Goal: Information Seeking & Learning: Learn about a topic

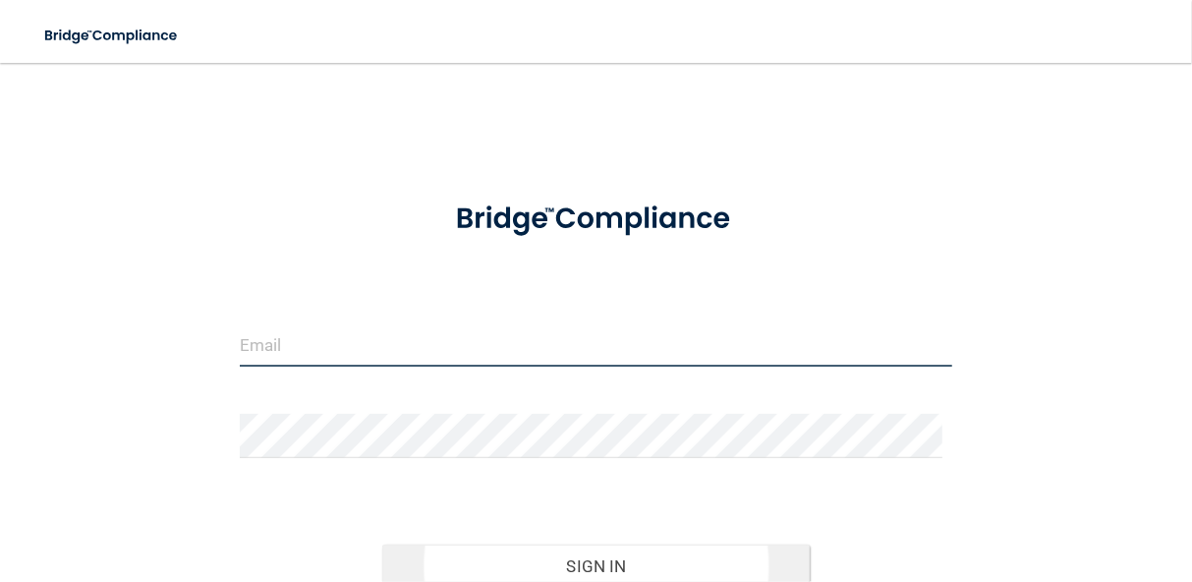
type input "[EMAIL_ADDRESS][DOMAIN_NAME]"
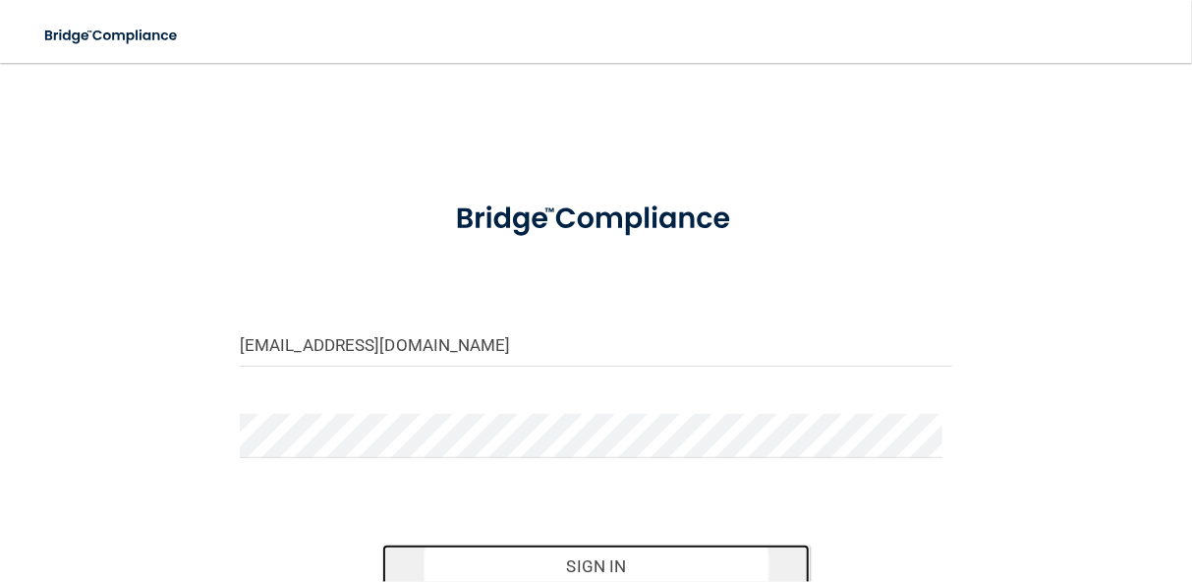
click at [687, 562] on button "Sign In" at bounding box center [595, 565] width 427 height 43
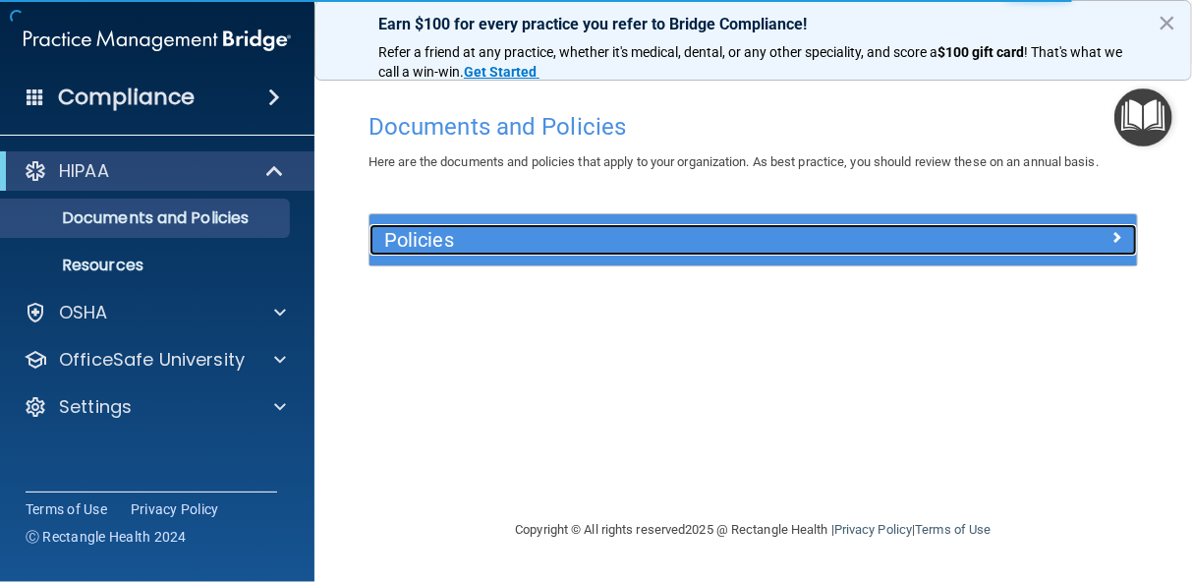
click at [803, 244] on h5 "Policies" at bounding box center [657, 240] width 546 height 22
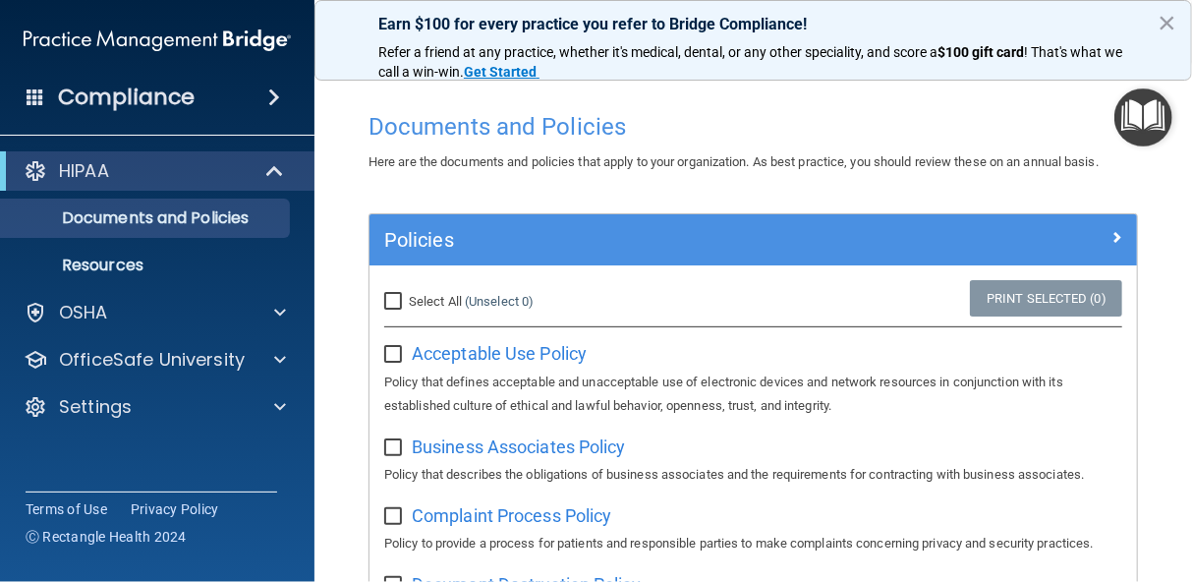
click at [390, 301] on input "Select All (Unselect 0) Unselect All" at bounding box center [395, 302] width 23 height 16
checkbox input "true"
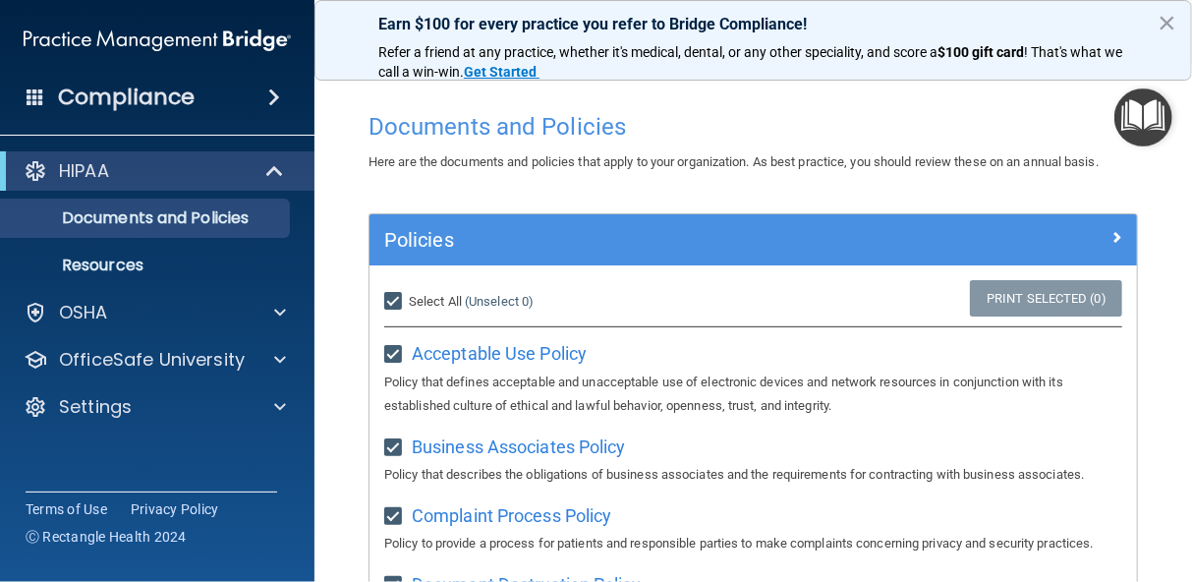
checkbox input "true"
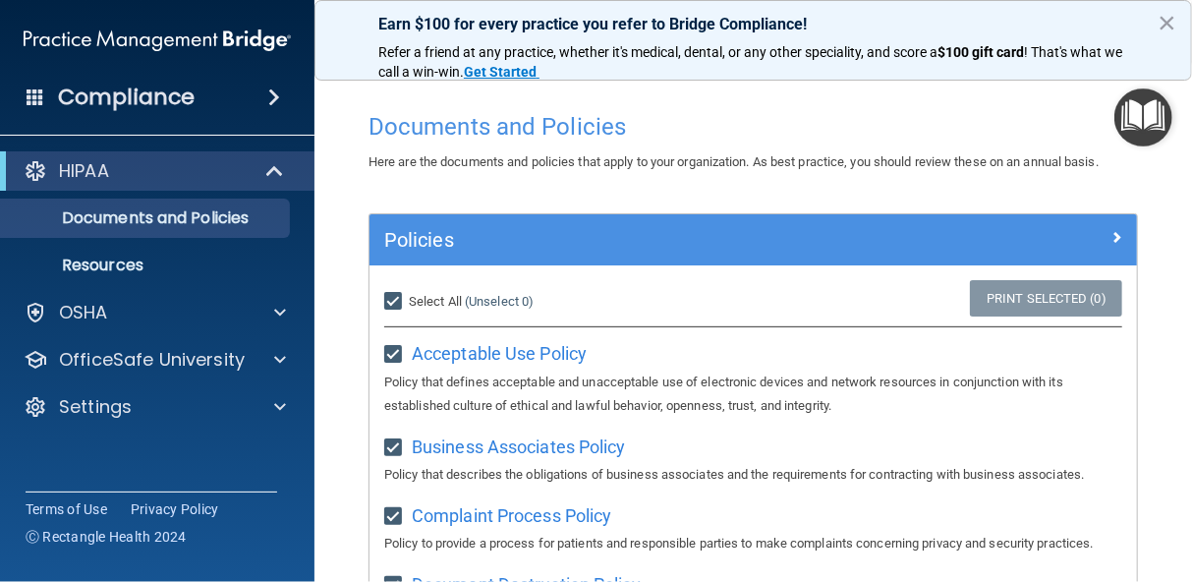
checkbox input "true"
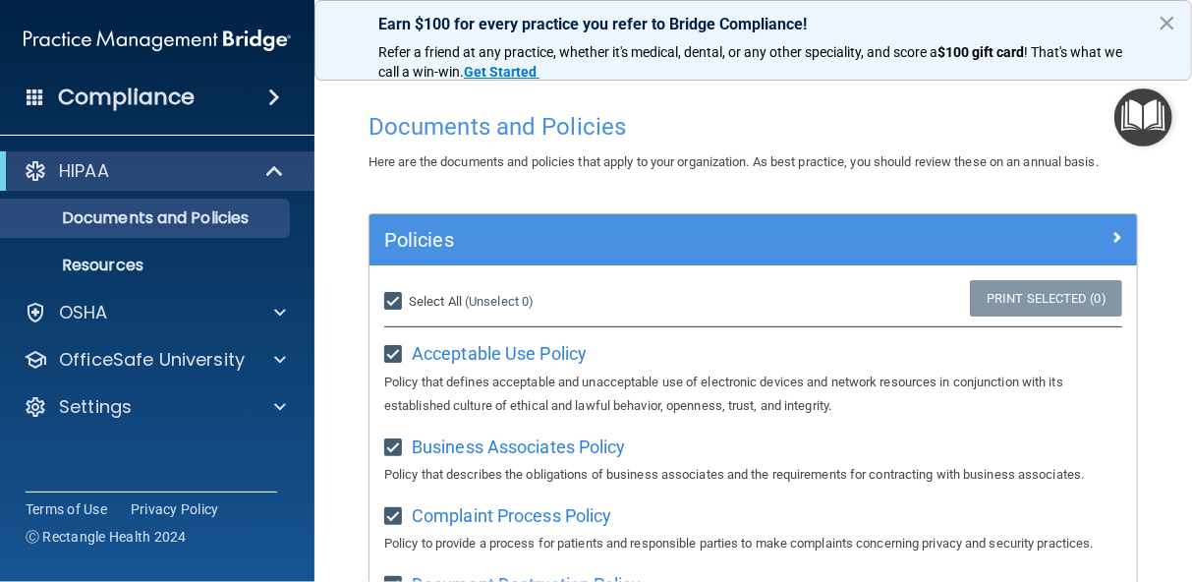
checkbox input "true"
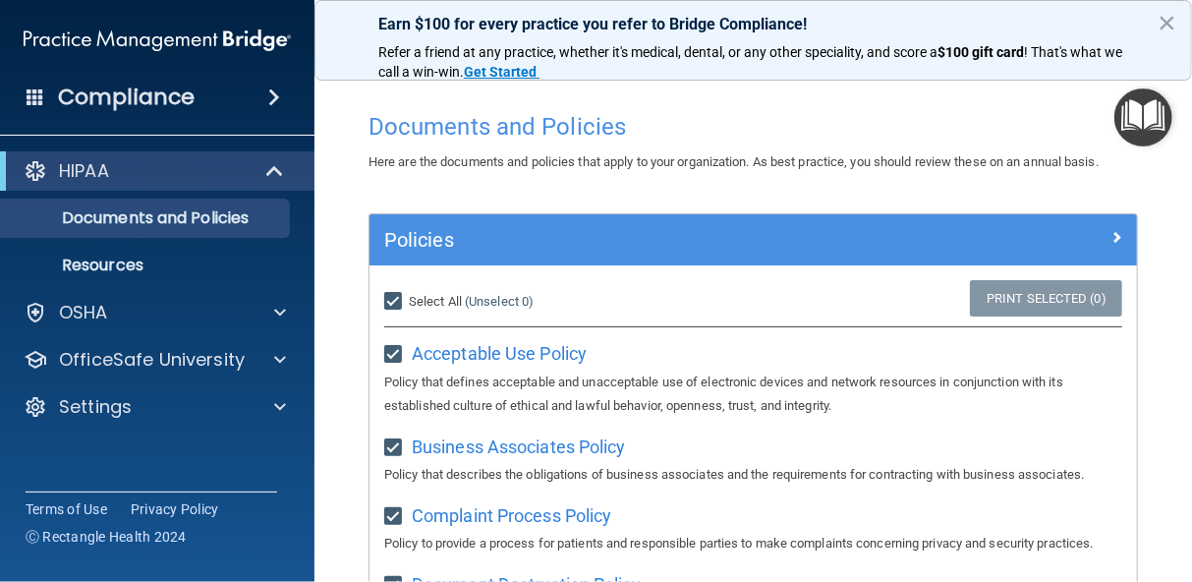
checkbox input "true"
click at [393, 299] on input "Select All (Unselect 21) Unselect All" at bounding box center [395, 302] width 23 height 16
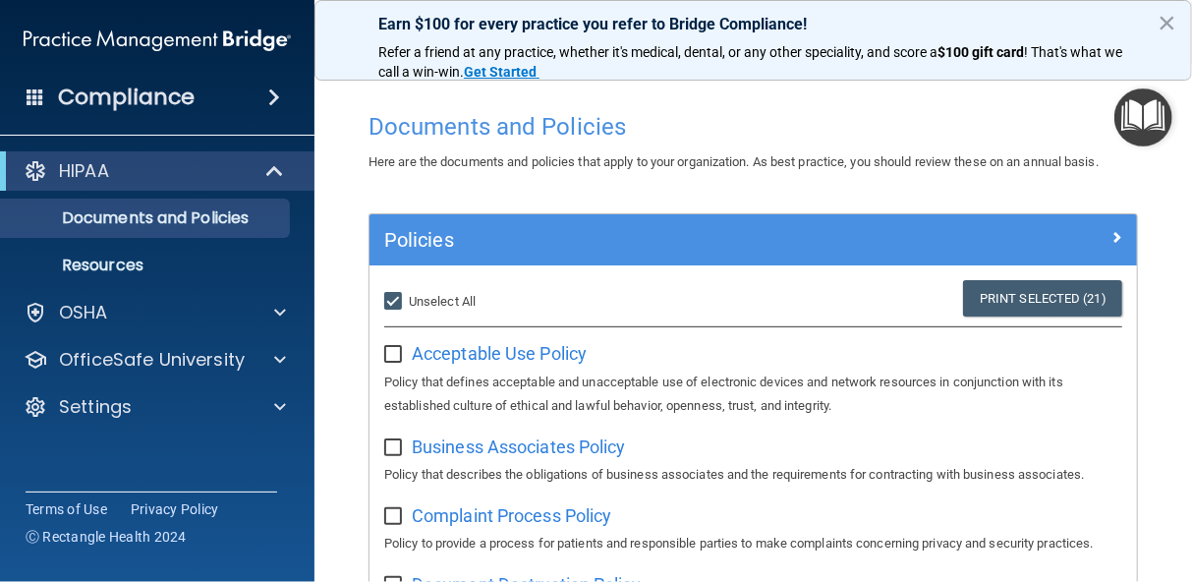
checkbox input "false"
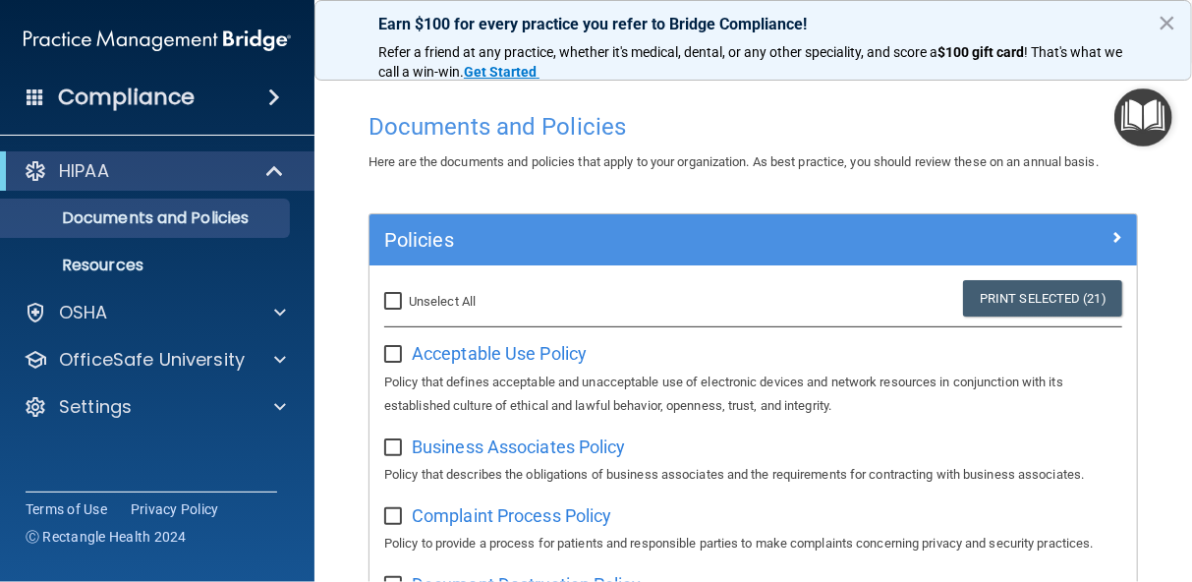
checkbox input "false"
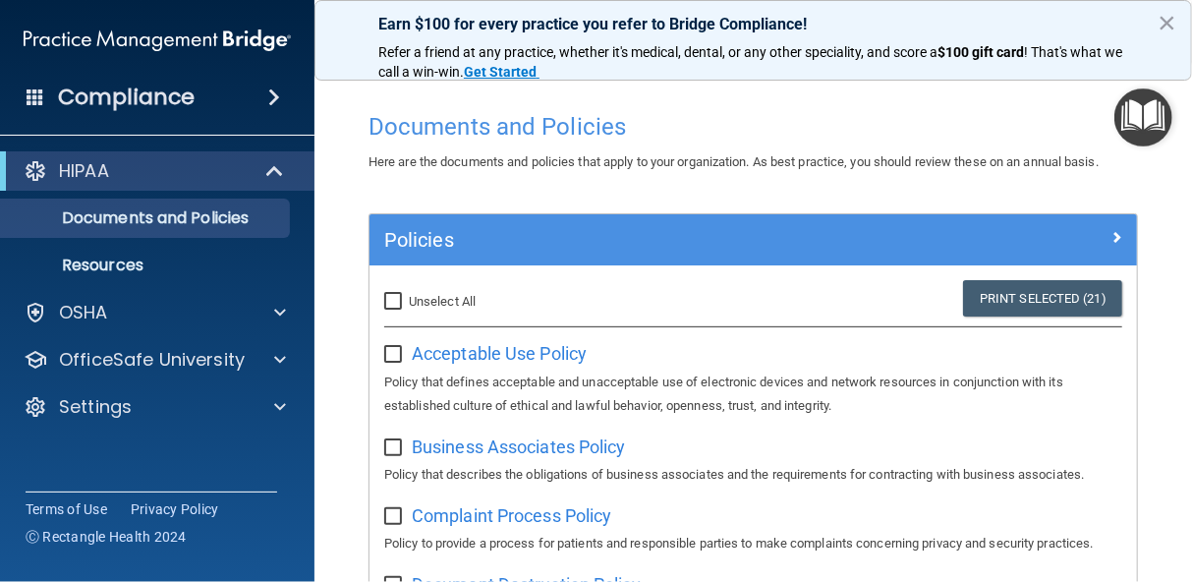
checkbox input "false"
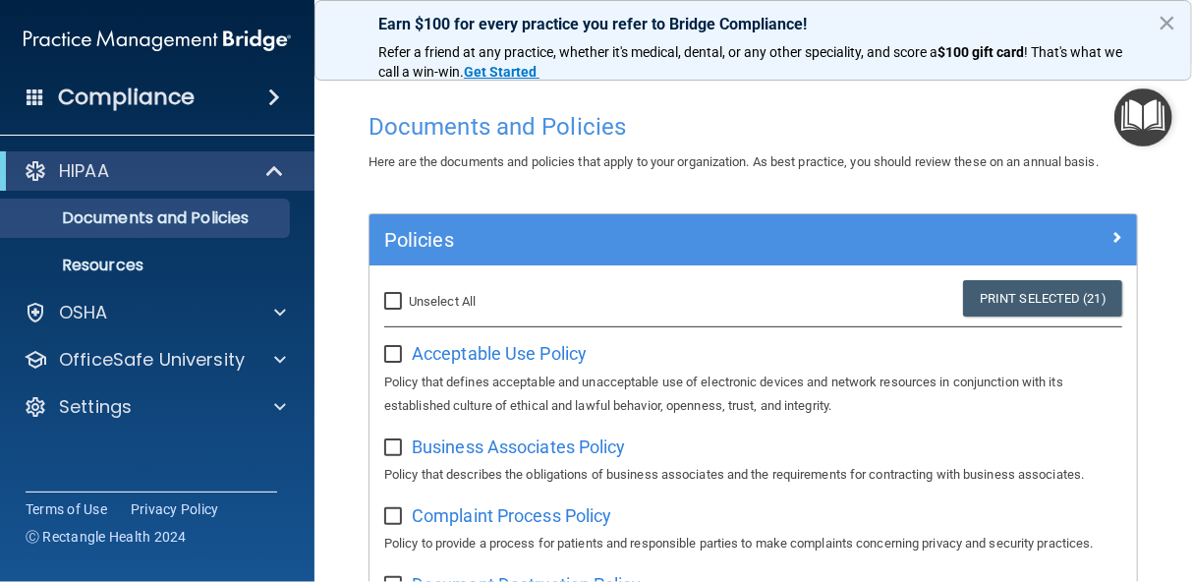
checkbox input "false"
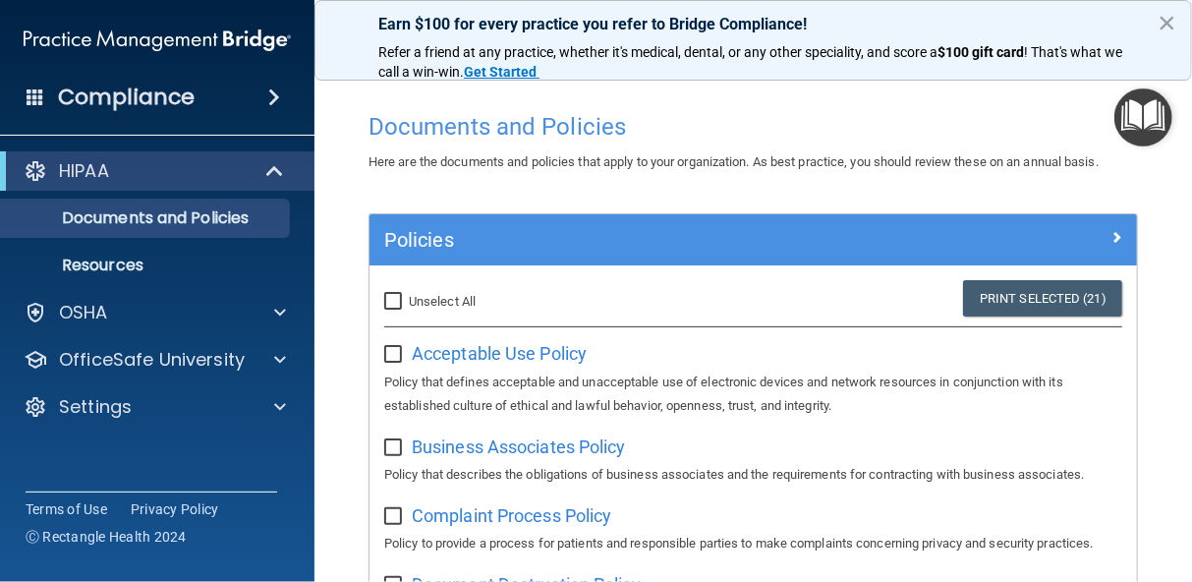
checkbox input "false"
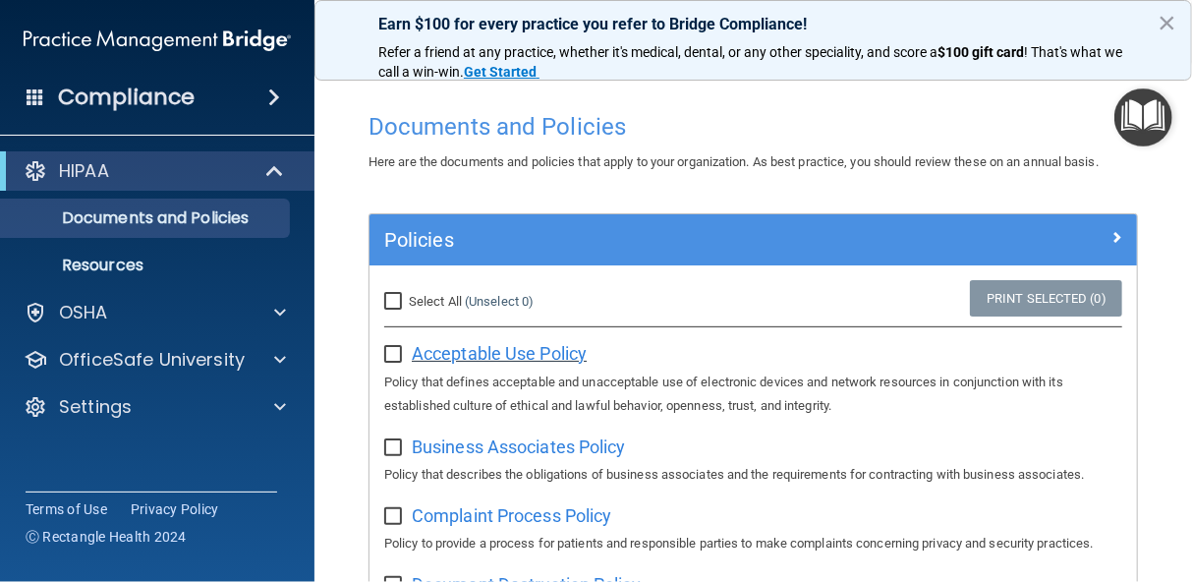
click at [443, 360] on span "Acceptable Use Policy" at bounding box center [499, 353] width 175 height 21
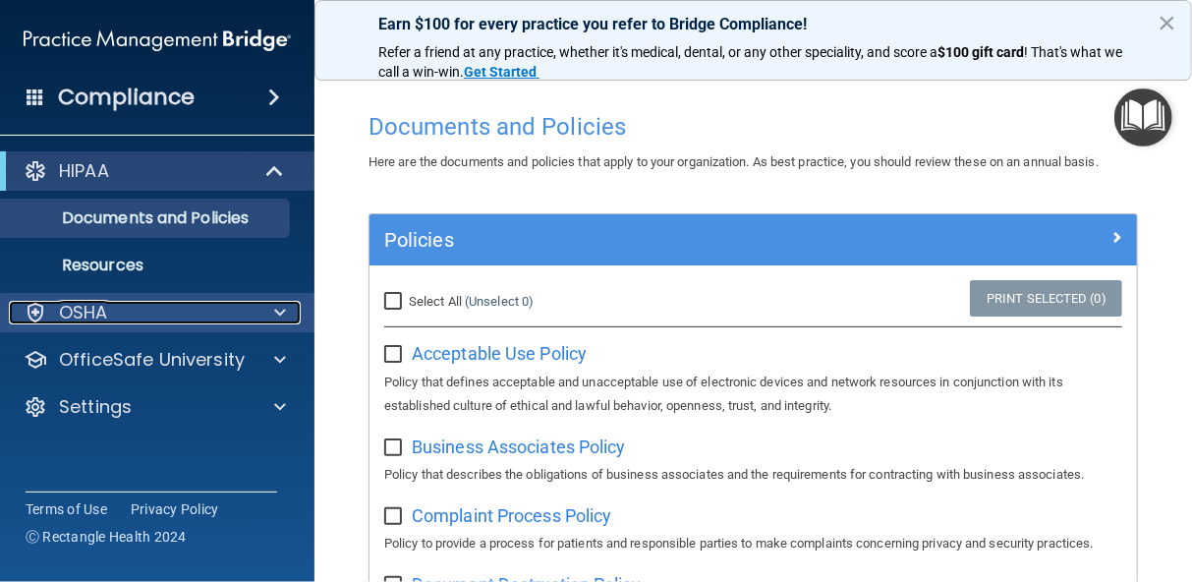
click at [82, 310] on p "OSHA" at bounding box center [83, 313] width 49 height 24
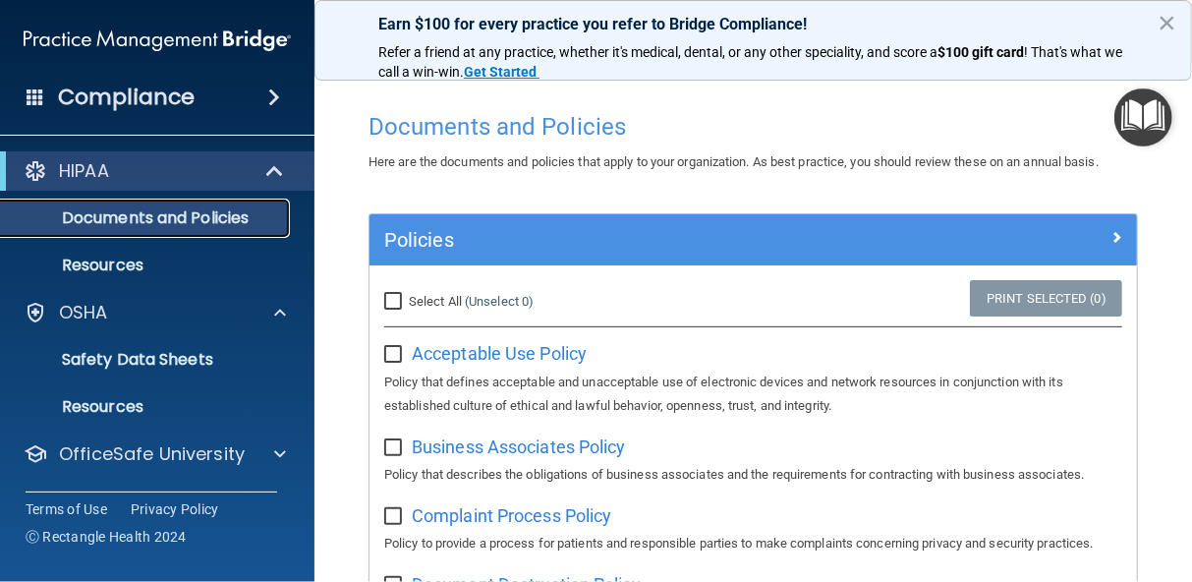
click at [193, 221] on p "Documents and Policies" at bounding box center [147, 218] width 268 height 20
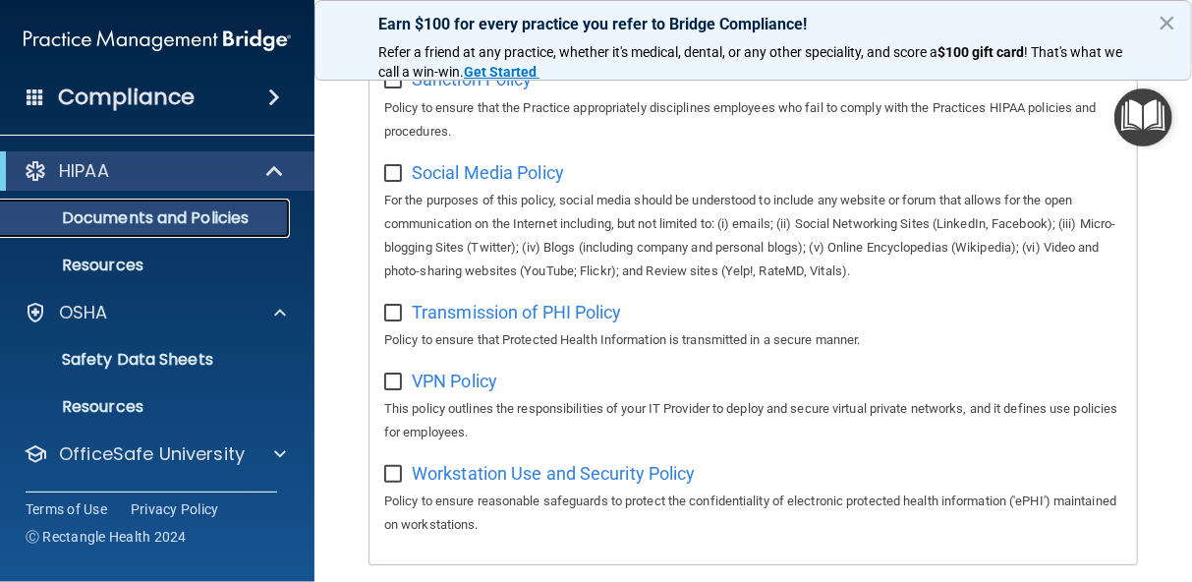
scroll to position [1774, 0]
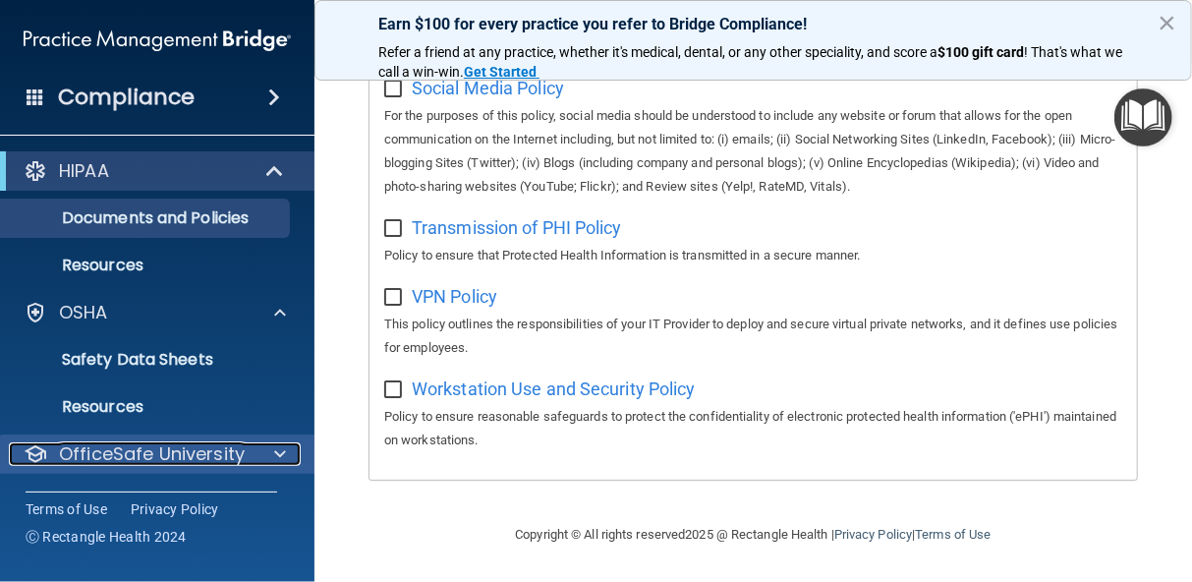
click at [274, 454] on span at bounding box center [280, 454] width 12 height 24
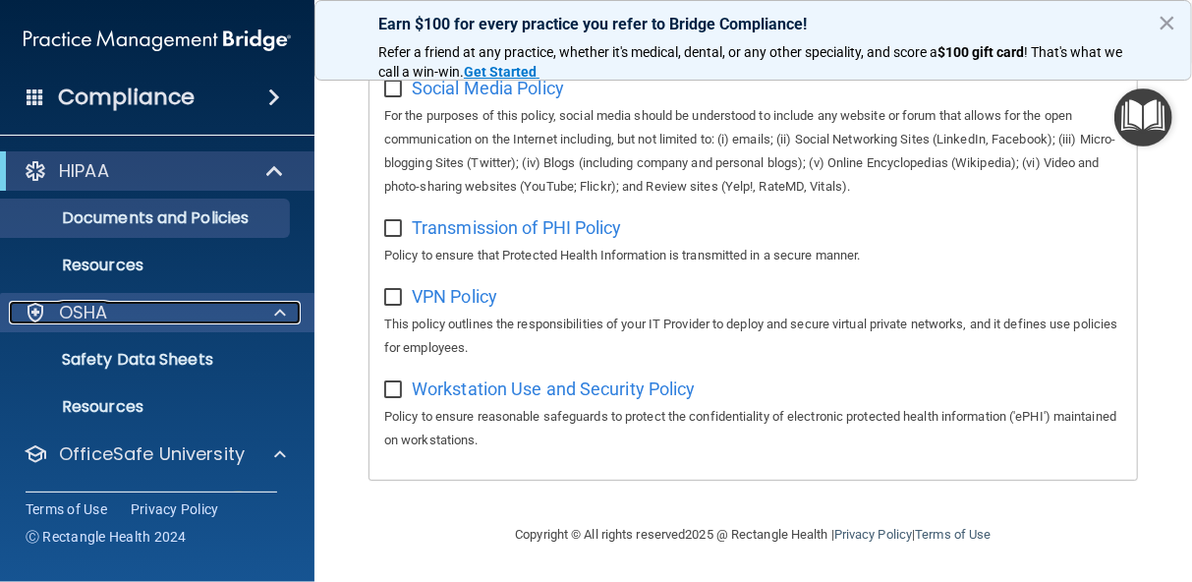
click at [93, 311] on p "OSHA" at bounding box center [83, 313] width 49 height 24
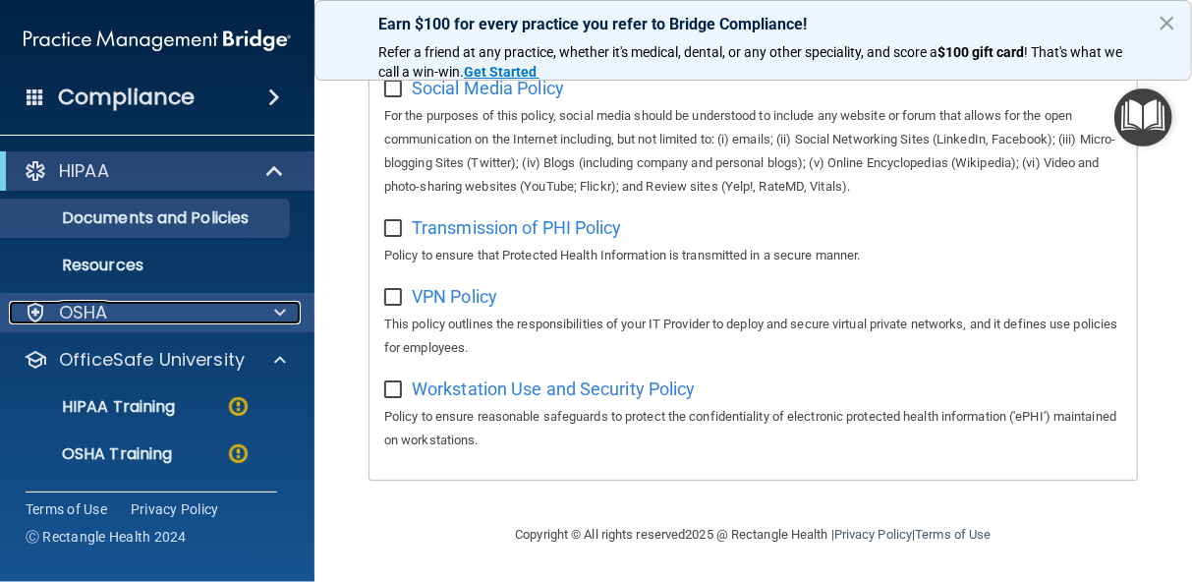
click at [93, 311] on p "OSHA" at bounding box center [83, 313] width 49 height 24
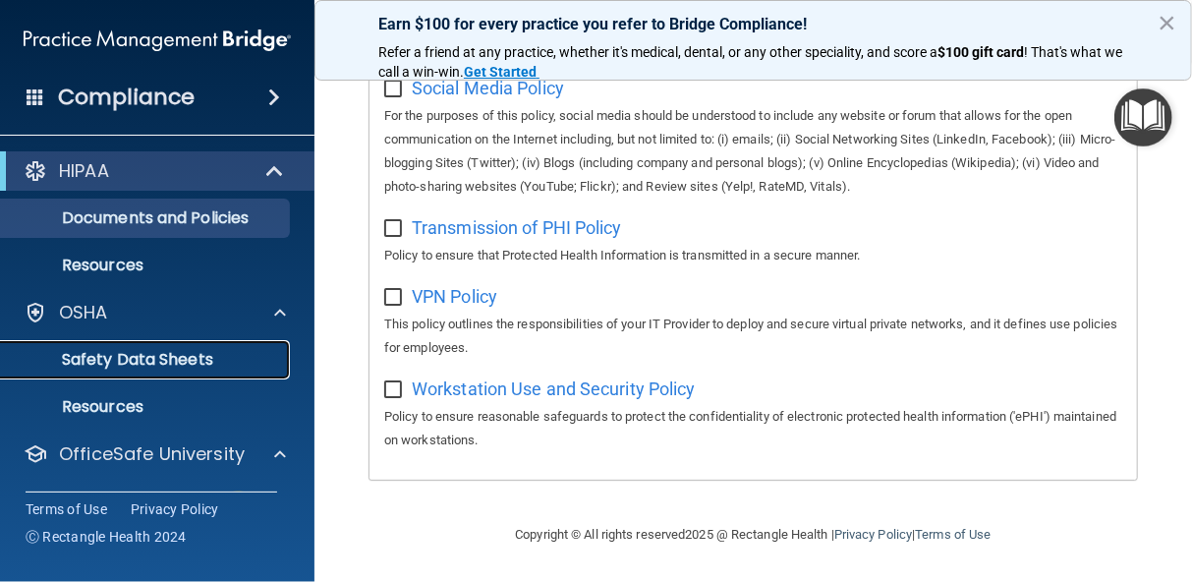
click at [94, 360] on p "Safety Data Sheets" at bounding box center [147, 360] width 268 height 20
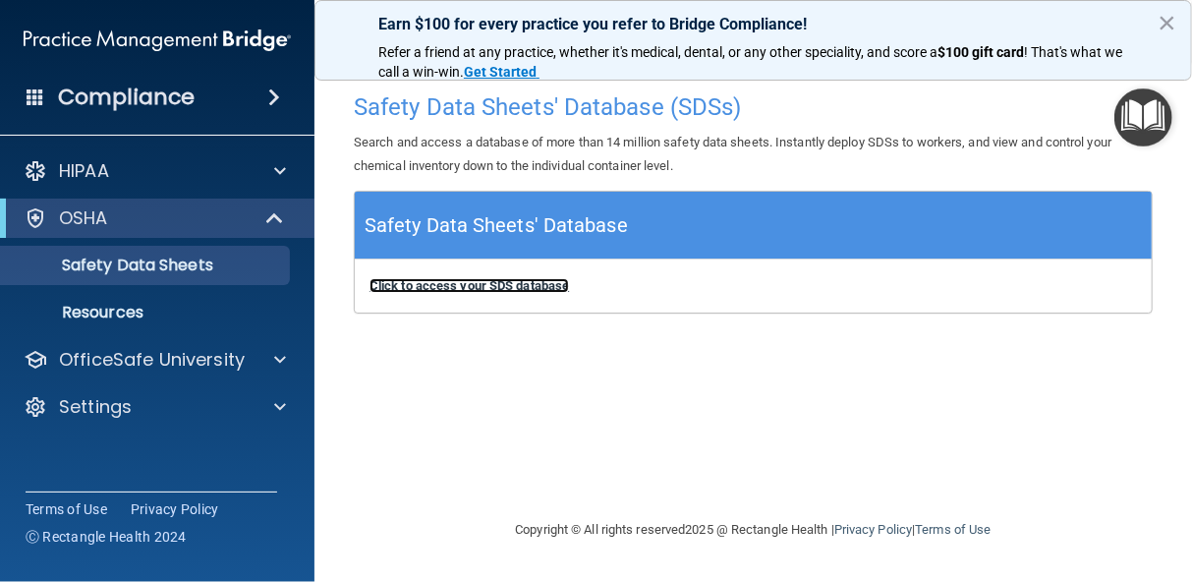
click at [421, 289] on b "Click to access your SDS database" at bounding box center [468, 285] width 199 height 15
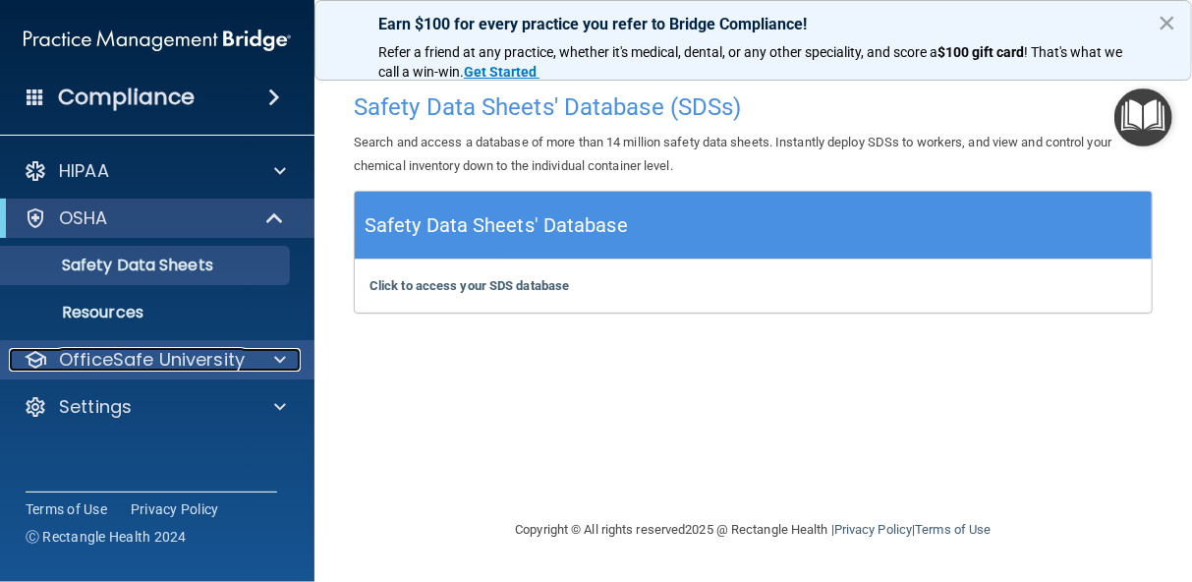
click at [85, 362] on p "OfficeSafe University" at bounding box center [152, 360] width 186 height 24
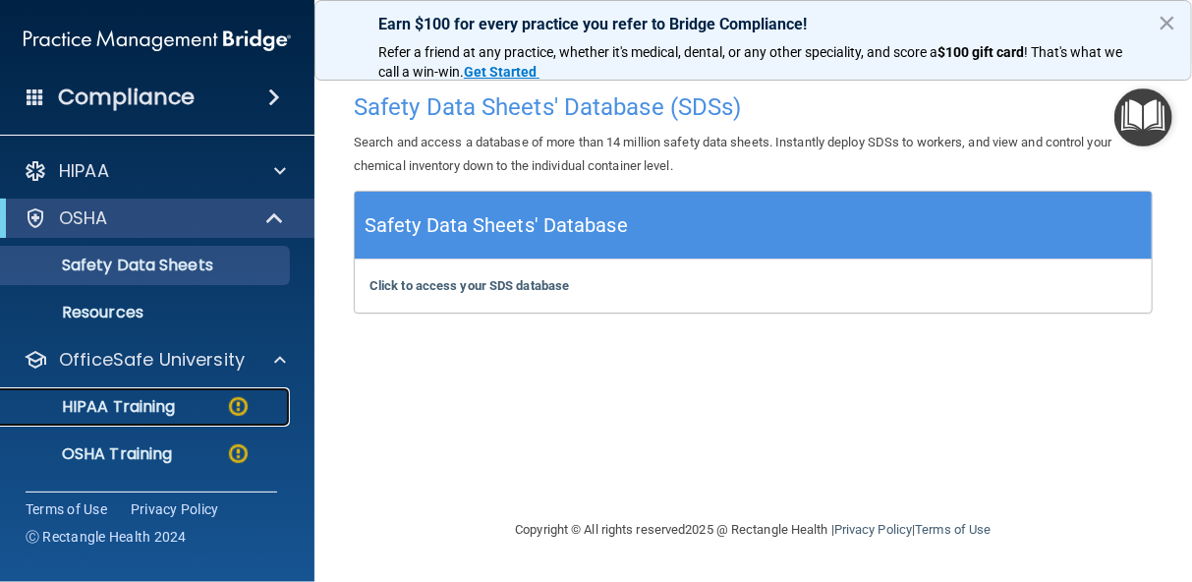
click at [109, 408] on p "HIPAA Training" at bounding box center [94, 407] width 162 height 20
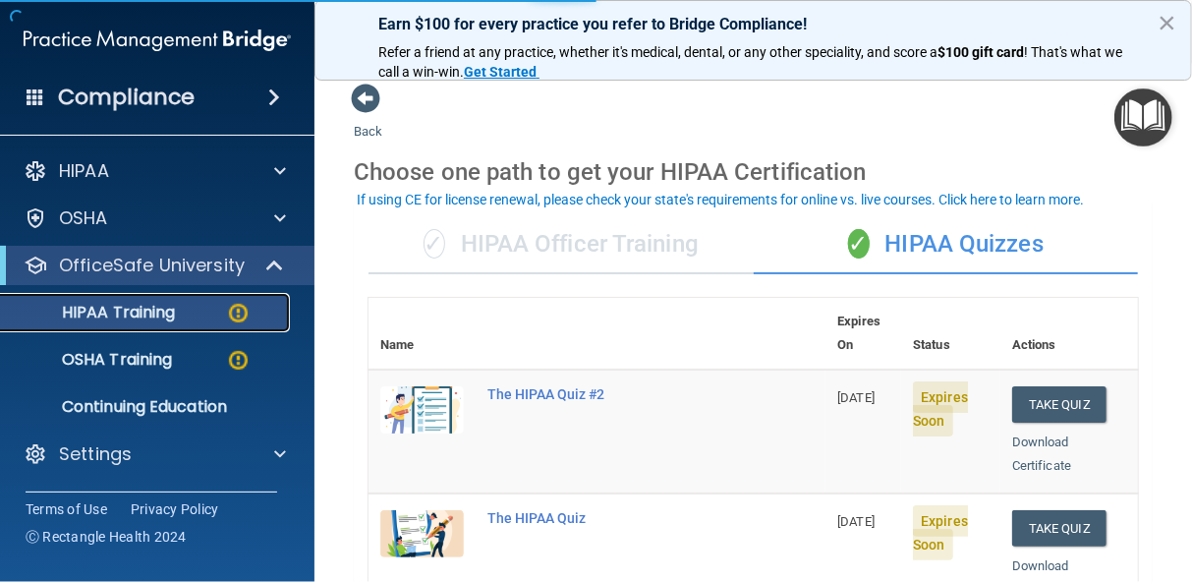
click at [196, 312] on div "HIPAA Training" at bounding box center [147, 313] width 268 height 20
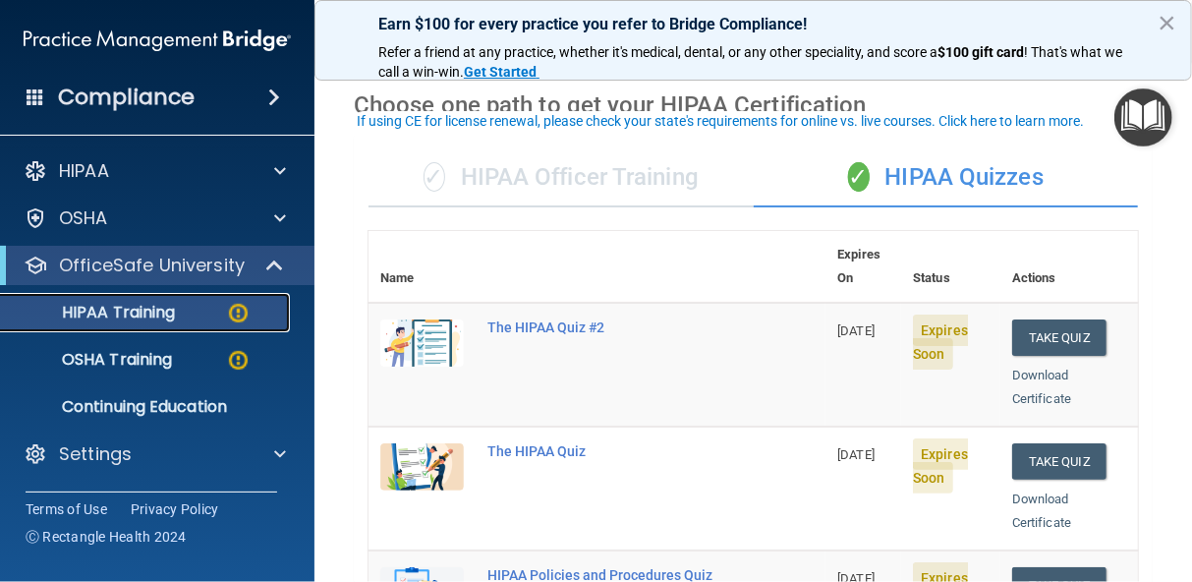
scroll to position [79, 0]
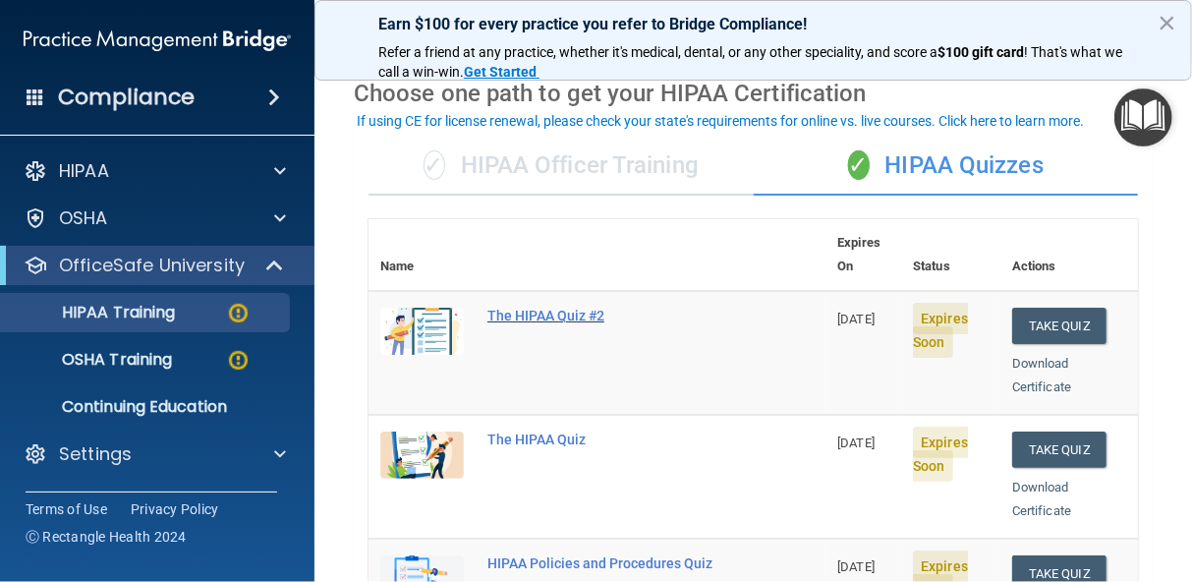
click at [583, 307] on div "The HIPAA Quiz #2" at bounding box center [607, 315] width 240 height 16
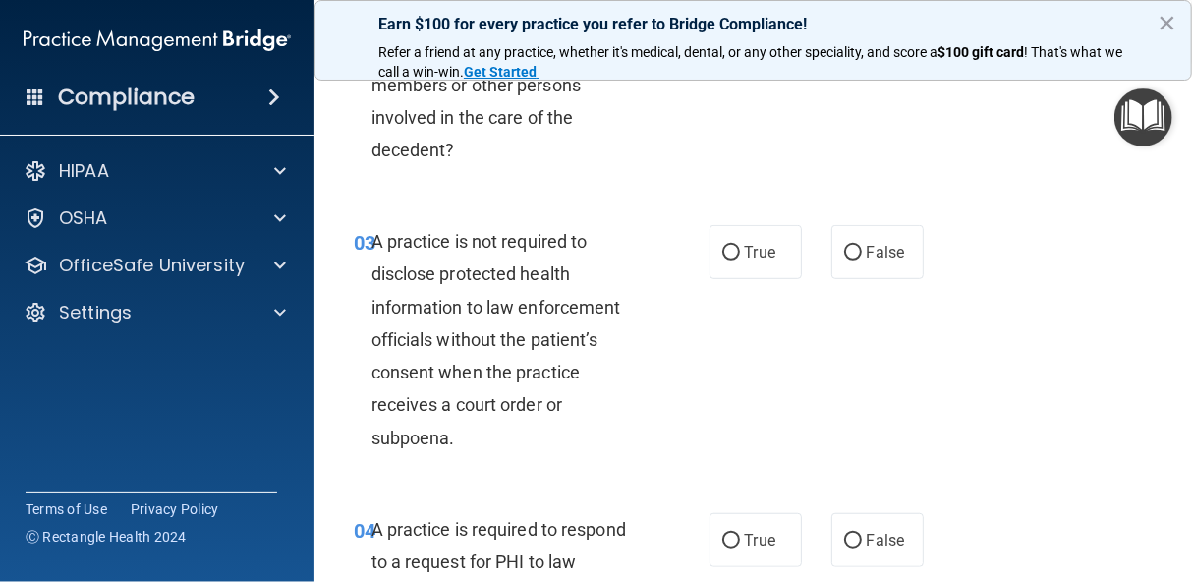
scroll to position [19, 0]
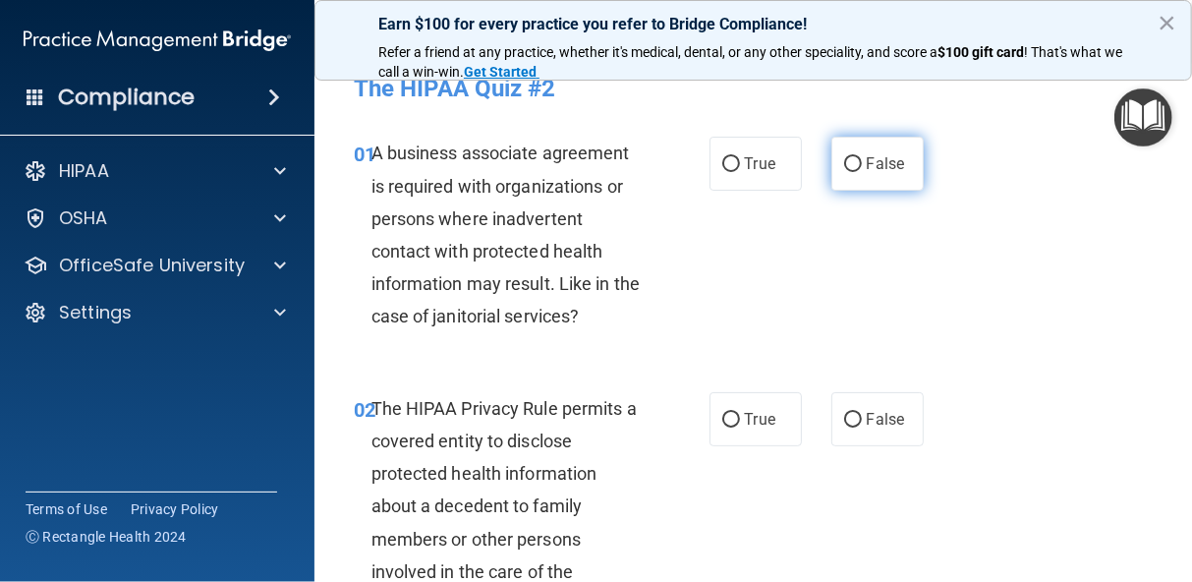
click at [844, 162] on input "False" at bounding box center [853, 164] width 18 height 15
radio input "true"
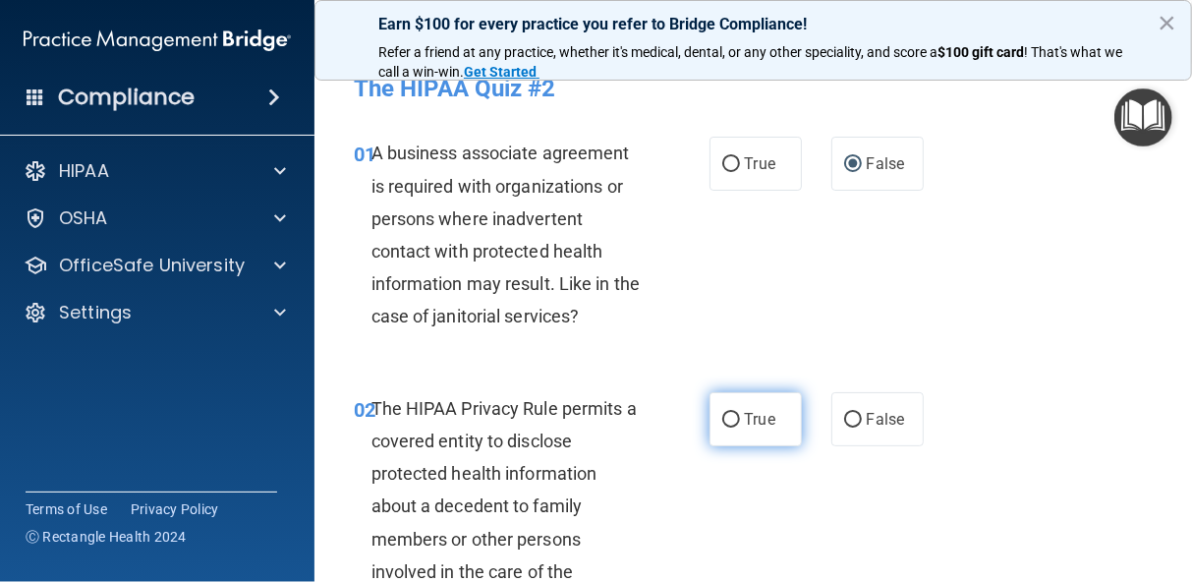
click at [722, 418] on input "True" at bounding box center [731, 420] width 18 height 15
radio input "true"
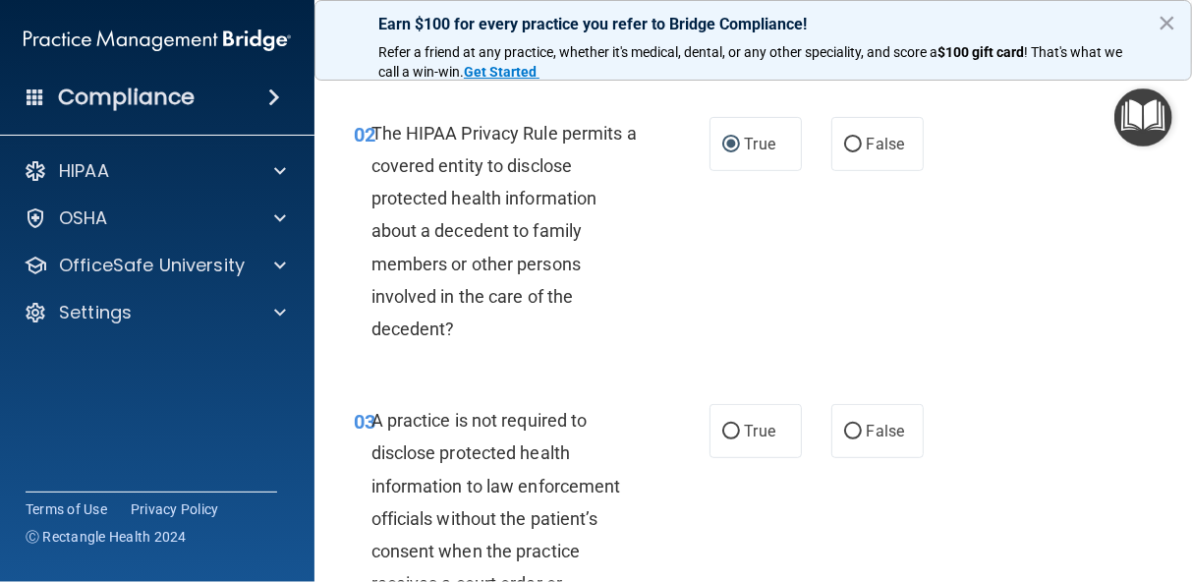
scroll to position [333, 0]
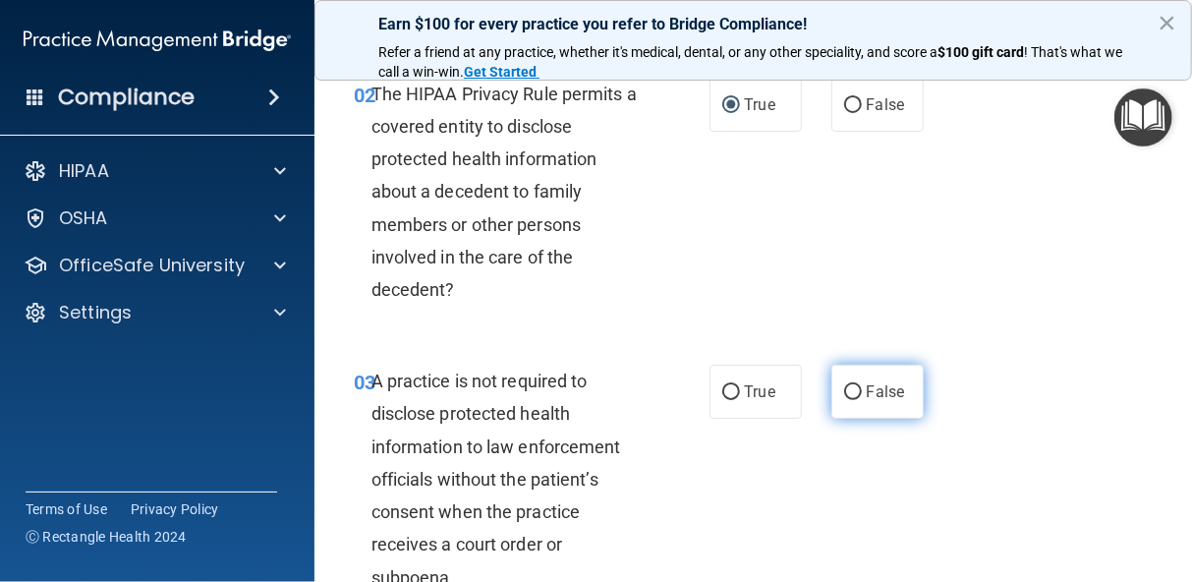
click at [844, 387] on input "False" at bounding box center [853, 392] width 18 height 15
radio input "true"
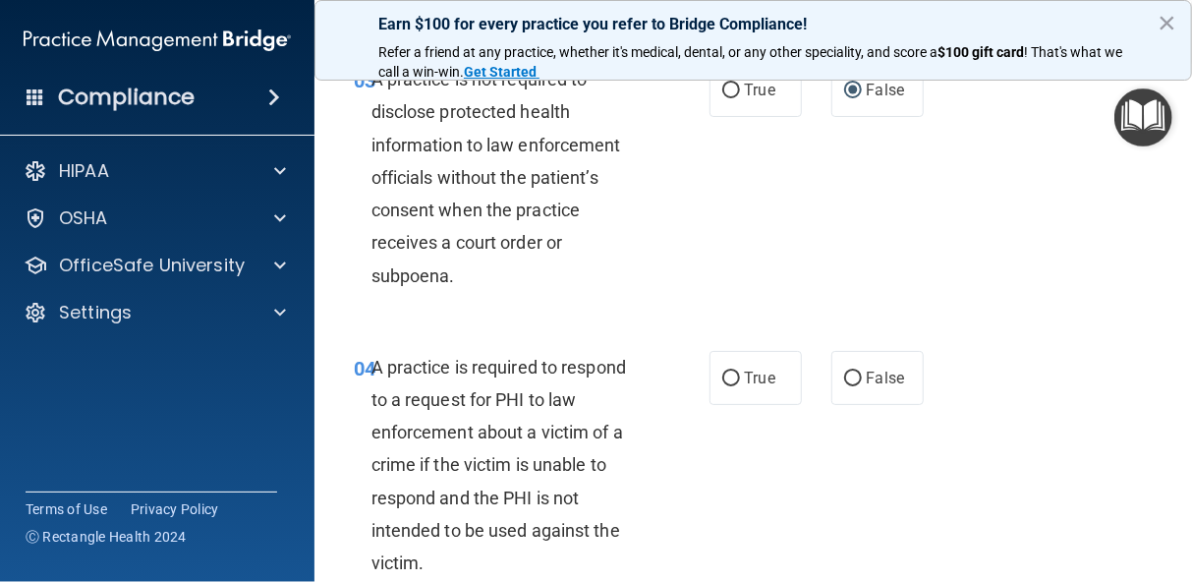
scroll to position [647, 0]
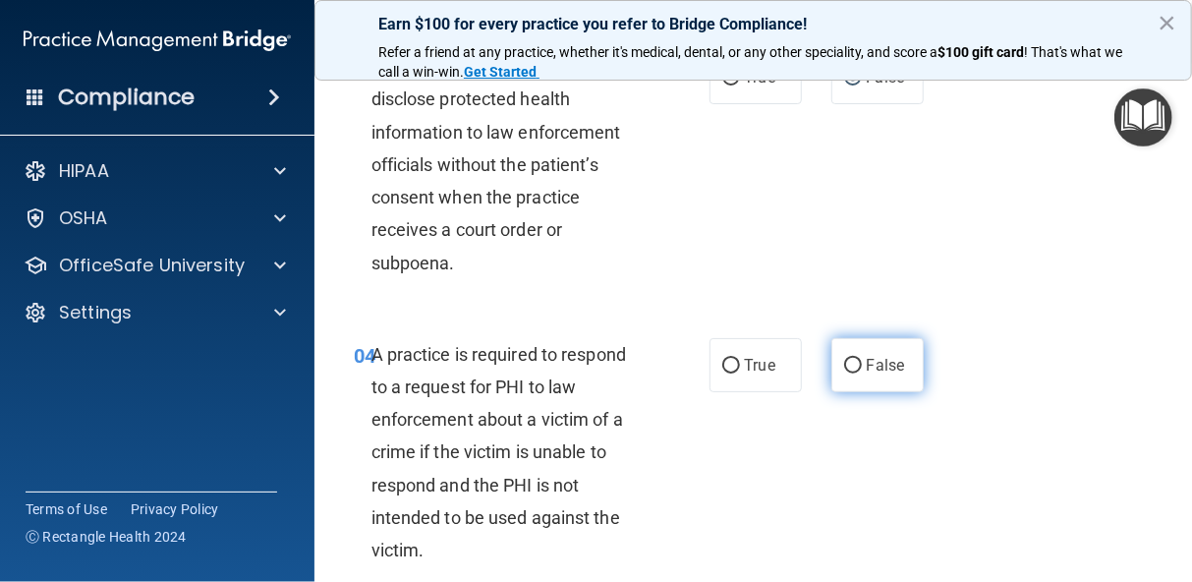
click at [847, 362] on input "False" at bounding box center [853, 366] width 18 height 15
radio input "true"
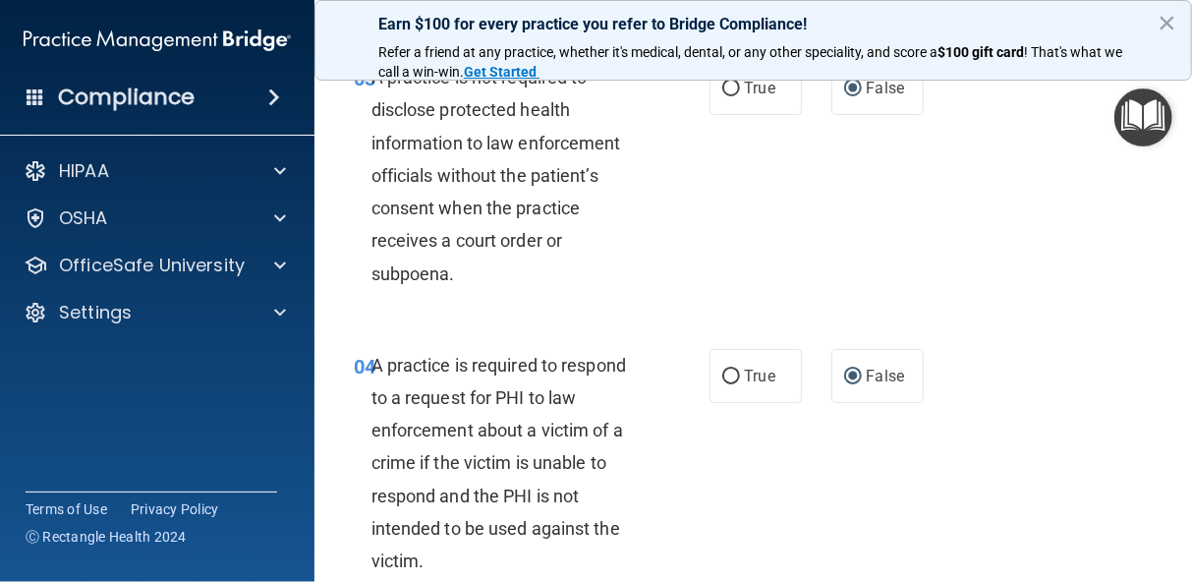
scroll to position [643, 0]
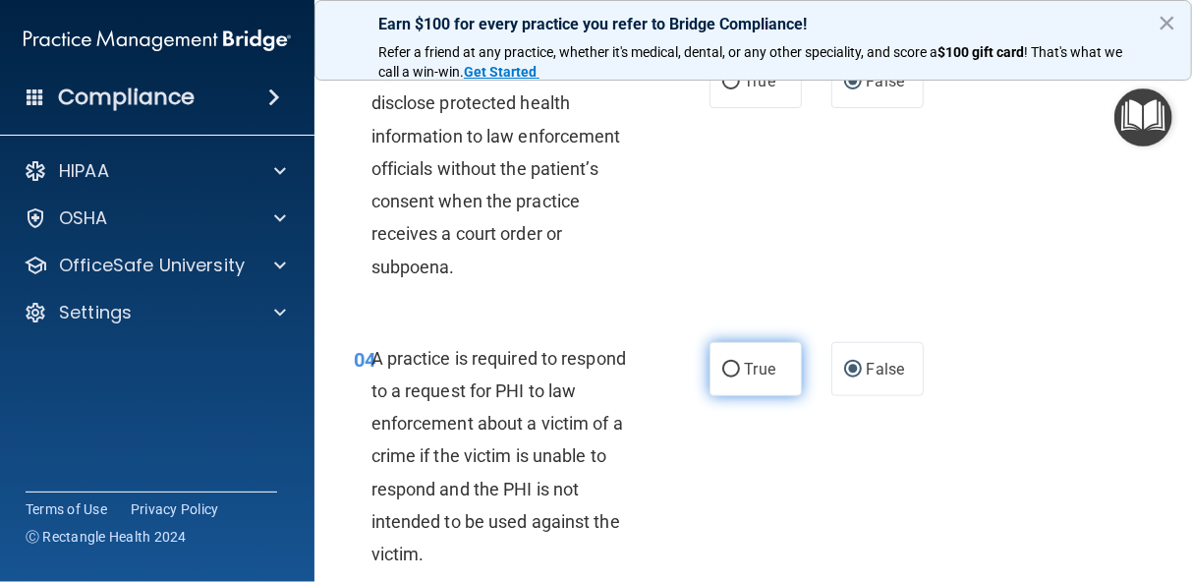
click at [722, 368] on input "True" at bounding box center [731, 369] width 18 height 15
radio input "true"
radio input "false"
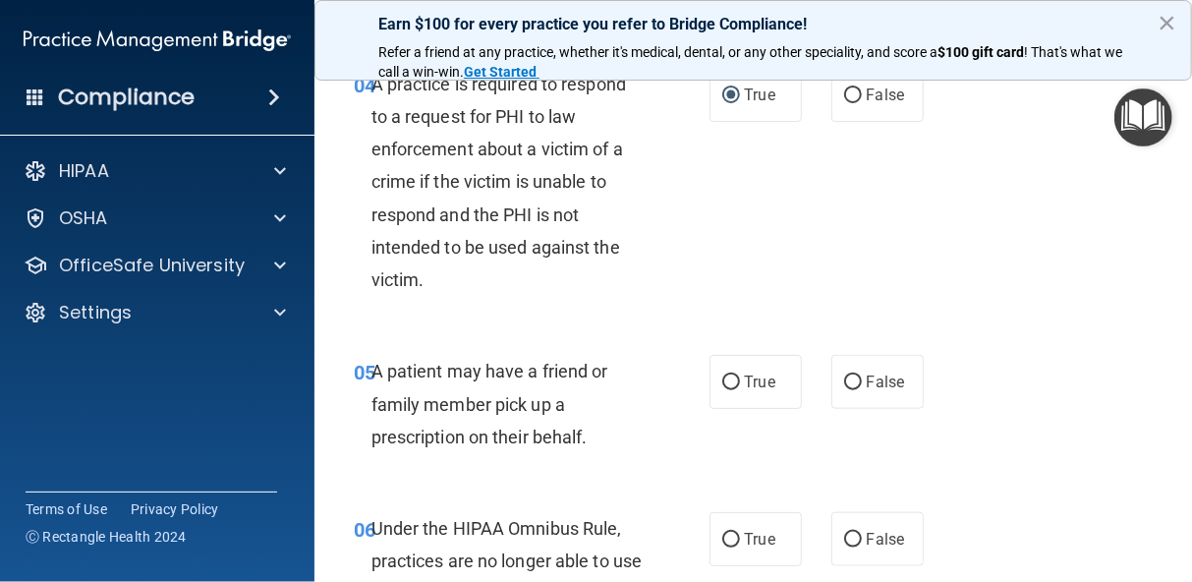
scroll to position [918, 0]
click at [722, 374] on input "True" at bounding box center [731, 381] width 18 height 15
radio input "true"
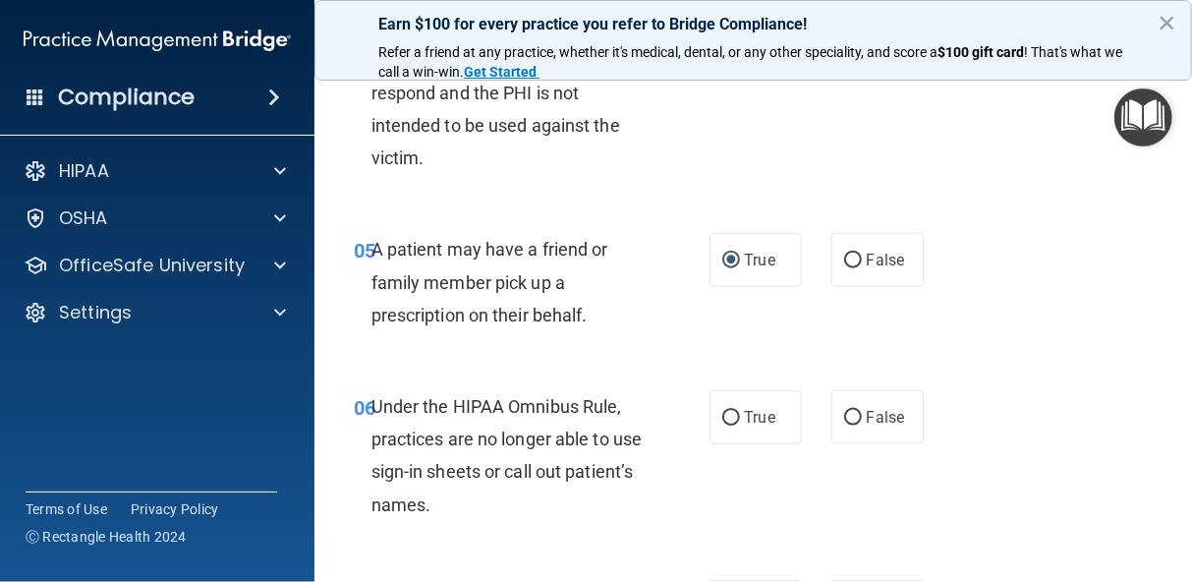
scroll to position [1076, 0]
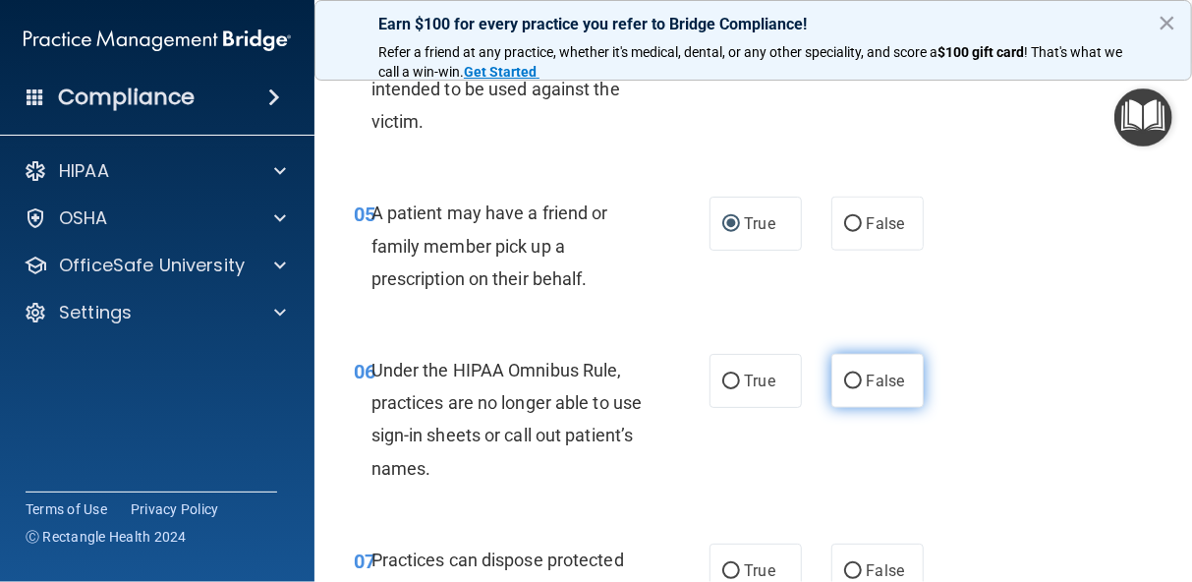
click at [846, 377] on input "False" at bounding box center [853, 381] width 18 height 15
radio input "true"
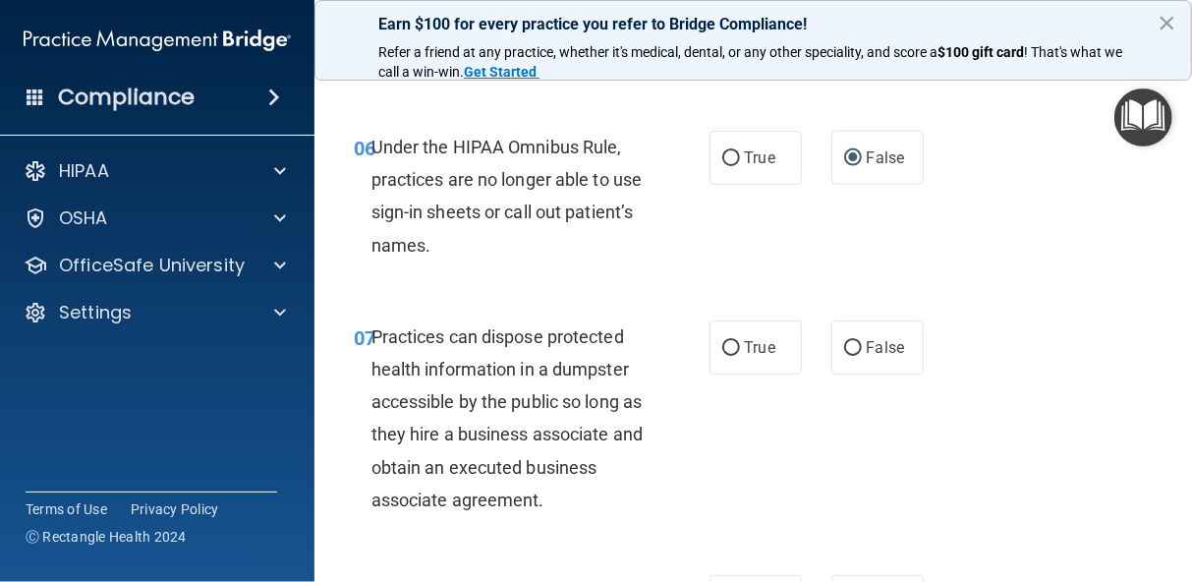
scroll to position [1311, 0]
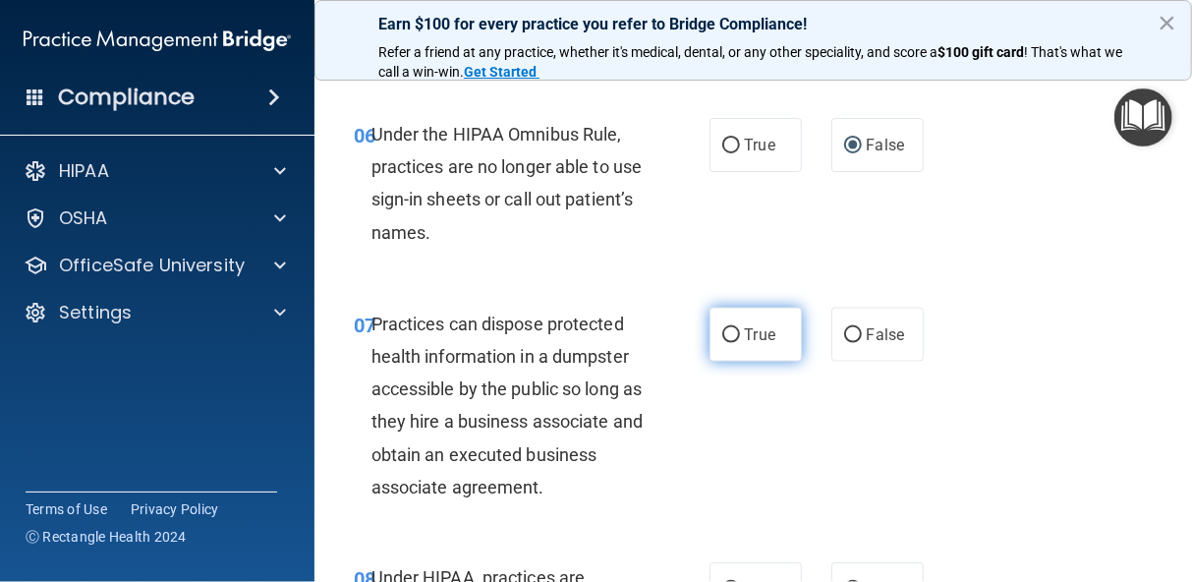
click at [724, 333] on input "True" at bounding box center [731, 335] width 18 height 15
radio input "true"
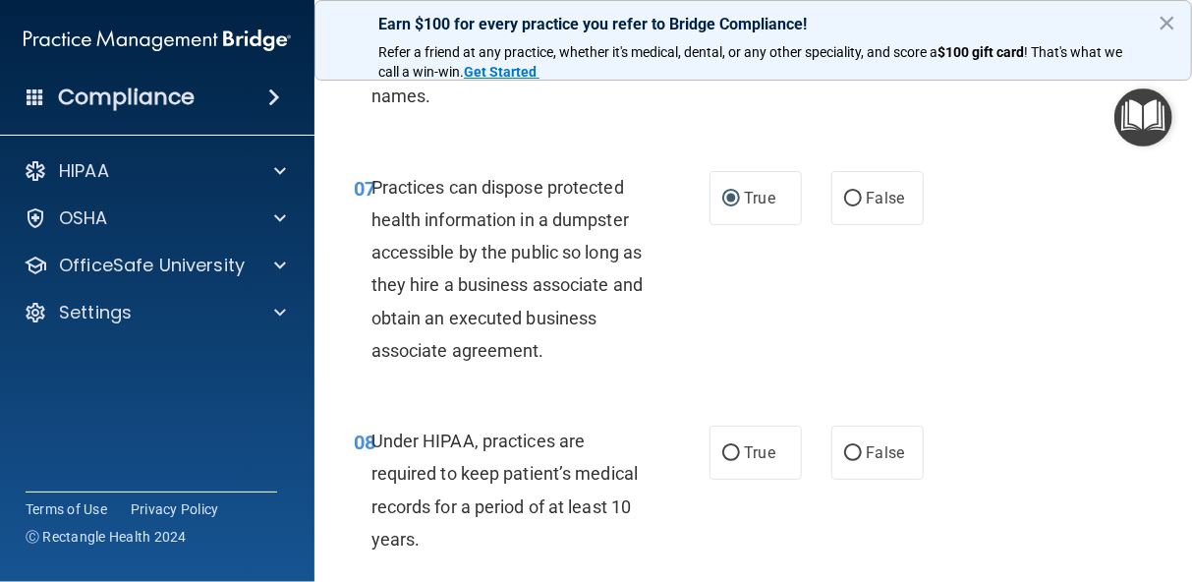
scroll to position [1469, 0]
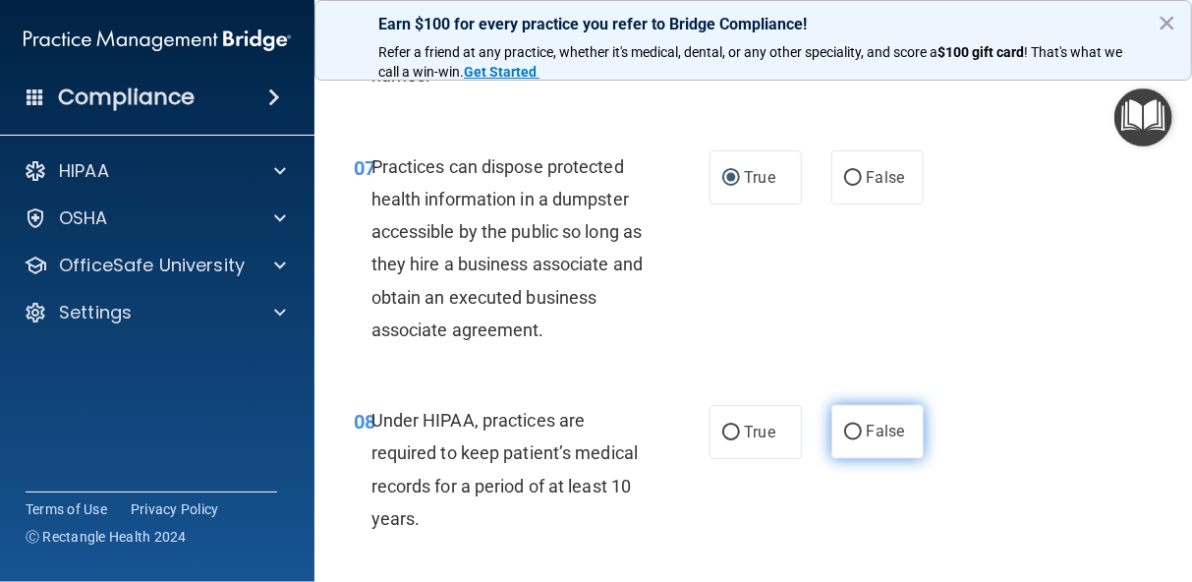
click at [844, 431] on input "False" at bounding box center [853, 432] width 18 height 15
radio input "true"
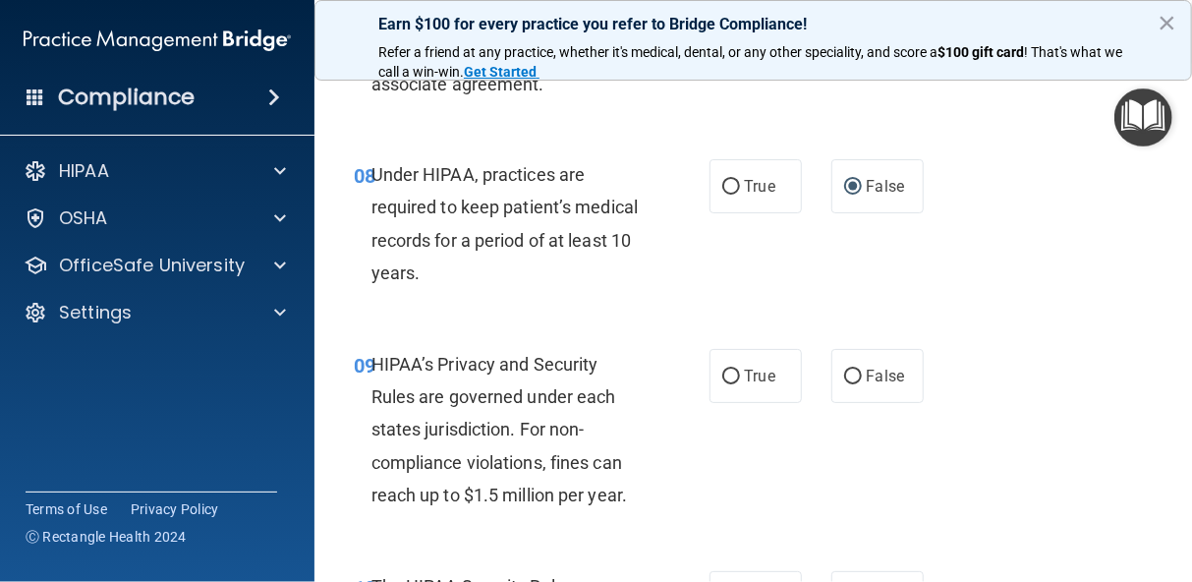
scroll to position [1744, 0]
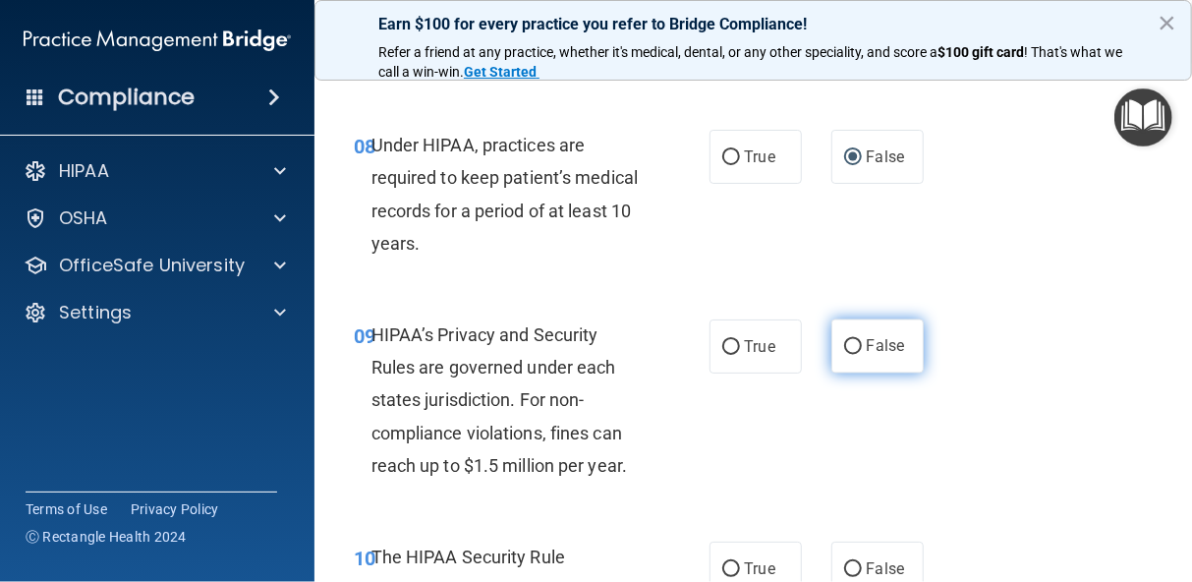
click at [846, 350] on input "False" at bounding box center [853, 347] width 18 height 15
radio input "true"
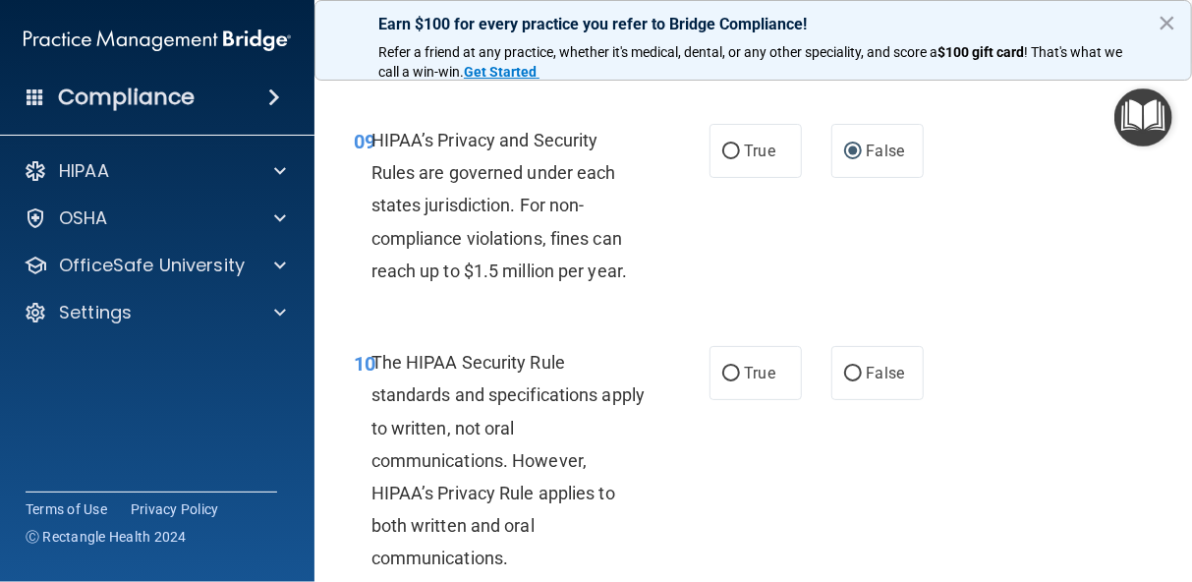
scroll to position [1979, 0]
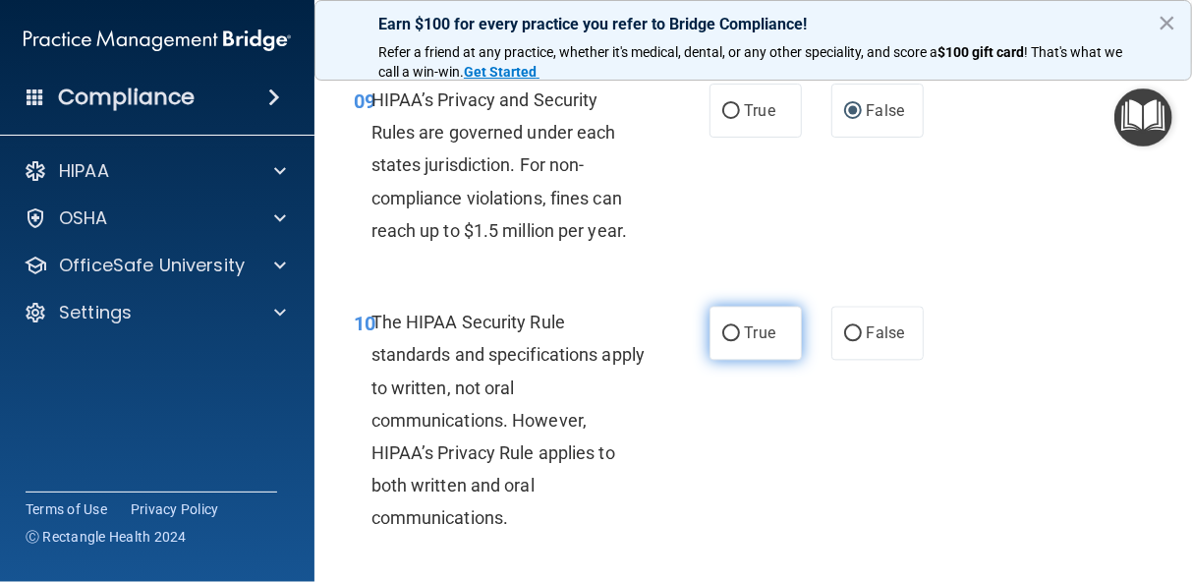
click at [724, 334] on input "True" at bounding box center [731, 333] width 18 height 15
radio input "true"
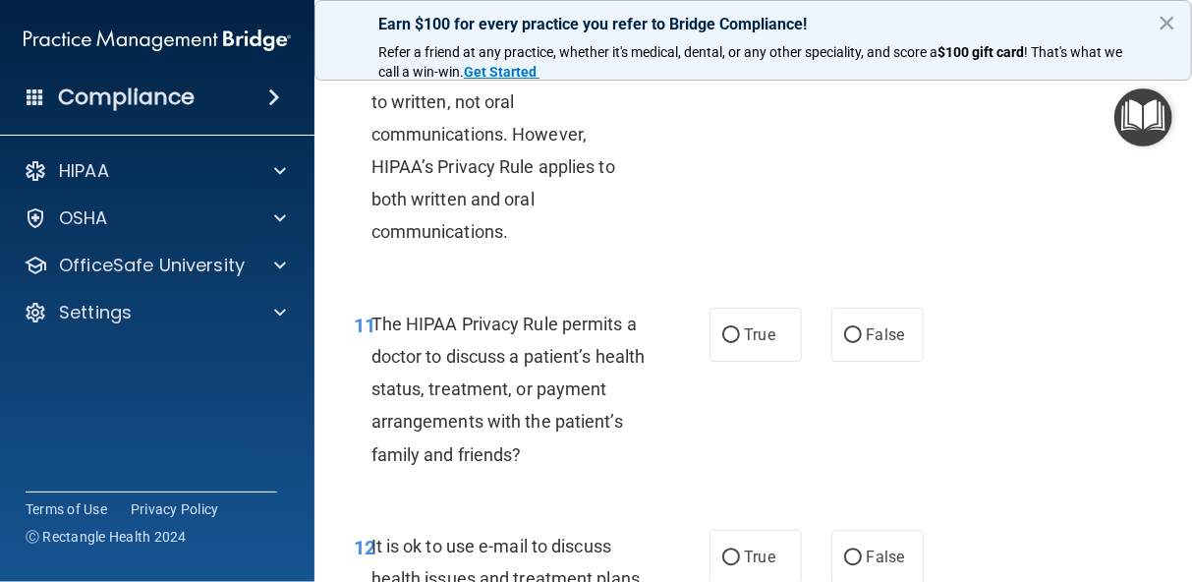
scroll to position [2294, 0]
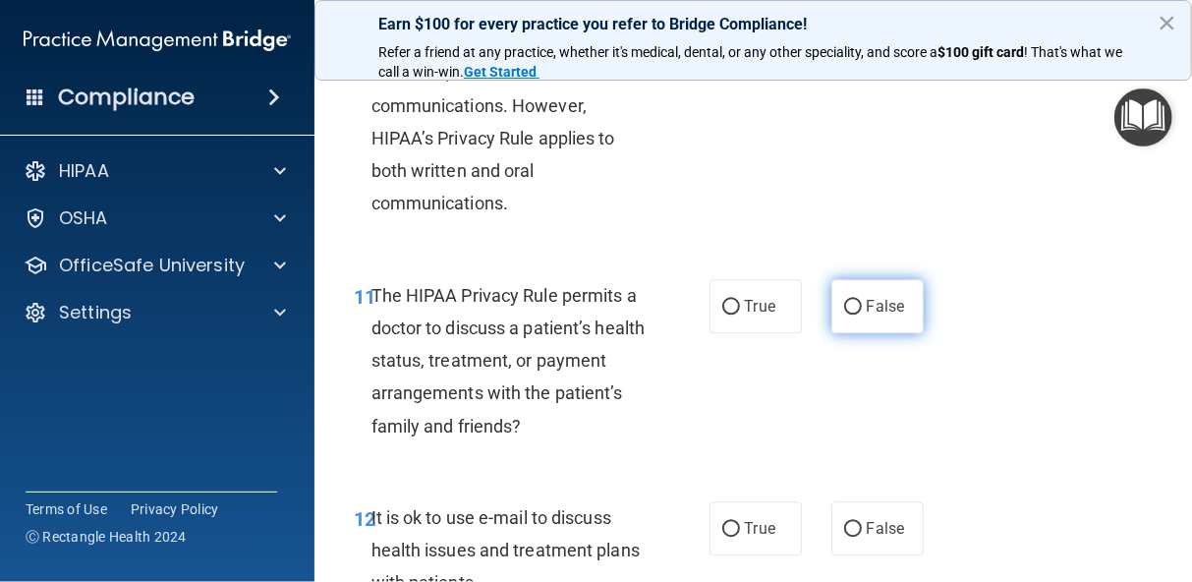
click at [844, 300] on input "False" at bounding box center [853, 307] width 18 height 15
radio input "true"
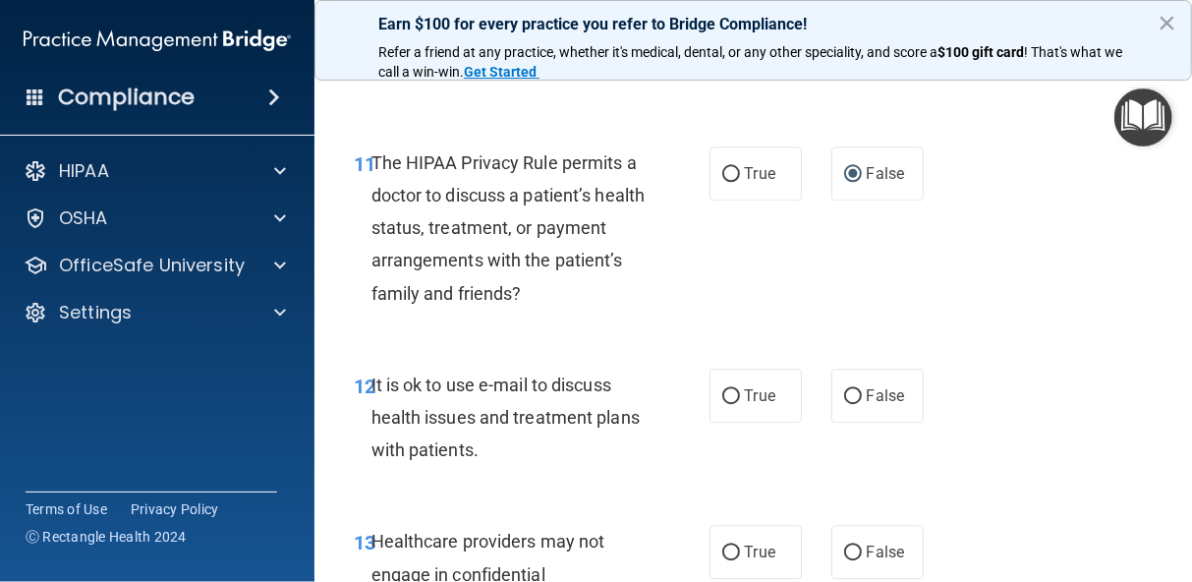
scroll to position [2451, 0]
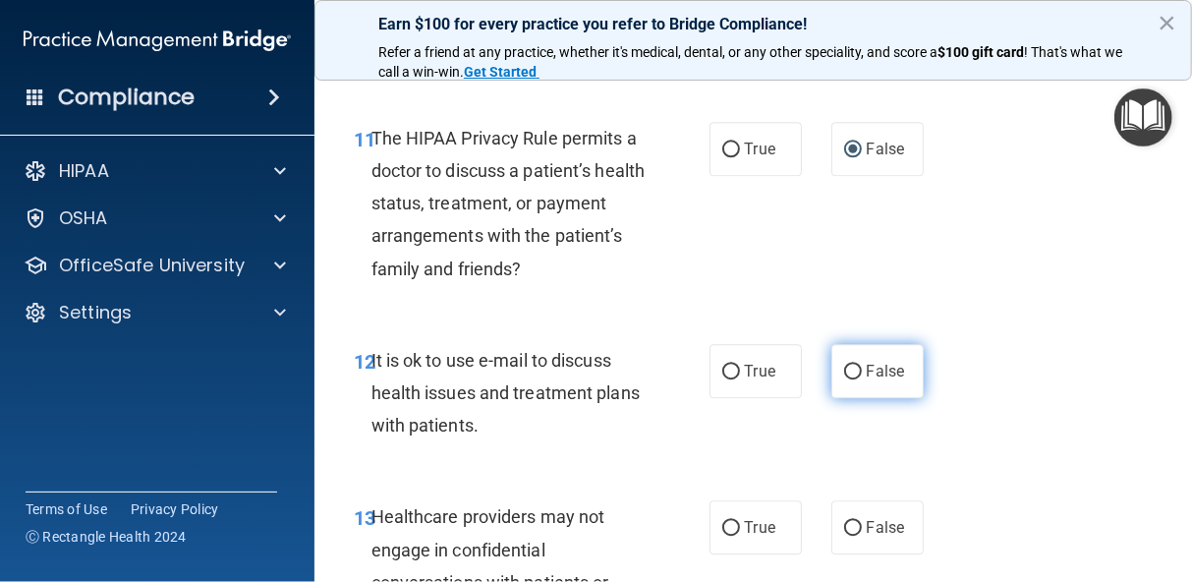
click at [845, 366] on input "False" at bounding box center [853, 371] width 18 height 15
radio input "true"
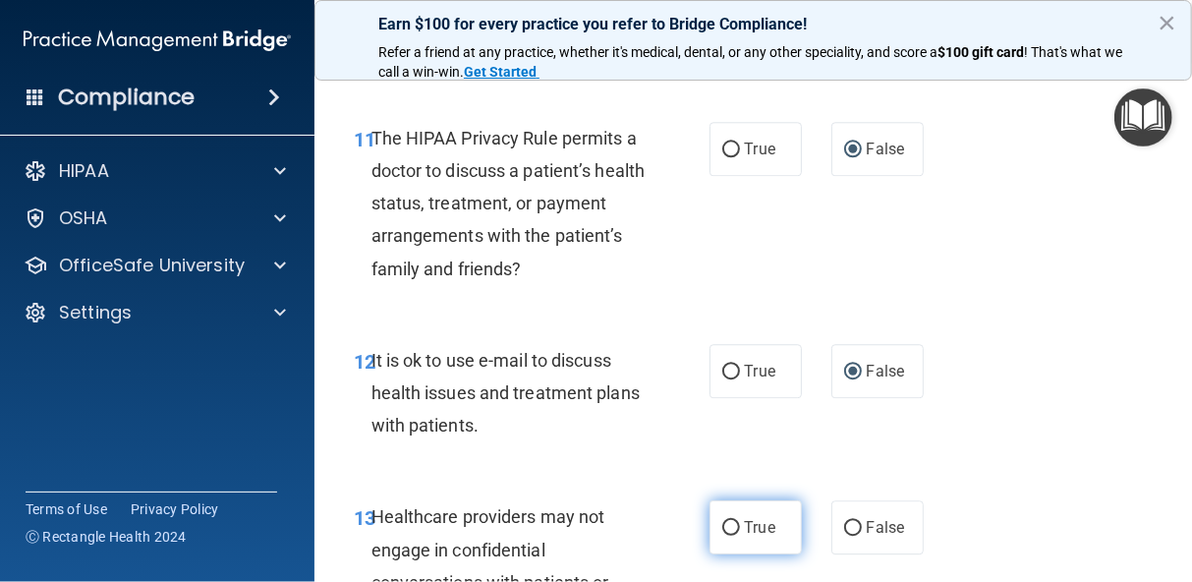
click at [722, 527] on input "True" at bounding box center [731, 528] width 18 height 15
radio input "true"
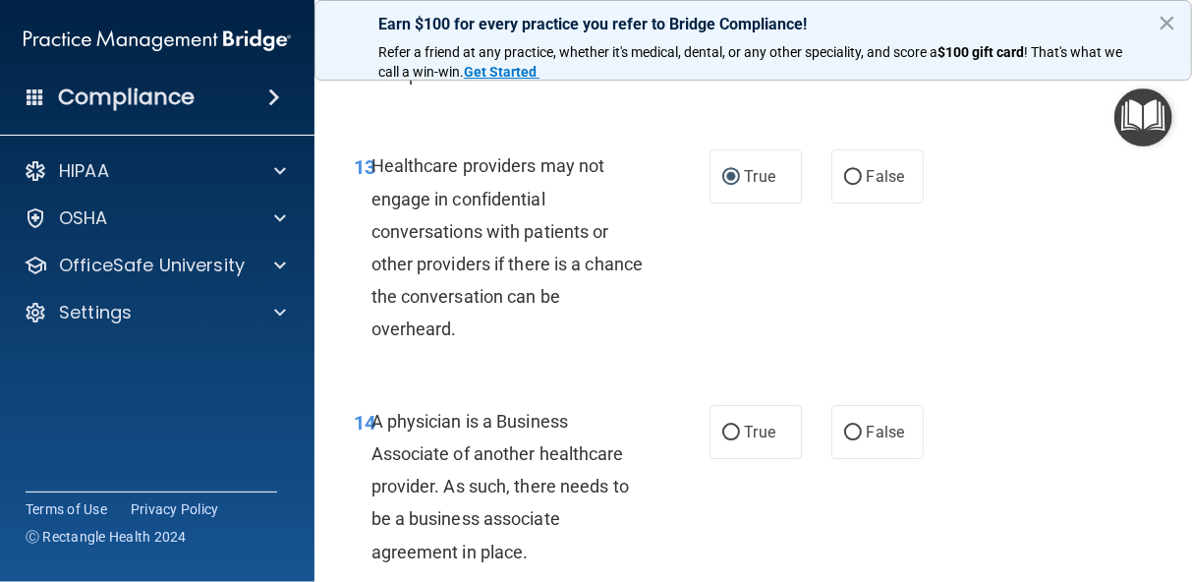
scroll to position [2831, 0]
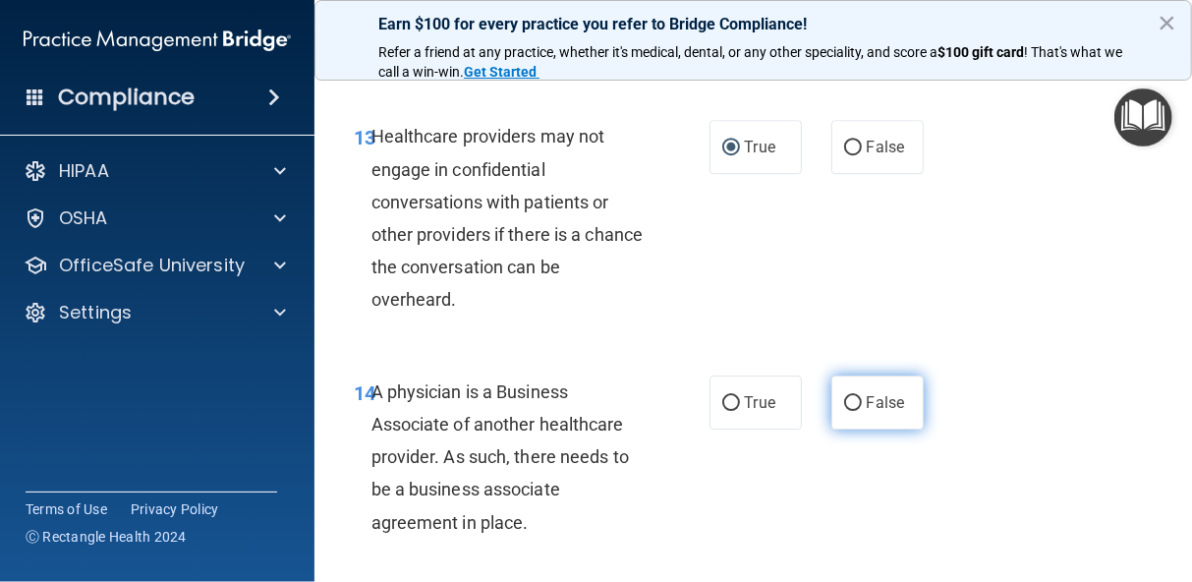
click at [844, 399] on input "False" at bounding box center [853, 403] width 18 height 15
radio input "true"
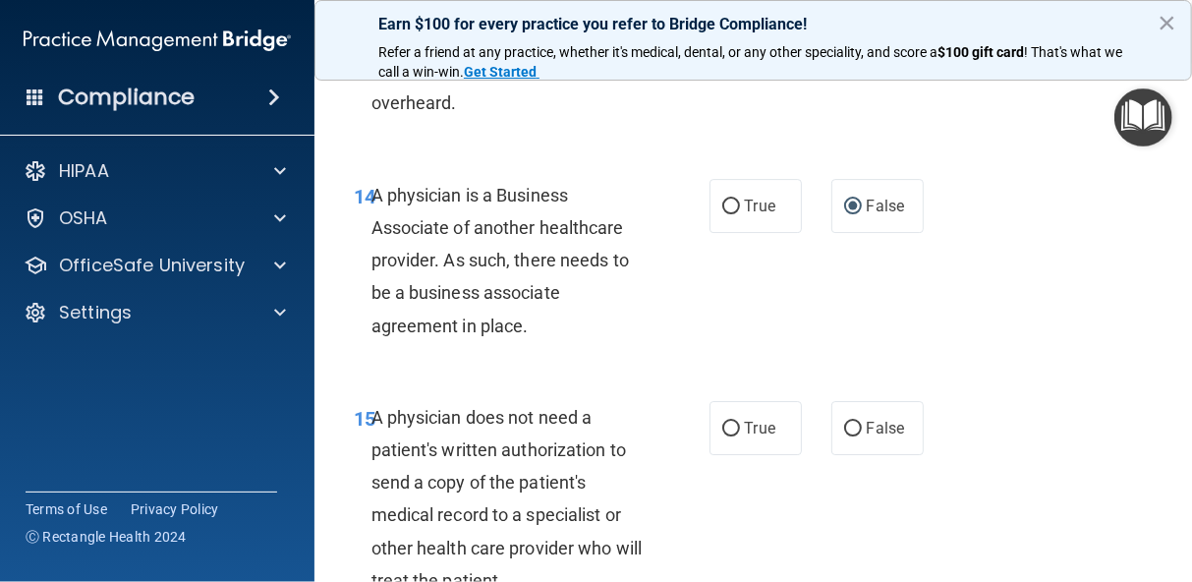
scroll to position [3106, 0]
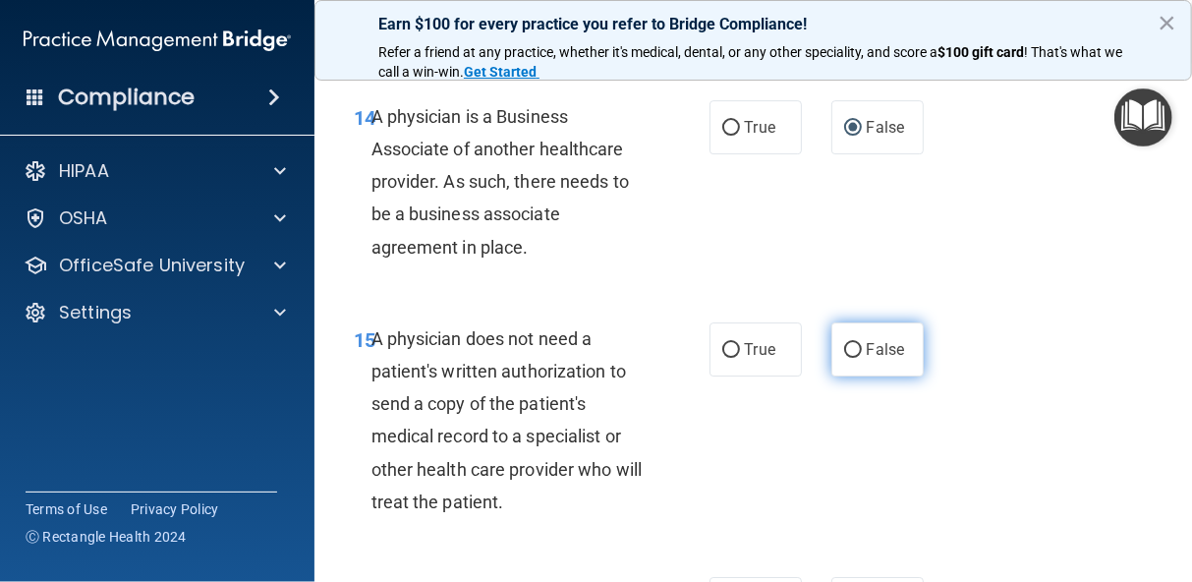
click at [845, 343] on input "False" at bounding box center [853, 350] width 18 height 15
radio input "true"
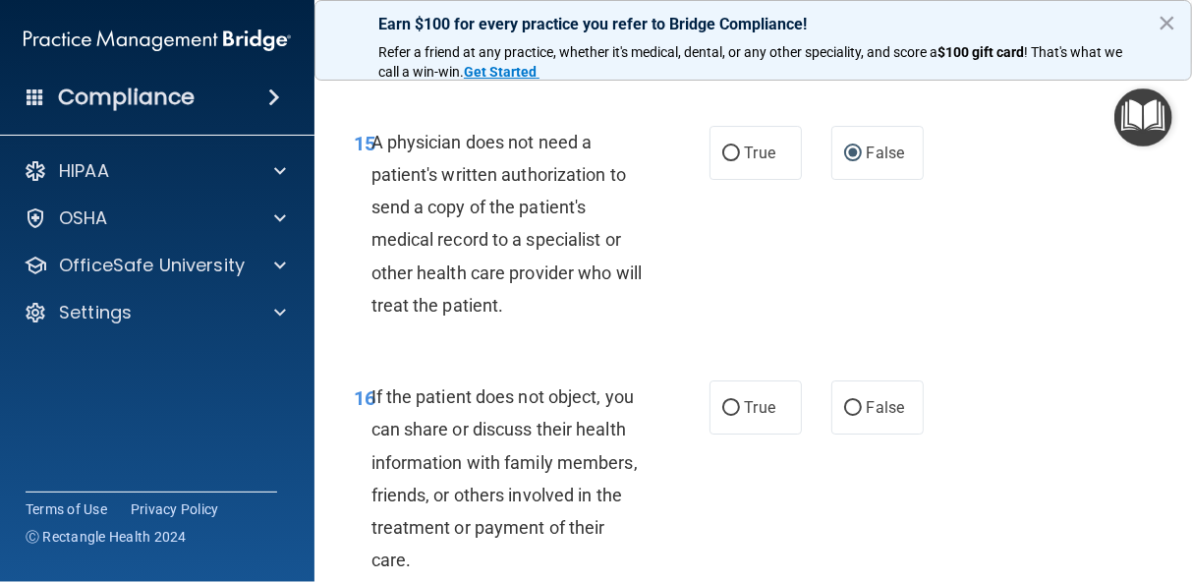
scroll to position [3342, 0]
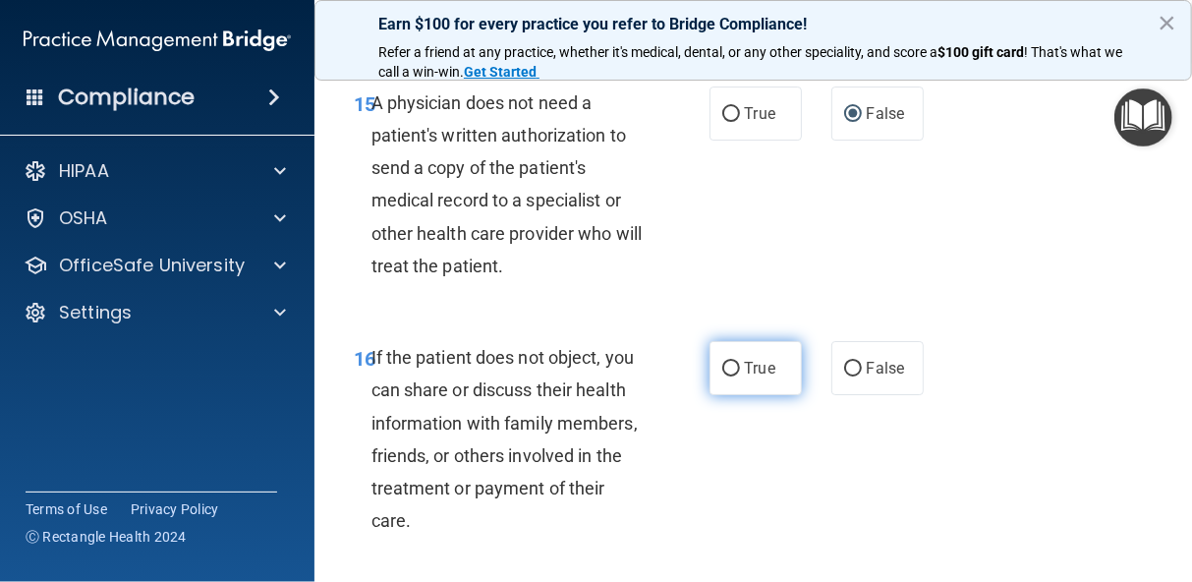
click at [722, 363] on input "True" at bounding box center [731, 369] width 18 height 15
radio input "true"
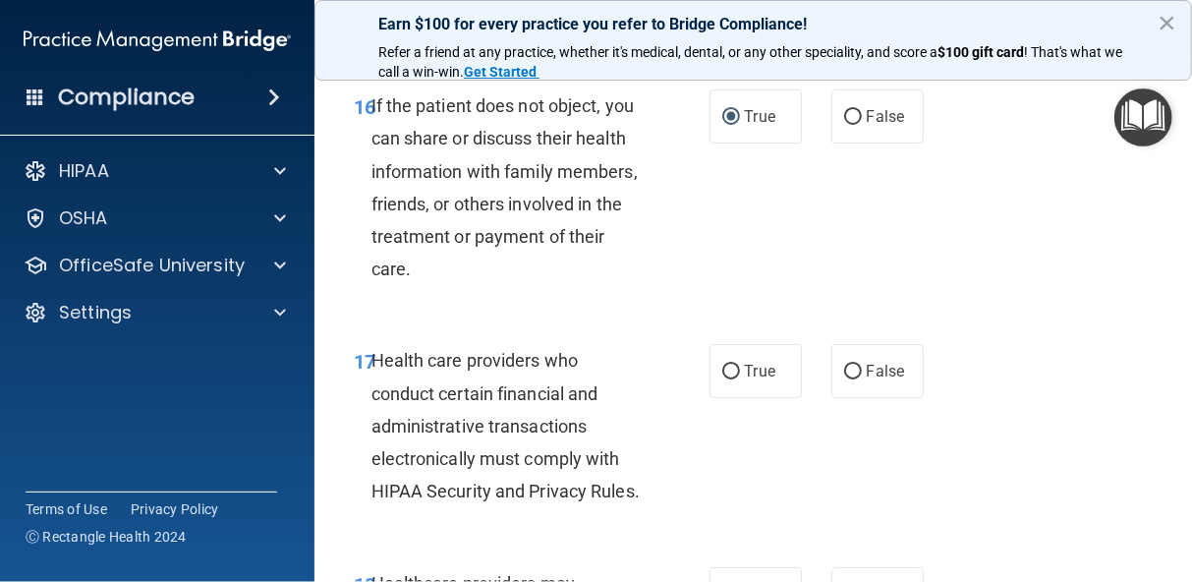
scroll to position [3617, 0]
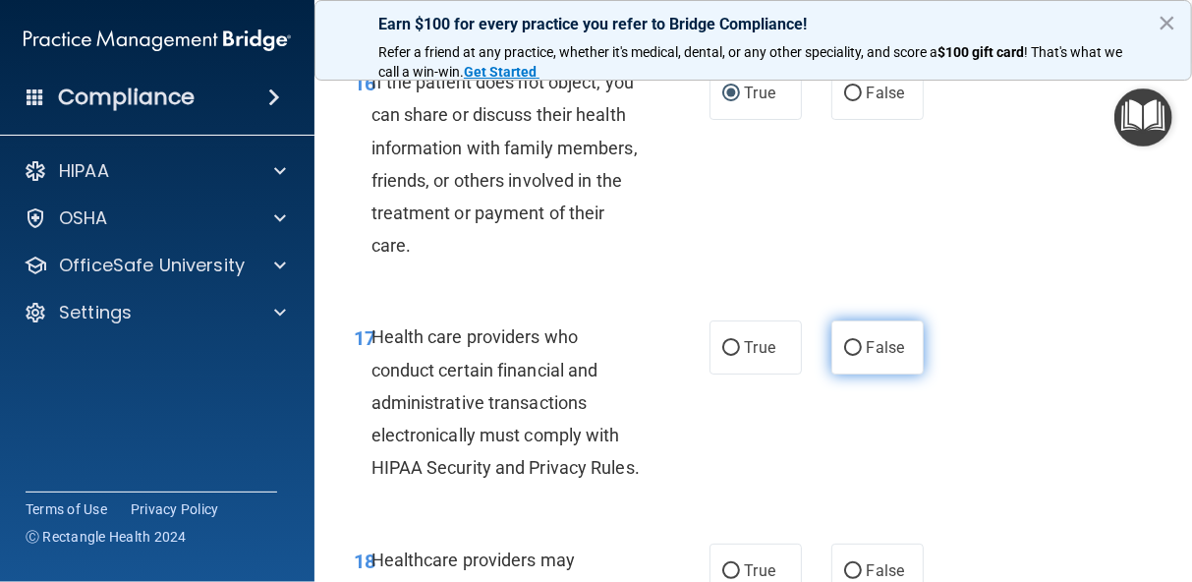
click at [845, 349] on input "False" at bounding box center [853, 348] width 18 height 15
radio input "true"
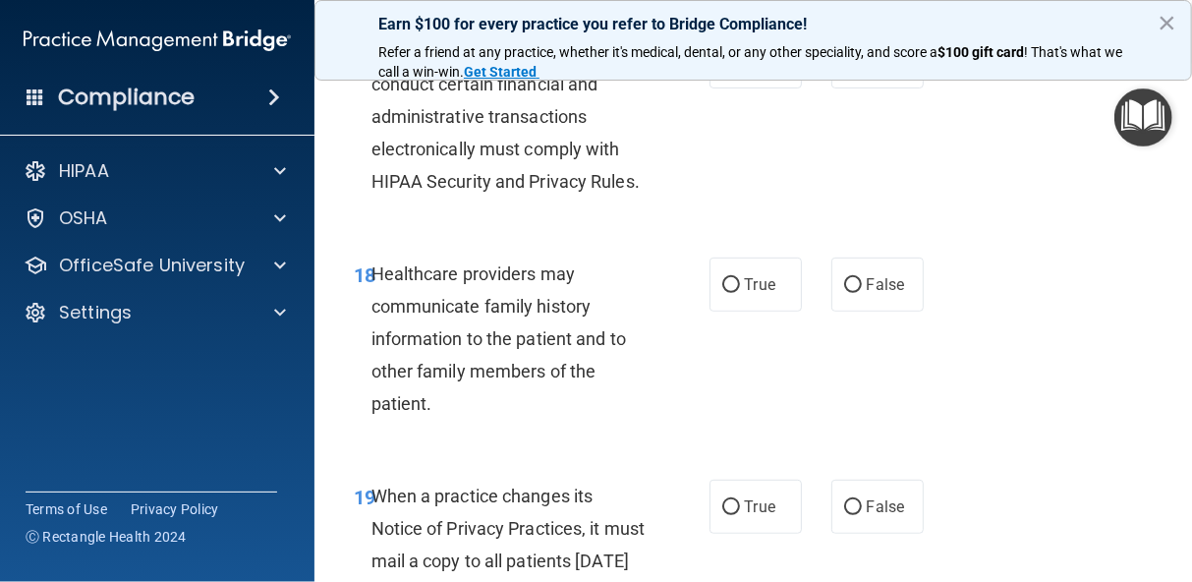
scroll to position [3931, 0]
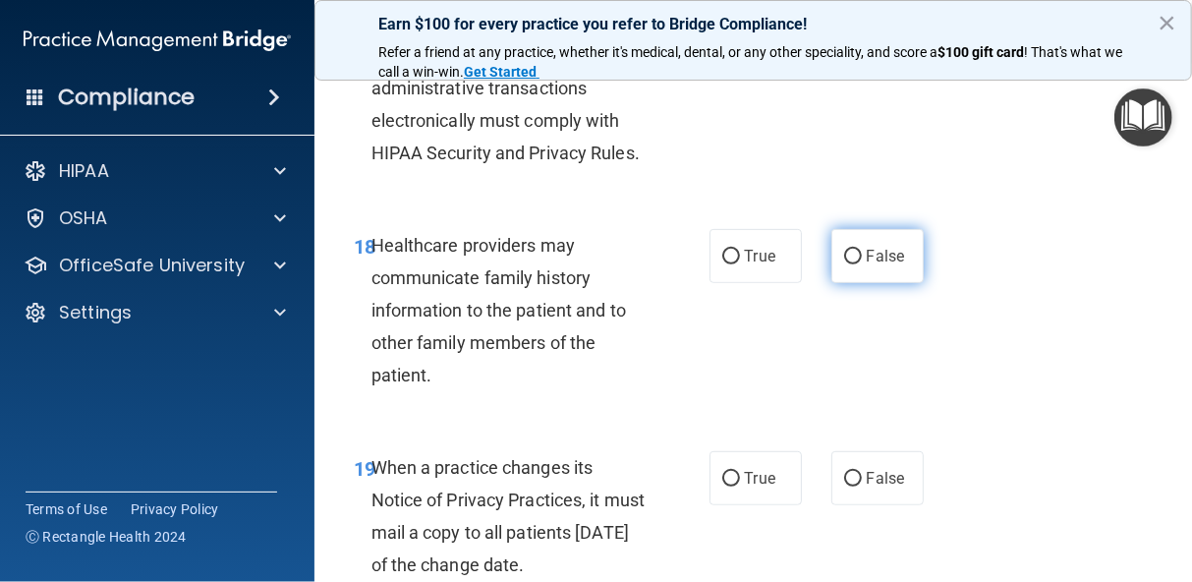
click at [844, 264] on input "False" at bounding box center [853, 257] width 18 height 15
radio input "true"
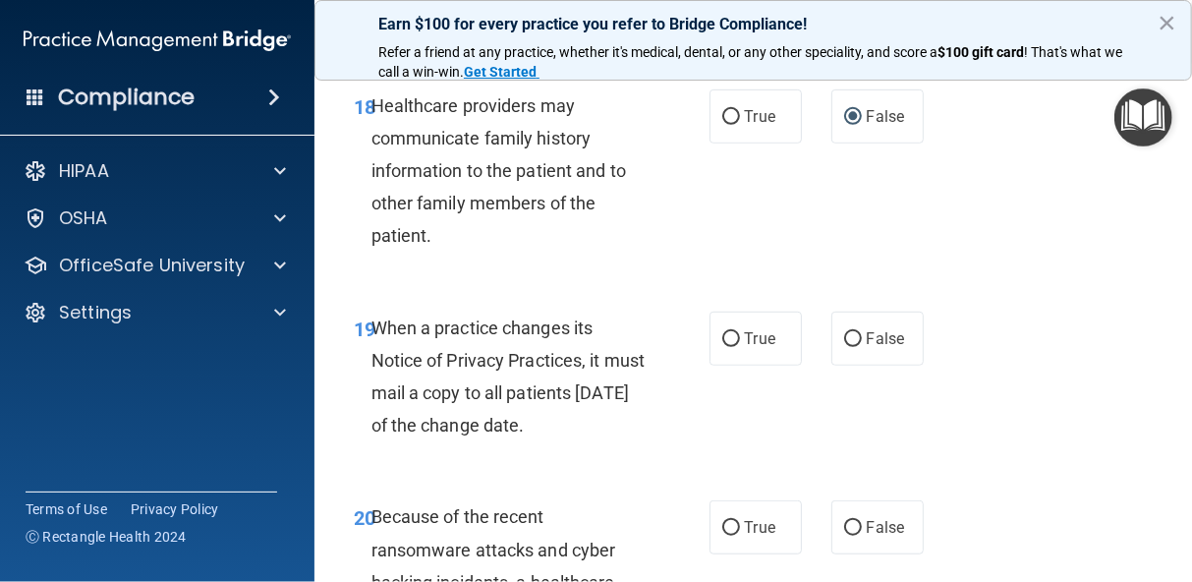
scroll to position [4089, 0]
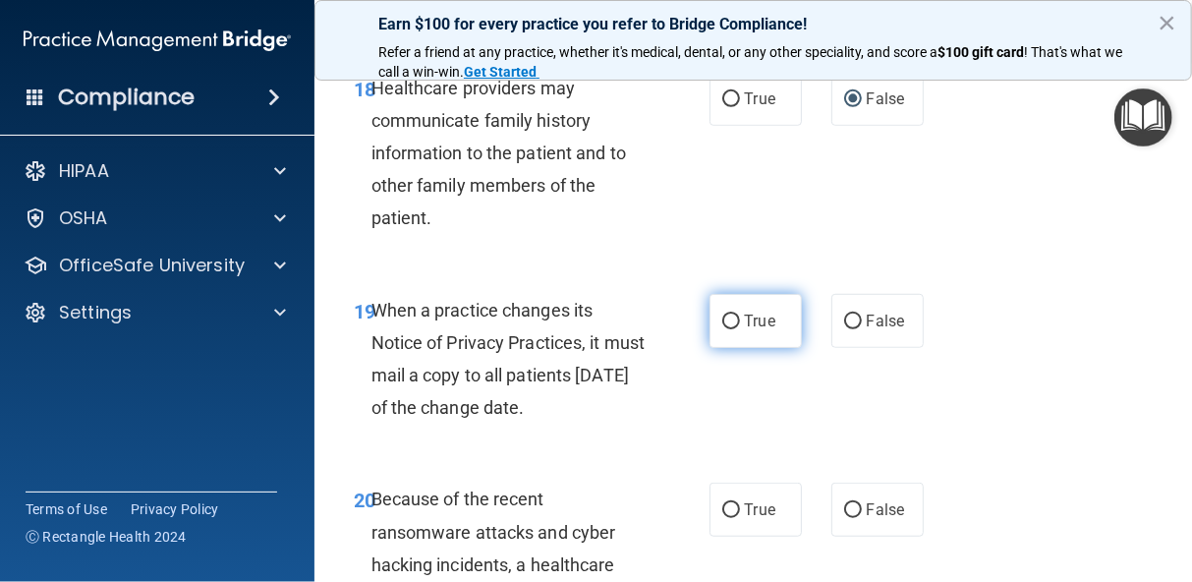
click at [722, 329] on input "True" at bounding box center [731, 321] width 18 height 15
radio input "true"
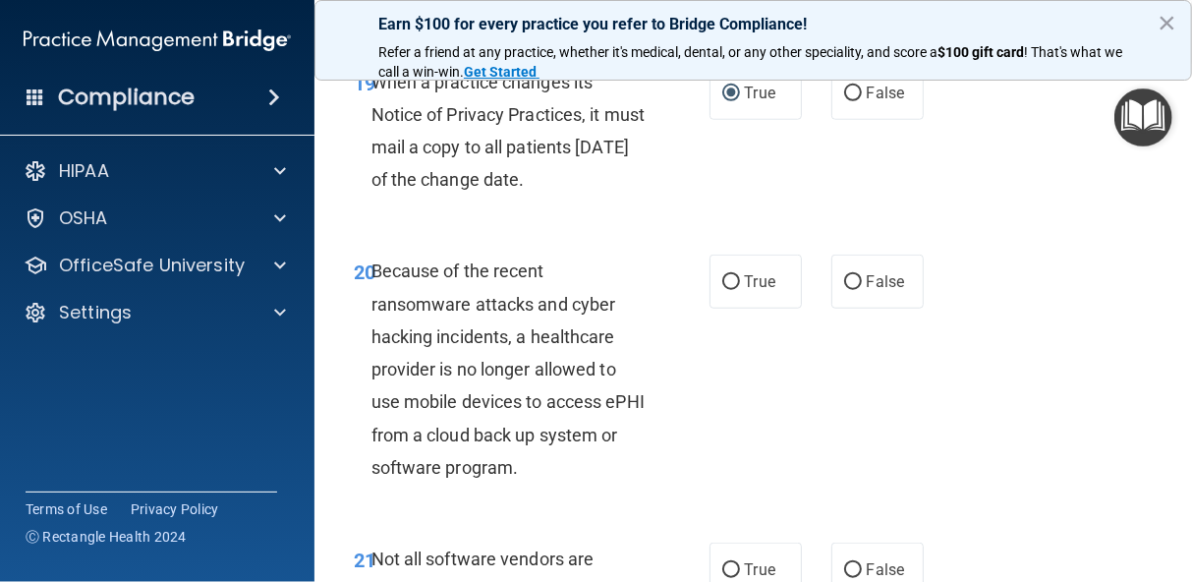
scroll to position [4324, 0]
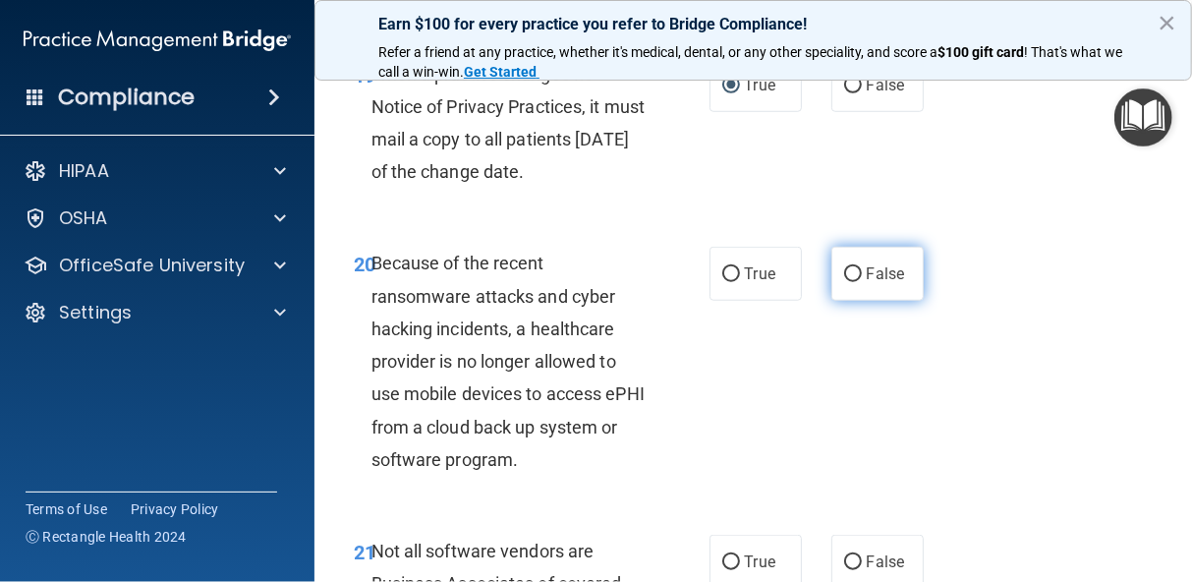
click at [844, 282] on input "False" at bounding box center [853, 274] width 18 height 15
radio input "true"
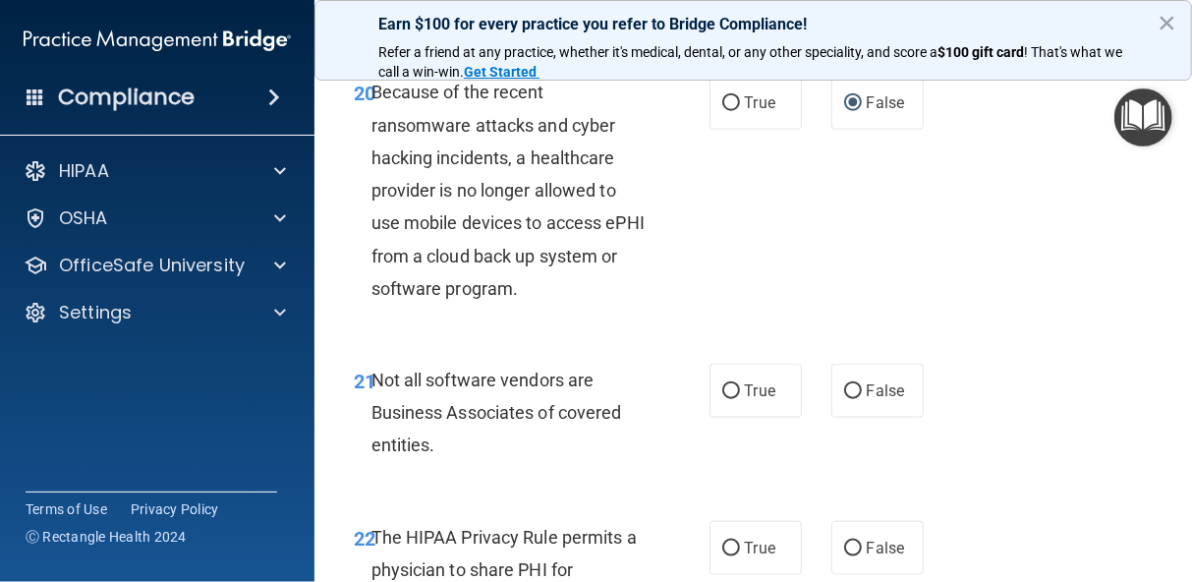
scroll to position [4499, 0]
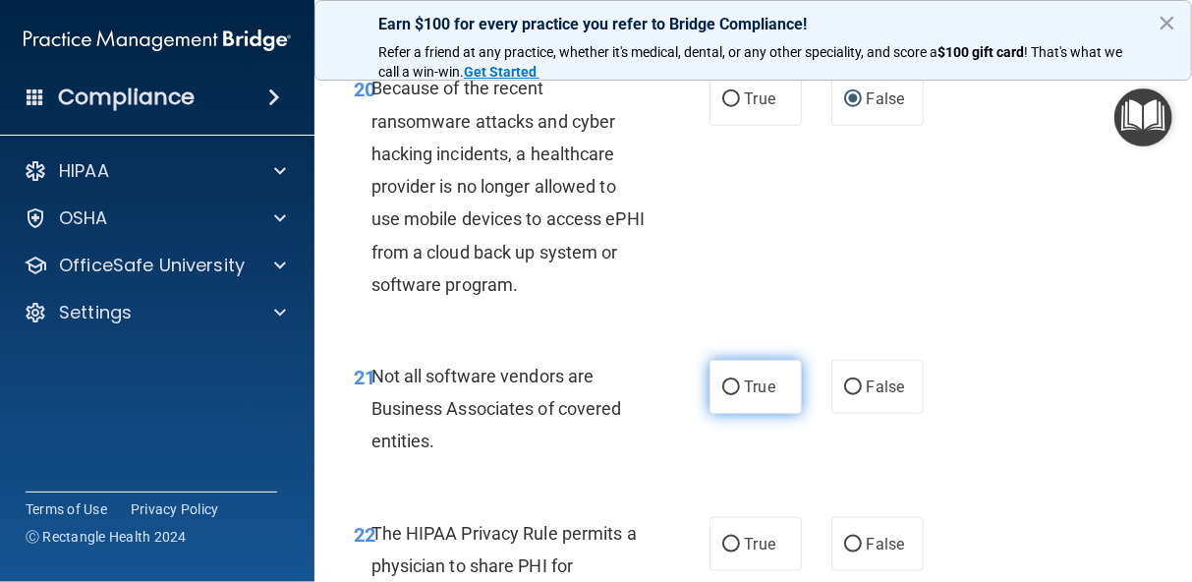
click at [724, 395] on input "True" at bounding box center [731, 387] width 18 height 15
radio input "true"
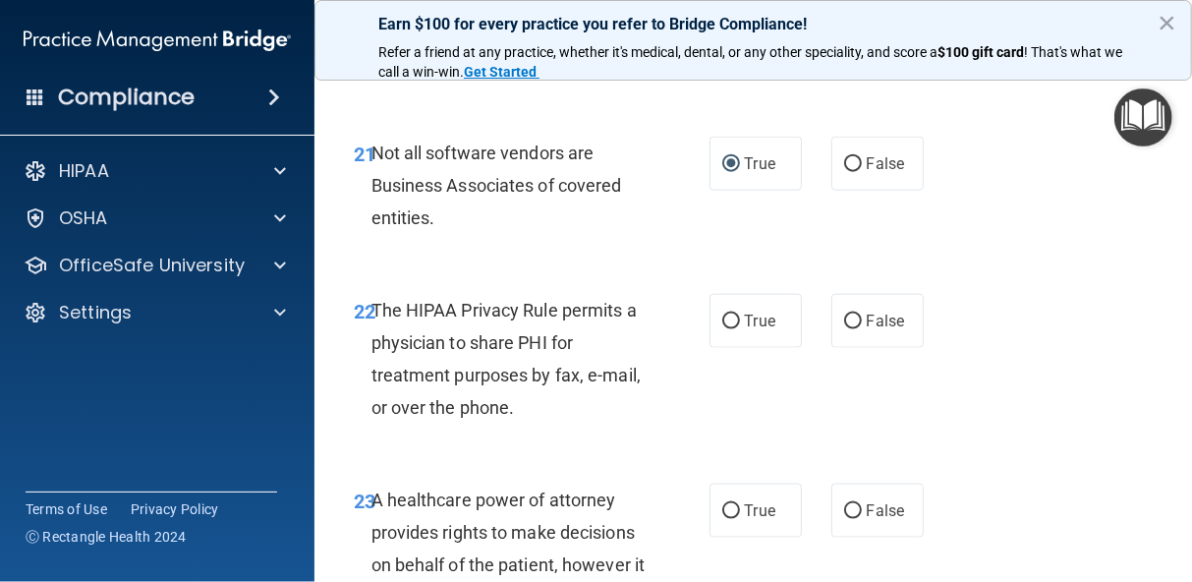
scroll to position [4735, 0]
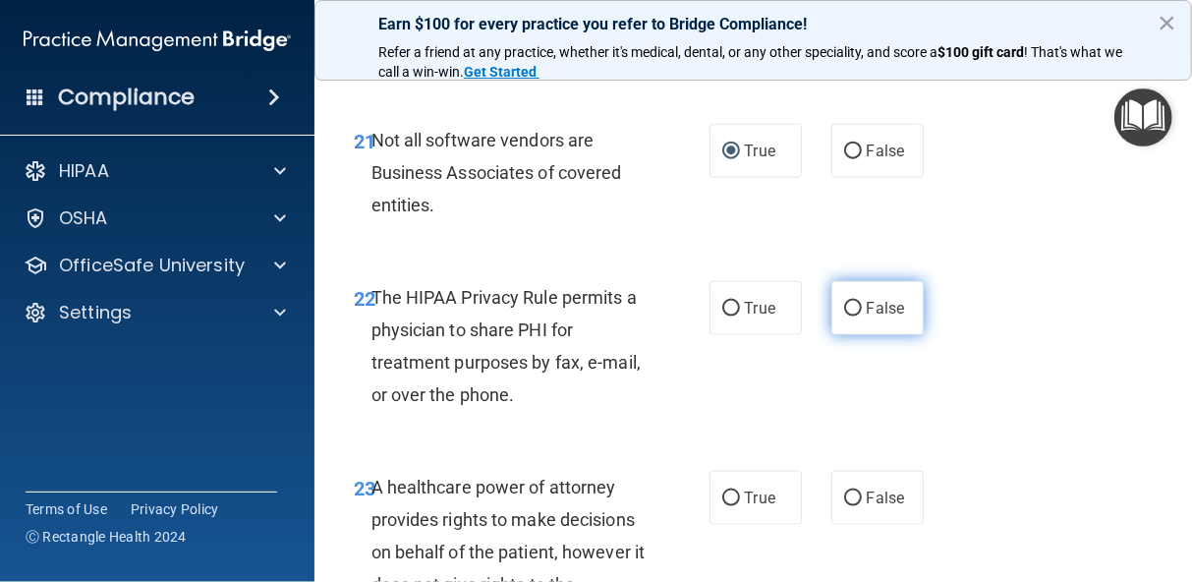
click at [846, 316] on input "False" at bounding box center [853, 309] width 18 height 15
radio input "true"
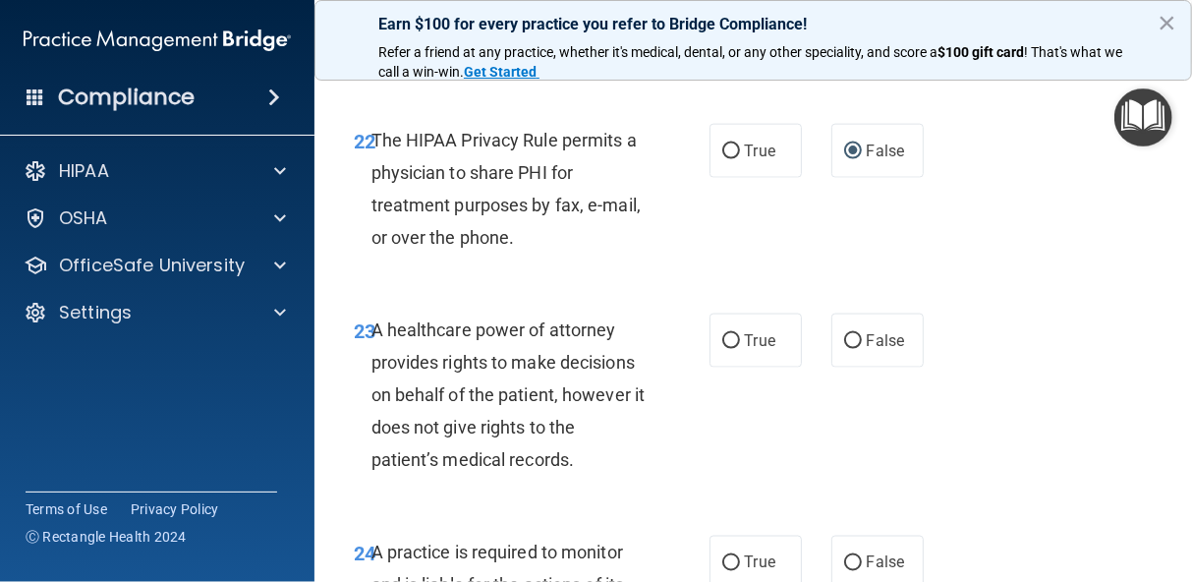
scroll to position [4931, 0]
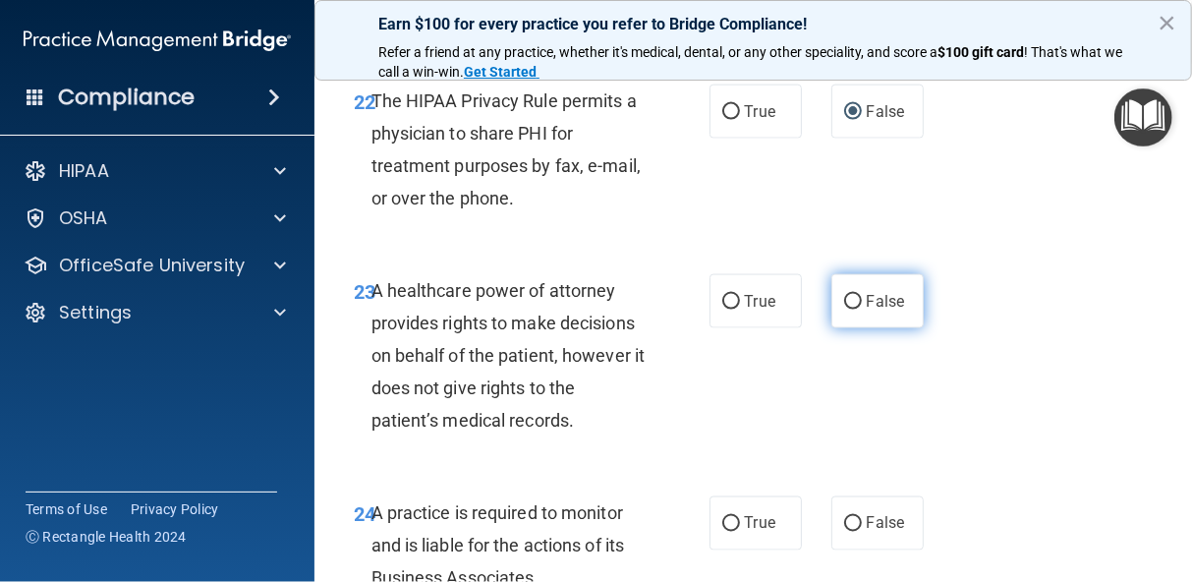
click at [844, 309] on input "False" at bounding box center [853, 302] width 18 height 15
radio input "true"
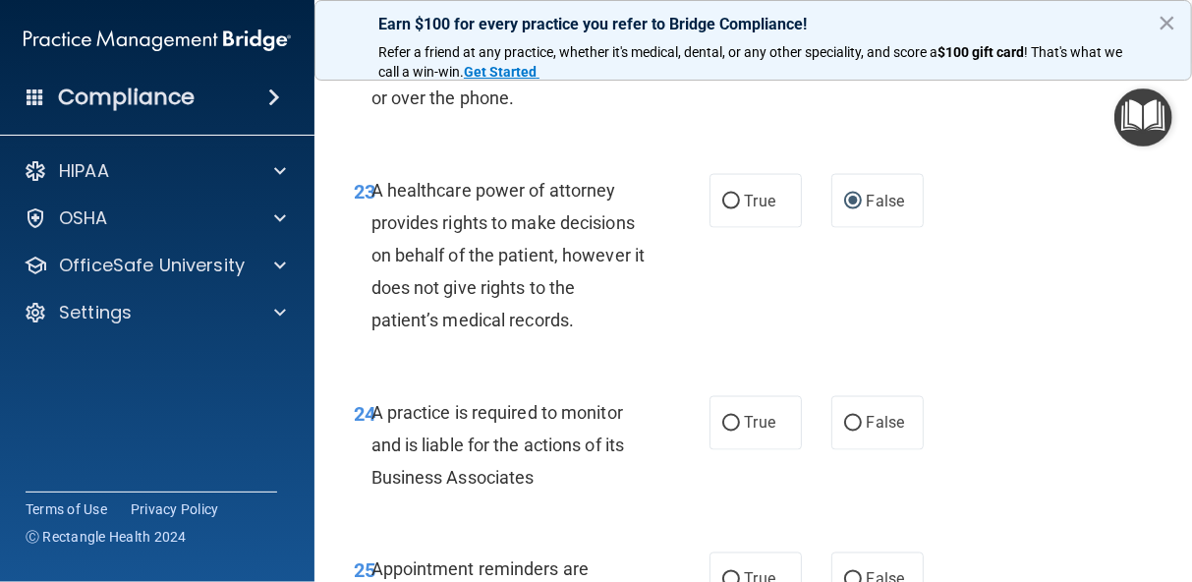
scroll to position [5049, 0]
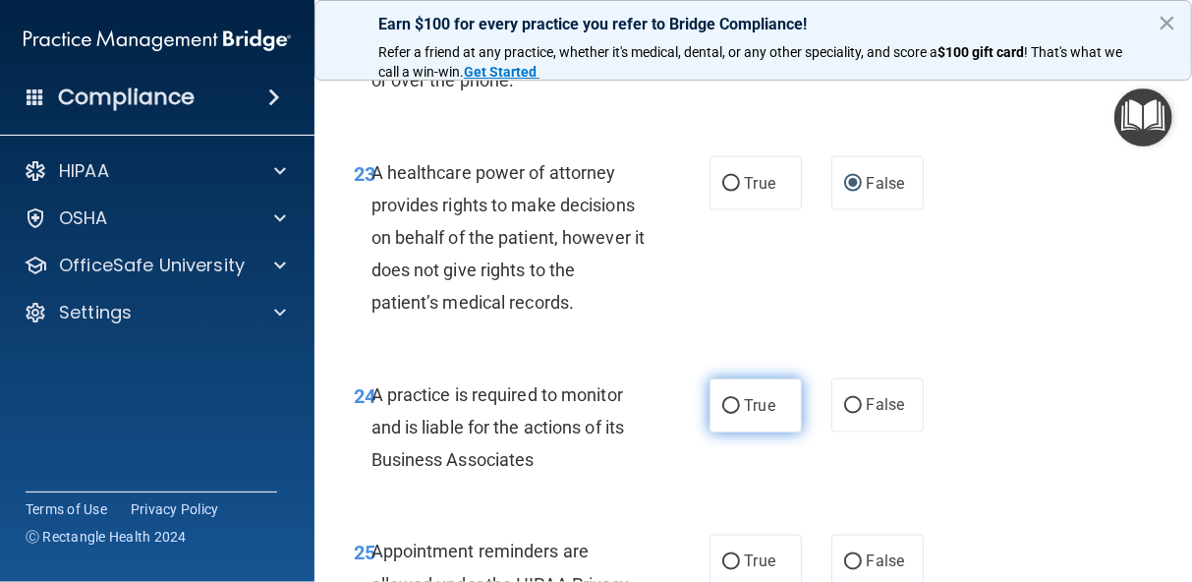
click at [722, 414] on input "True" at bounding box center [731, 406] width 18 height 15
radio input "true"
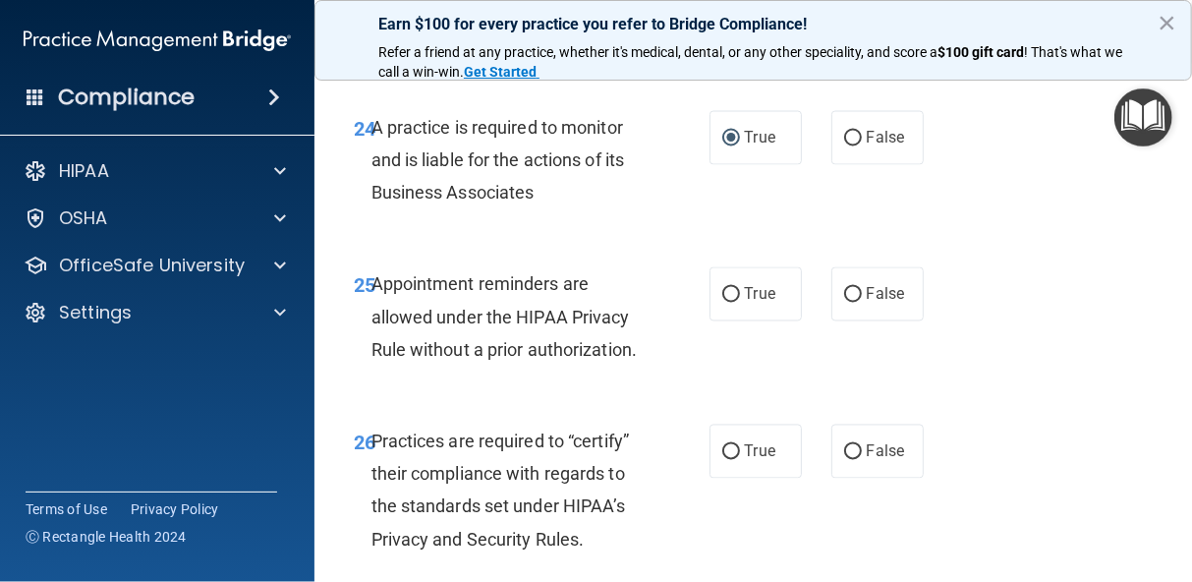
scroll to position [5324, 0]
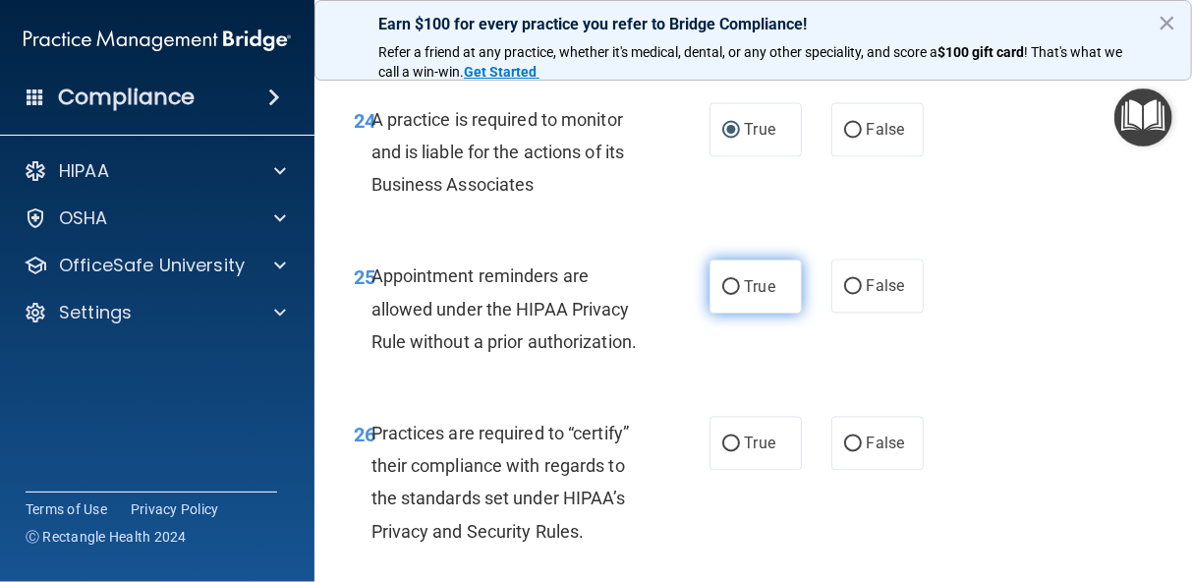
click at [724, 295] on input "True" at bounding box center [731, 287] width 18 height 15
radio input "true"
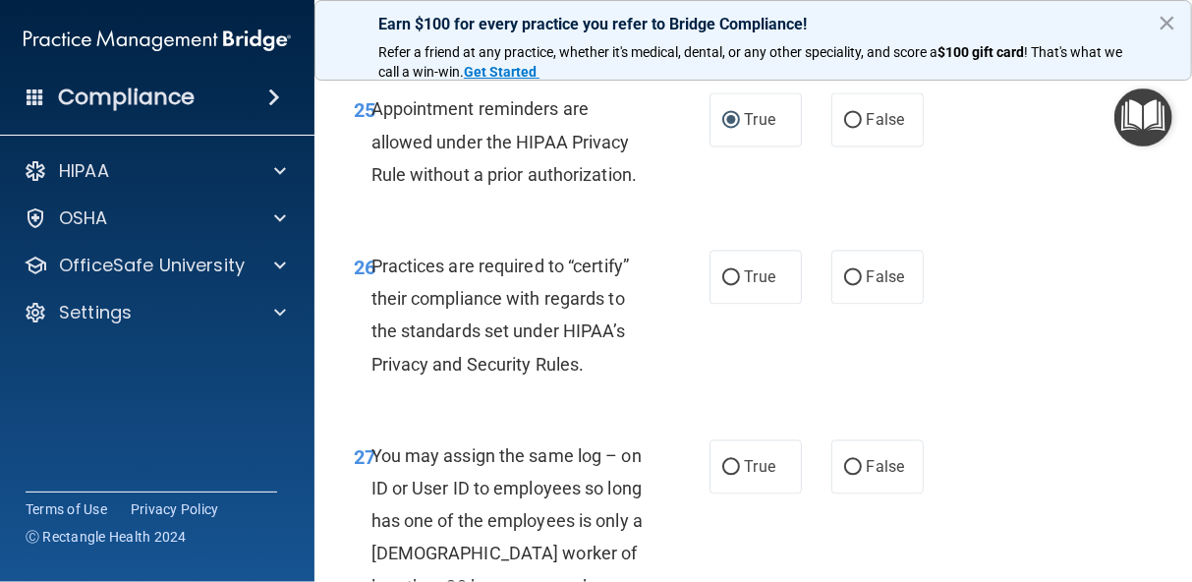
scroll to position [5521, 0]
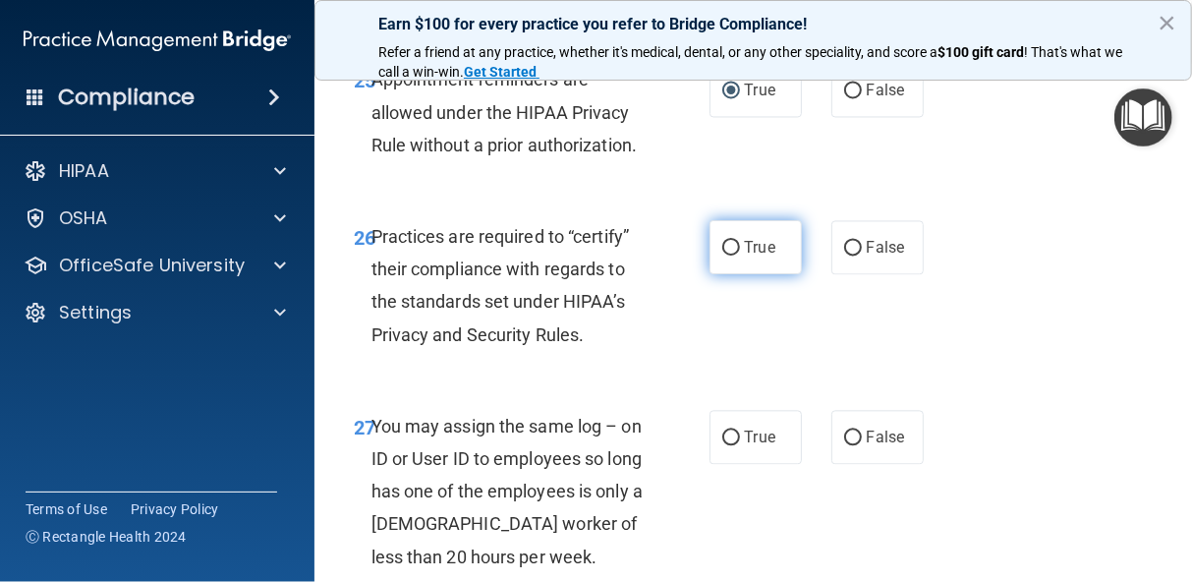
click at [724, 255] on input "True" at bounding box center [731, 248] width 18 height 15
radio input "true"
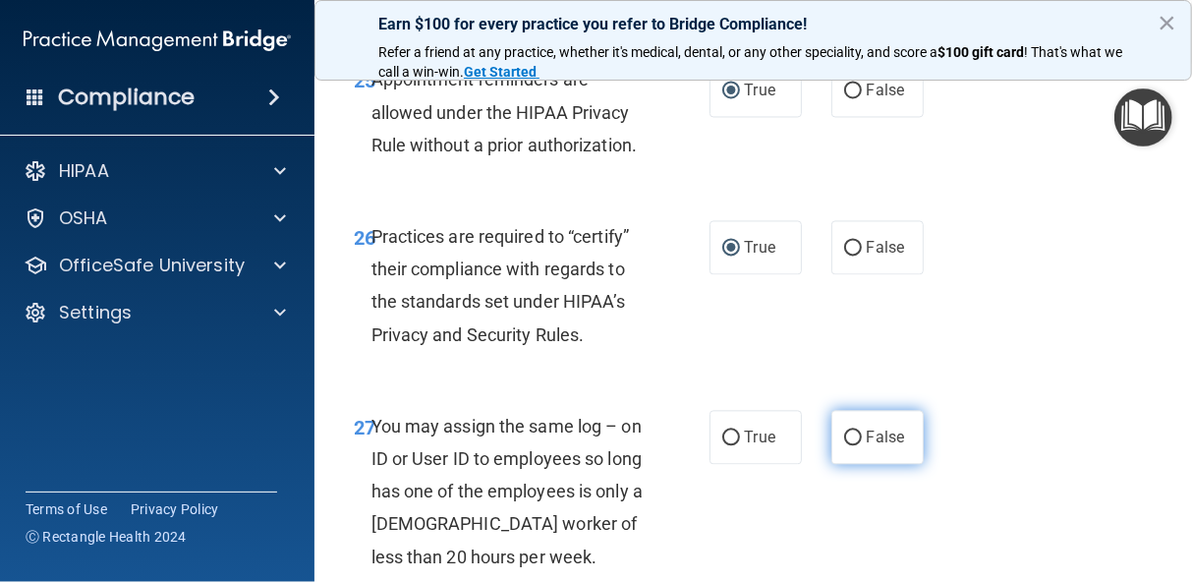
click at [845, 445] on input "False" at bounding box center [853, 437] width 18 height 15
radio input "true"
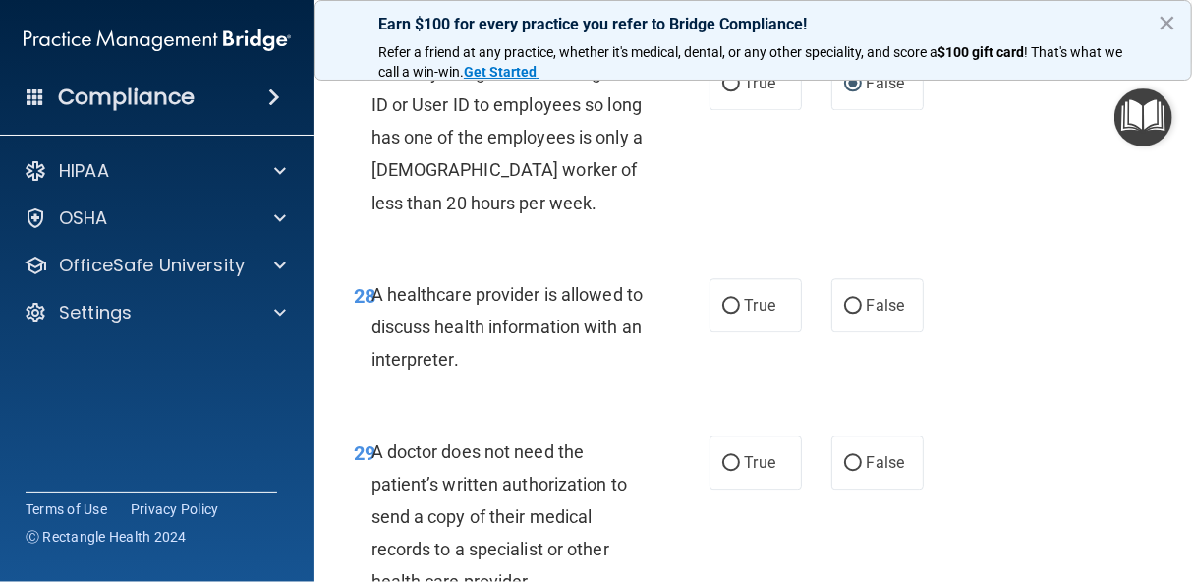
scroll to position [5914, 0]
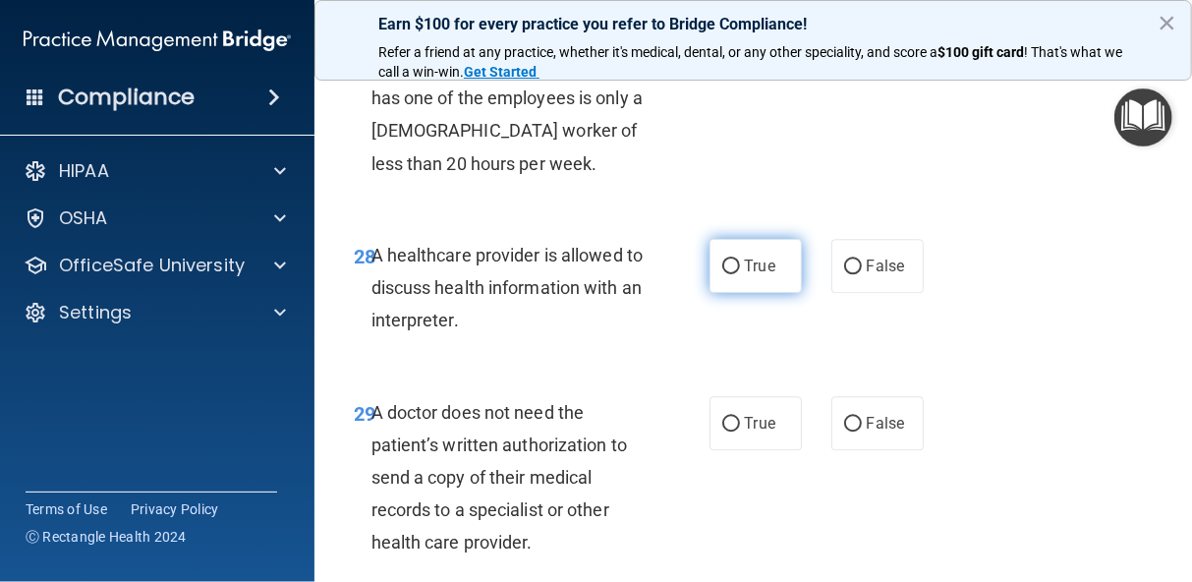
click at [723, 274] on input "True" at bounding box center [731, 266] width 18 height 15
radio input "true"
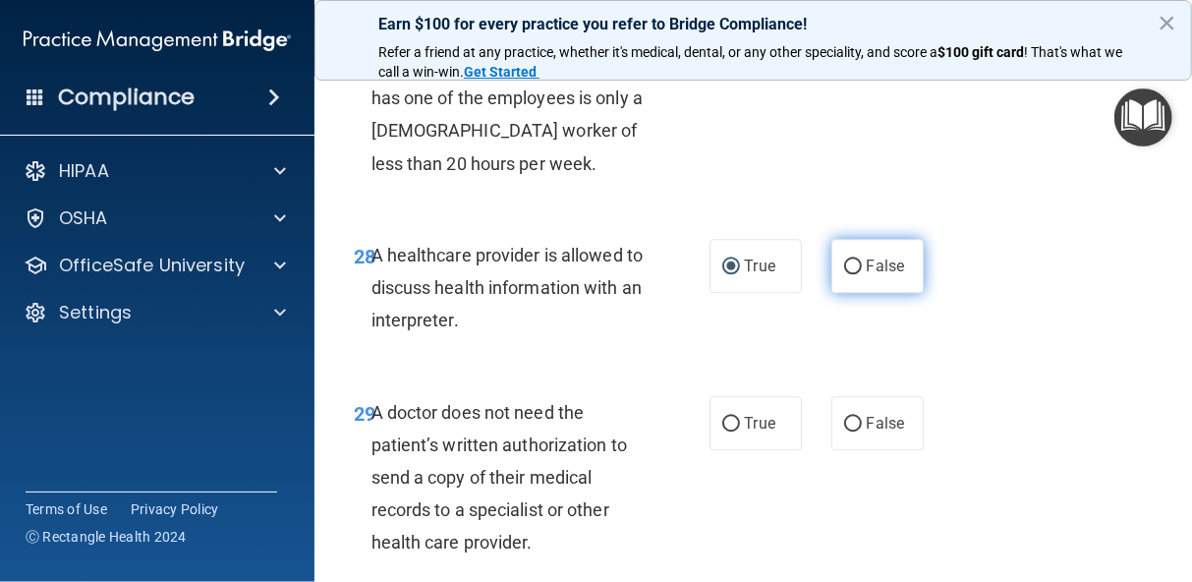
click at [844, 274] on input "False" at bounding box center [853, 266] width 18 height 15
radio input "true"
radio input "false"
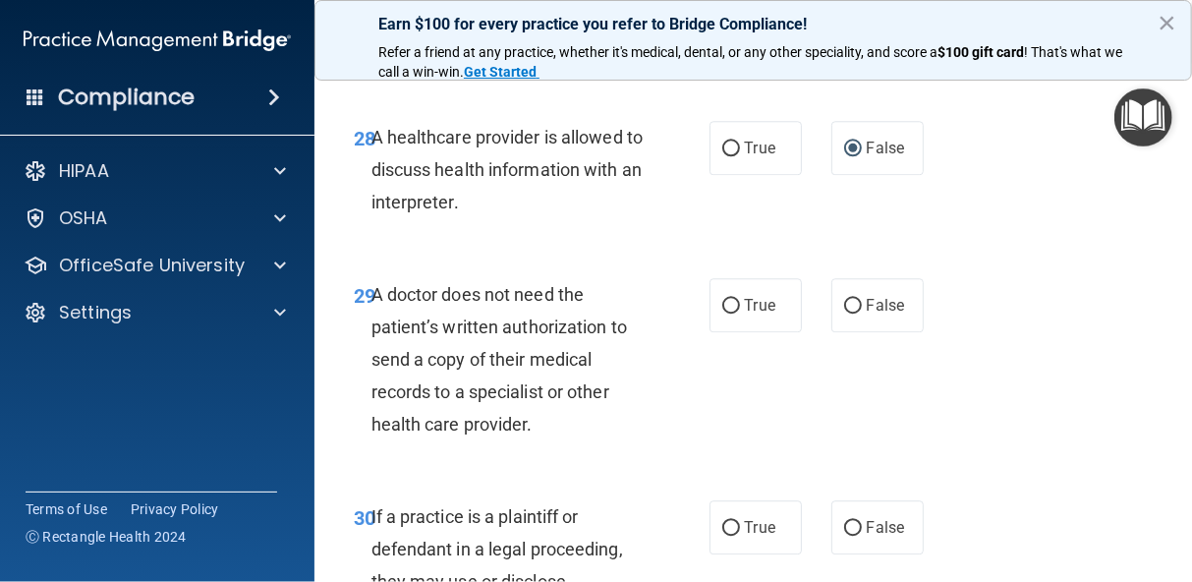
scroll to position [6071, 0]
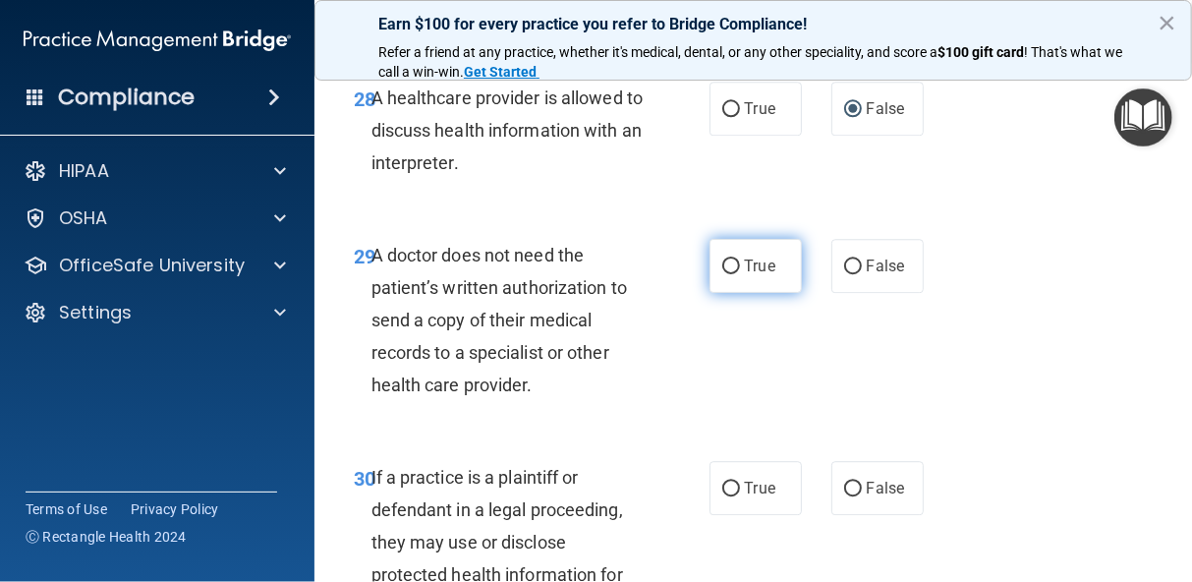
click at [722, 274] on input "True" at bounding box center [731, 266] width 18 height 15
radio input "true"
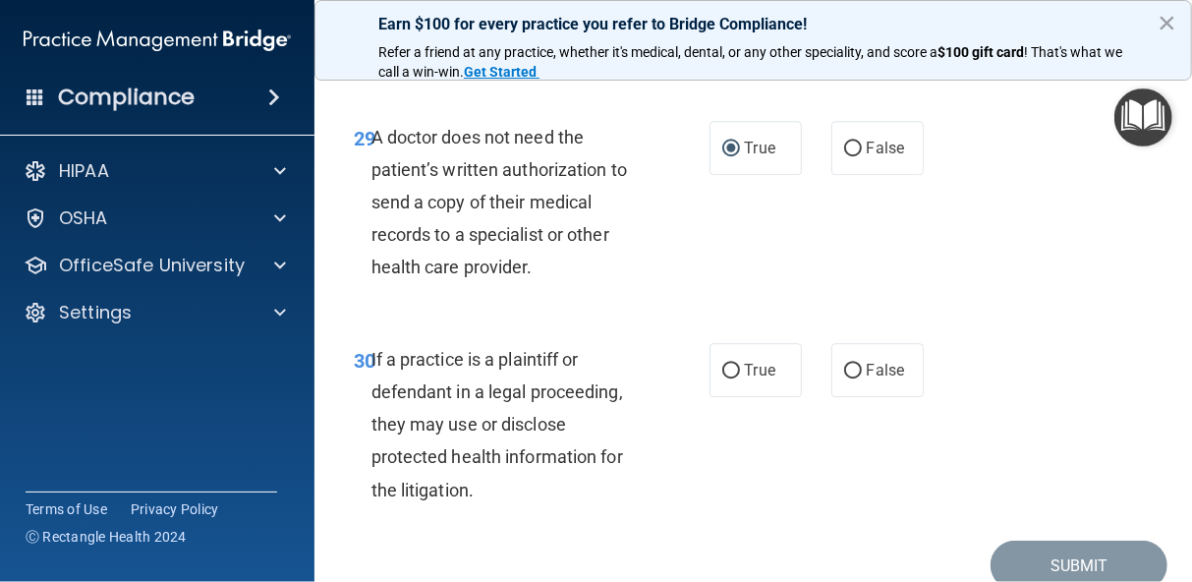
scroll to position [6228, 0]
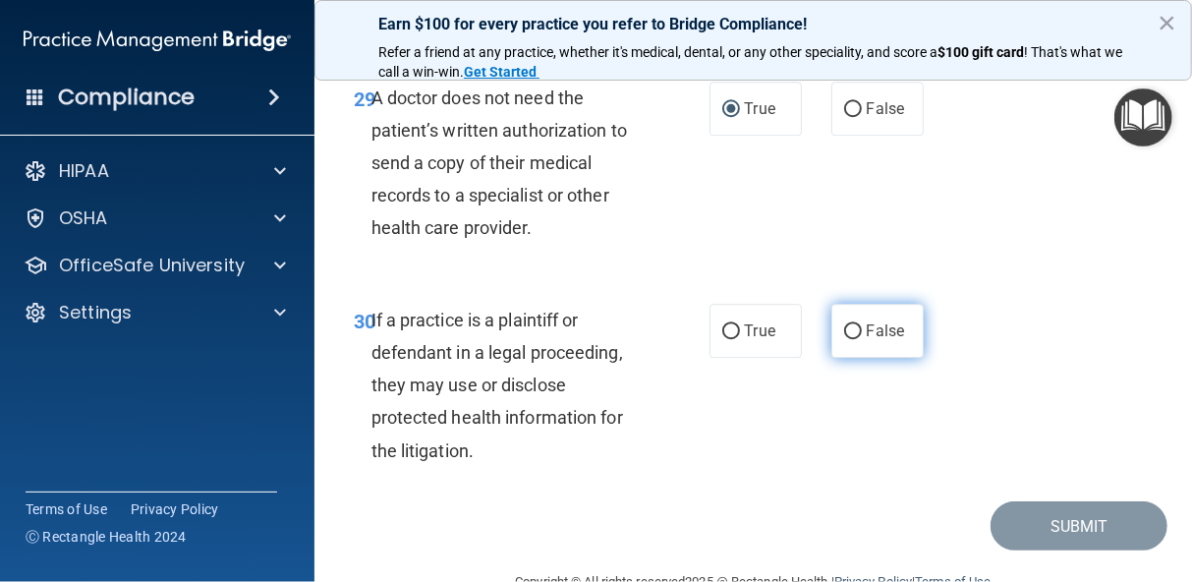
click at [844, 339] on input "False" at bounding box center [853, 331] width 18 height 15
radio input "true"
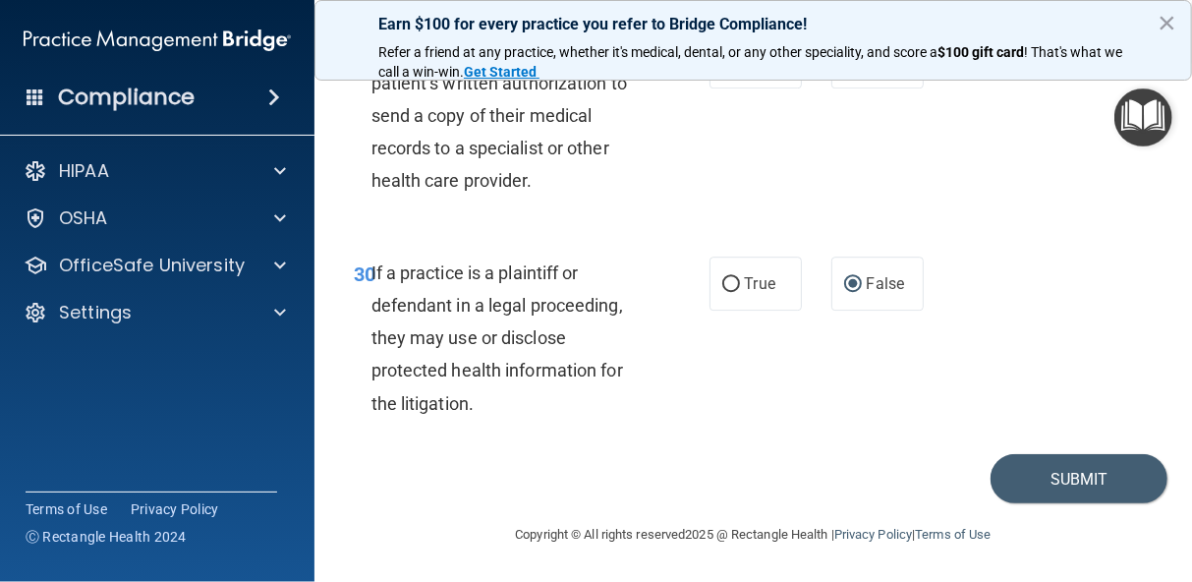
scroll to position [6372, 0]
click at [1092, 477] on button "Submit" at bounding box center [1078, 479] width 177 height 50
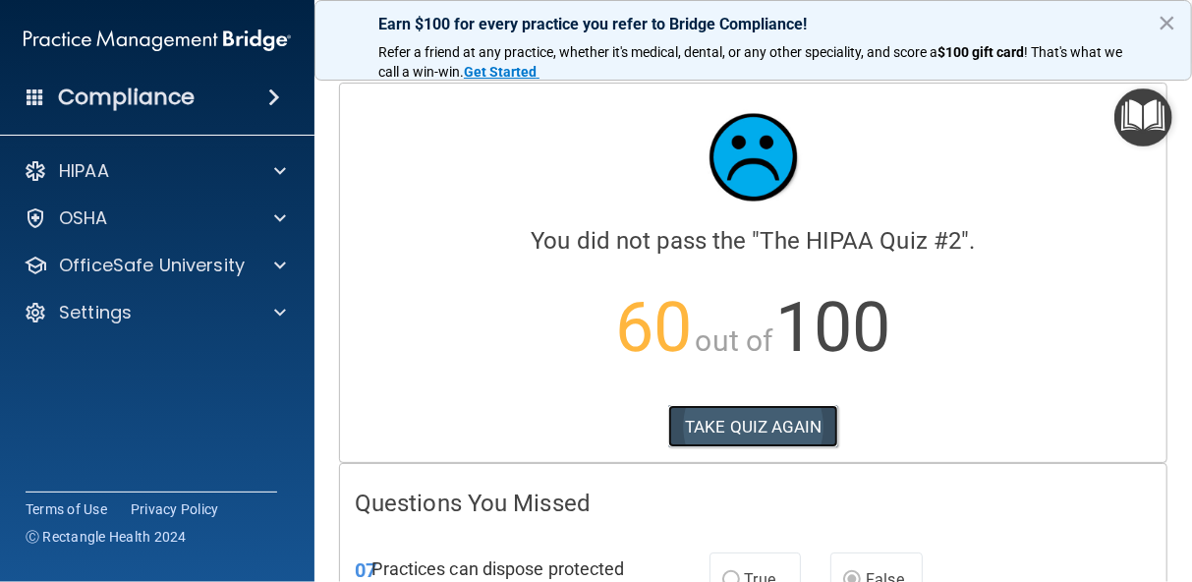
click at [780, 420] on button "TAKE QUIZ AGAIN" at bounding box center [753, 426] width 170 height 43
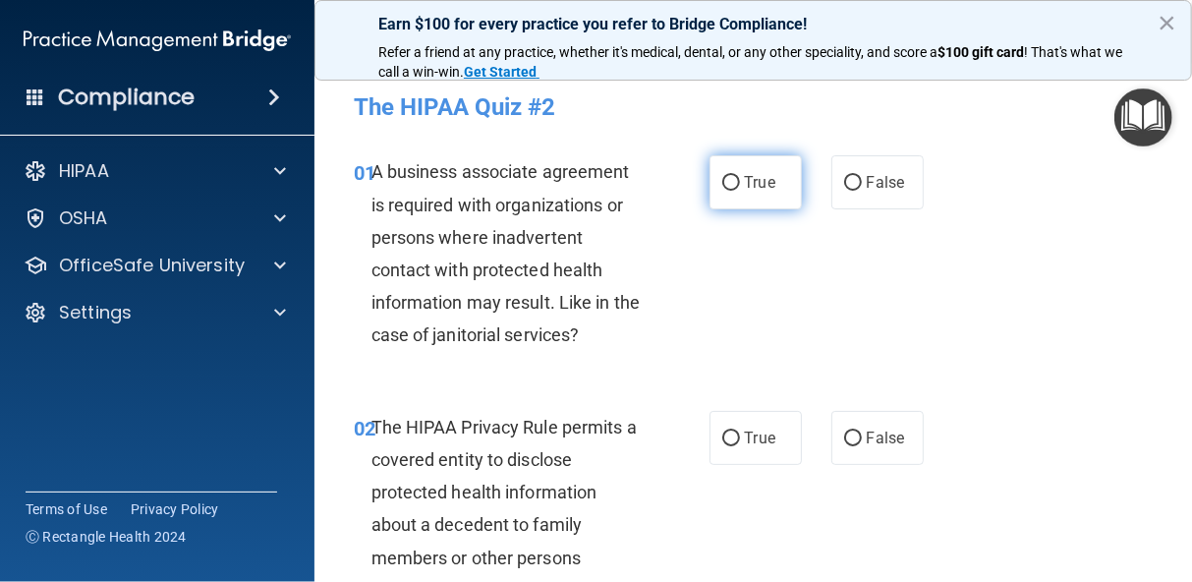
click at [725, 179] on input "True" at bounding box center [731, 183] width 18 height 15
radio input "true"
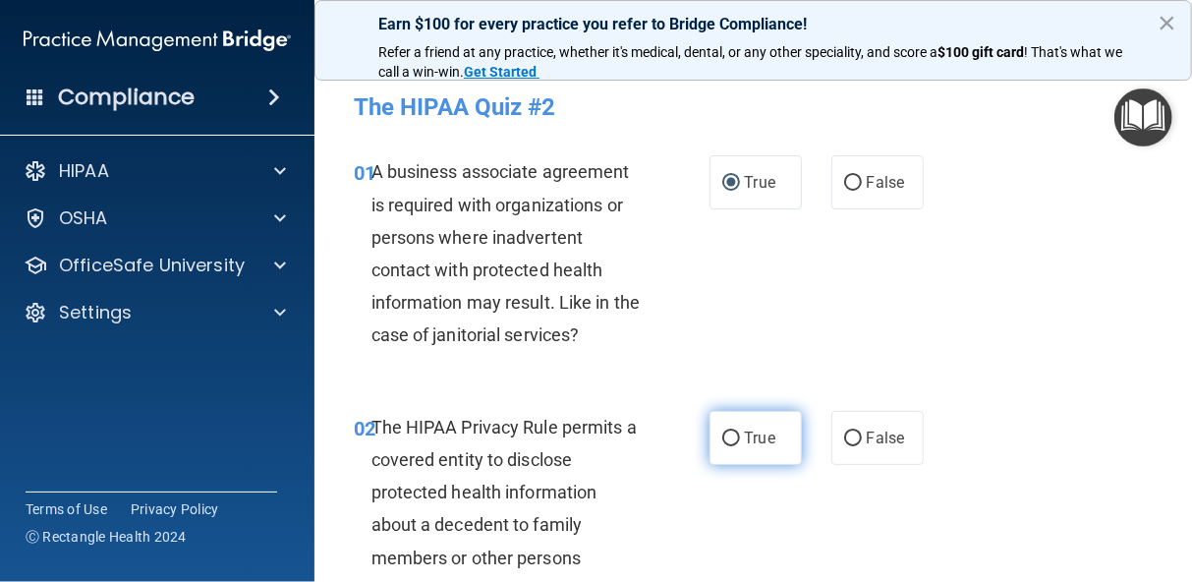
click at [722, 440] on input "True" at bounding box center [731, 438] width 18 height 15
radio input "true"
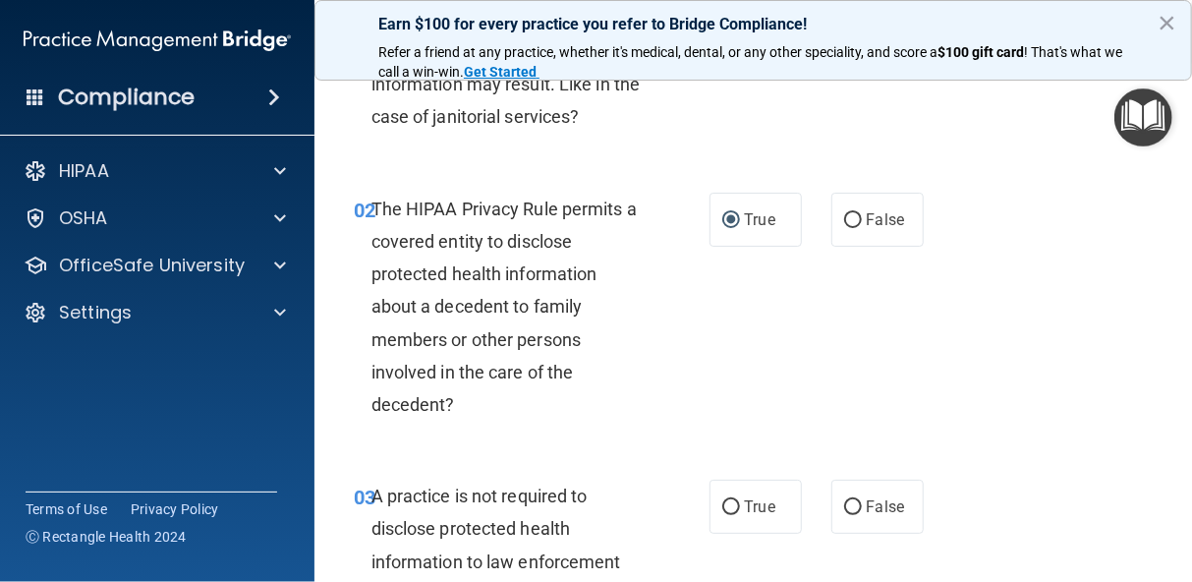
scroll to position [236, 0]
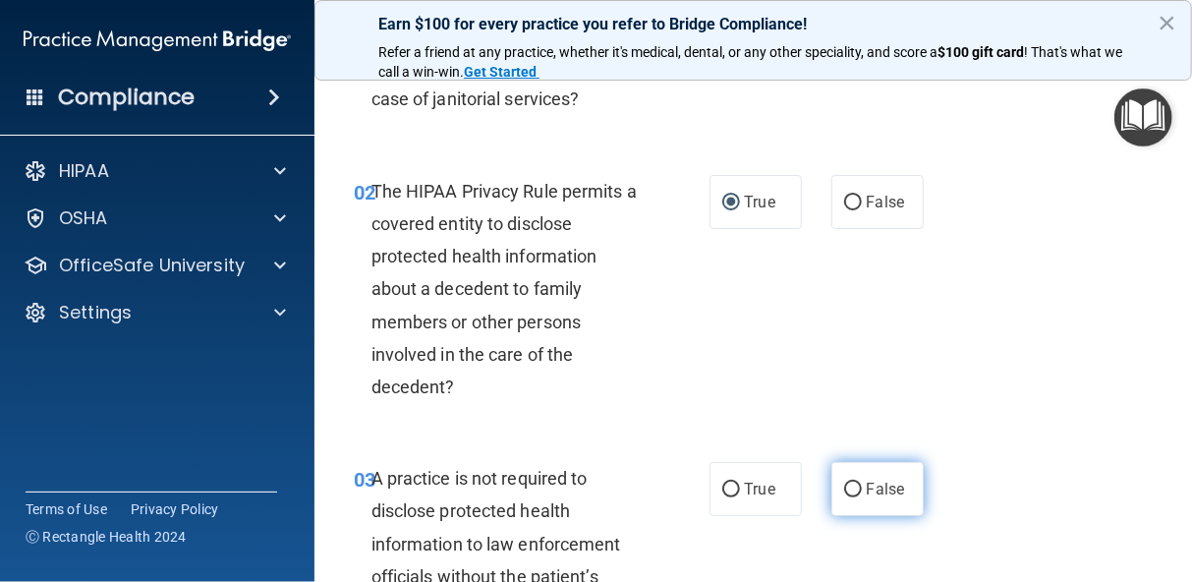
click at [849, 485] on input "False" at bounding box center [853, 489] width 18 height 15
radio input "true"
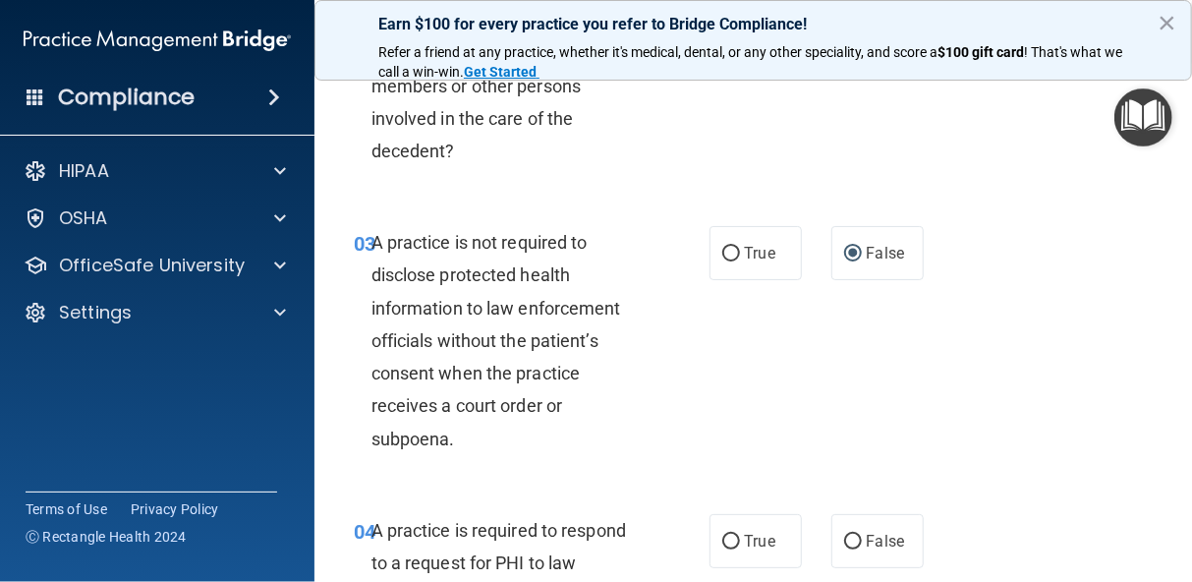
scroll to position [511, 0]
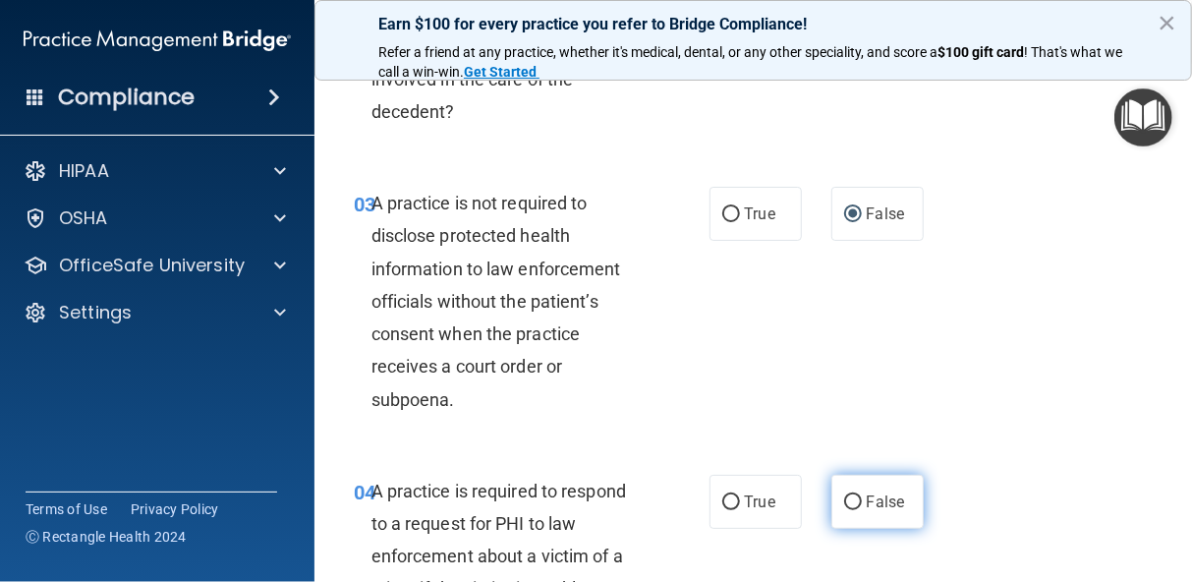
click at [844, 500] on input "False" at bounding box center [853, 502] width 18 height 15
radio input "true"
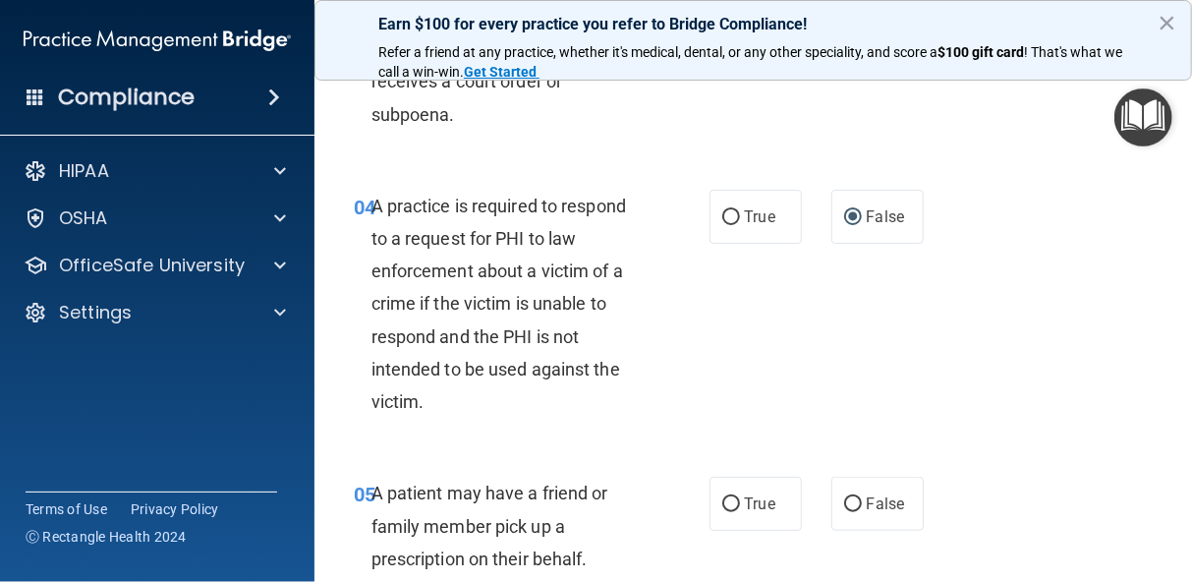
scroll to position [825, 0]
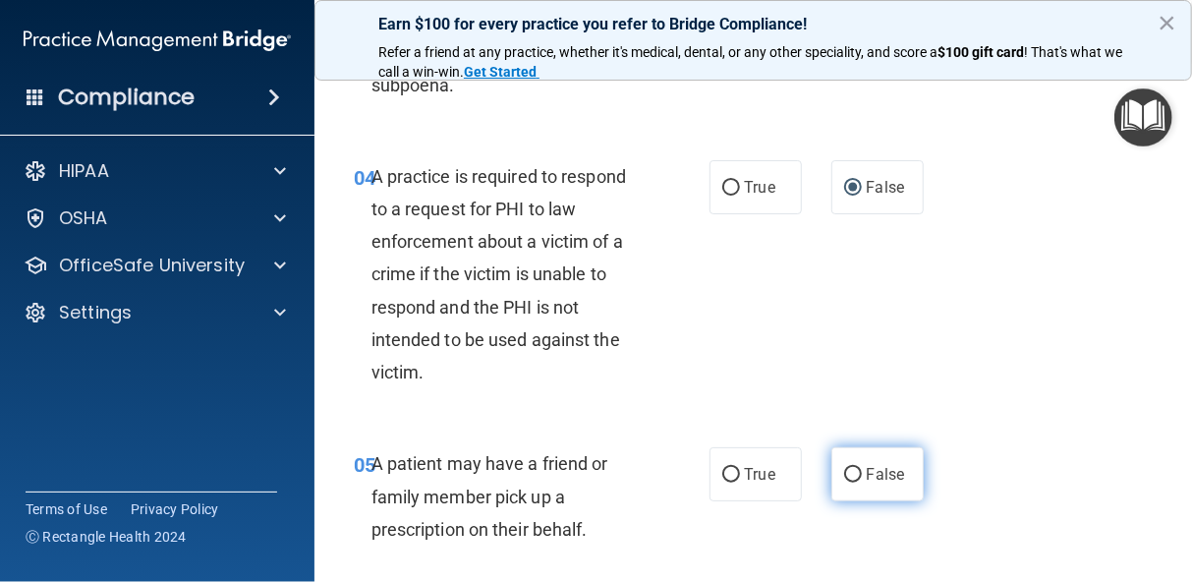
click at [844, 473] on input "False" at bounding box center [853, 475] width 18 height 15
radio input "true"
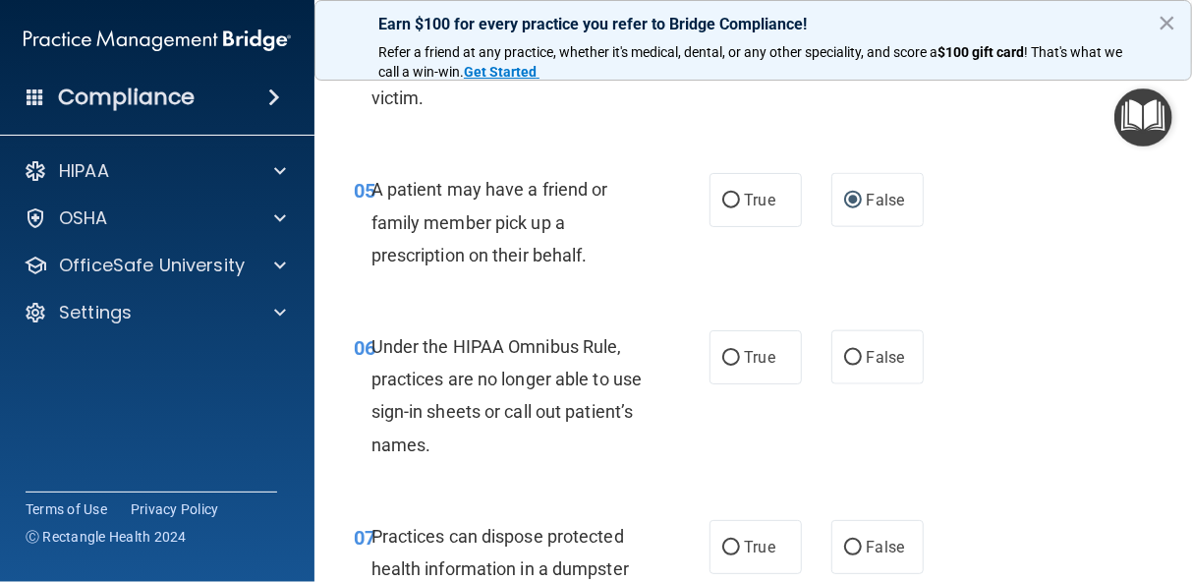
scroll to position [1100, 0]
click at [722, 351] on input "True" at bounding box center [731, 357] width 18 height 15
radio input "true"
click at [722, 544] on input "True" at bounding box center [731, 546] width 18 height 15
radio input "true"
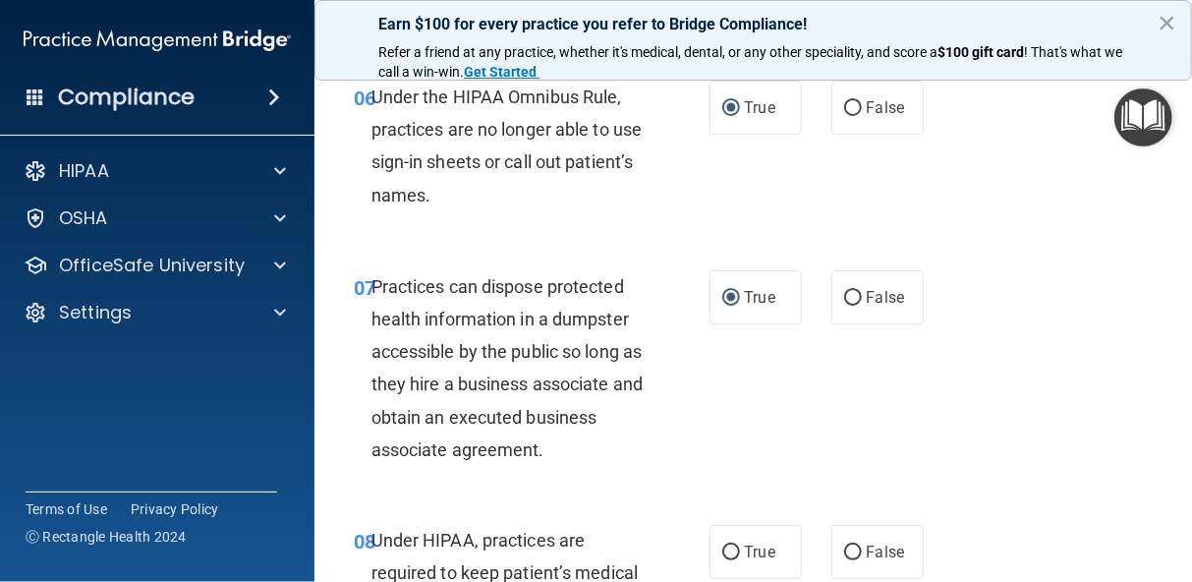
scroll to position [1388, 0]
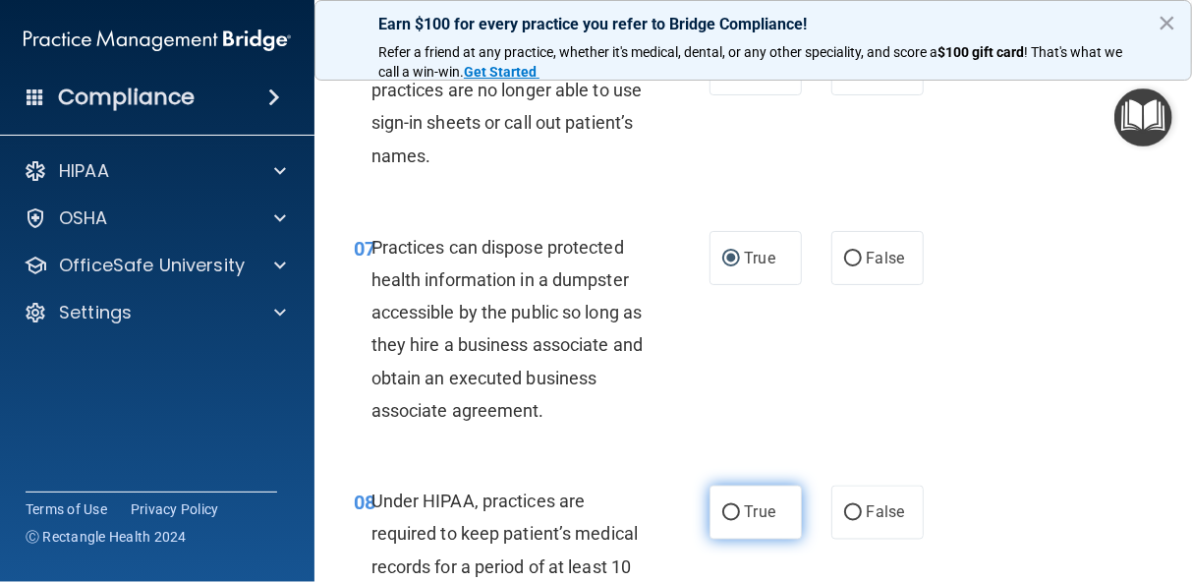
click at [730, 504] on label "True" at bounding box center [755, 512] width 92 height 54
click at [730, 506] on input "True" at bounding box center [731, 513] width 18 height 15
radio input "true"
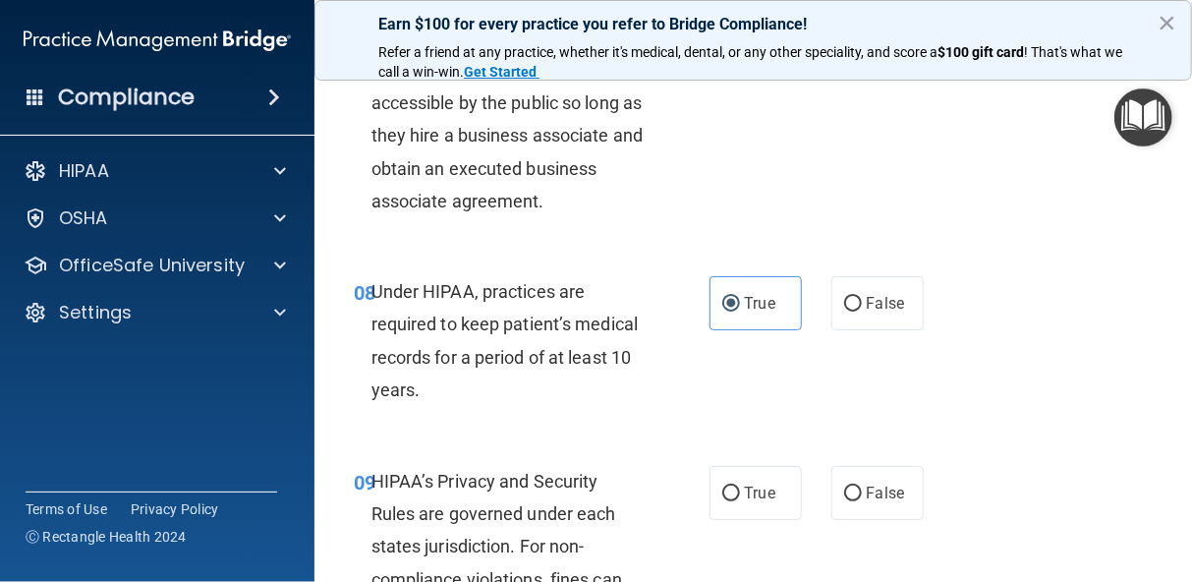
scroll to position [1690, 0]
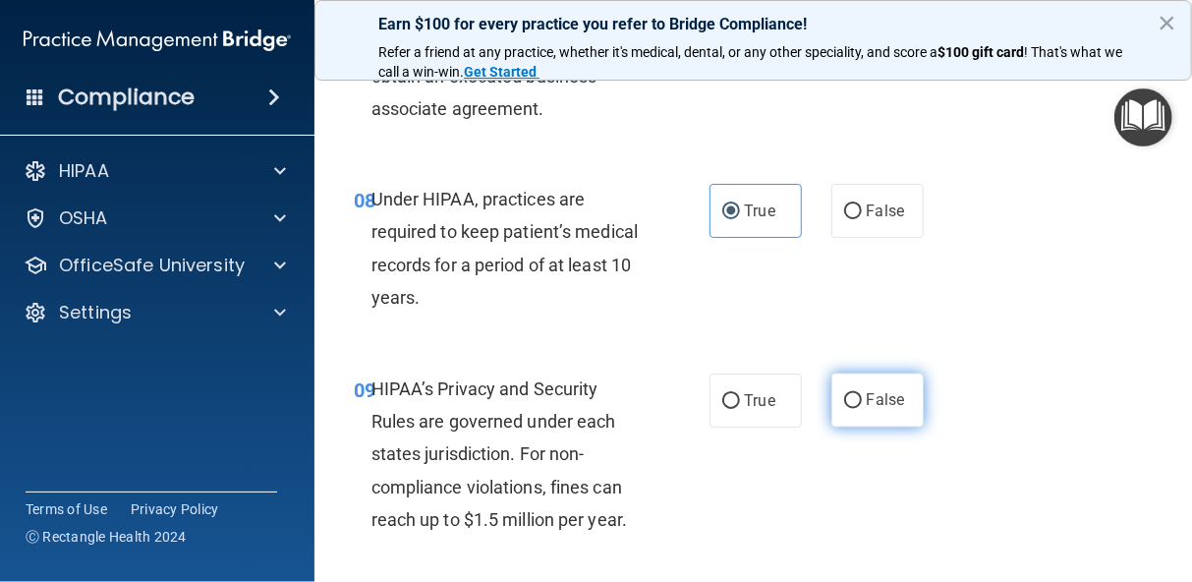
click at [845, 401] on input "False" at bounding box center [853, 401] width 18 height 15
radio input "true"
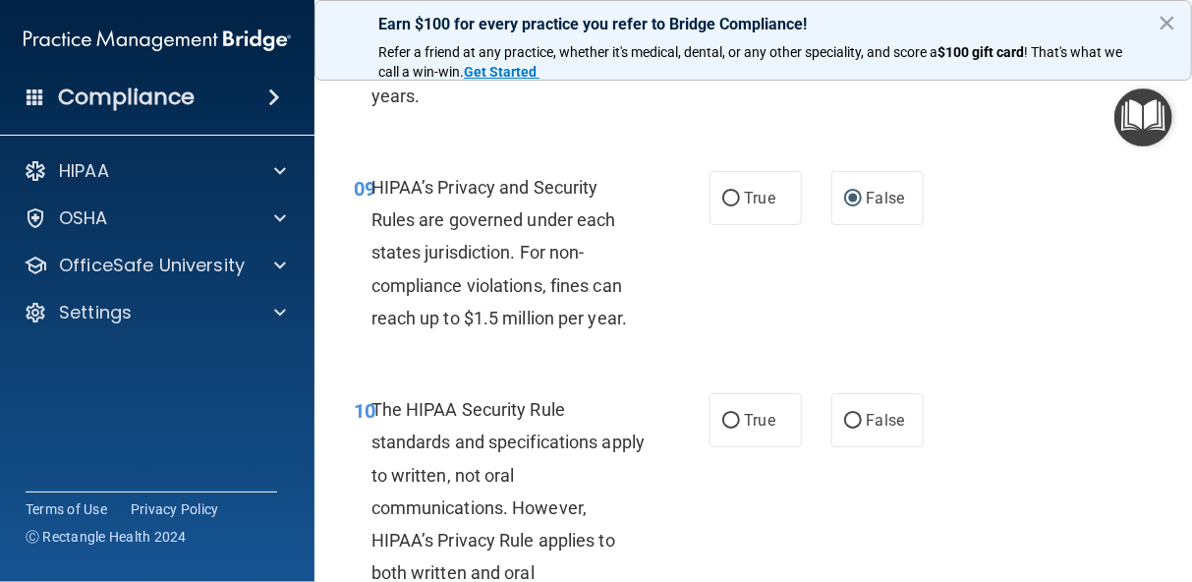
scroll to position [1925, 0]
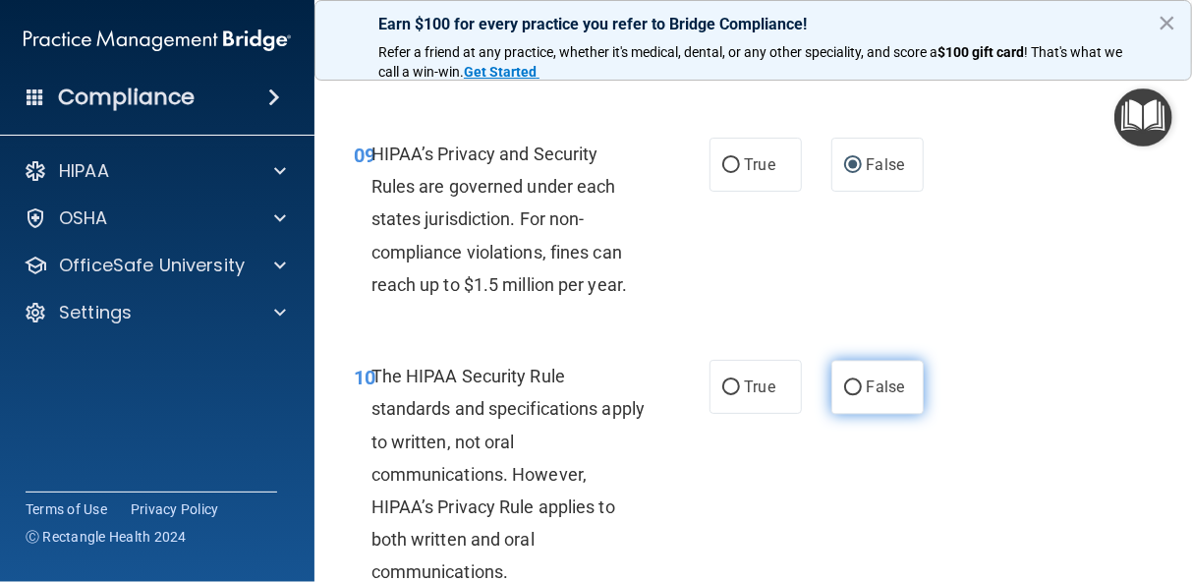
click at [844, 387] on input "False" at bounding box center [853, 387] width 18 height 15
radio input "true"
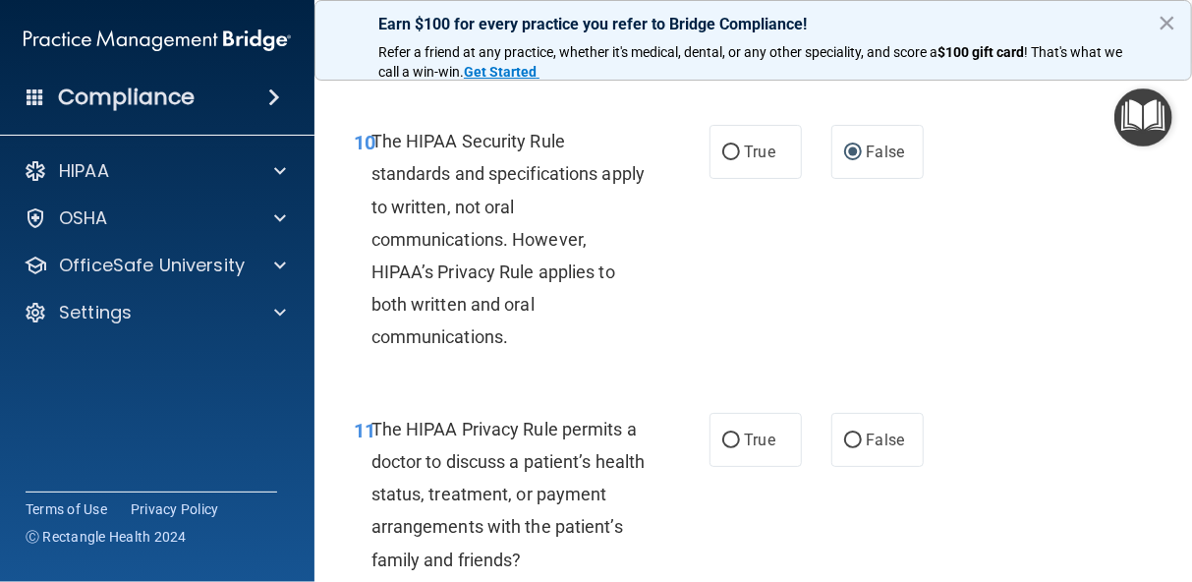
scroll to position [2161, 0]
click at [722, 438] on input "True" at bounding box center [731, 439] width 18 height 15
radio input "true"
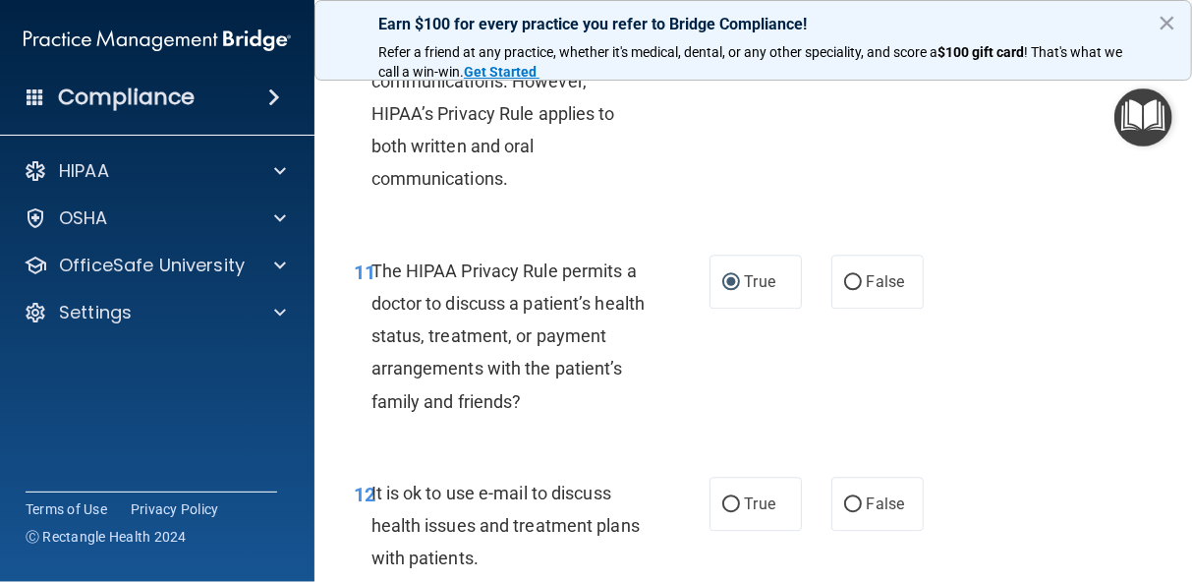
scroll to position [2449, 0]
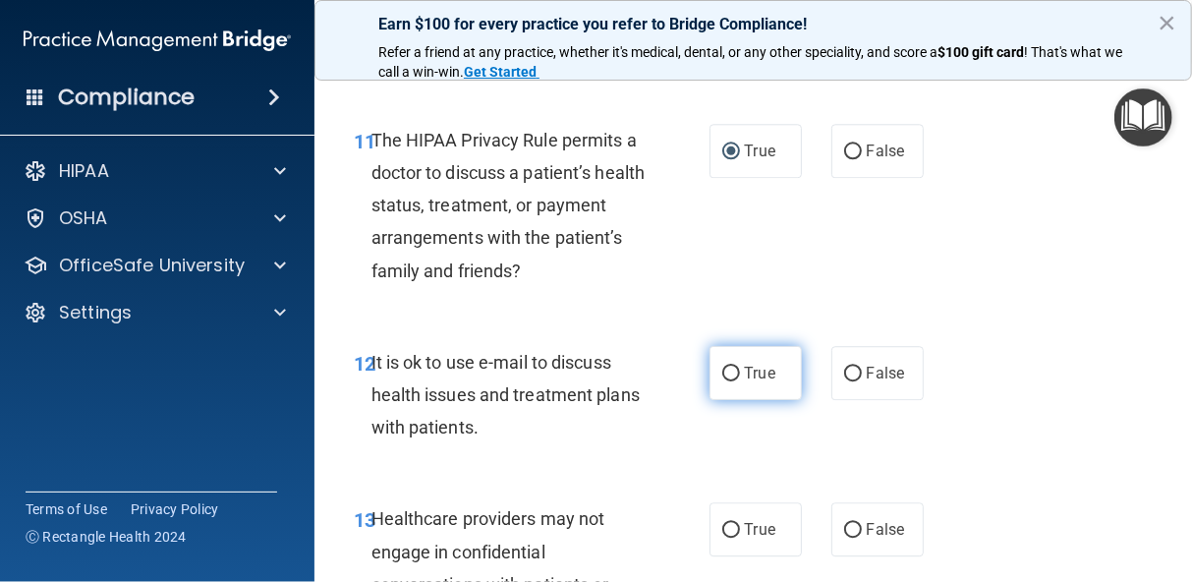
click at [722, 373] on input "True" at bounding box center [731, 373] width 18 height 15
radio input "true"
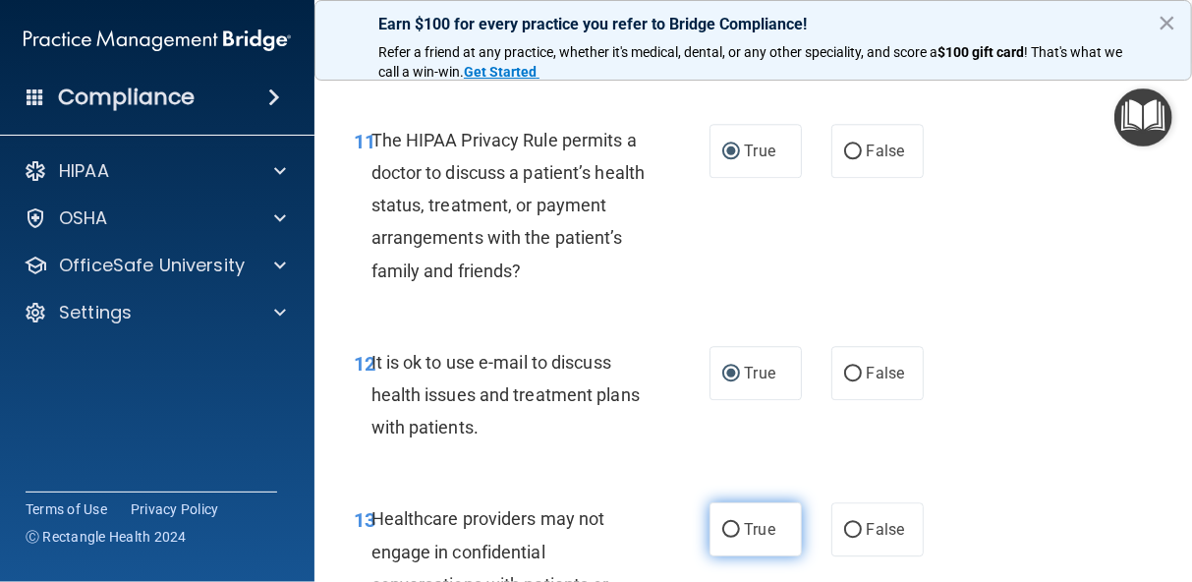
click at [722, 529] on input "True" at bounding box center [731, 530] width 18 height 15
radio input "true"
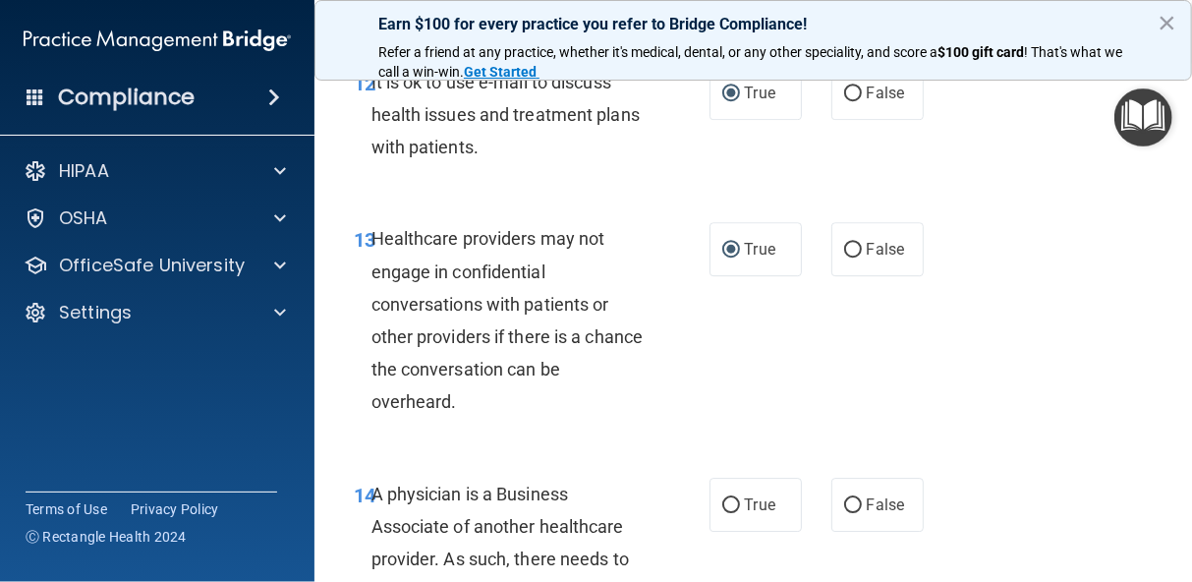
scroll to position [2763, 0]
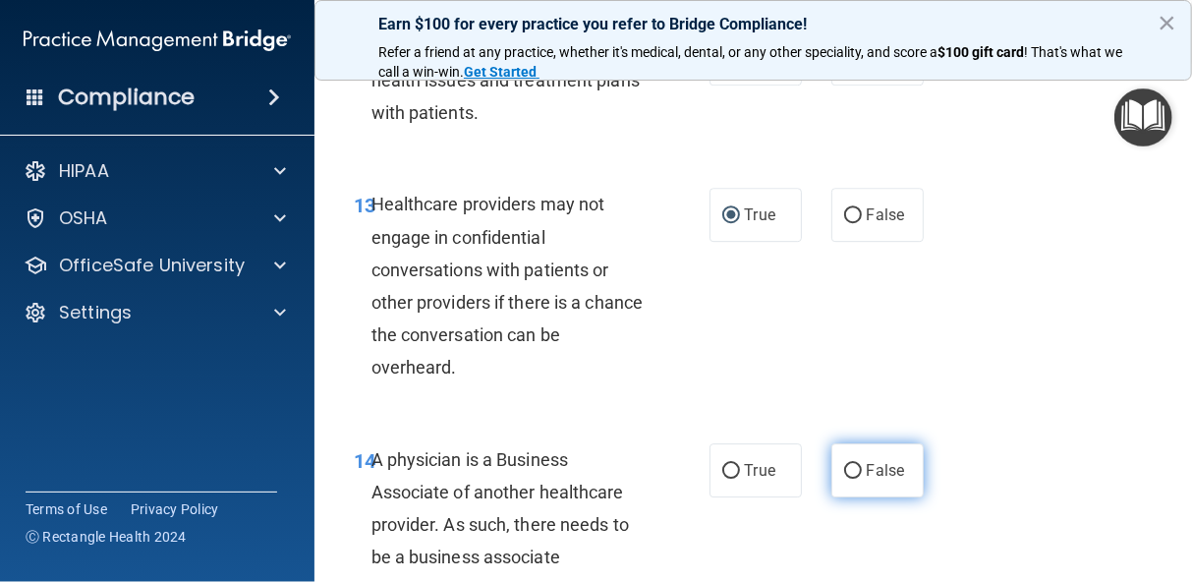
click at [844, 465] on input "False" at bounding box center [853, 471] width 18 height 15
radio input "true"
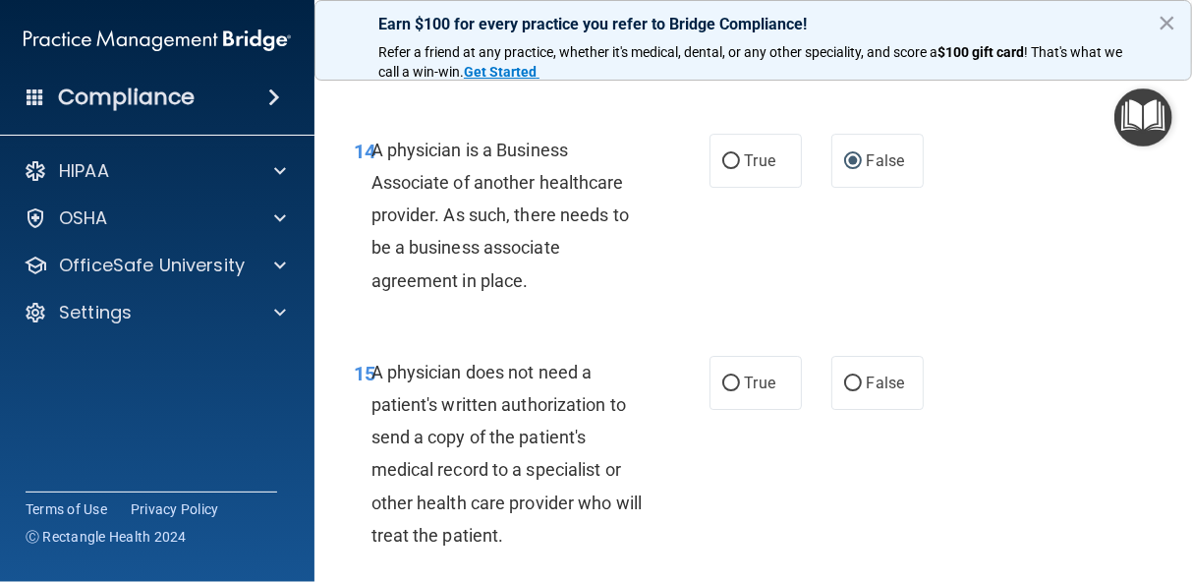
scroll to position [3078, 0]
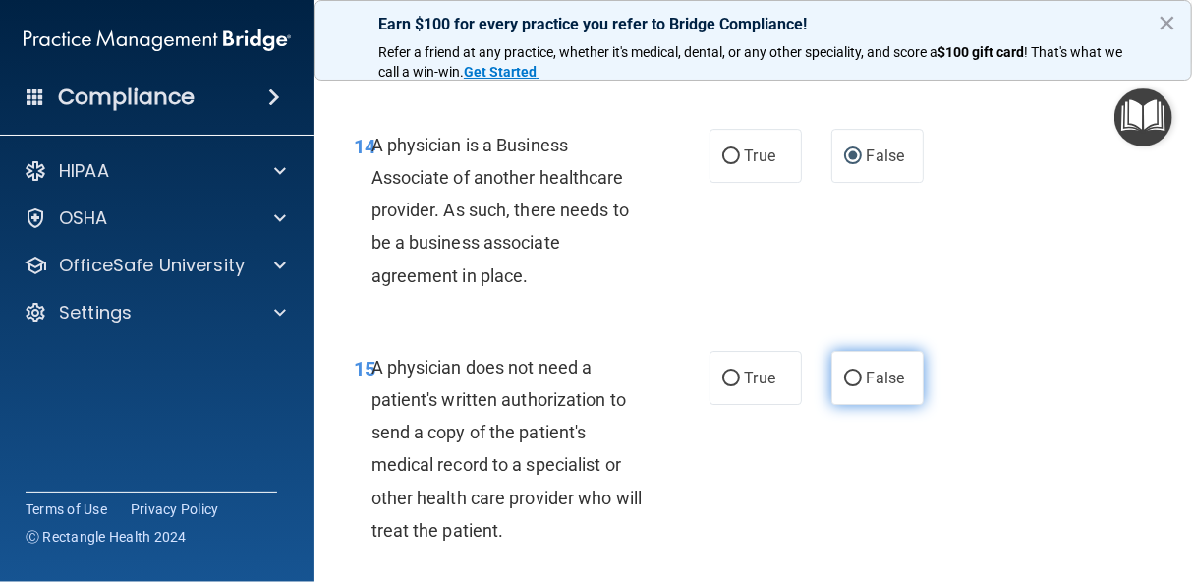
click at [846, 375] on input "False" at bounding box center [853, 378] width 18 height 15
radio input "true"
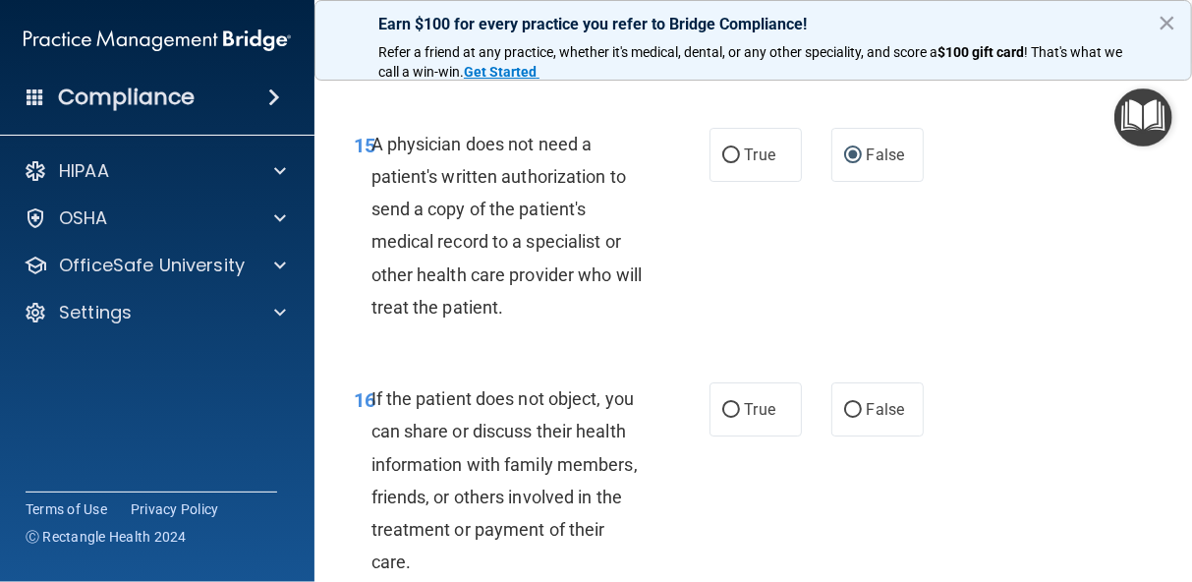
scroll to position [3313, 0]
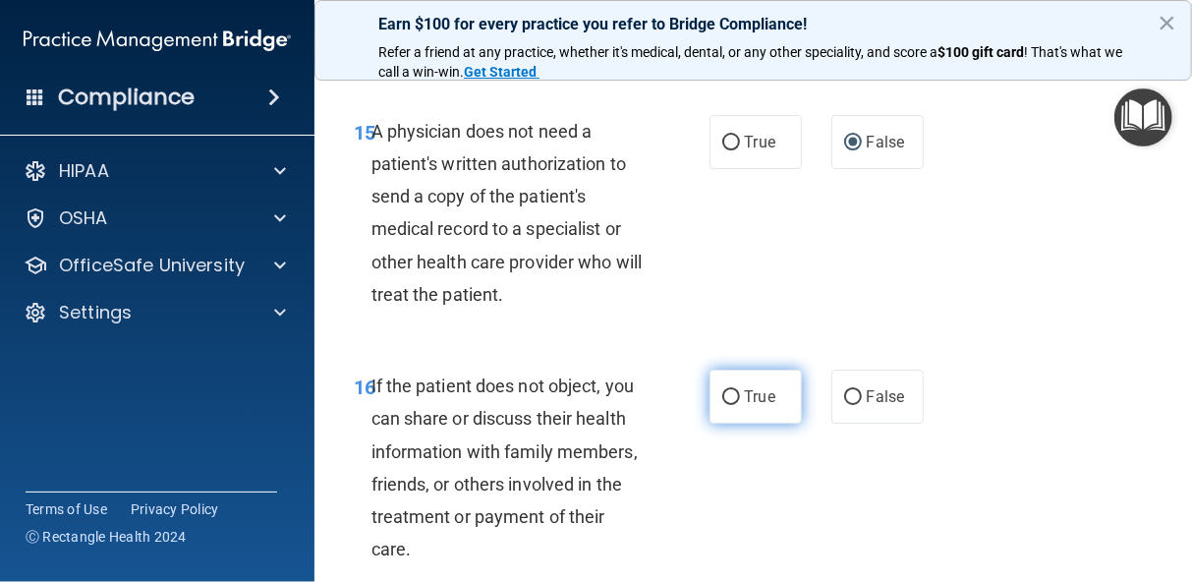
click at [722, 395] on input "True" at bounding box center [731, 397] width 18 height 15
radio input "true"
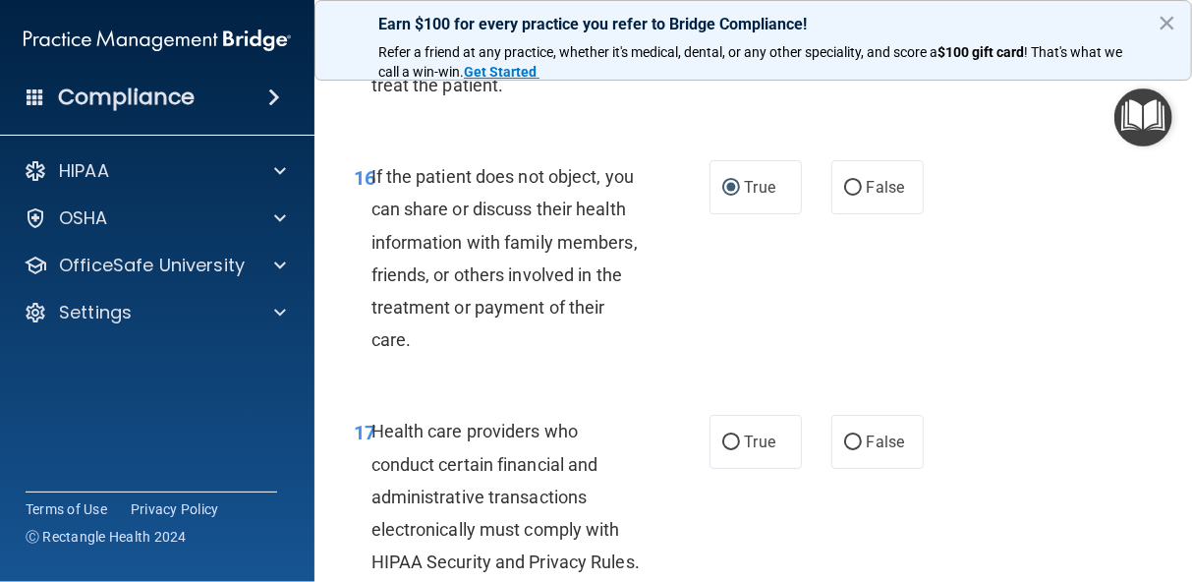
scroll to position [3588, 0]
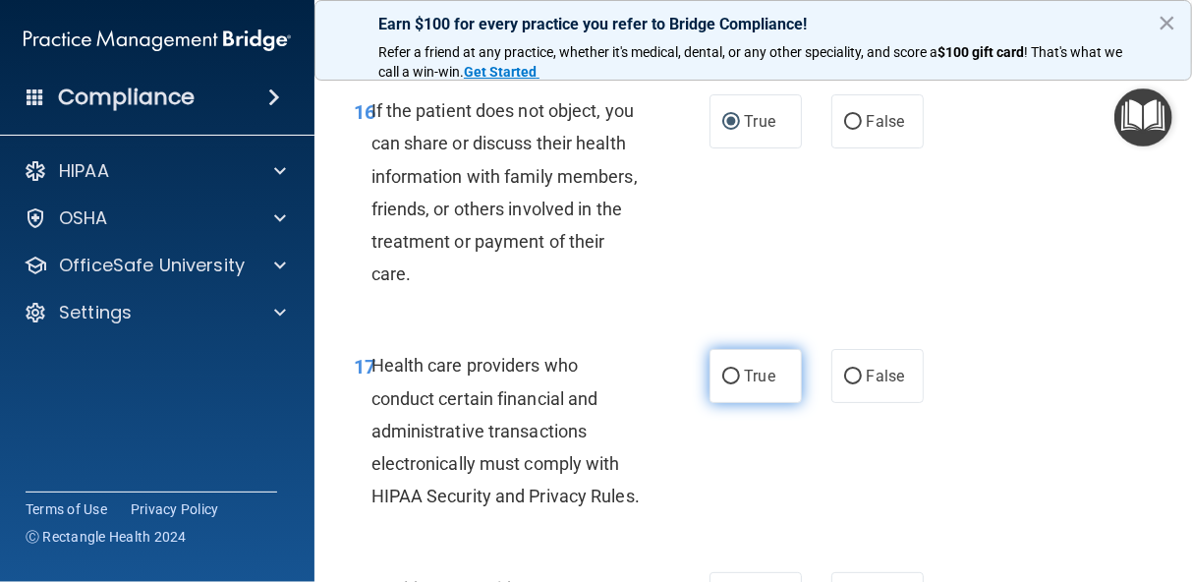
click at [723, 374] on input "True" at bounding box center [731, 376] width 18 height 15
radio input "true"
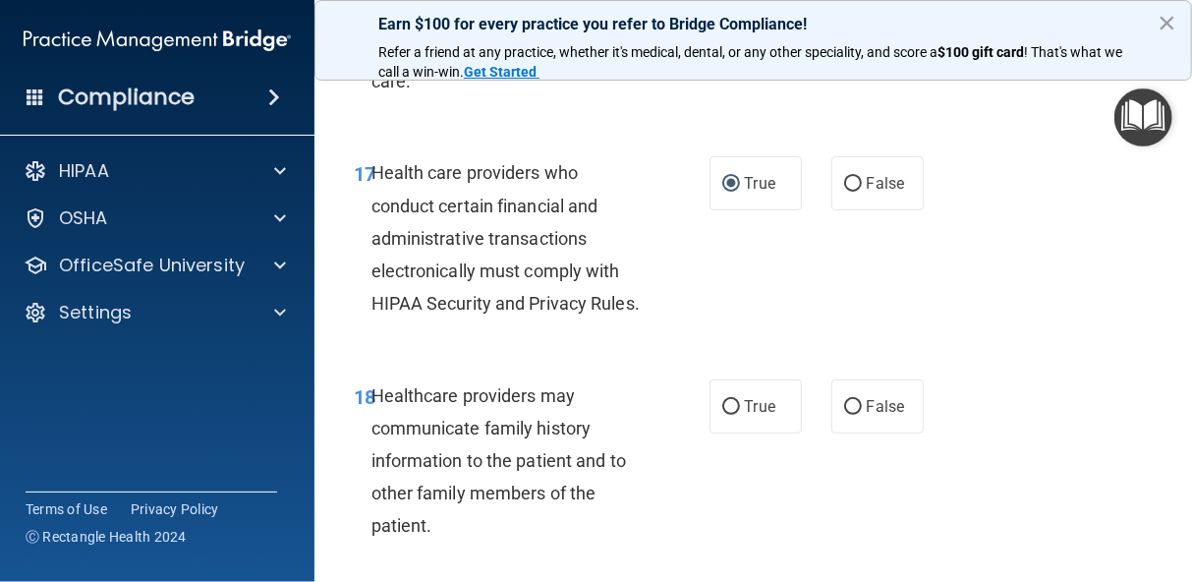
scroll to position [3785, 0]
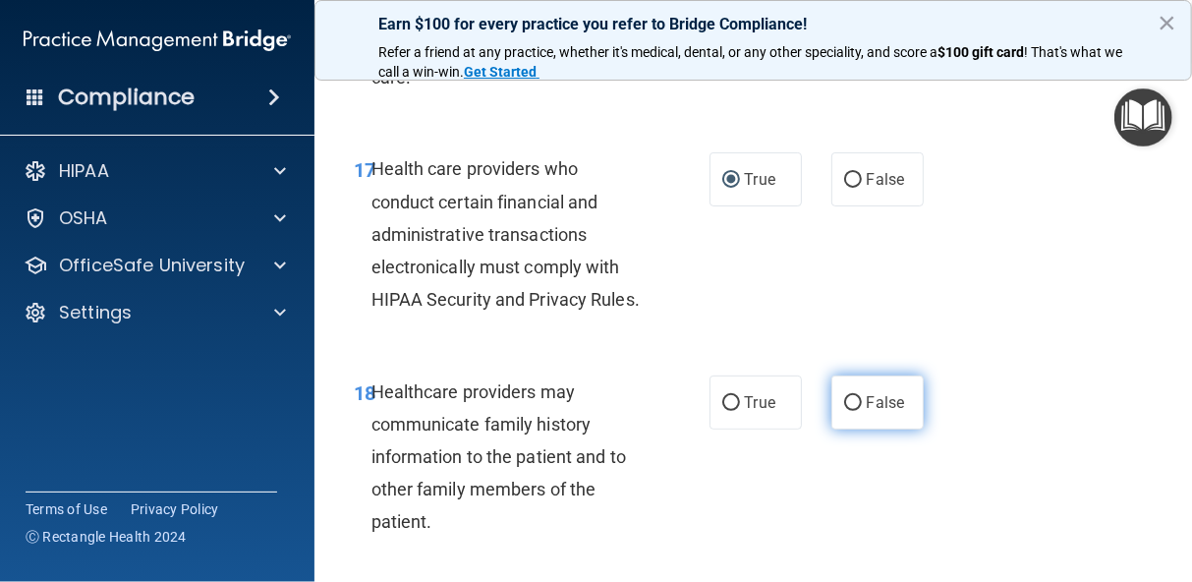
click at [844, 411] on input "False" at bounding box center [853, 403] width 18 height 15
radio input "true"
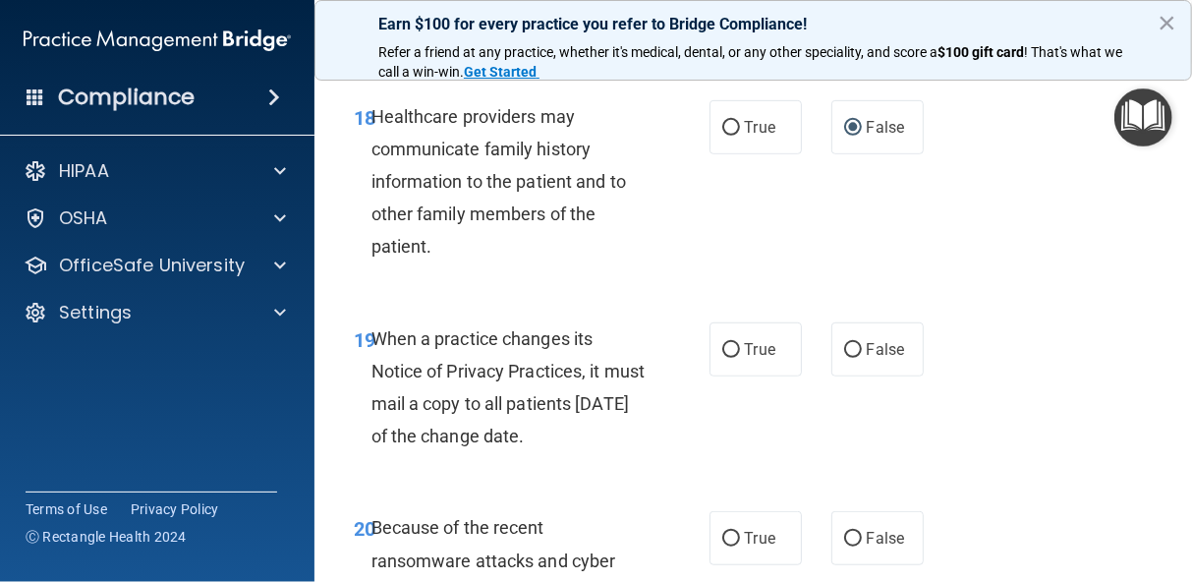
scroll to position [4099, 0]
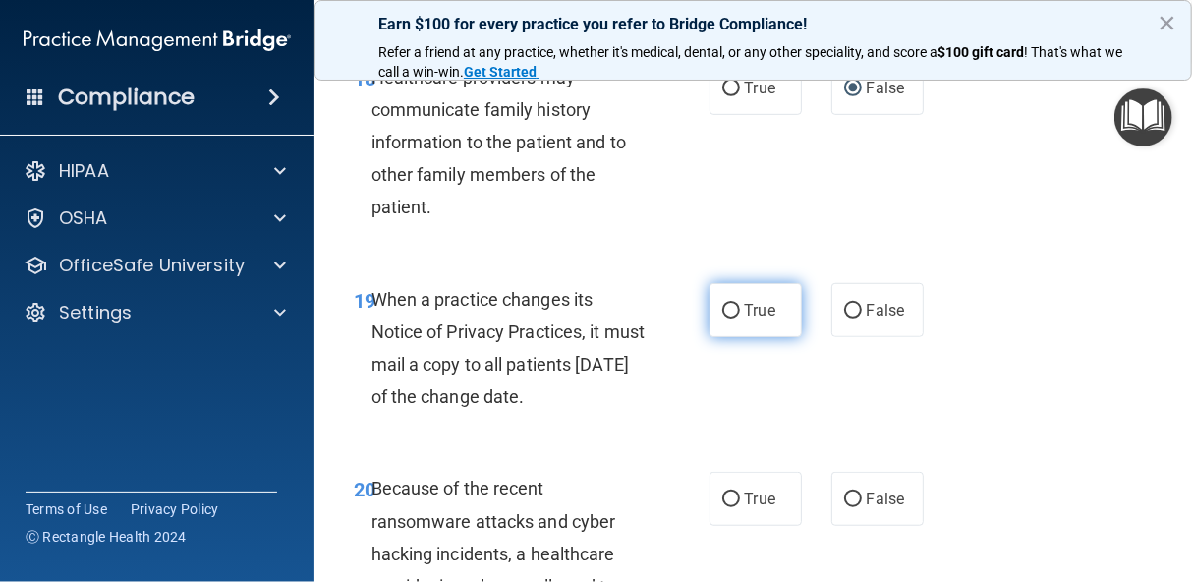
click at [723, 318] on input "True" at bounding box center [731, 311] width 18 height 15
radio input "true"
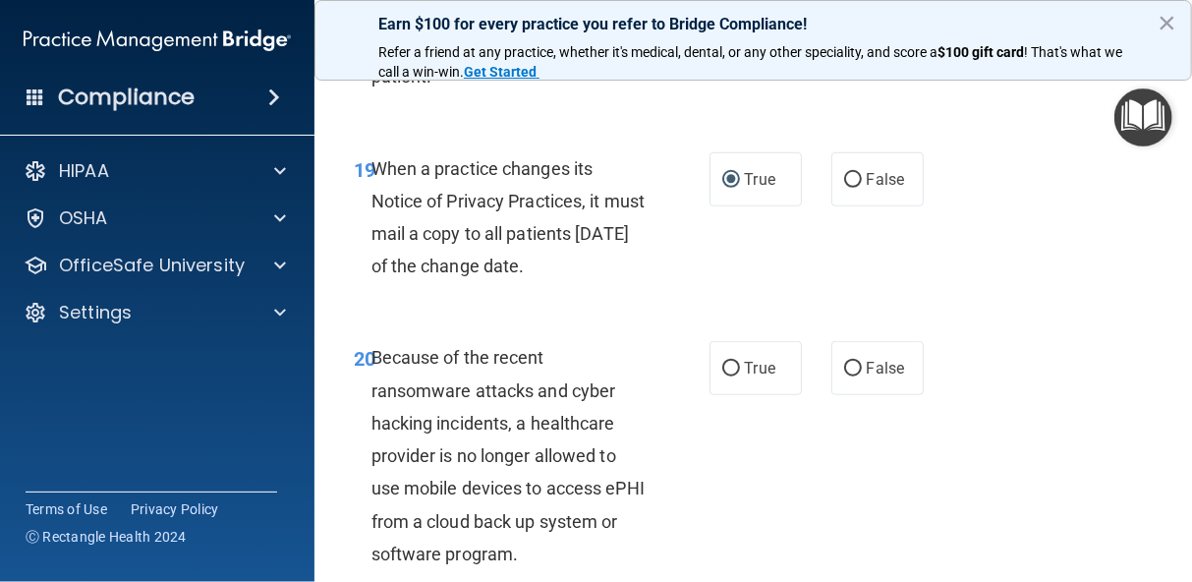
scroll to position [4309, 0]
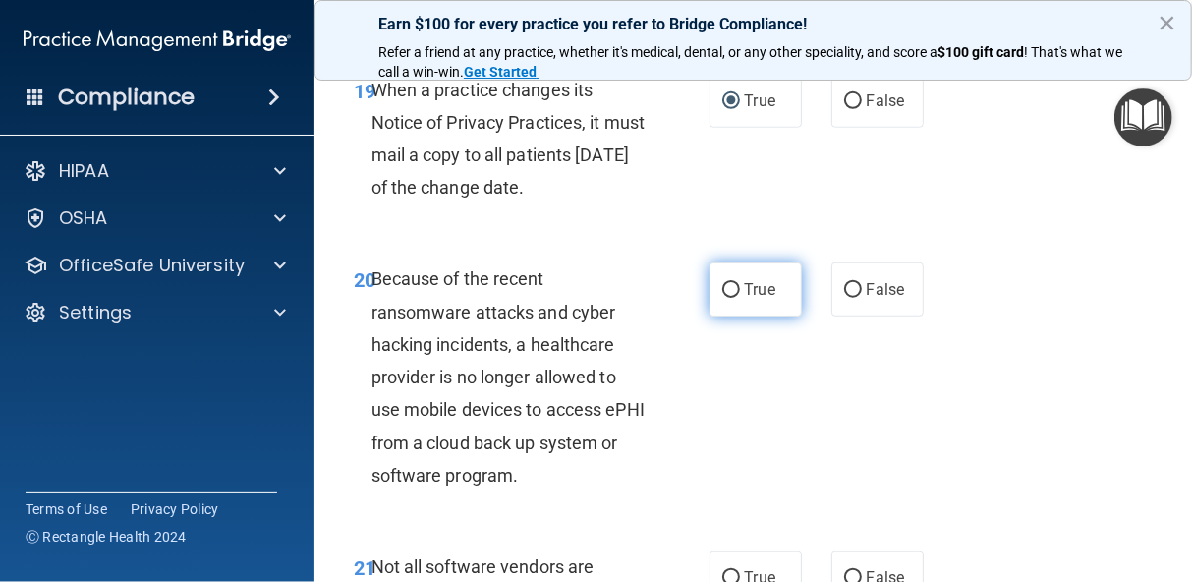
click at [725, 298] on input "True" at bounding box center [731, 290] width 18 height 15
radio input "true"
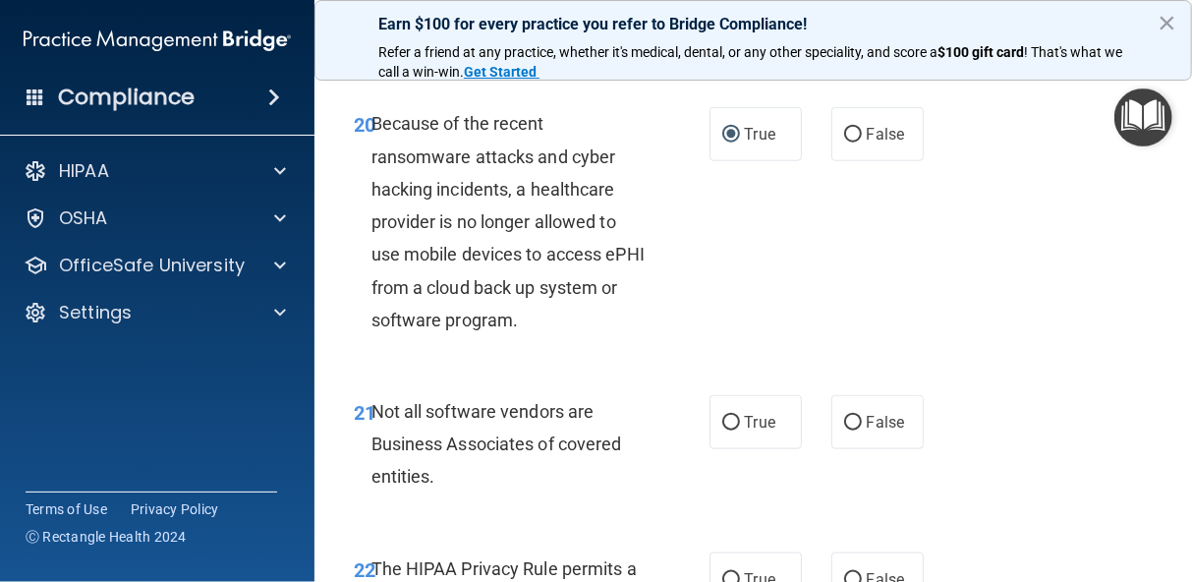
scroll to position [4466, 0]
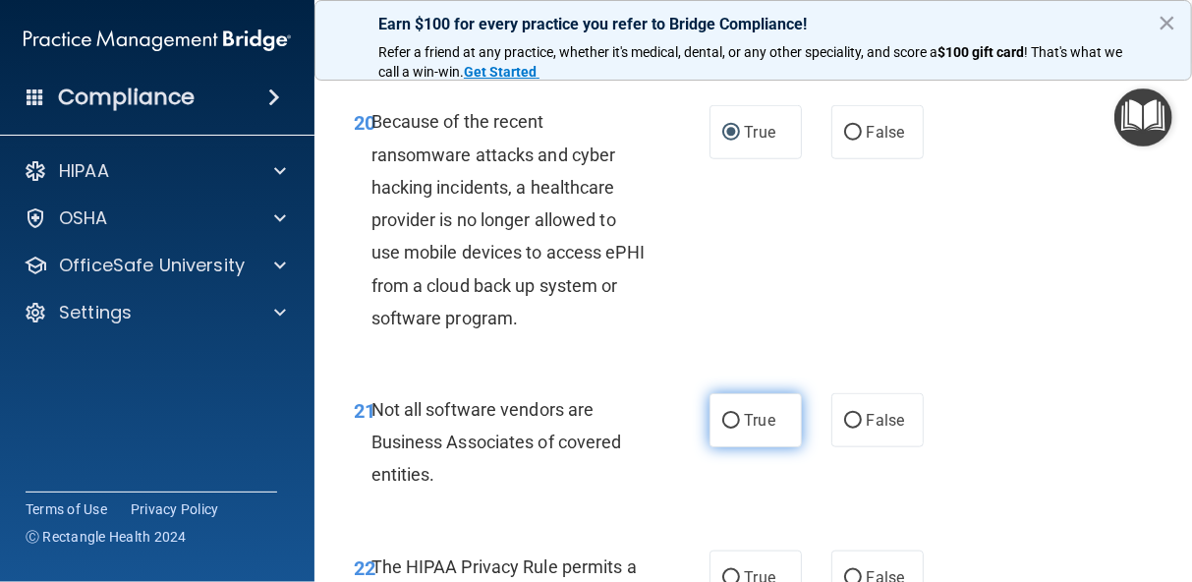
click at [727, 428] on input "True" at bounding box center [731, 421] width 18 height 15
radio input "true"
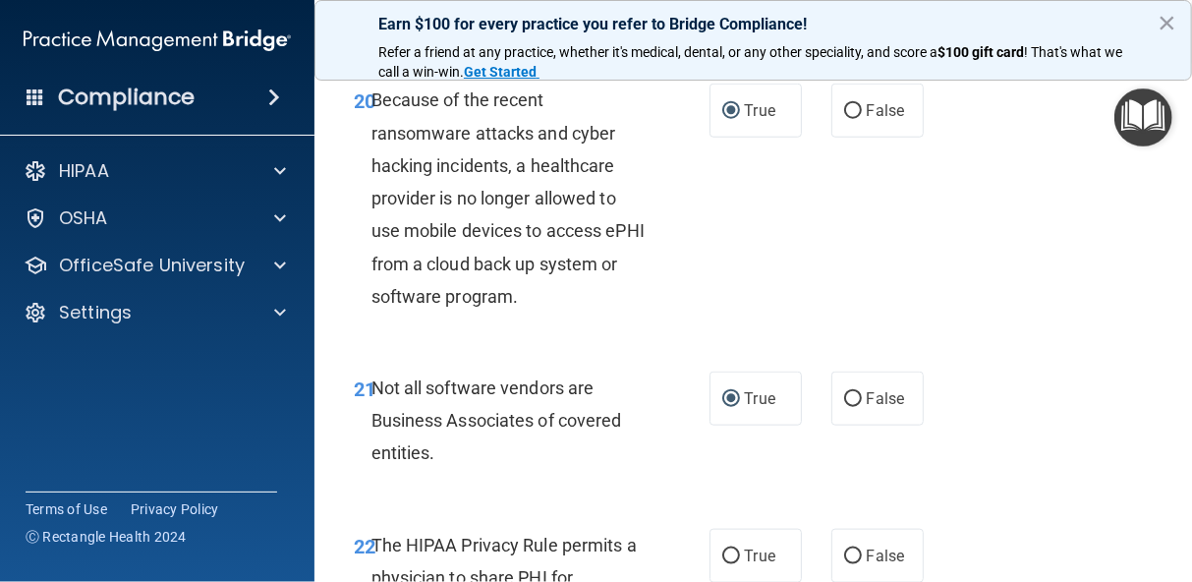
scroll to position [4505, 0]
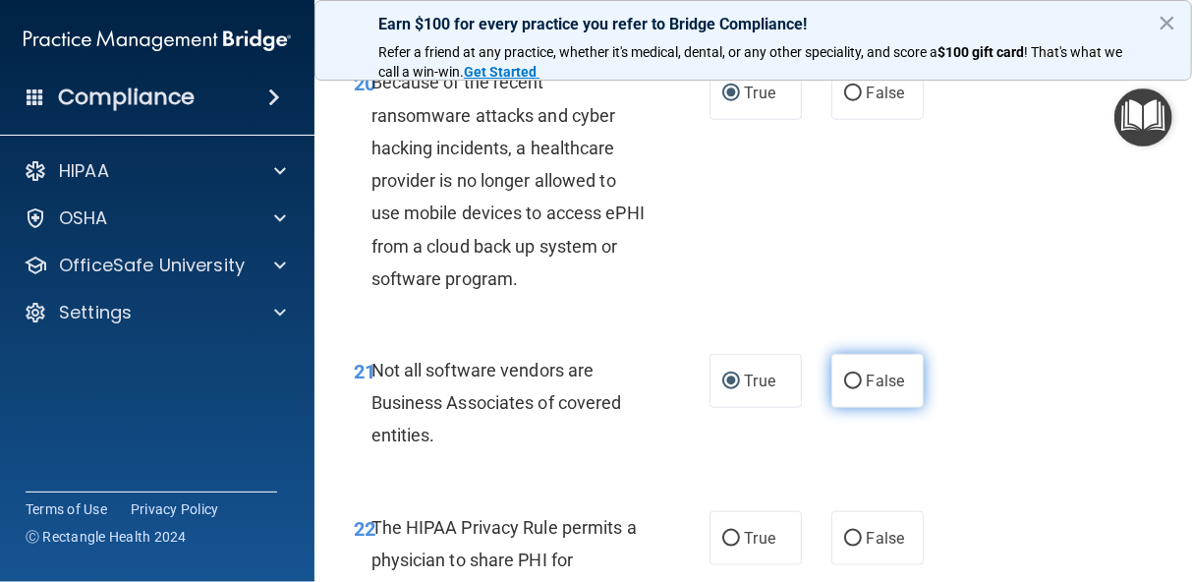
click at [844, 389] on input "False" at bounding box center [853, 381] width 18 height 15
radio input "true"
radio input "false"
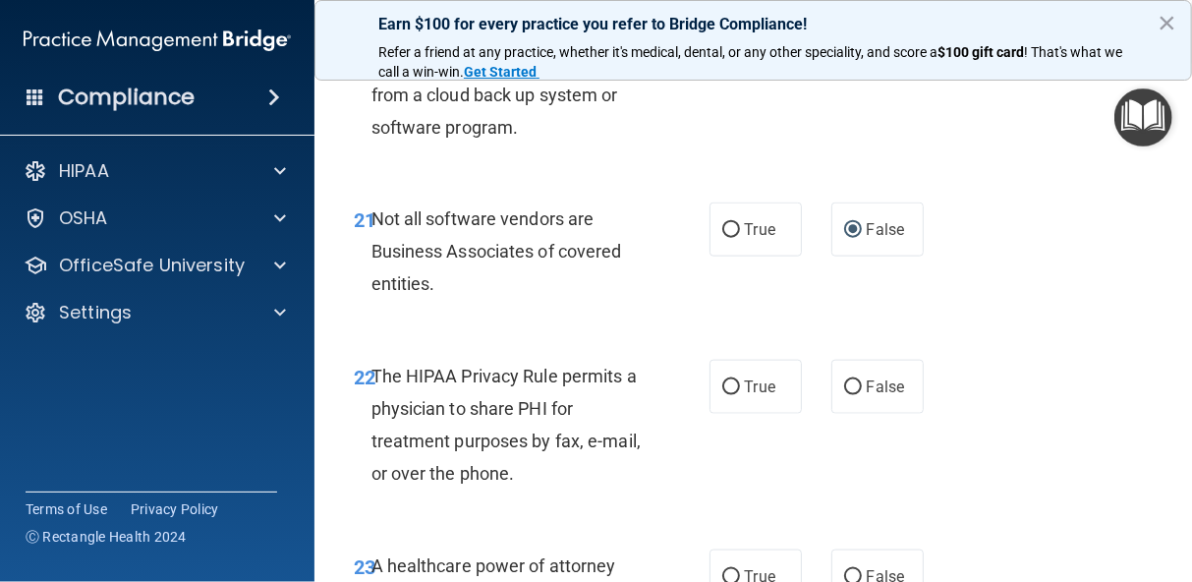
scroll to position [4662, 0]
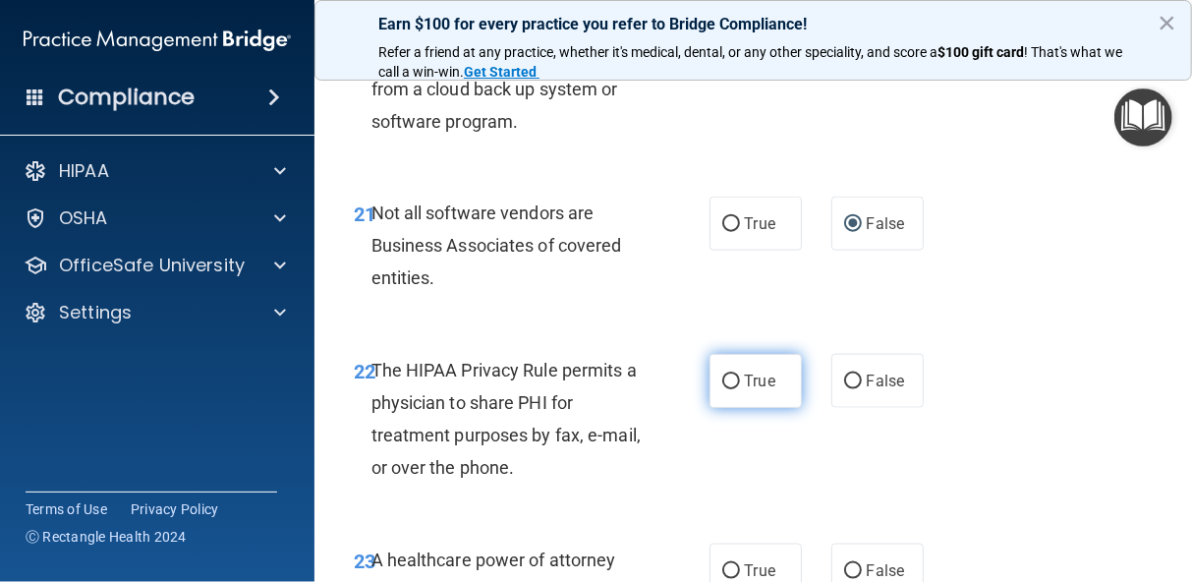
click at [722, 389] on input "True" at bounding box center [731, 381] width 18 height 15
radio input "true"
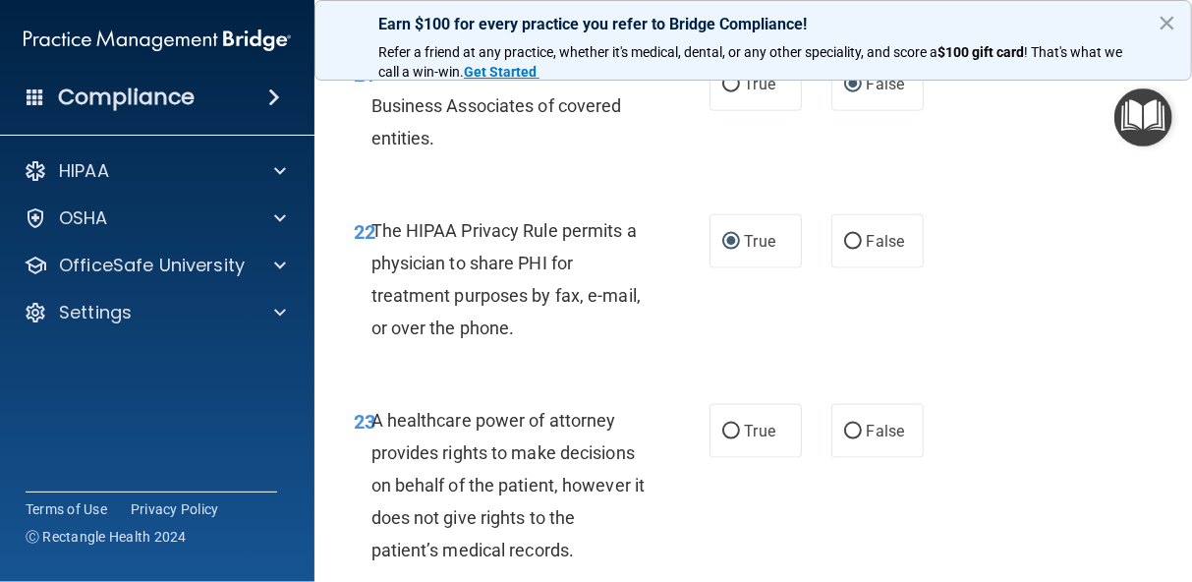
scroll to position [4819, 0]
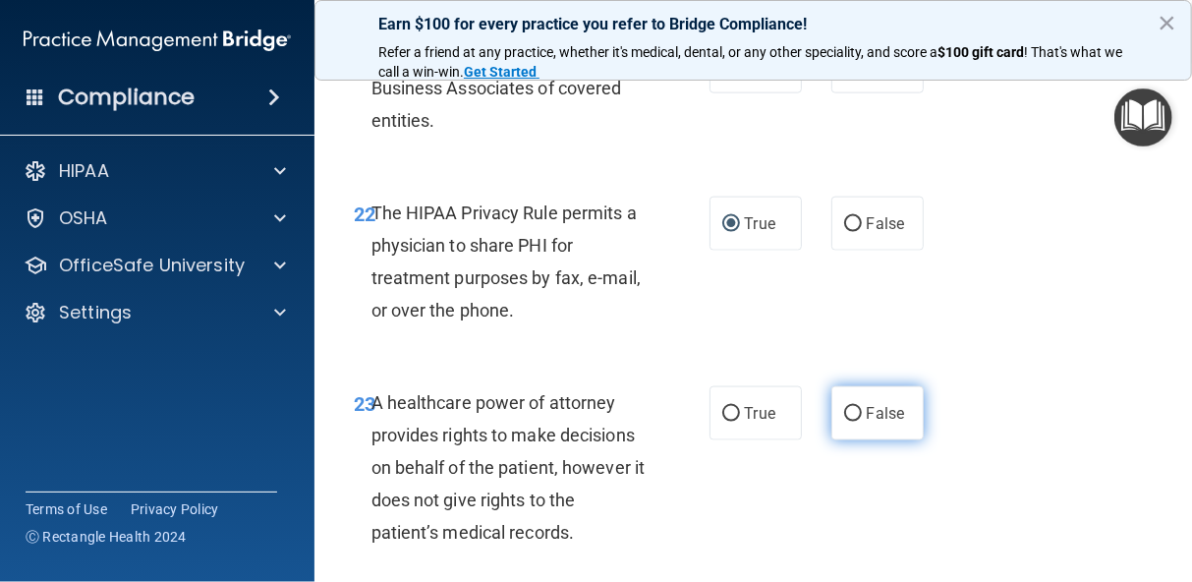
click at [850, 421] on input "False" at bounding box center [853, 414] width 18 height 15
radio input "true"
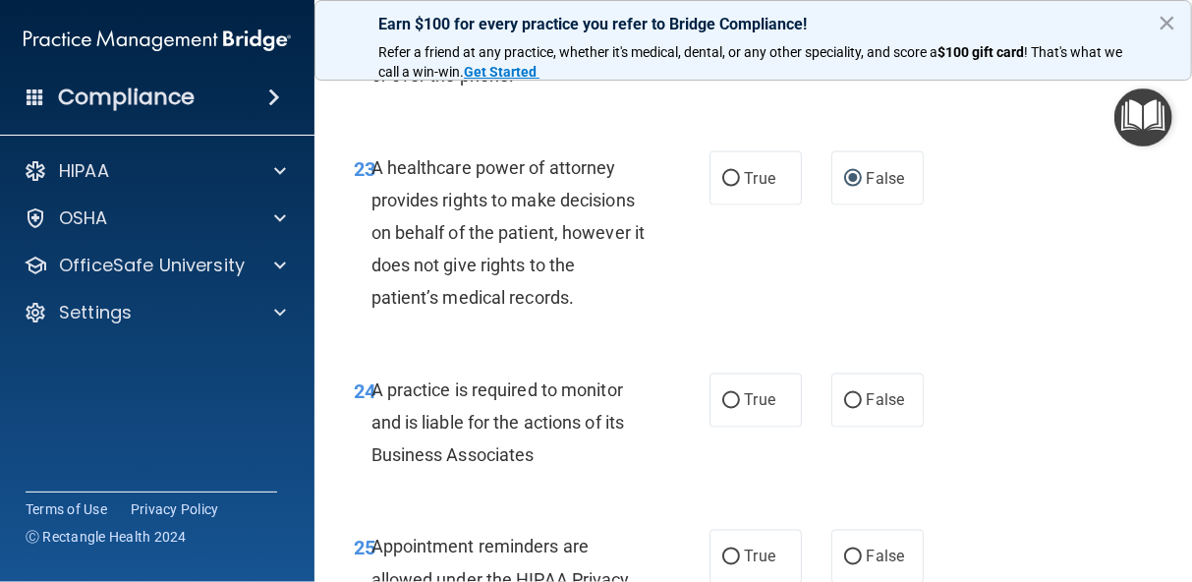
scroll to position [5055, 0]
click at [722, 408] on input "True" at bounding box center [731, 400] width 18 height 15
radio input "true"
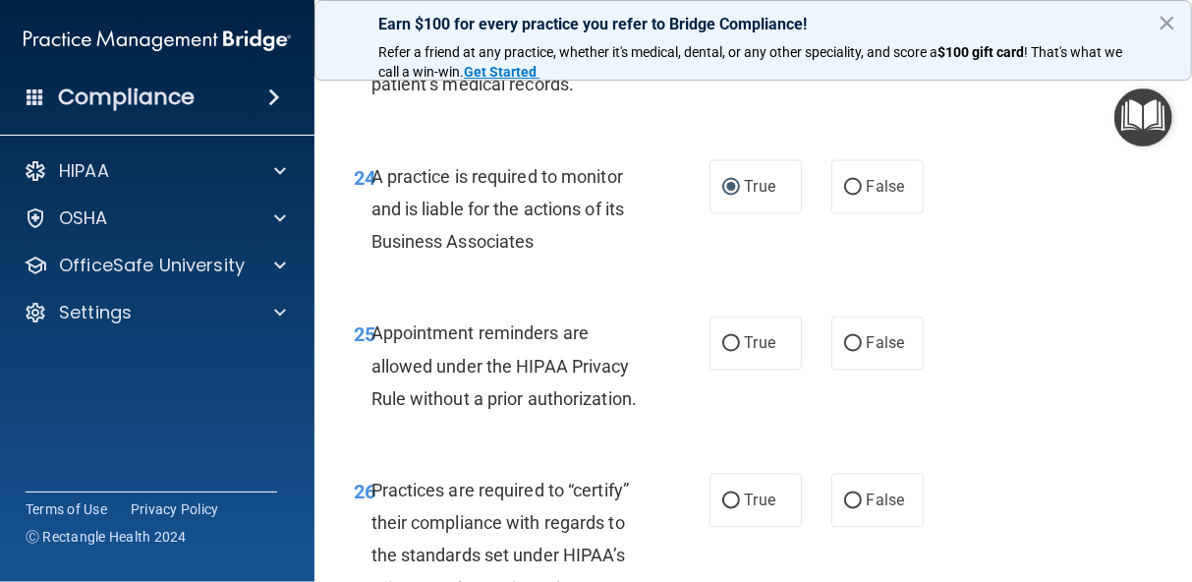
scroll to position [5291, 0]
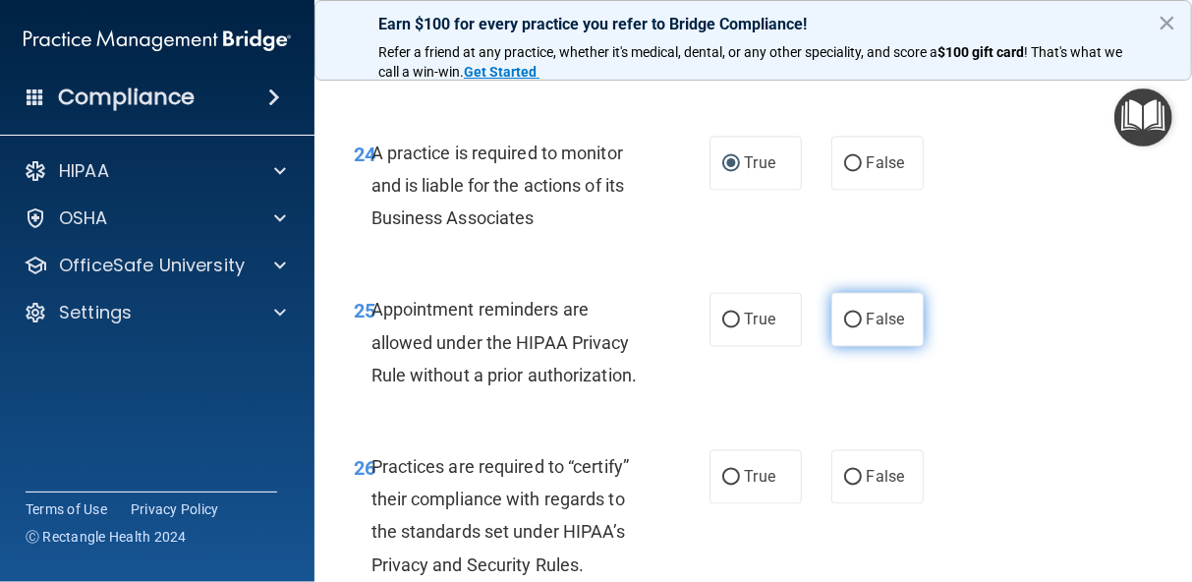
click at [844, 328] on input "False" at bounding box center [853, 320] width 18 height 15
radio input "true"
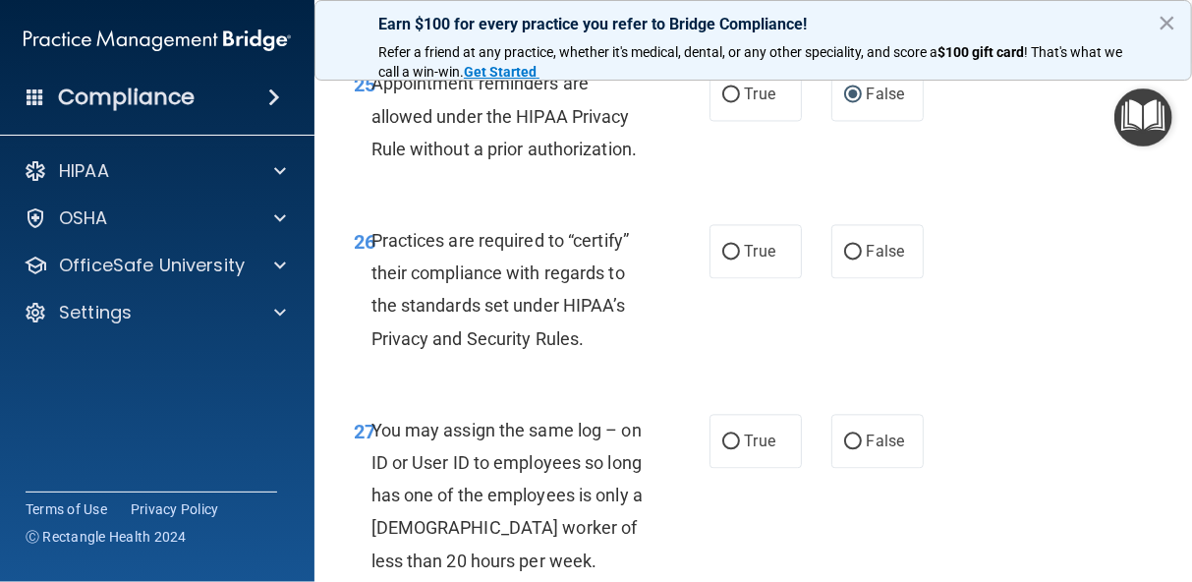
scroll to position [5527, 0]
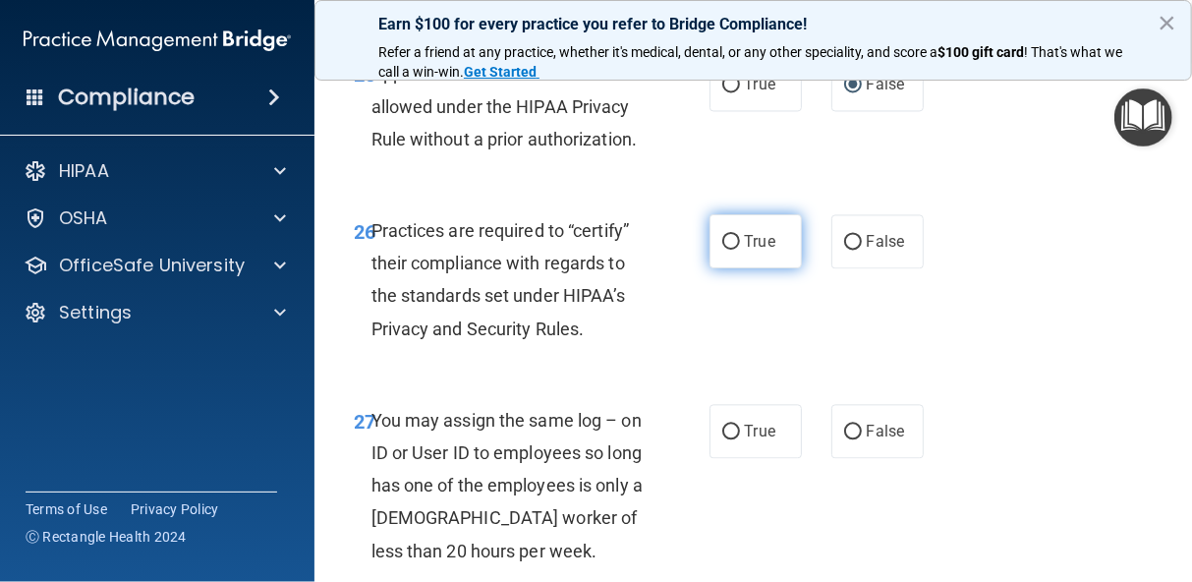
click at [722, 250] on input "True" at bounding box center [731, 242] width 18 height 15
radio input "true"
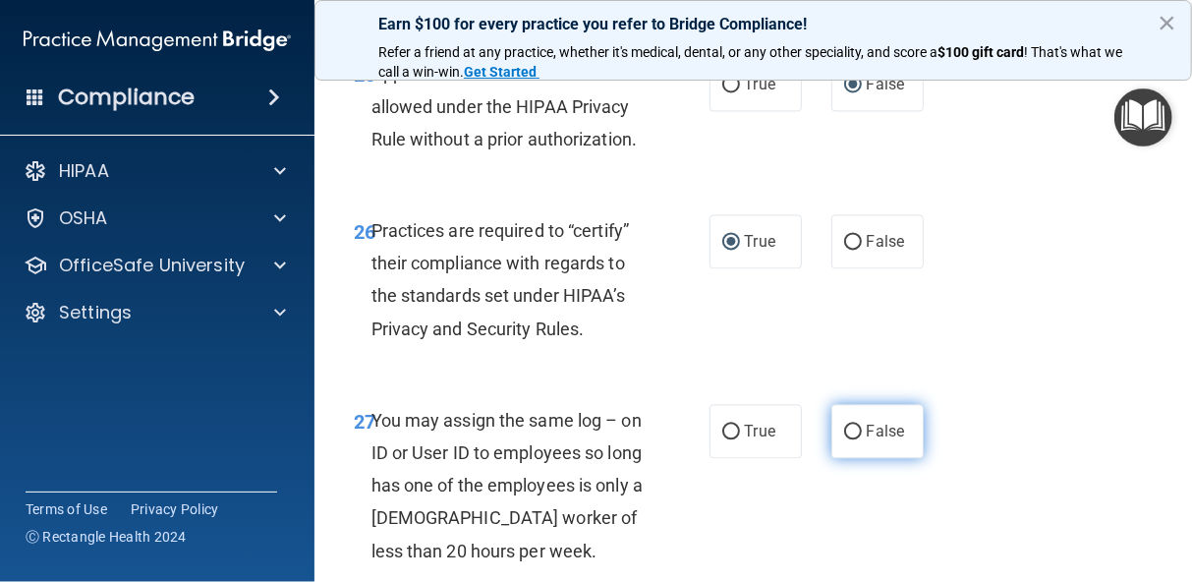
click at [844, 439] on input "False" at bounding box center [853, 431] width 18 height 15
radio input "true"
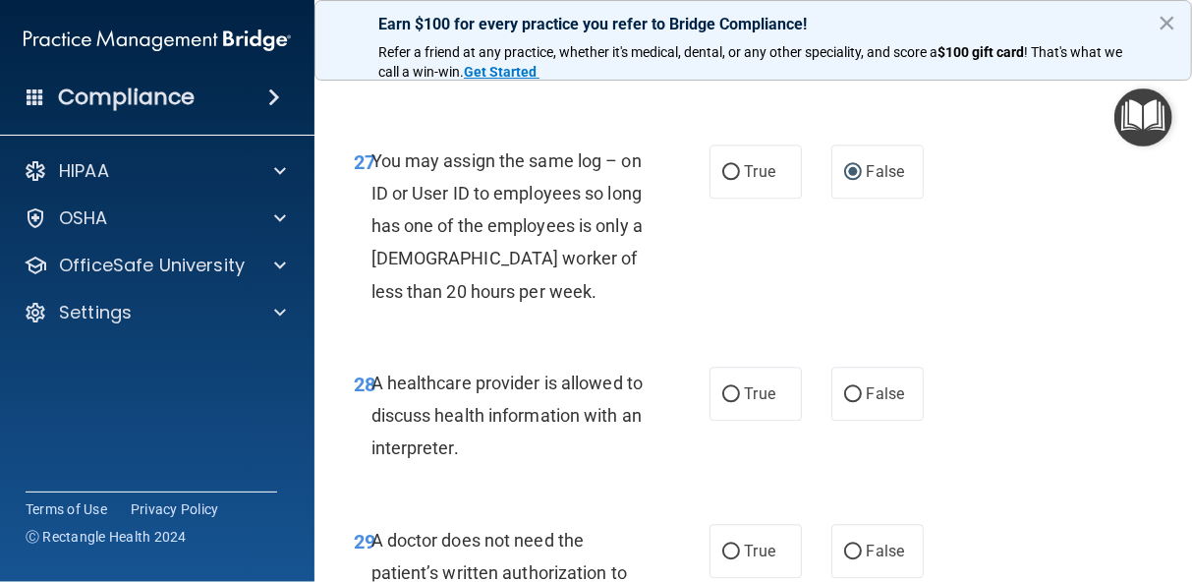
scroll to position [5802, 0]
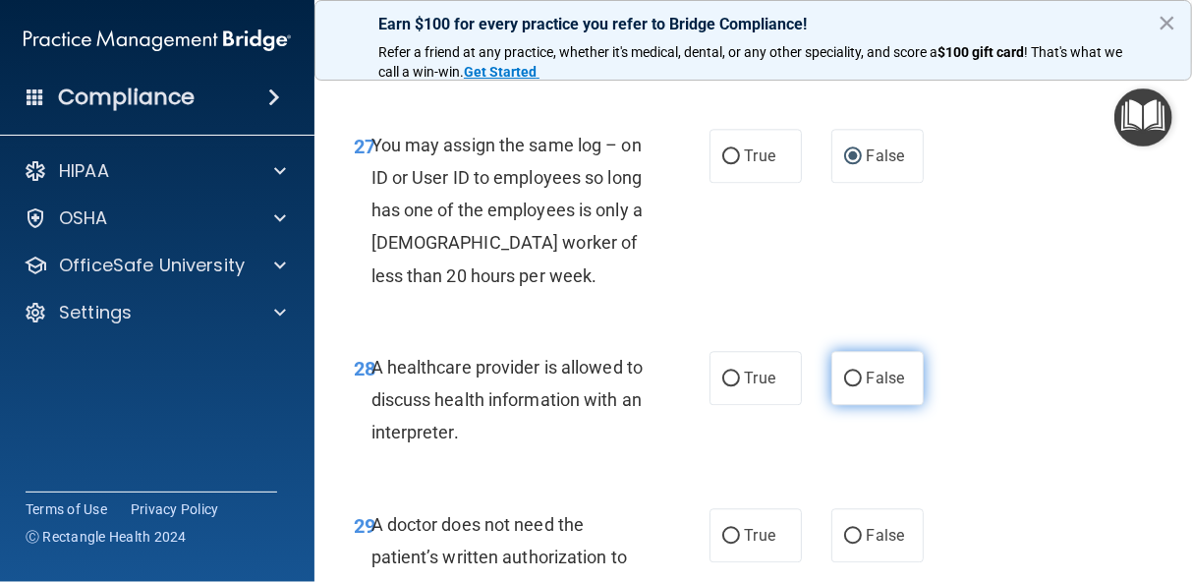
click at [844, 386] on input "False" at bounding box center [853, 378] width 18 height 15
radio input "true"
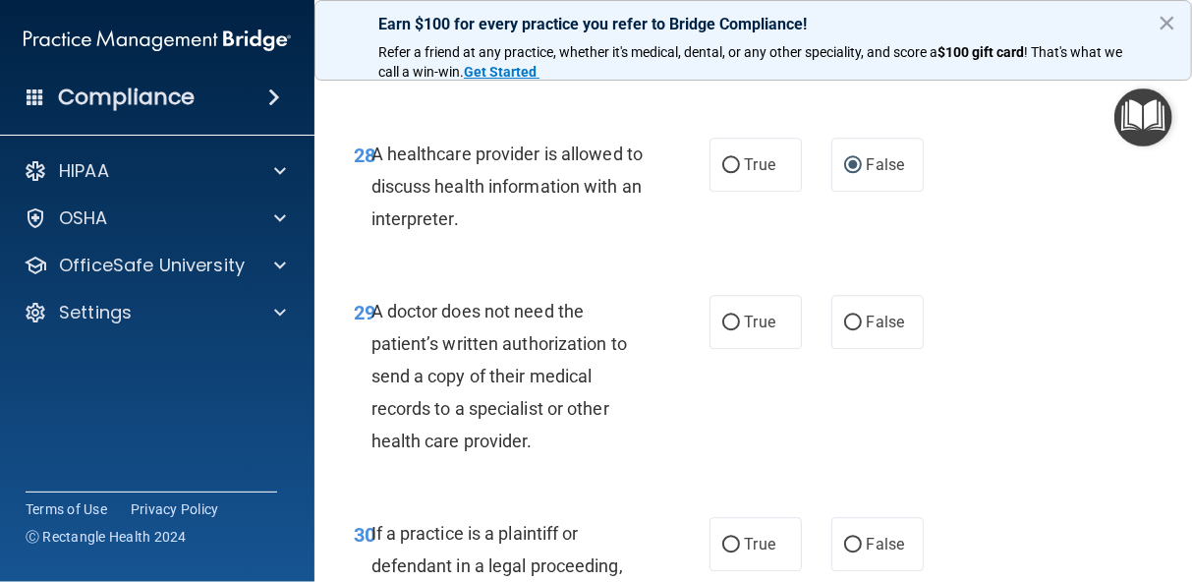
scroll to position [6037, 0]
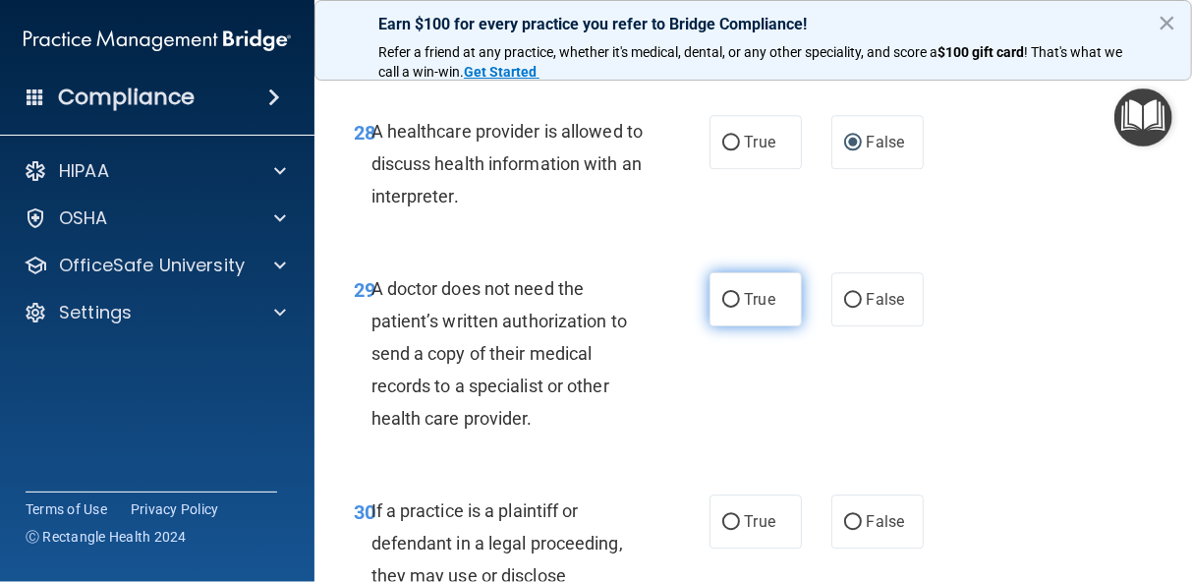
click at [726, 307] on input "True" at bounding box center [731, 300] width 18 height 15
radio input "true"
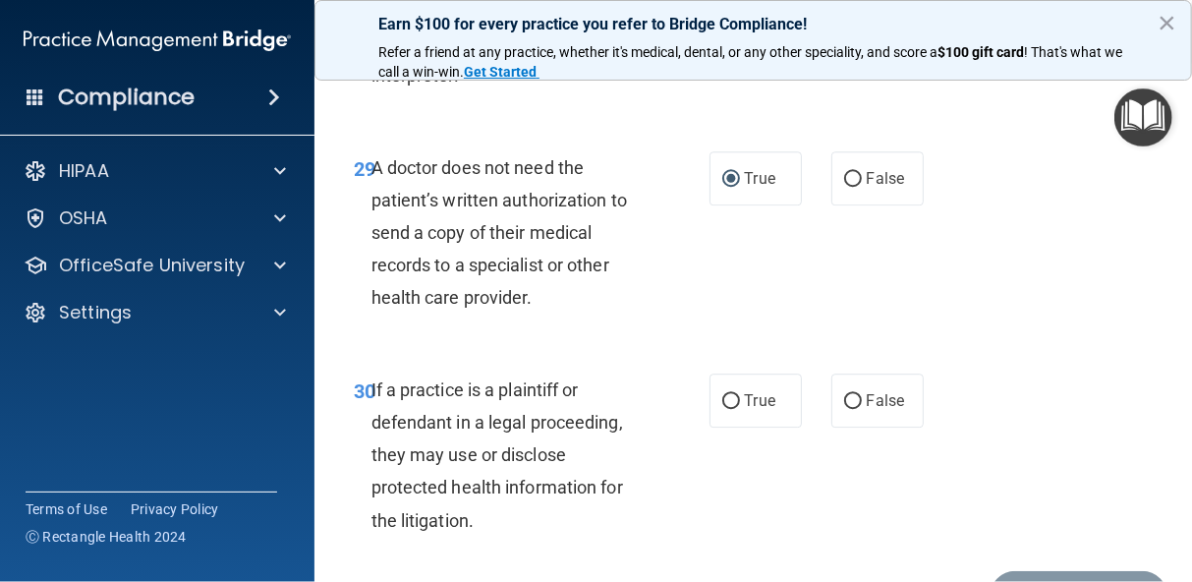
scroll to position [6195, 0]
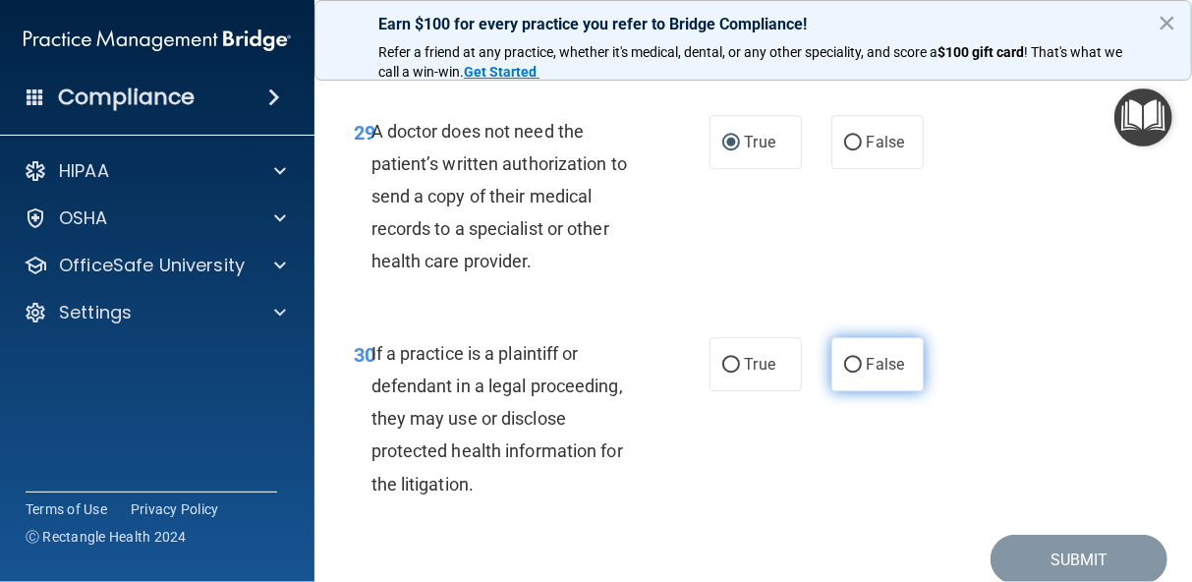
click at [844, 372] on input "False" at bounding box center [853, 365] width 18 height 15
radio input "true"
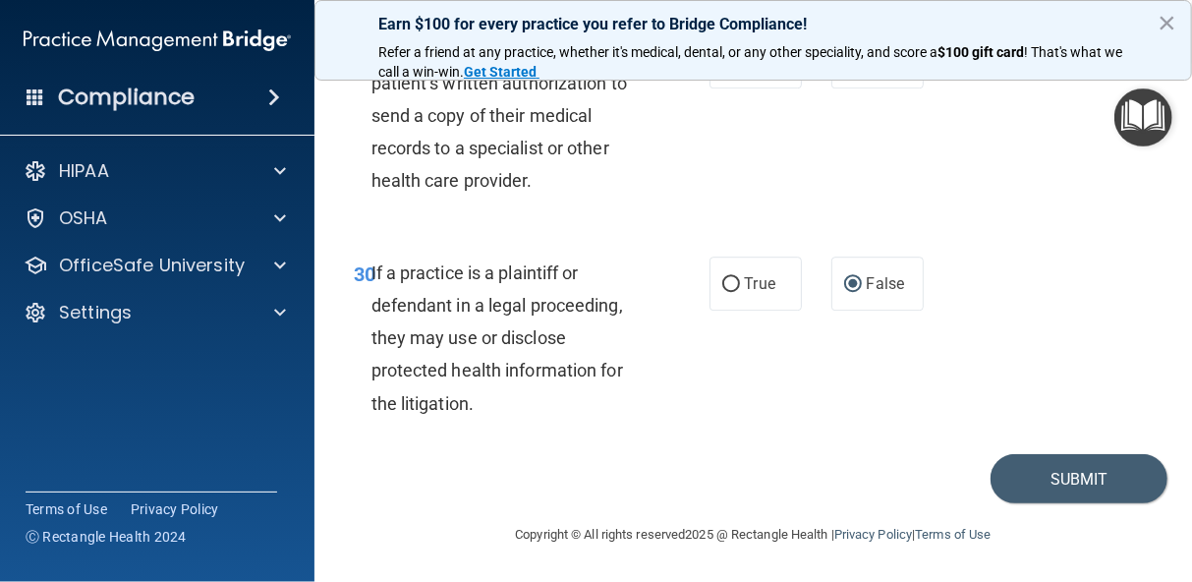
scroll to position [6372, 0]
click at [1091, 478] on button "Submit" at bounding box center [1078, 479] width 177 height 50
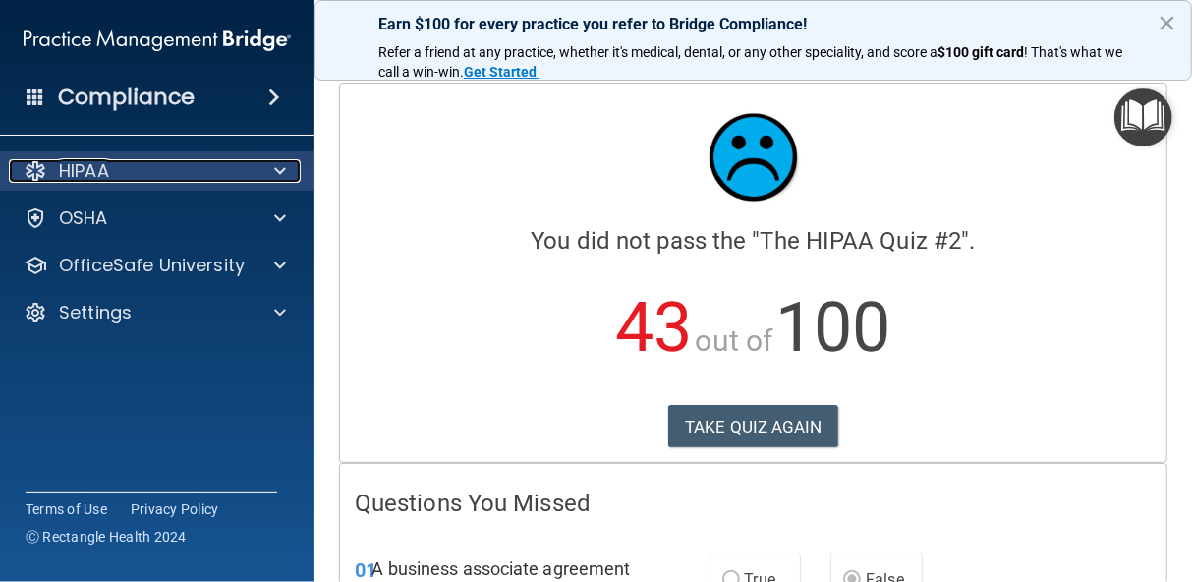
click at [92, 169] on p "HIPAA" at bounding box center [84, 171] width 50 height 24
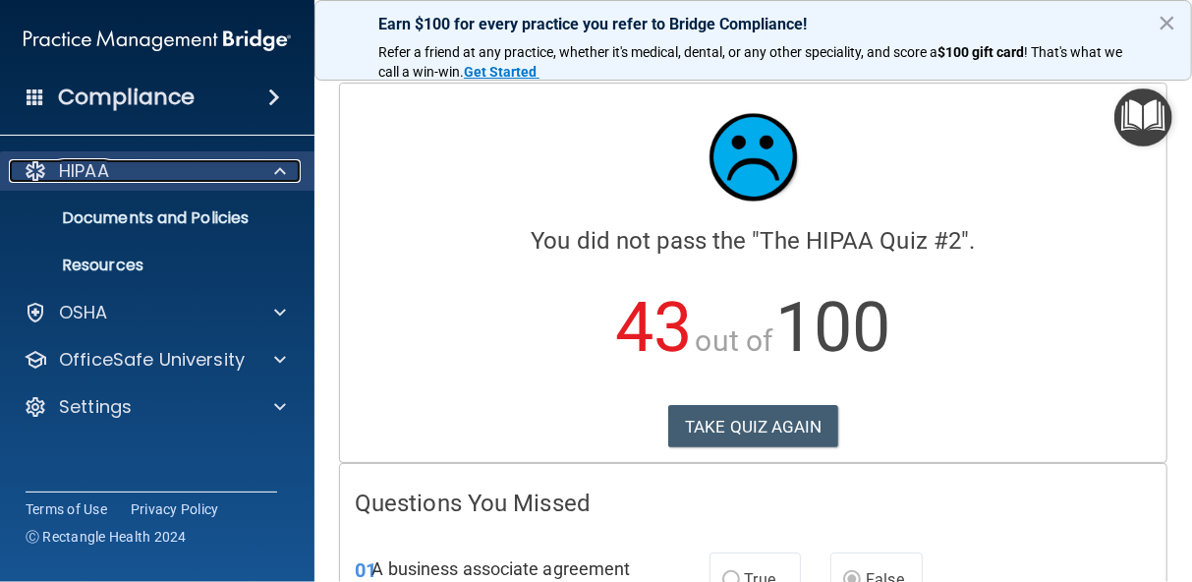
click at [92, 169] on p "HIPAA" at bounding box center [84, 171] width 50 height 24
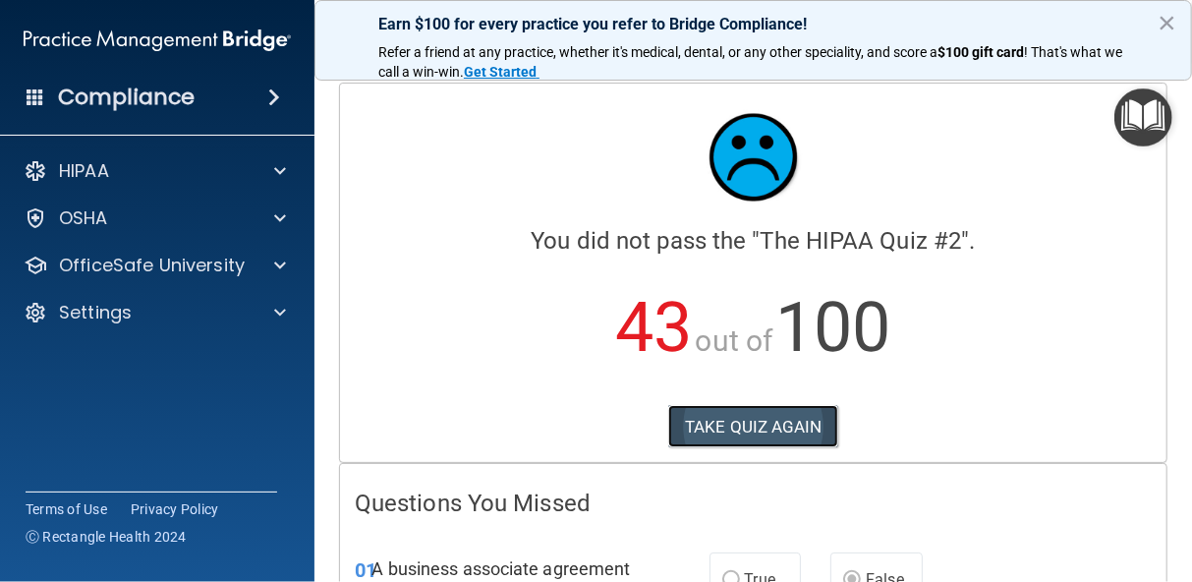
click at [797, 422] on button "TAKE QUIZ AGAIN" at bounding box center [753, 426] width 170 height 43
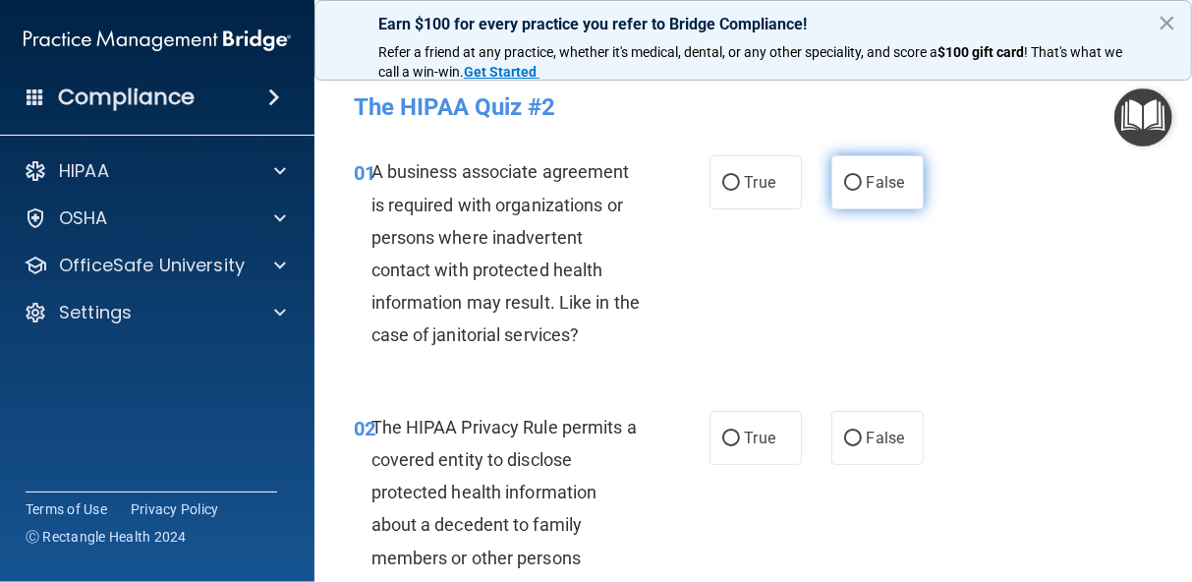
click at [844, 179] on input "False" at bounding box center [853, 183] width 18 height 15
radio input "true"
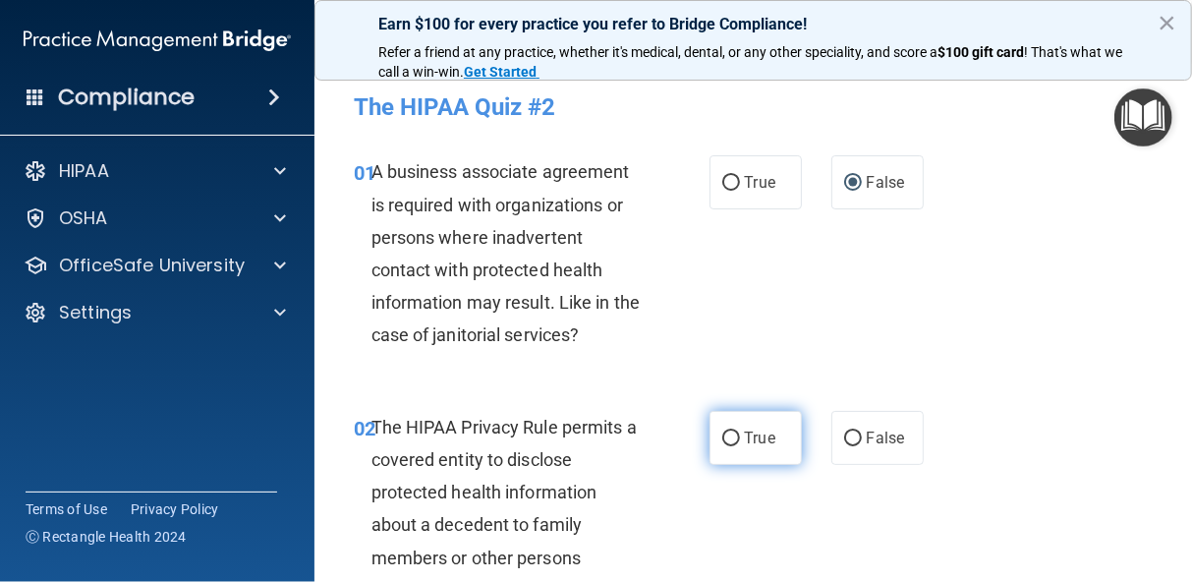
click at [722, 436] on input "True" at bounding box center [731, 438] width 18 height 15
radio input "true"
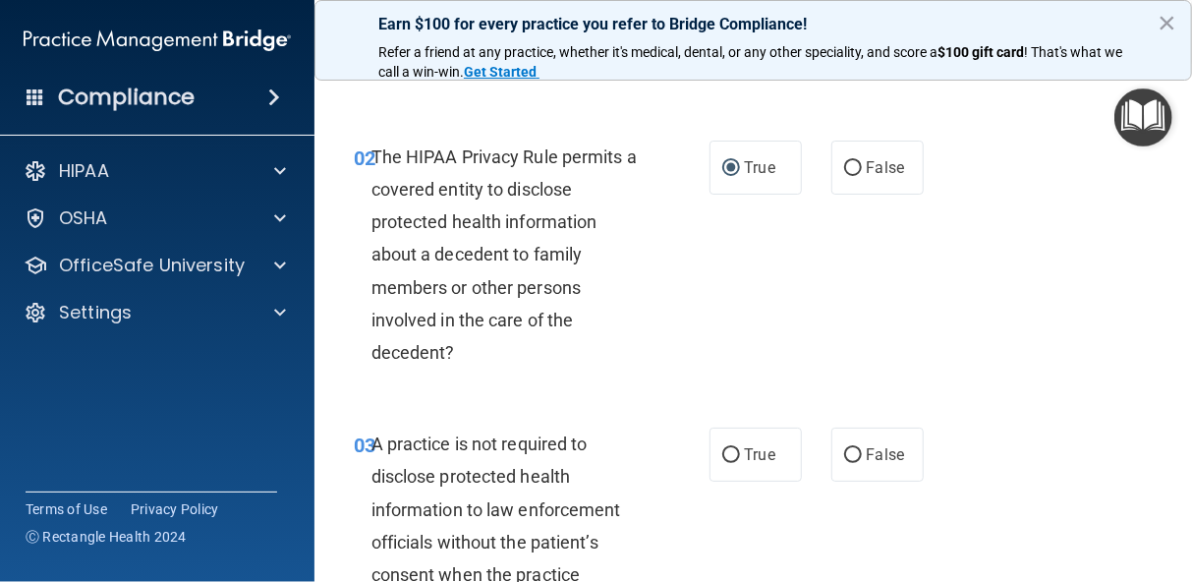
scroll to position [275, 0]
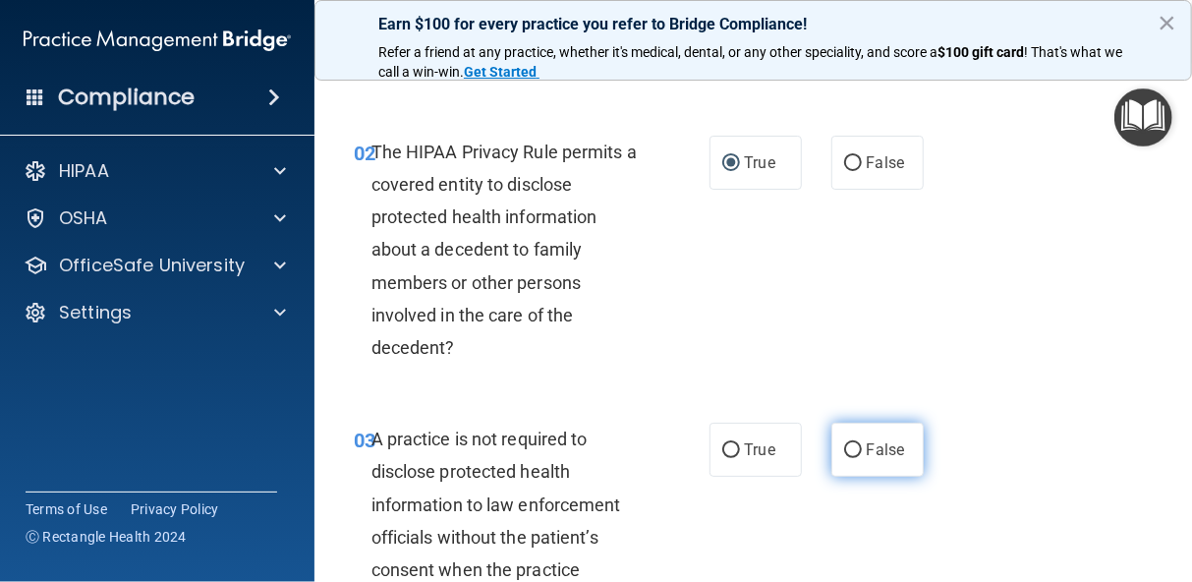
click at [848, 450] on input "False" at bounding box center [853, 450] width 18 height 15
radio input "true"
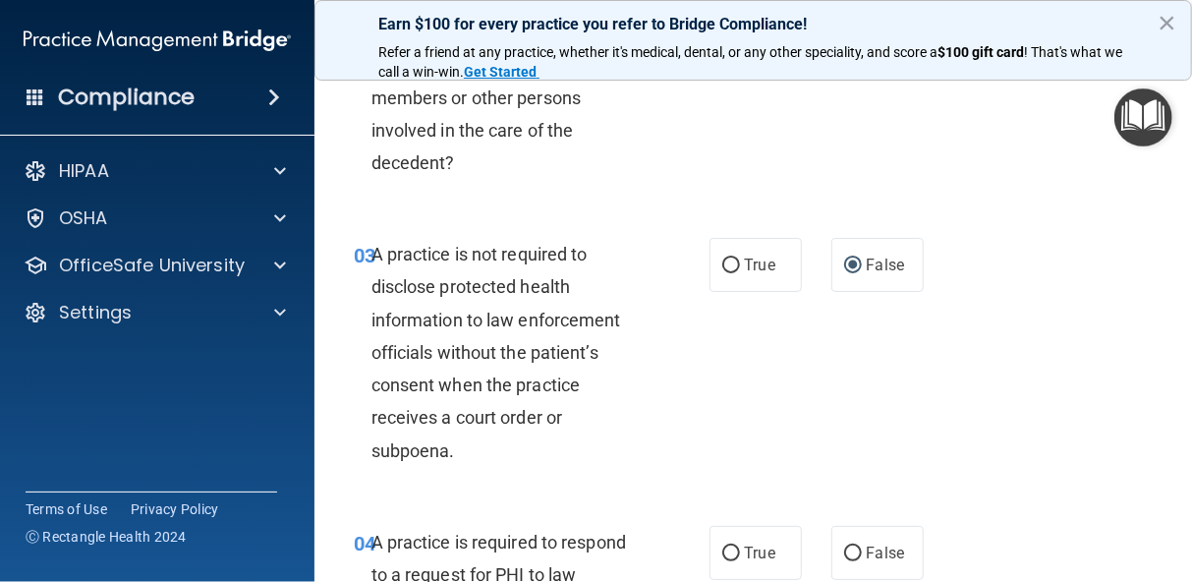
scroll to position [472, 0]
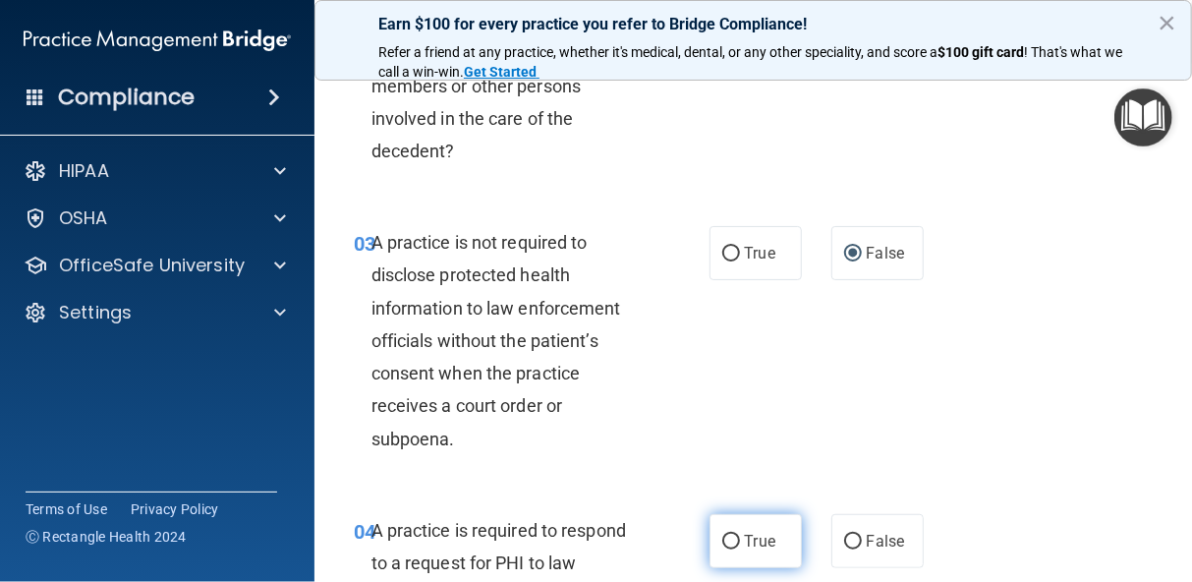
click at [722, 542] on input "True" at bounding box center [731, 541] width 18 height 15
radio input "true"
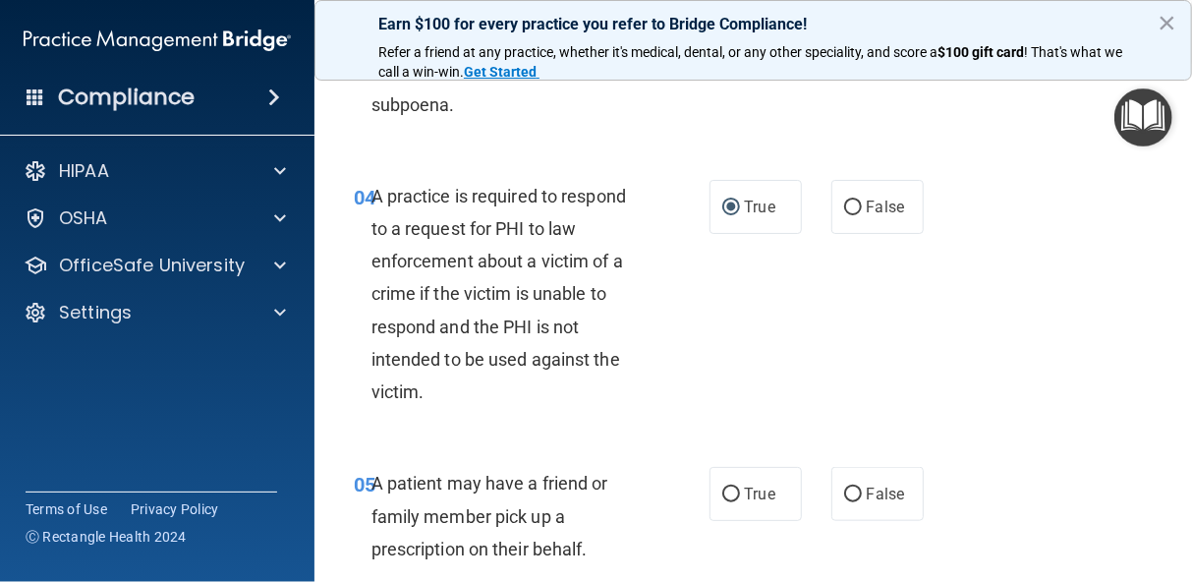
scroll to position [825, 0]
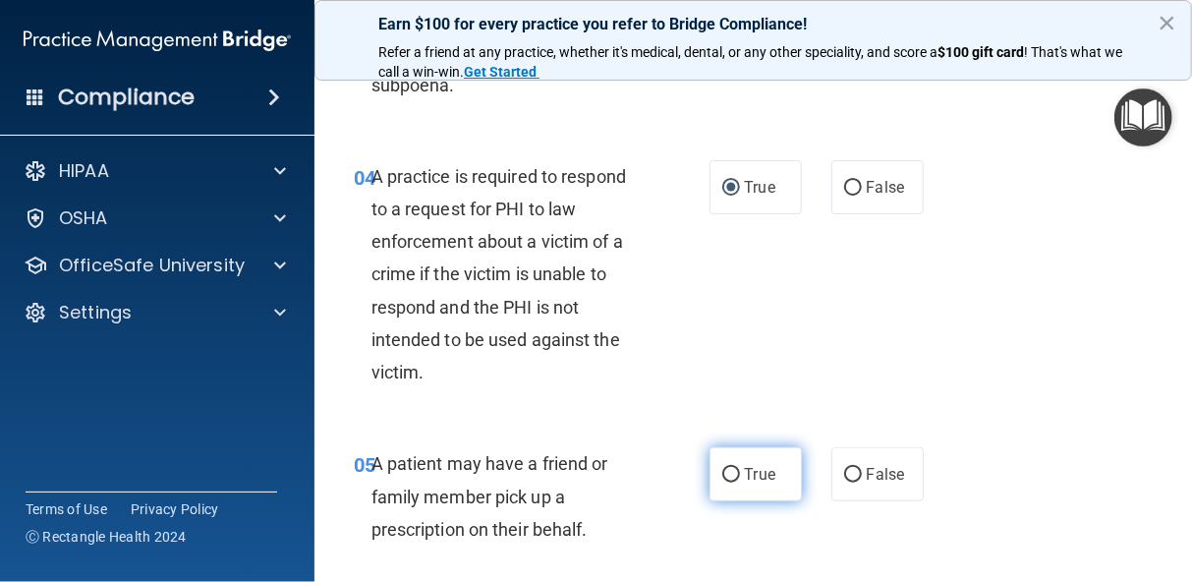
click at [722, 475] on input "True" at bounding box center [731, 475] width 18 height 15
radio input "true"
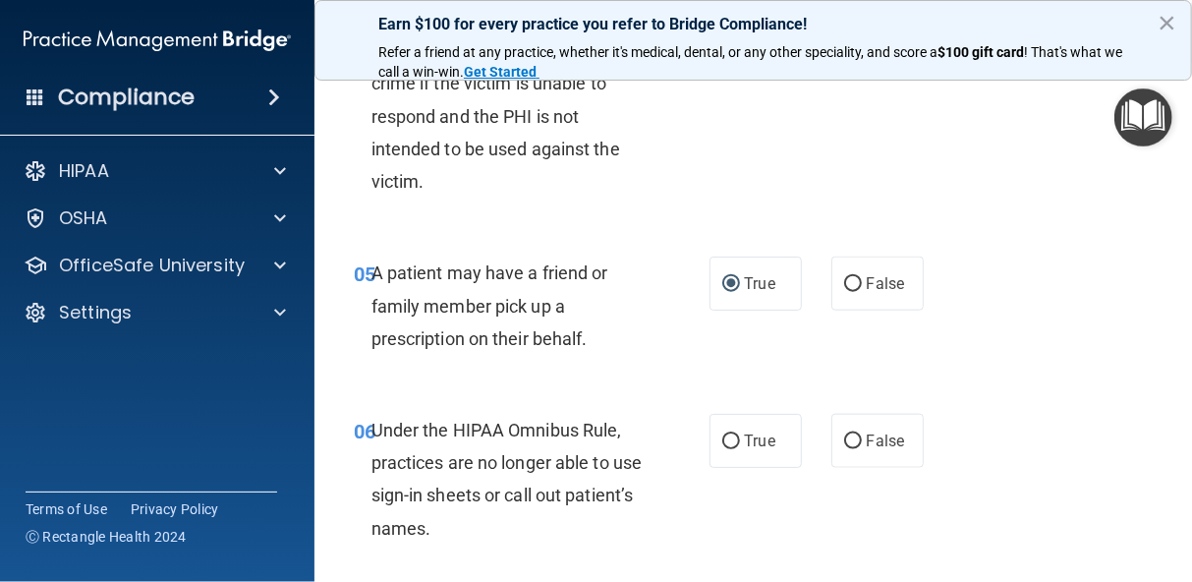
scroll to position [1022, 0]
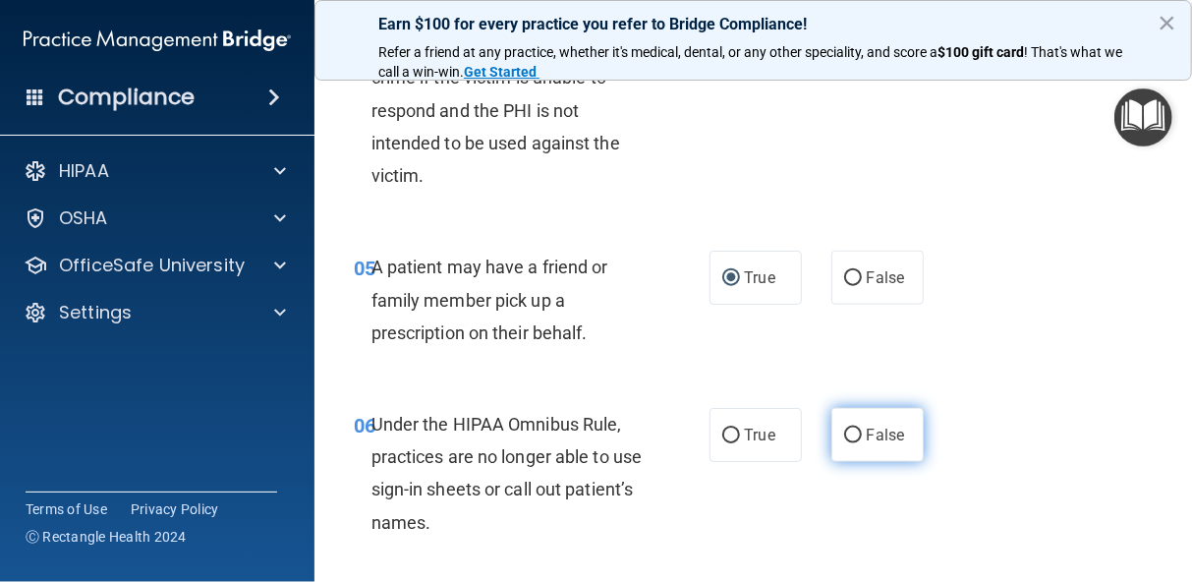
click at [844, 430] on input "False" at bounding box center [853, 435] width 18 height 15
radio input "true"
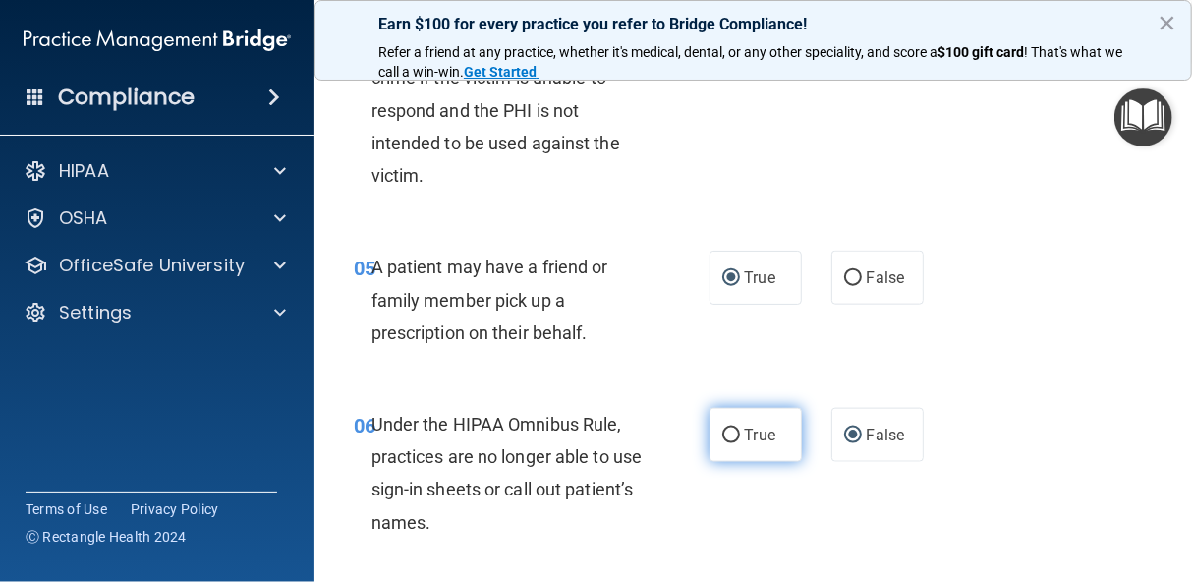
click at [722, 429] on input "True" at bounding box center [731, 435] width 18 height 15
radio input "true"
radio input "false"
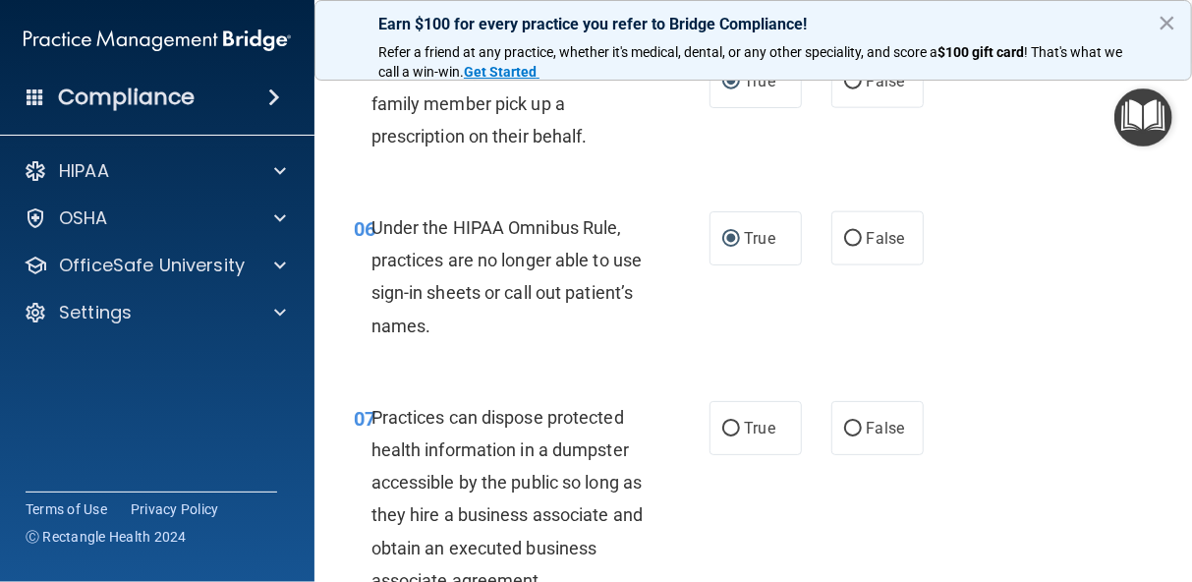
scroll to position [1257, 0]
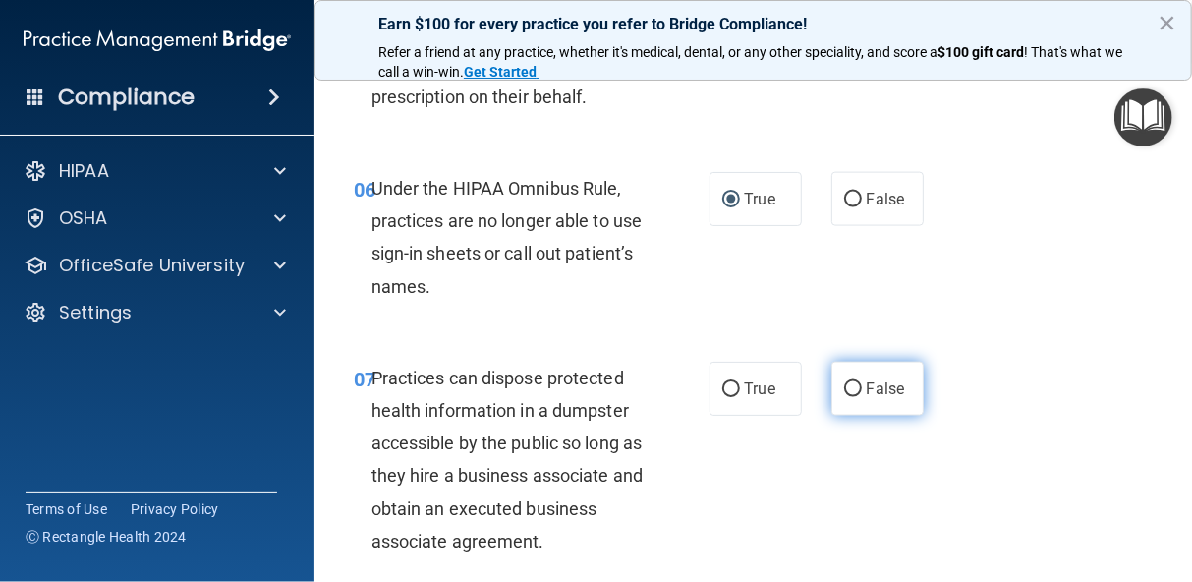
click at [848, 386] on input "False" at bounding box center [853, 389] width 18 height 15
radio input "true"
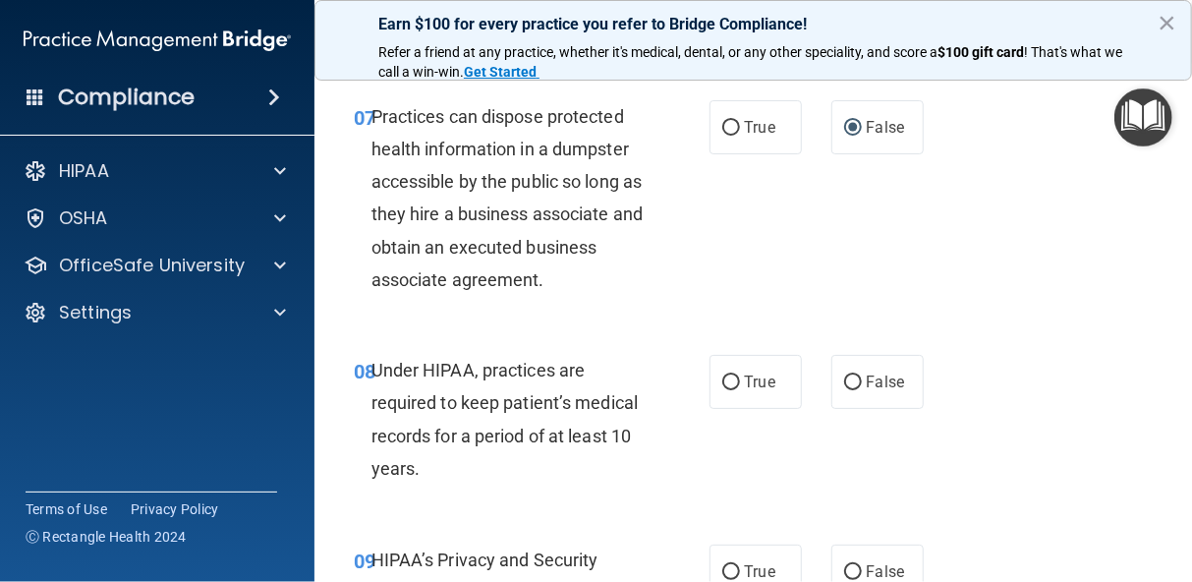
scroll to position [1558, 0]
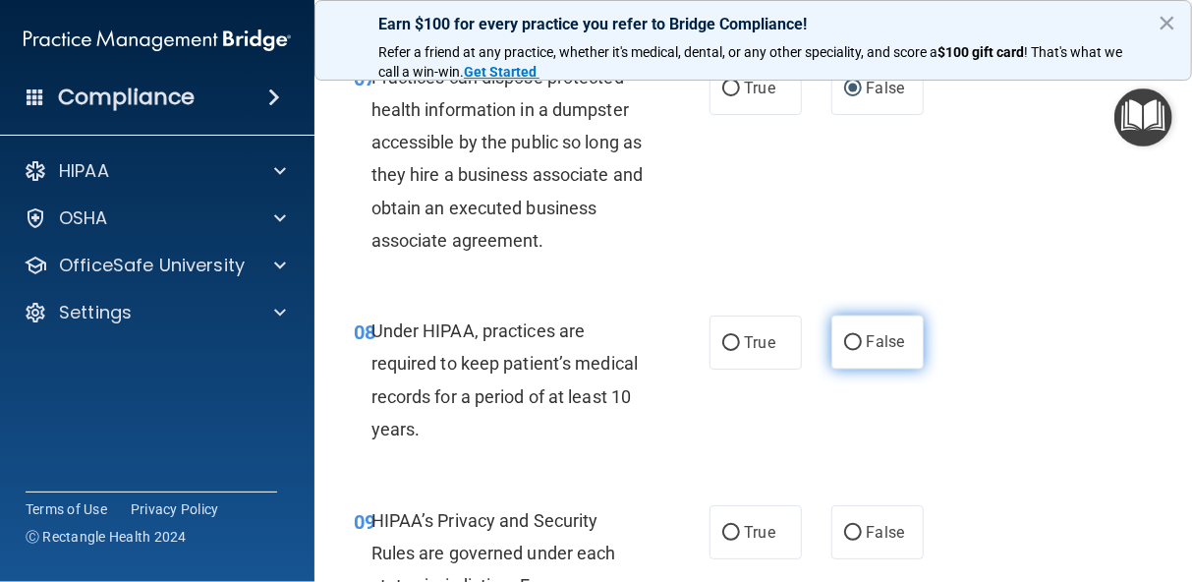
click at [849, 340] on input "False" at bounding box center [853, 343] width 18 height 15
radio input "true"
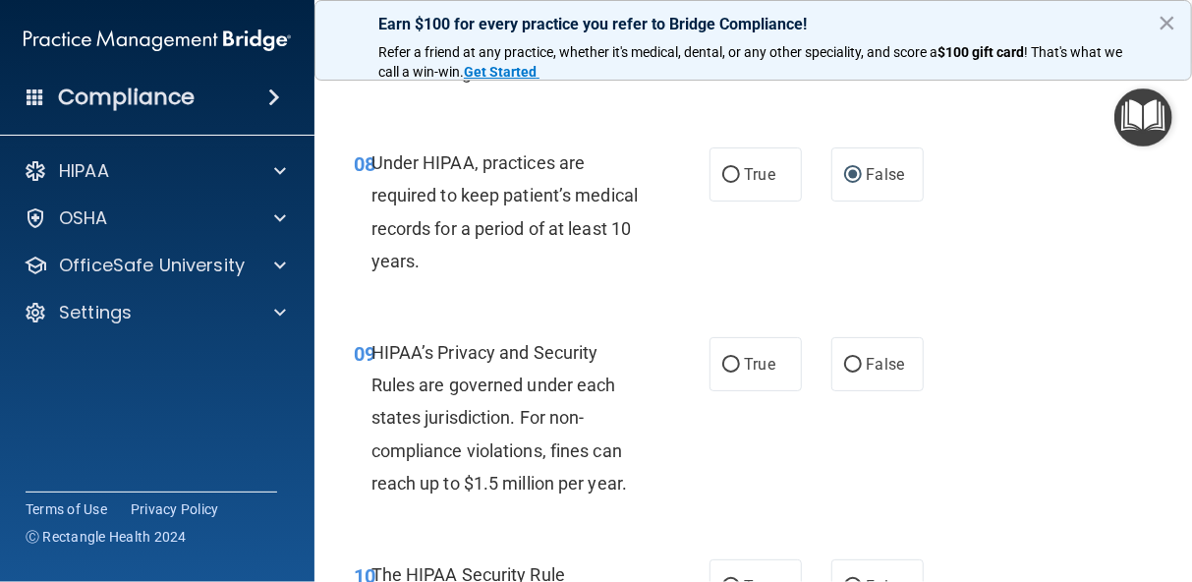
scroll to position [1754, 0]
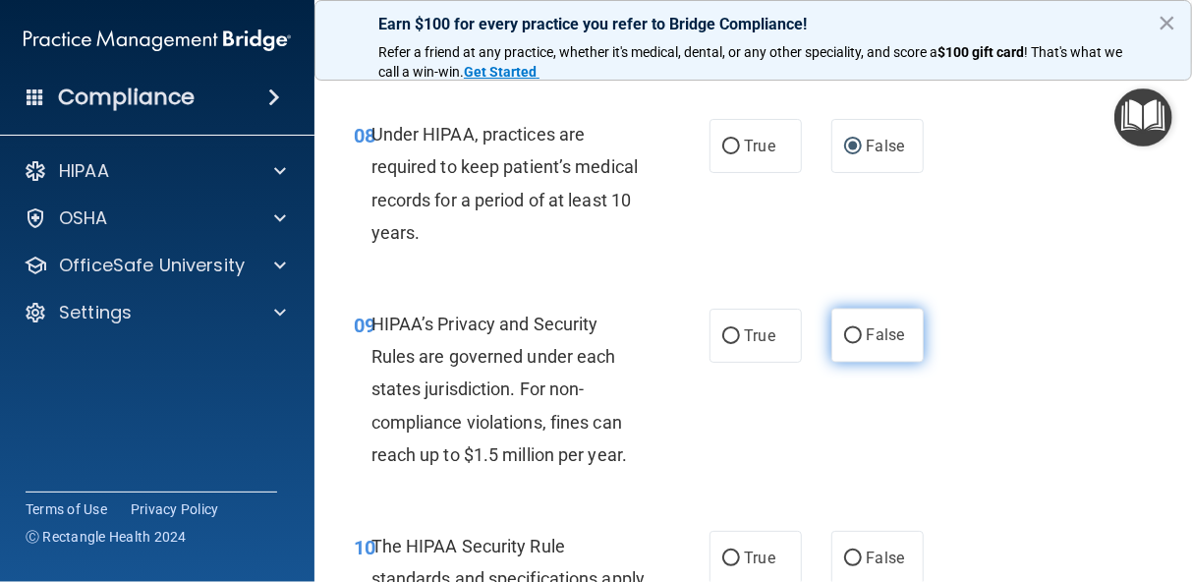
click at [846, 336] on input "False" at bounding box center [853, 336] width 18 height 15
radio input "true"
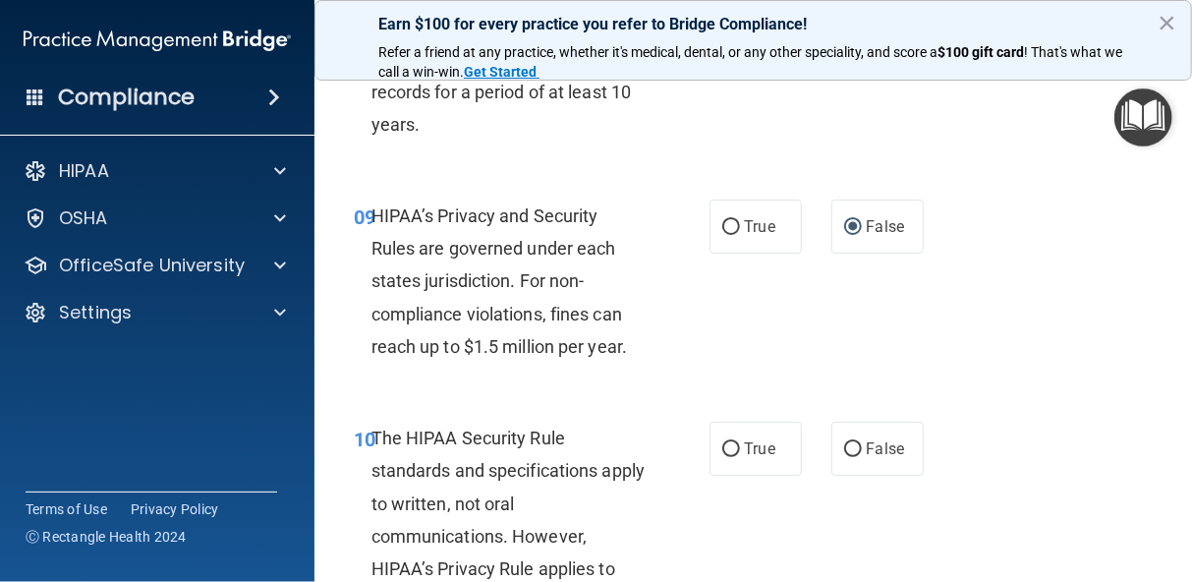
scroll to position [1872, 0]
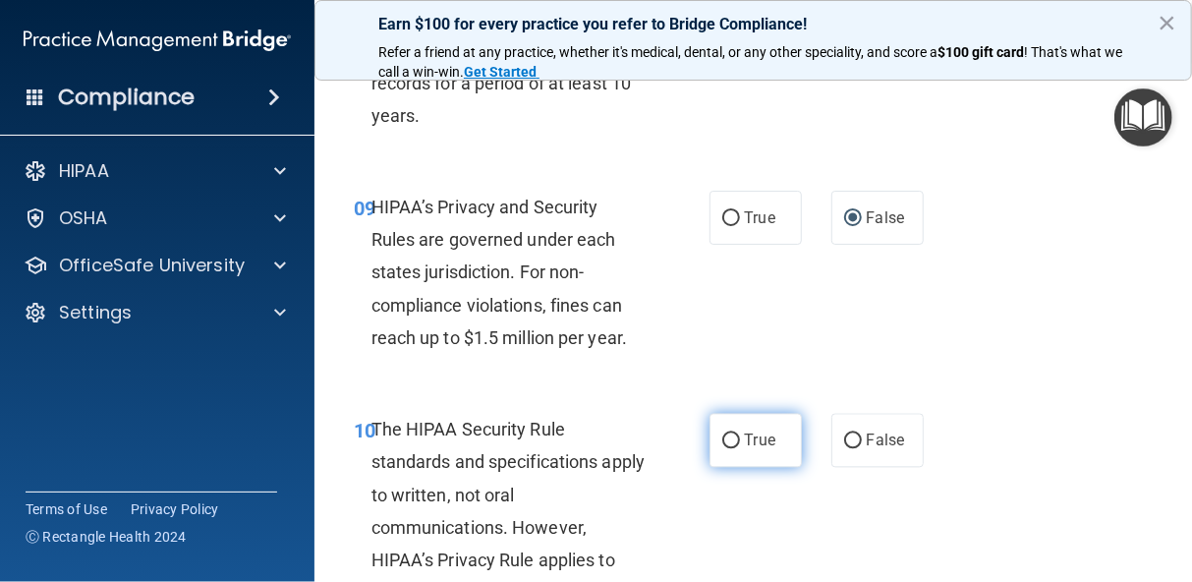
click at [722, 434] on input "True" at bounding box center [731, 440] width 18 height 15
radio input "true"
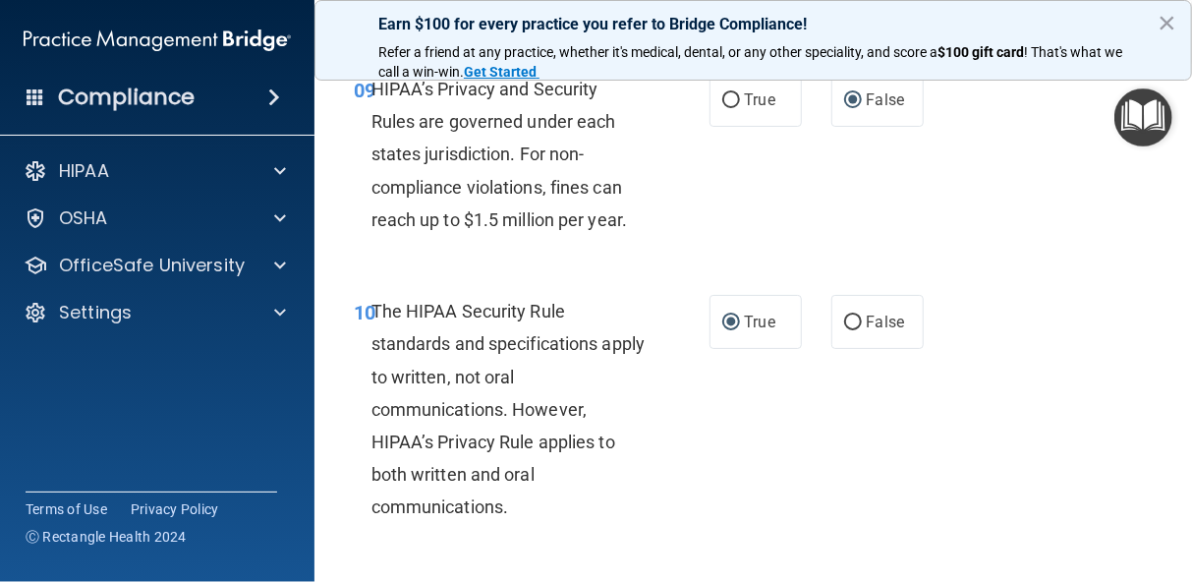
scroll to position [2030, 0]
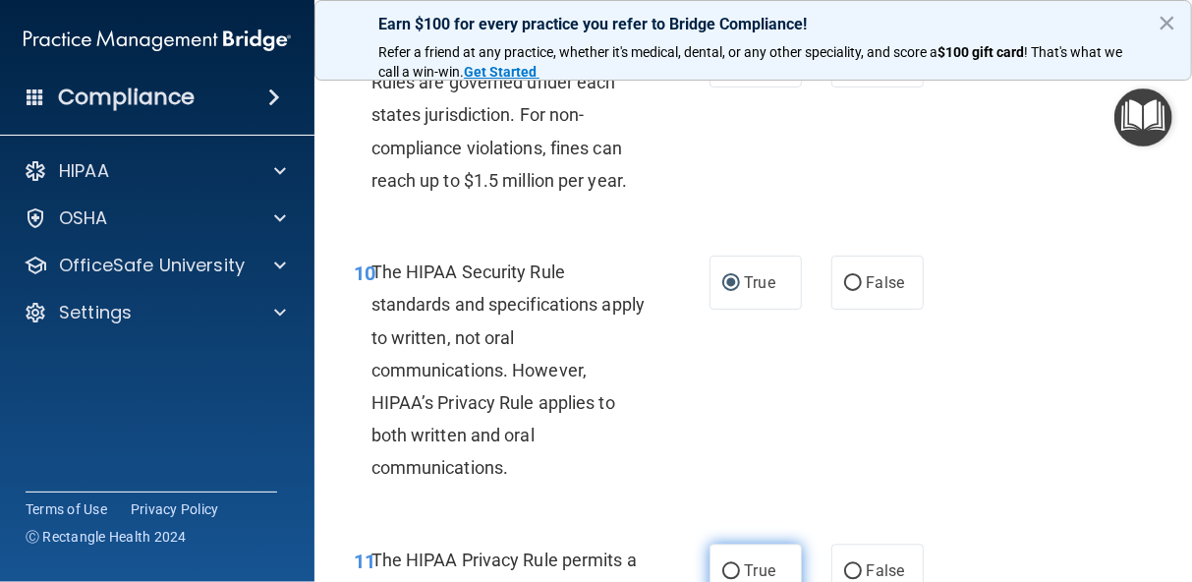
click at [722, 568] on input "True" at bounding box center [731, 571] width 18 height 15
radio input "true"
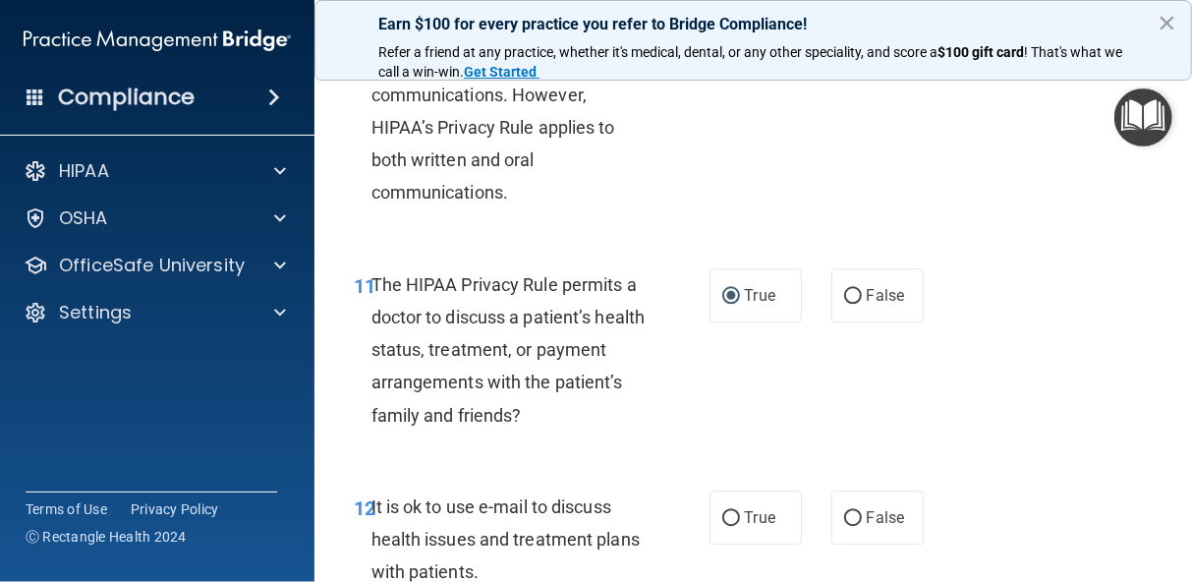
scroll to position [2344, 0]
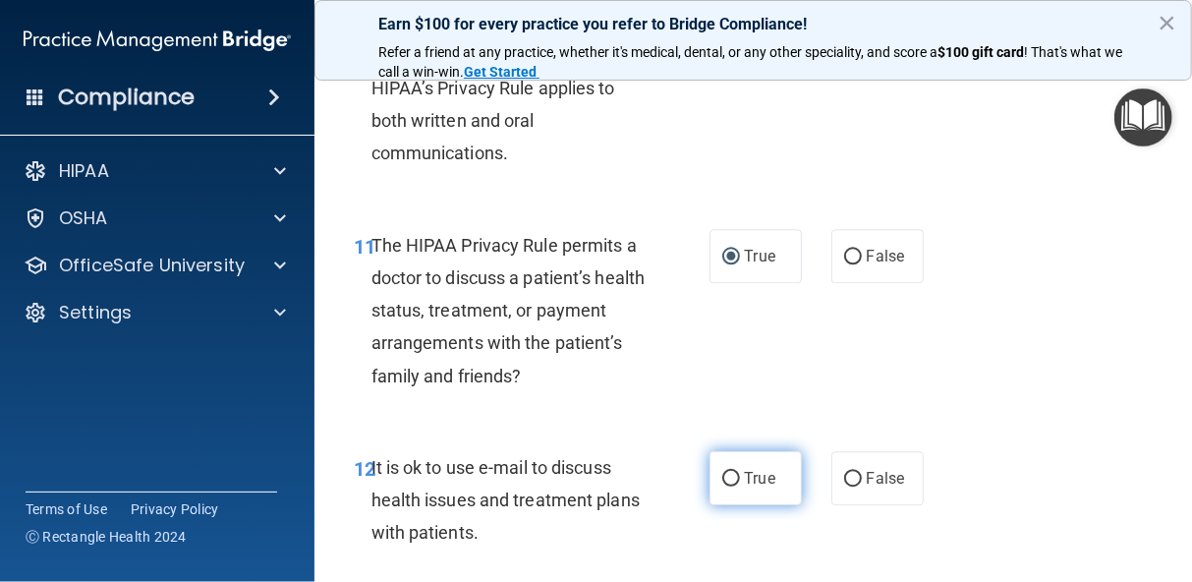
click at [722, 478] on input "True" at bounding box center [731, 479] width 18 height 15
radio input "true"
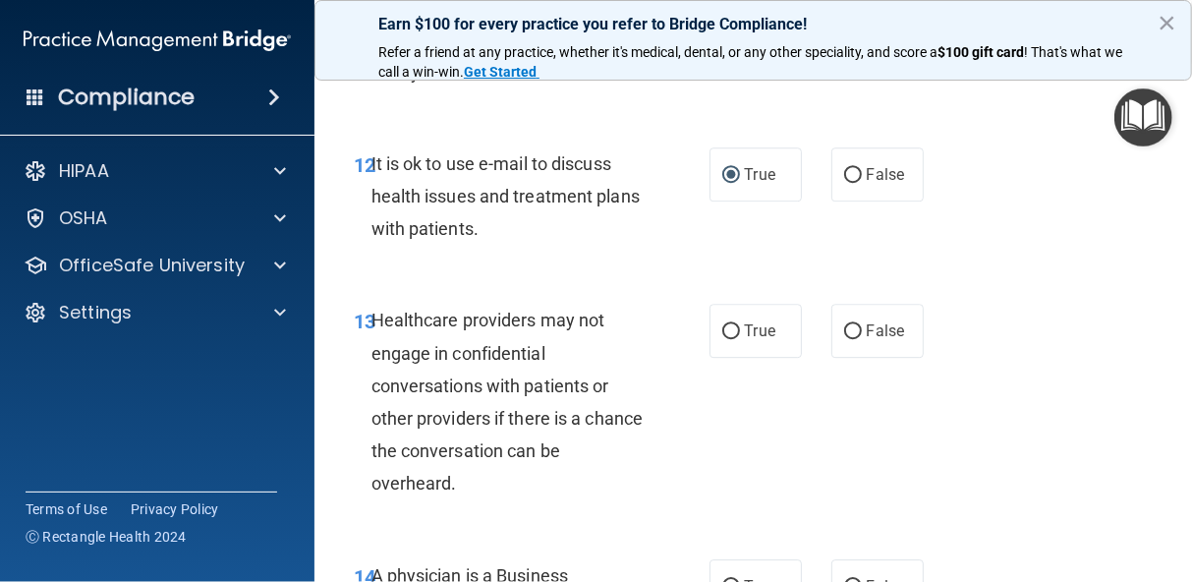
scroll to position [2658, 0]
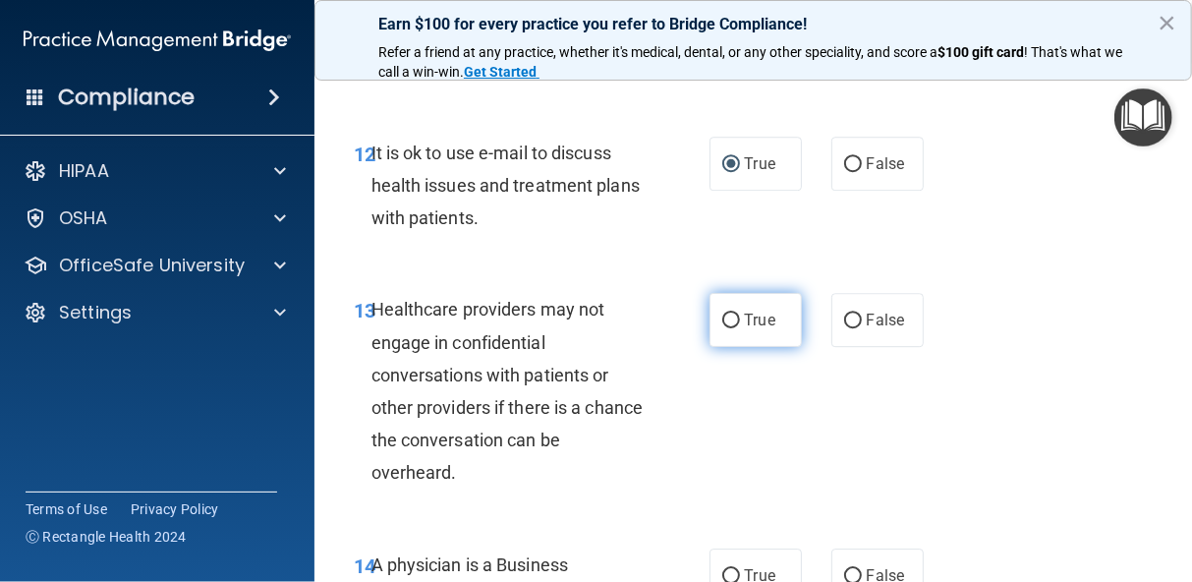
click at [722, 318] on input "True" at bounding box center [731, 320] width 18 height 15
radio input "true"
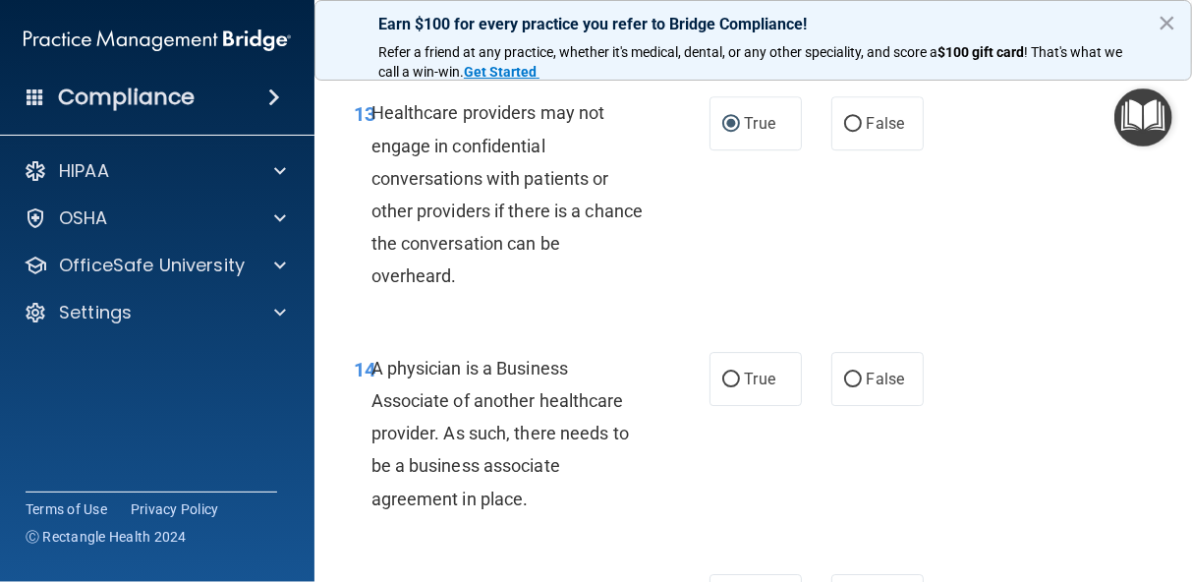
scroll to position [2894, 0]
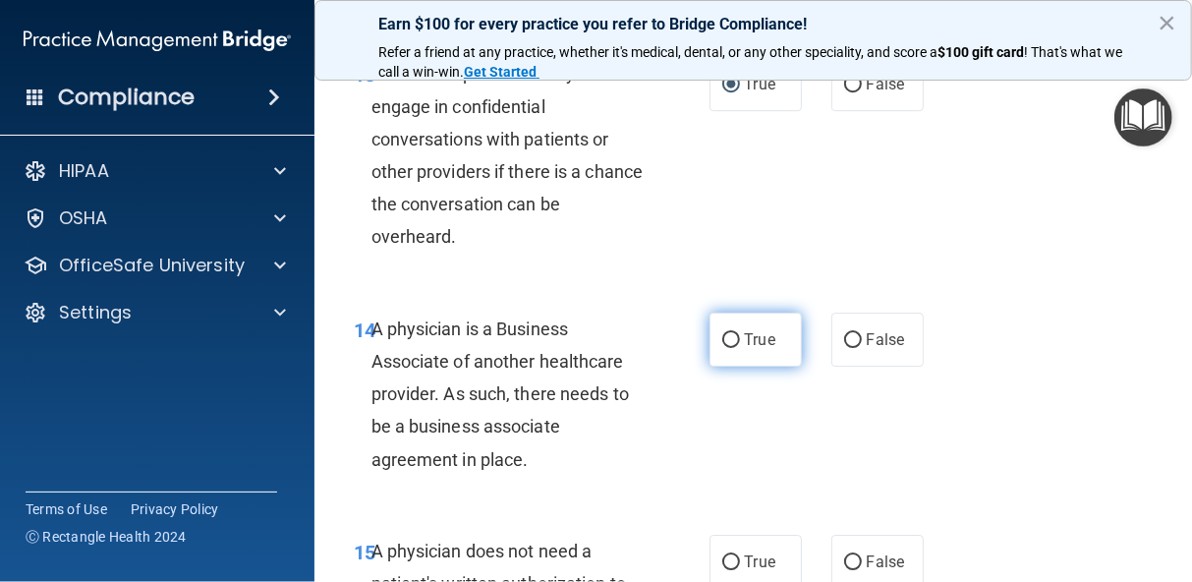
click at [722, 334] on input "True" at bounding box center [731, 340] width 18 height 15
radio input "true"
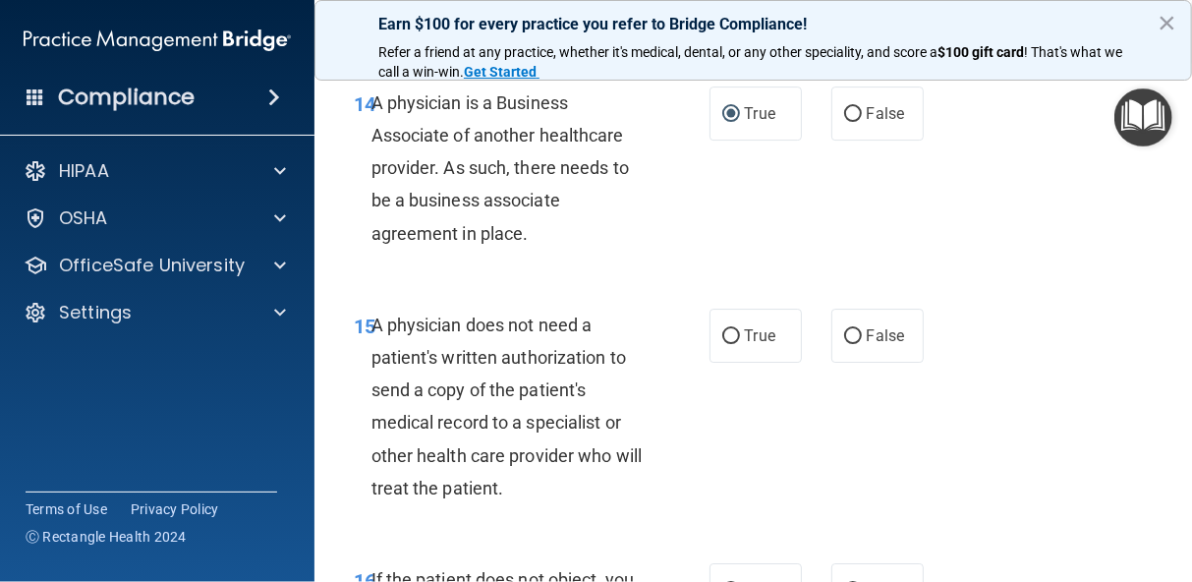
scroll to position [3130, 0]
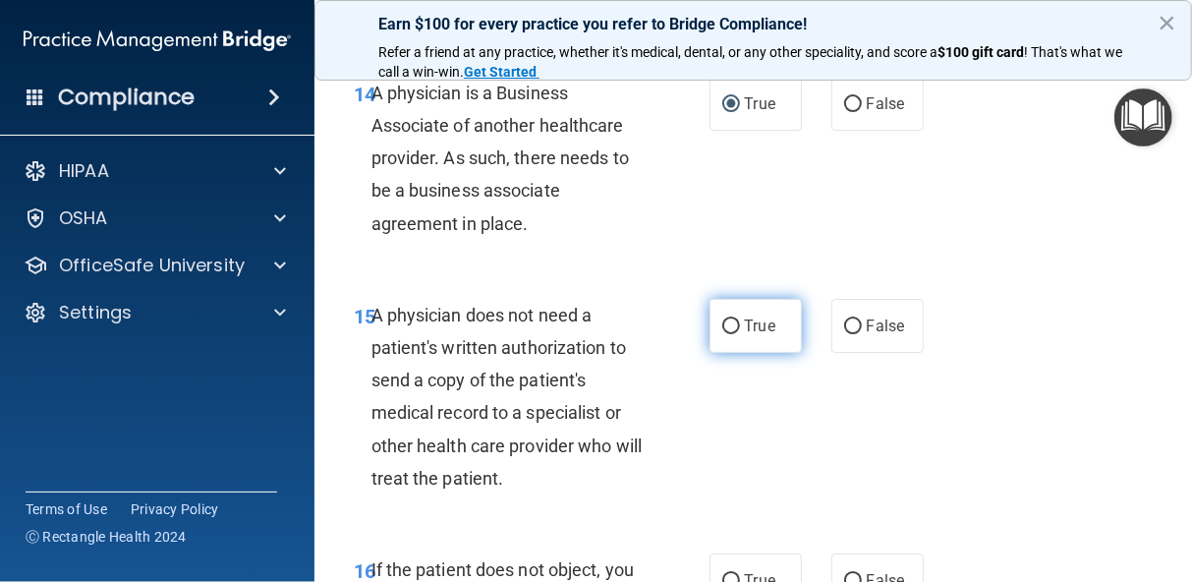
click at [724, 326] on input "True" at bounding box center [731, 326] width 18 height 15
radio input "true"
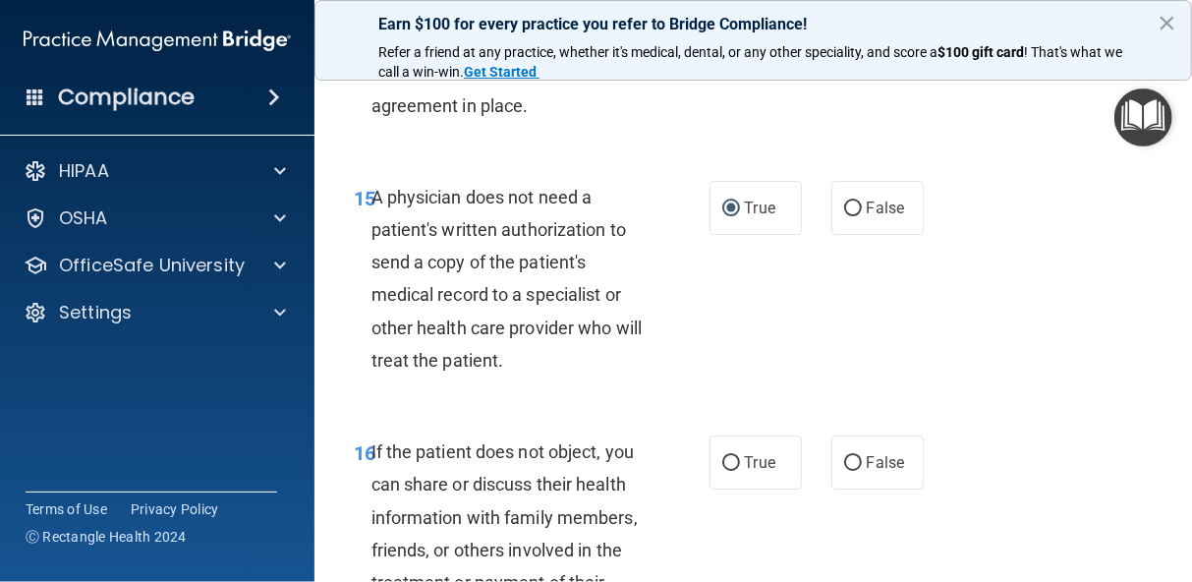
scroll to position [3287, 0]
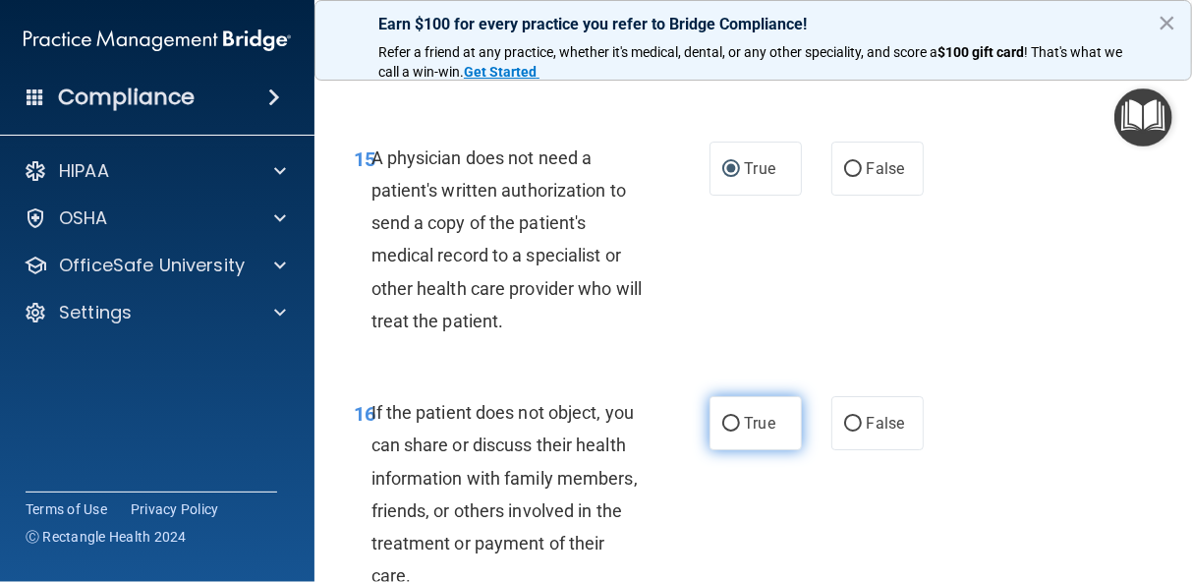
click at [722, 420] on input "True" at bounding box center [731, 424] width 18 height 15
radio input "true"
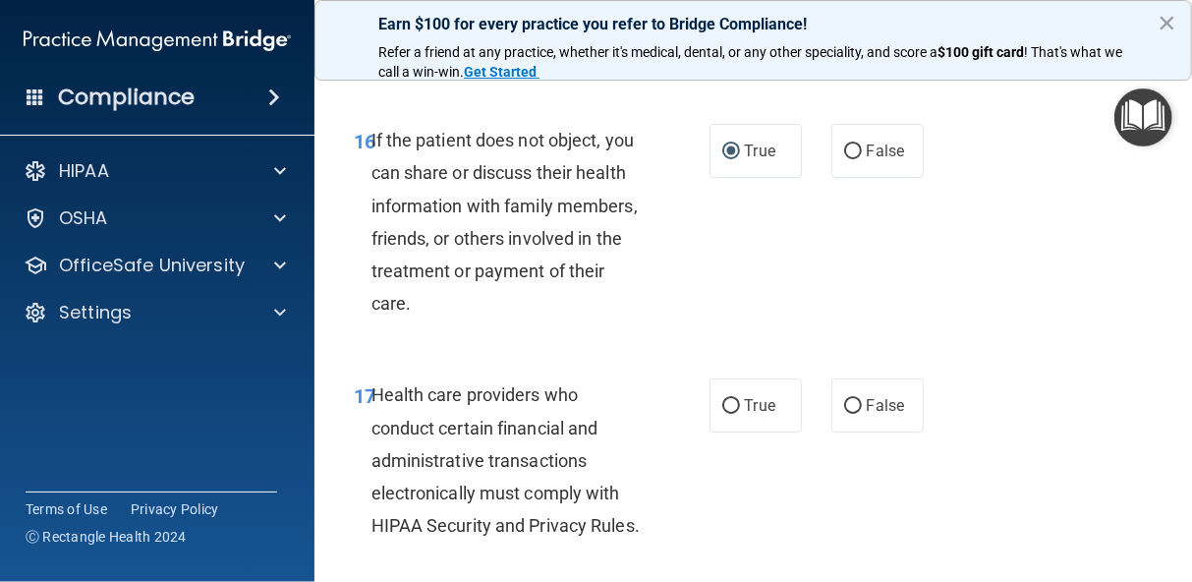
scroll to position [3601, 0]
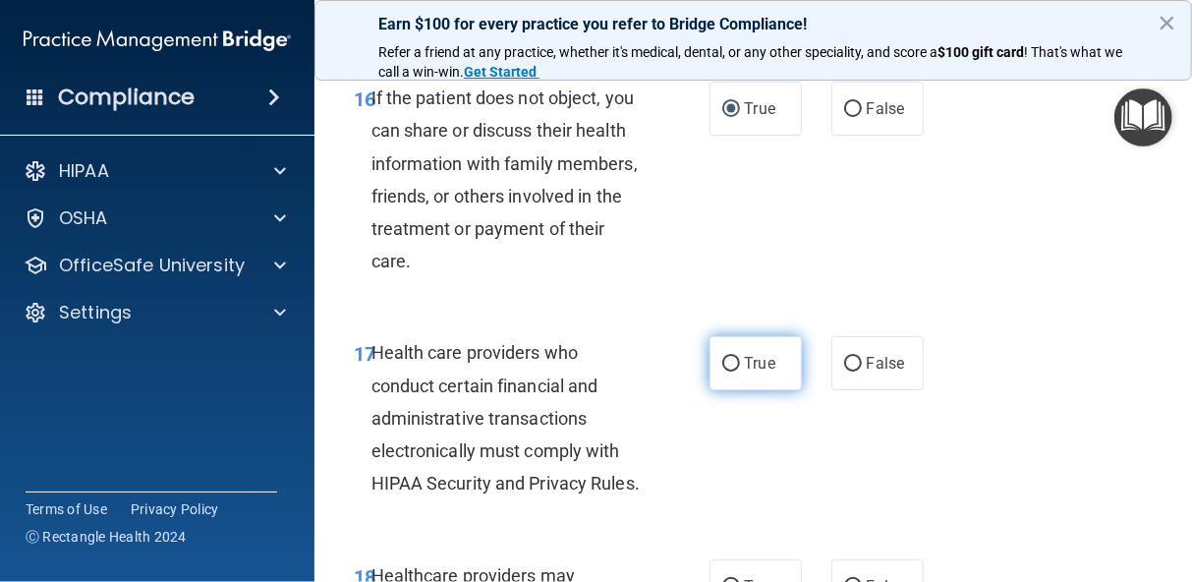
click at [722, 363] on input "True" at bounding box center [731, 364] width 18 height 15
radio input "true"
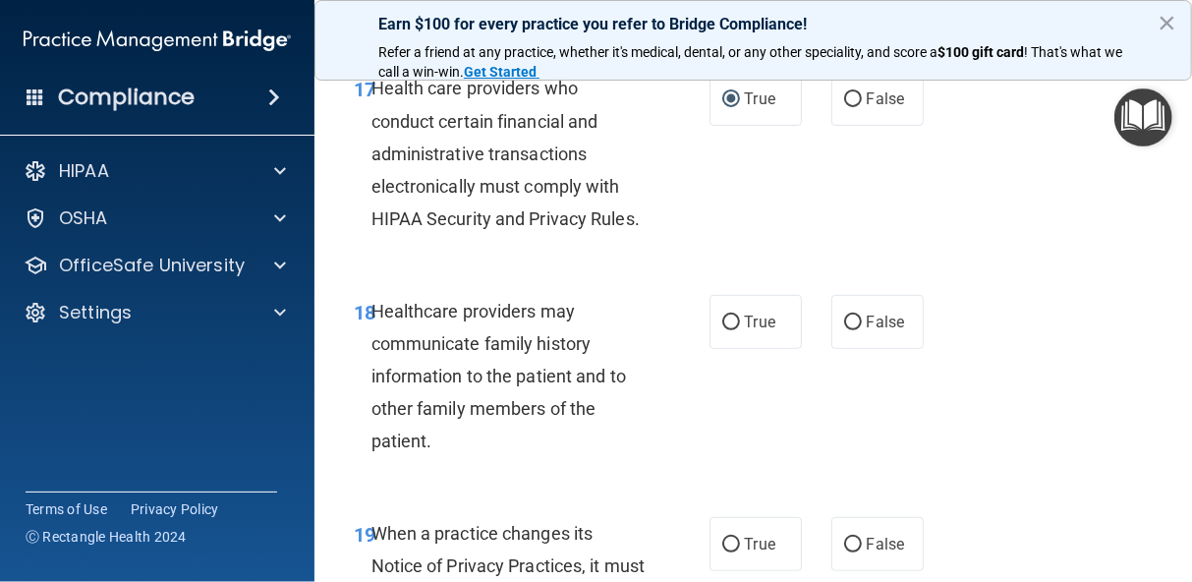
scroll to position [3876, 0]
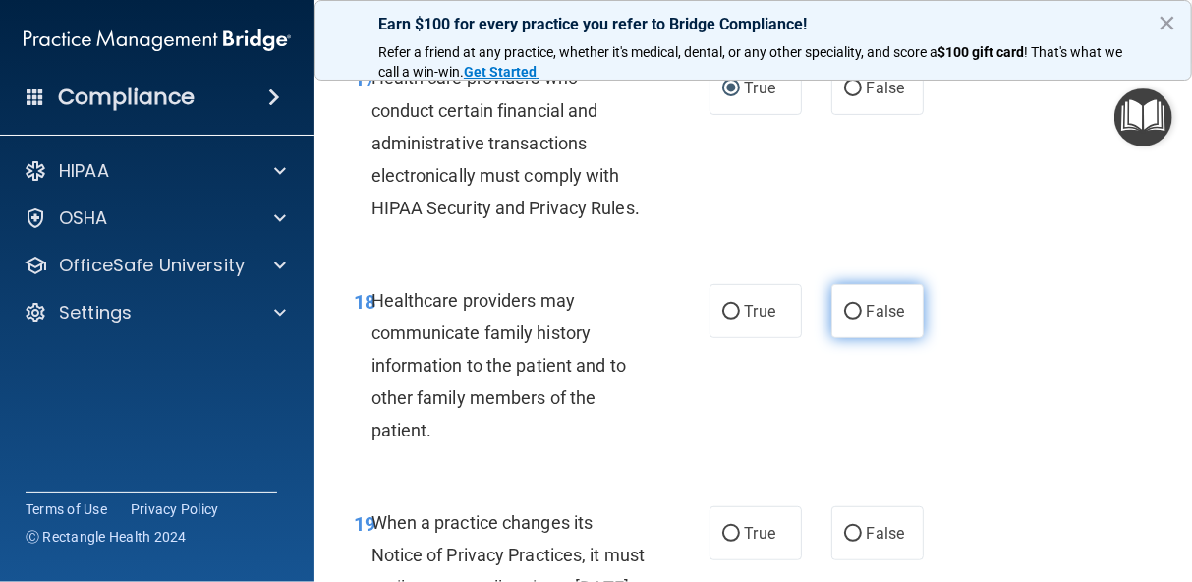
click at [844, 319] on input "False" at bounding box center [853, 312] width 18 height 15
radio input "true"
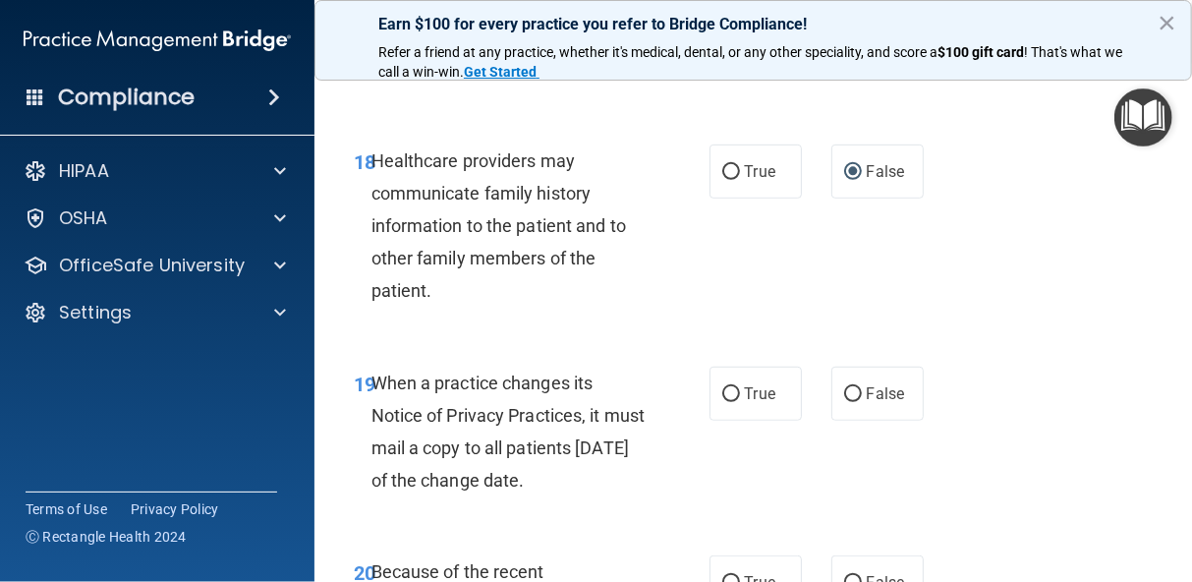
scroll to position [4033, 0]
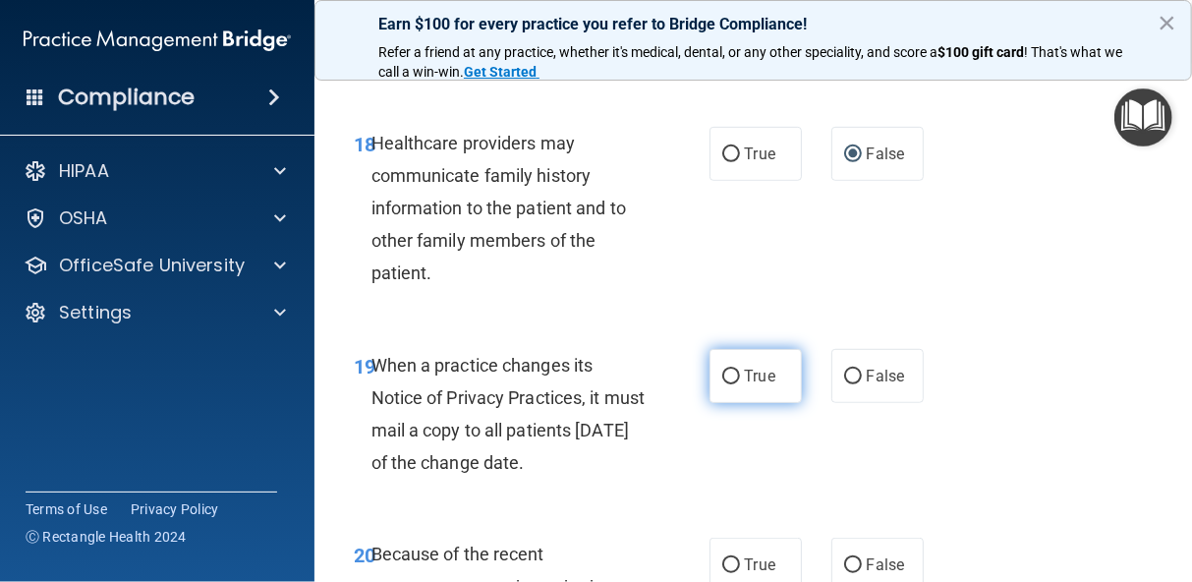
click at [722, 384] on input "True" at bounding box center [731, 376] width 18 height 15
radio input "true"
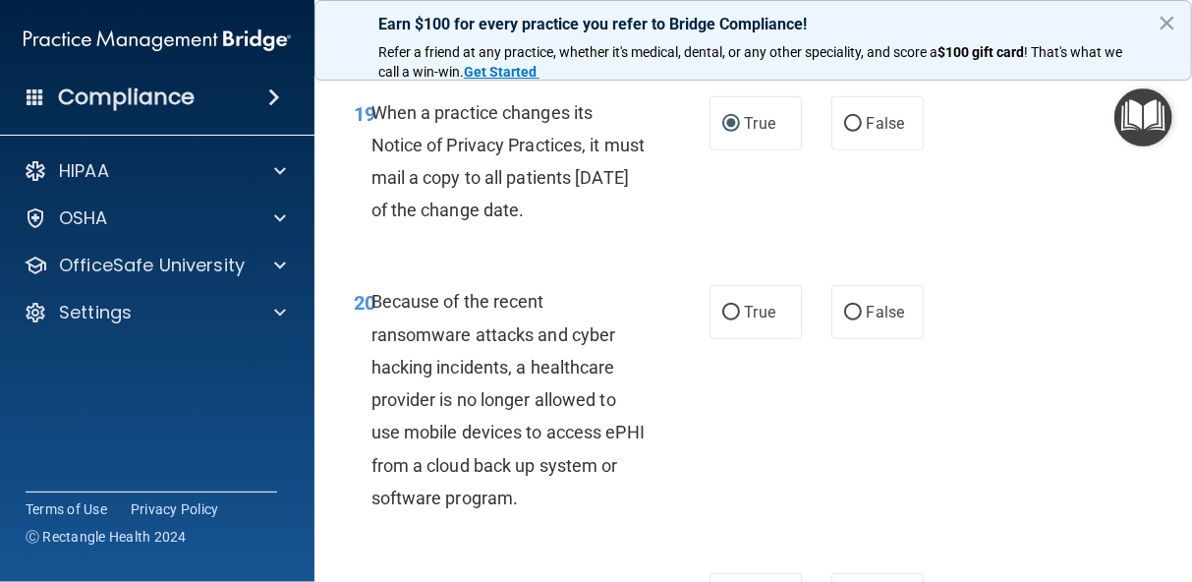
scroll to position [4309, 0]
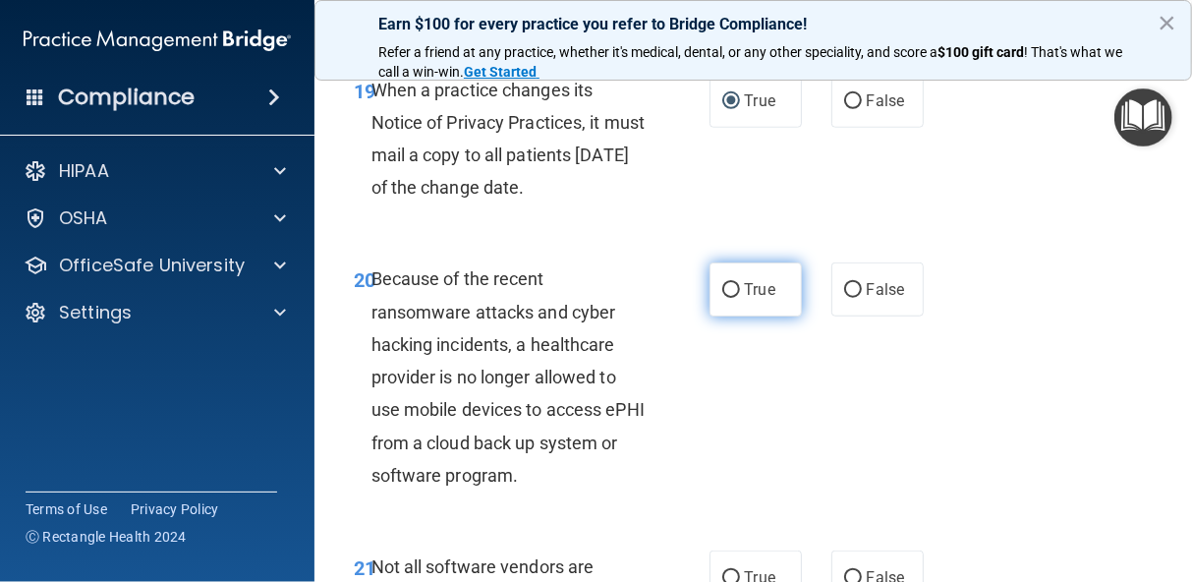
click at [722, 298] on input "True" at bounding box center [731, 290] width 18 height 15
radio input "true"
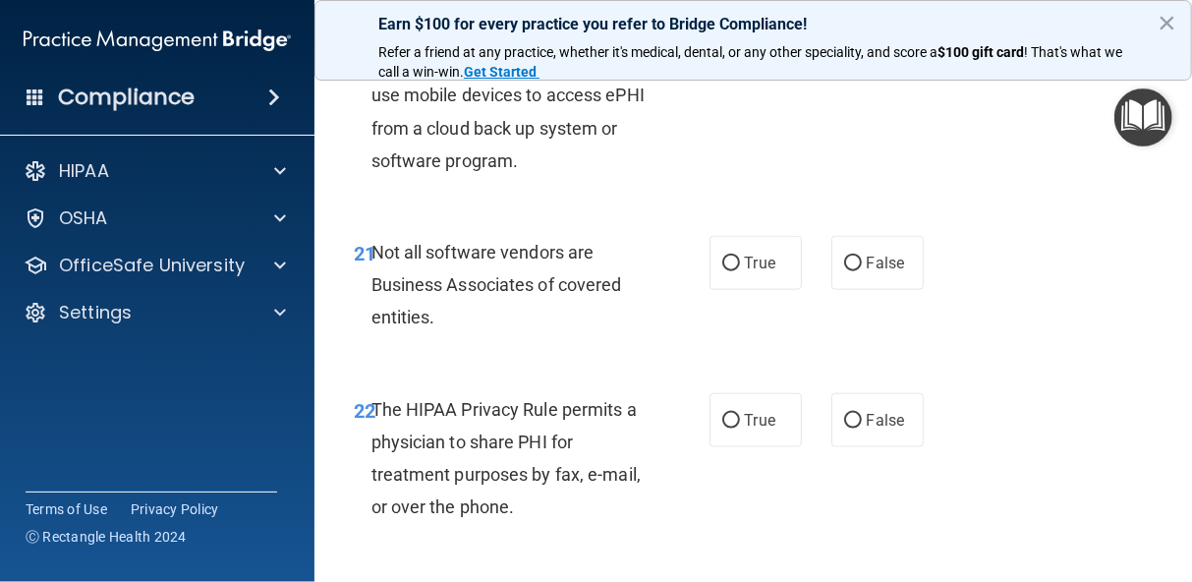
scroll to position [4623, 0]
click at [722, 271] on input "True" at bounding box center [731, 263] width 18 height 15
radio input "true"
click at [844, 428] on input "False" at bounding box center [853, 421] width 18 height 15
radio input "true"
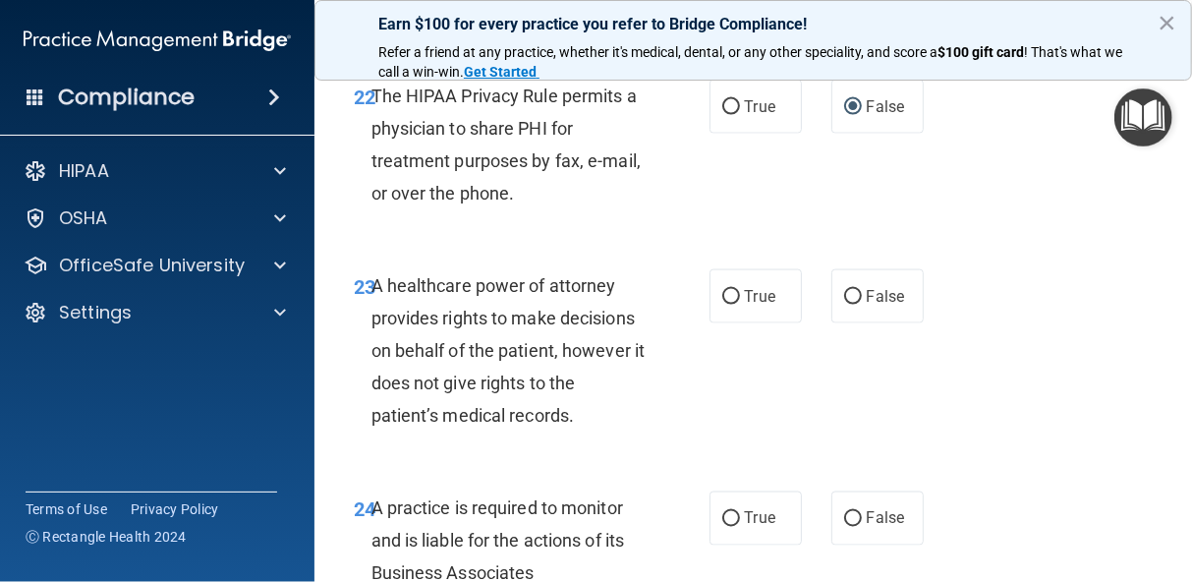
scroll to position [4937, 0]
click at [846, 304] on input "False" at bounding box center [853, 296] width 18 height 15
radio input "true"
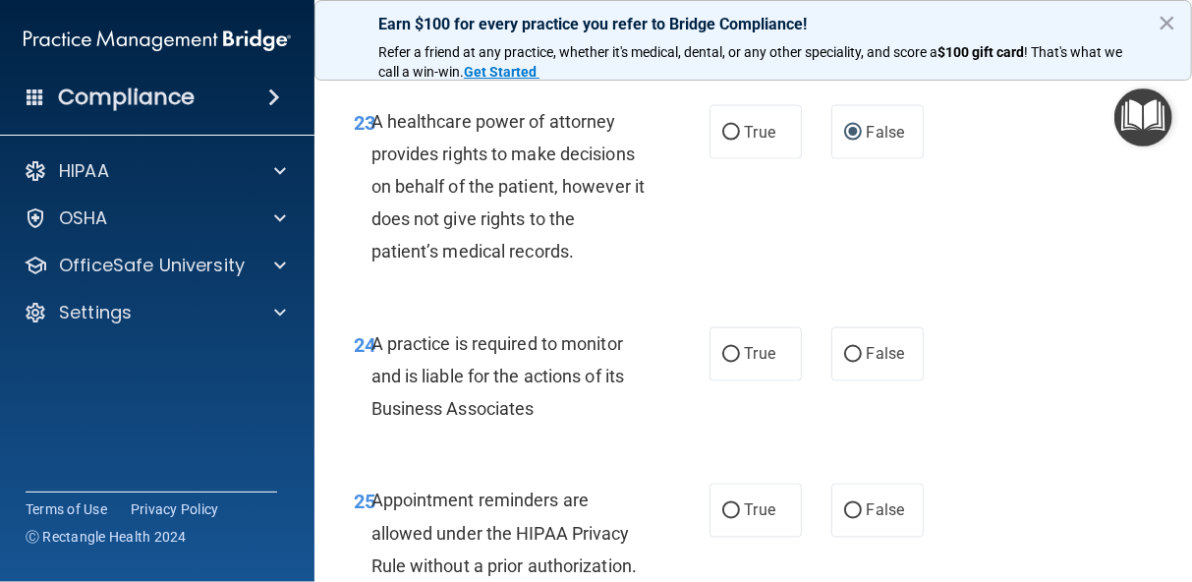
scroll to position [5134, 0]
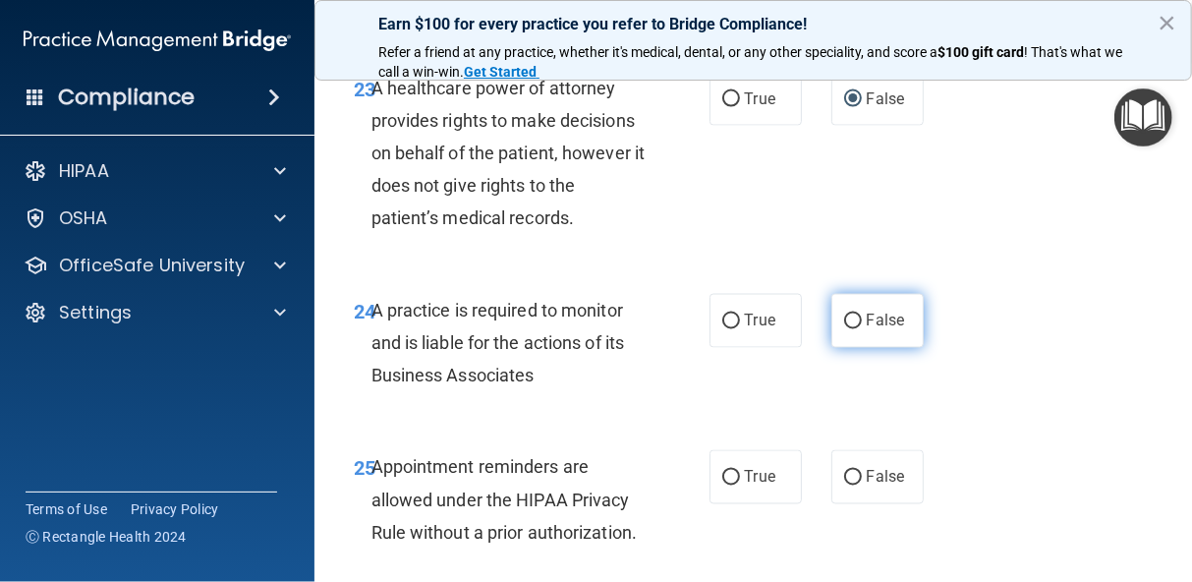
click at [848, 329] on input "False" at bounding box center [853, 321] width 18 height 15
radio input "true"
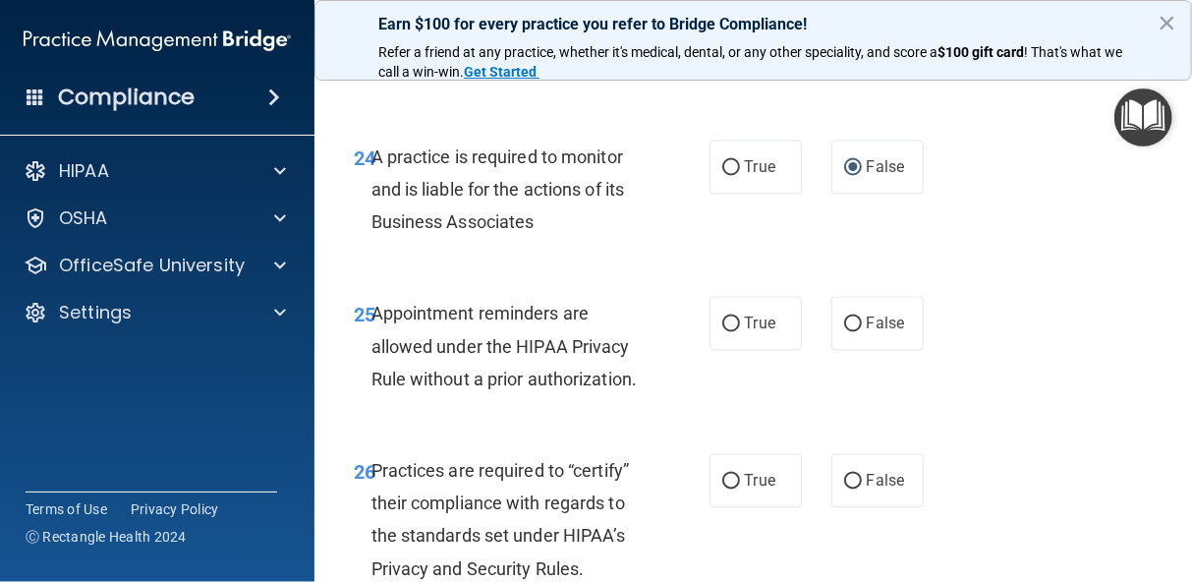
scroll to position [5291, 0]
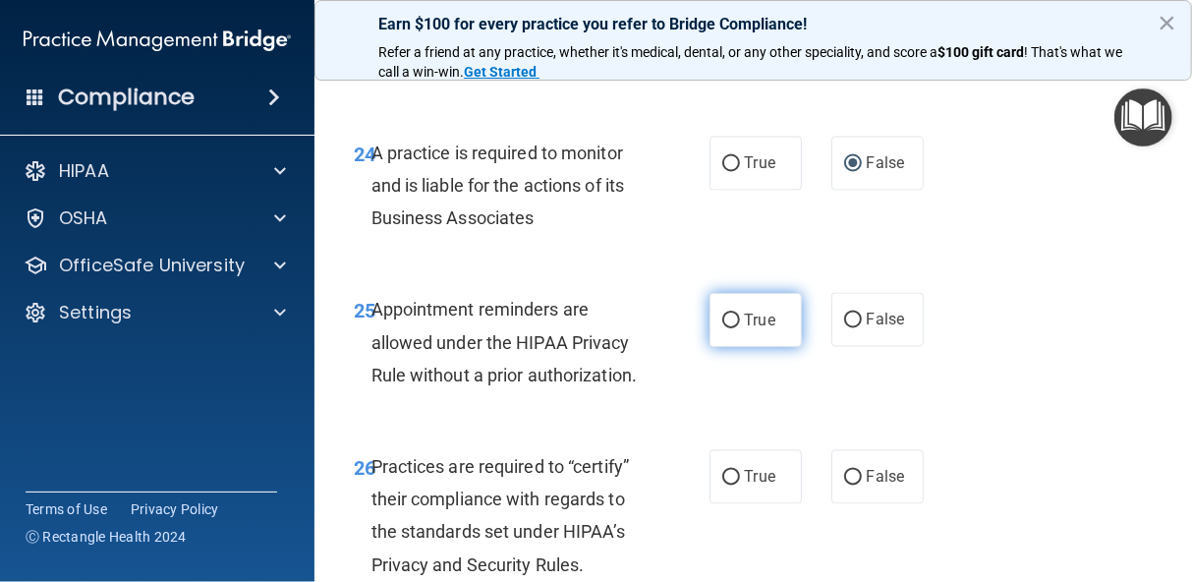
click at [730, 328] on input "True" at bounding box center [731, 320] width 18 height 15
radio input "true"
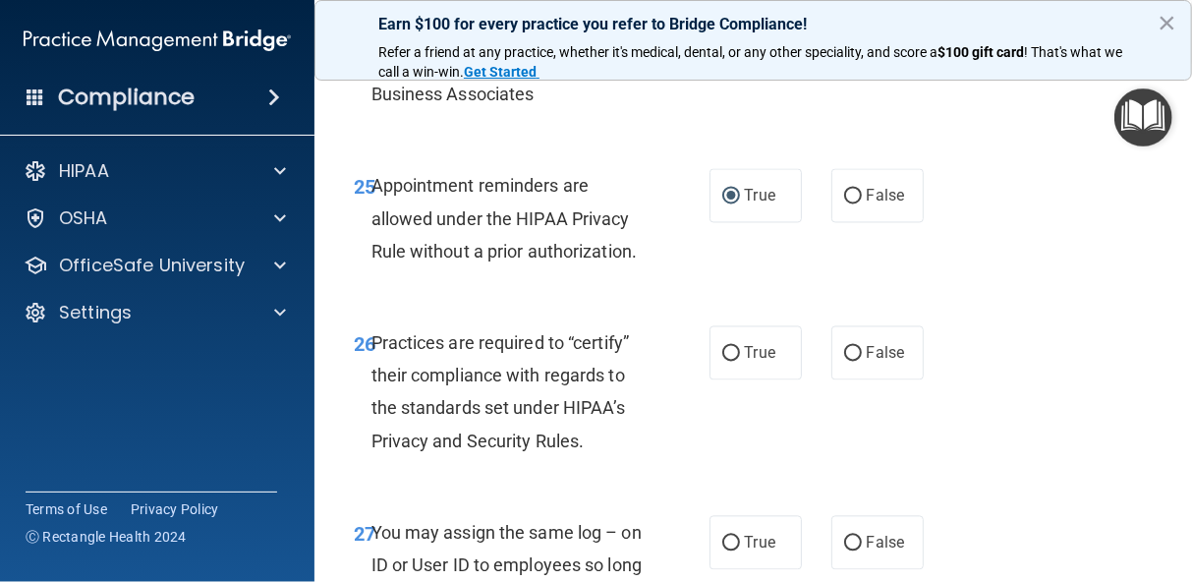
scroll to position [5448, 0]
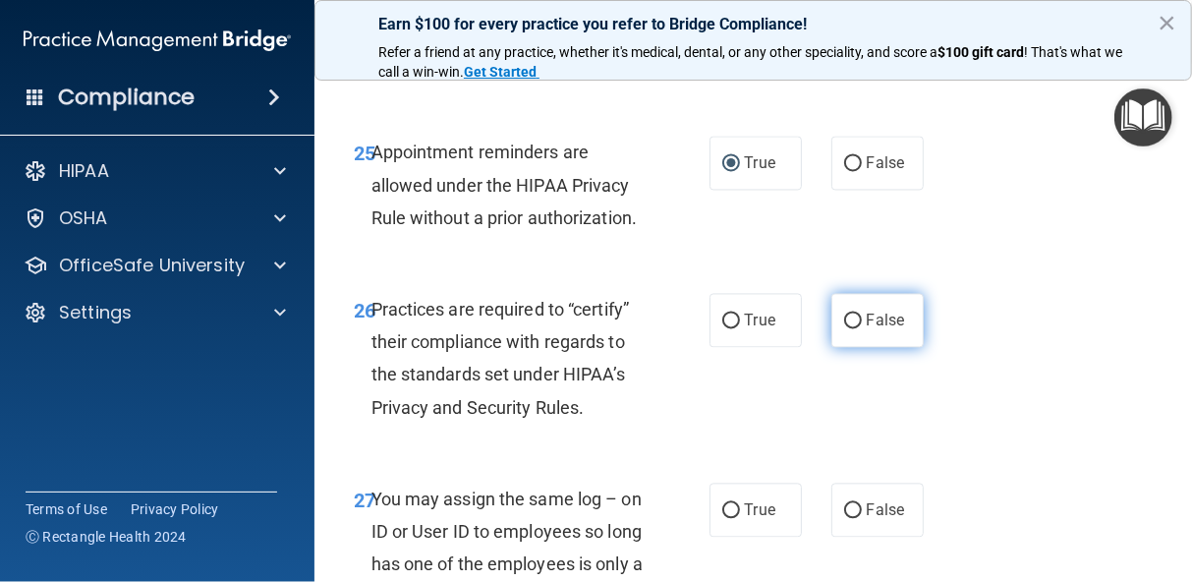
click at [846, 328] on input "False" at bounding box center [853, 320] width 18 height 15
radio input "true"
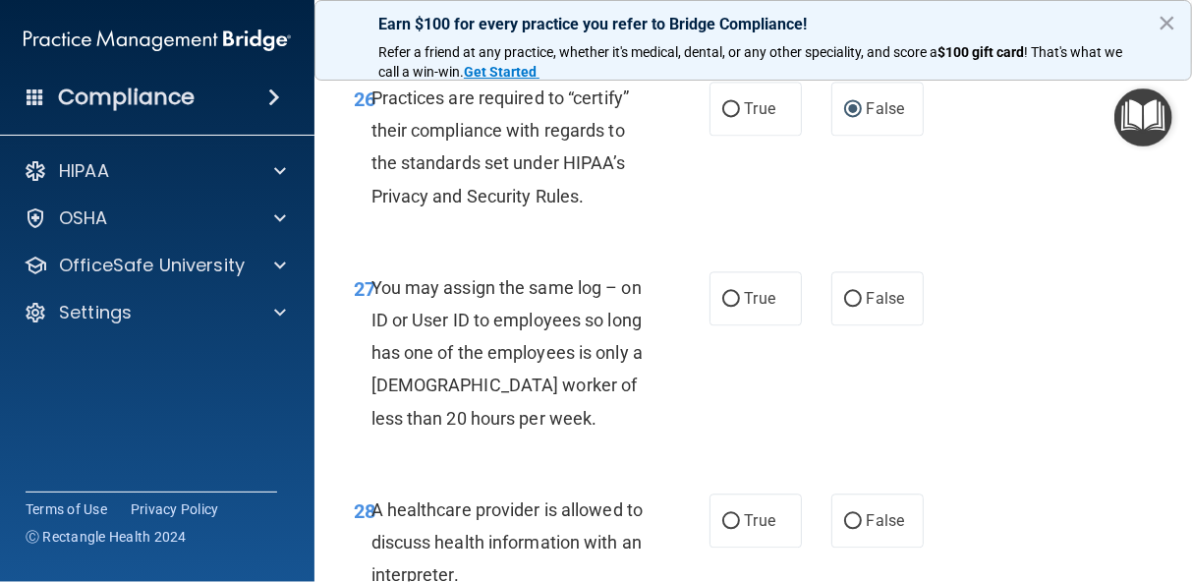
scroll to position [5684, 0]
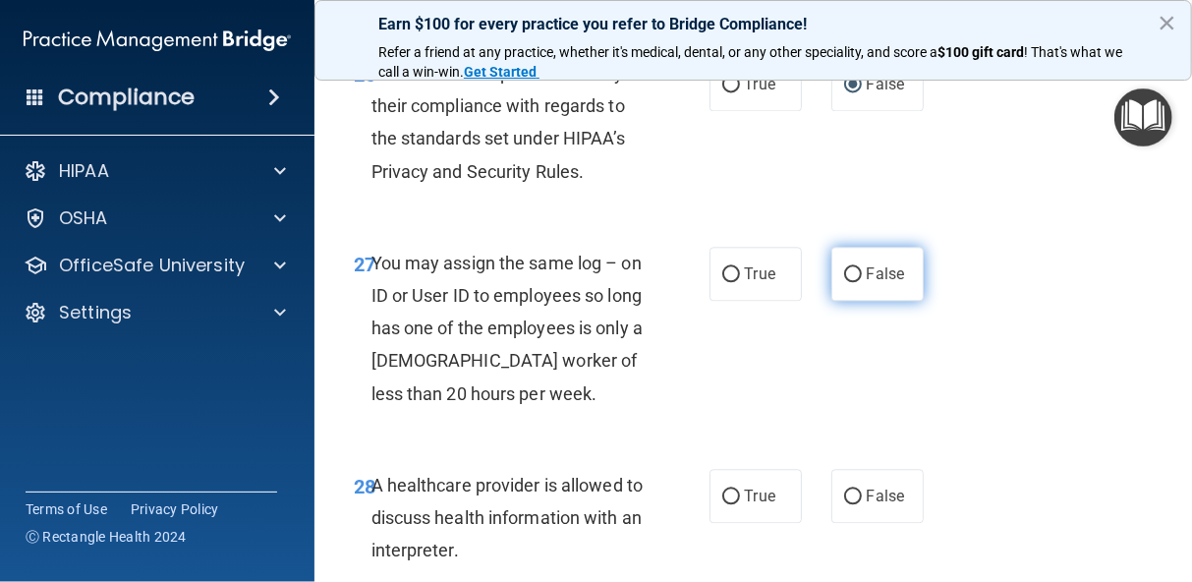
click at [844, 282] on input "False" at bounding box center [853, 274] width 18 height 15
radio input "true"
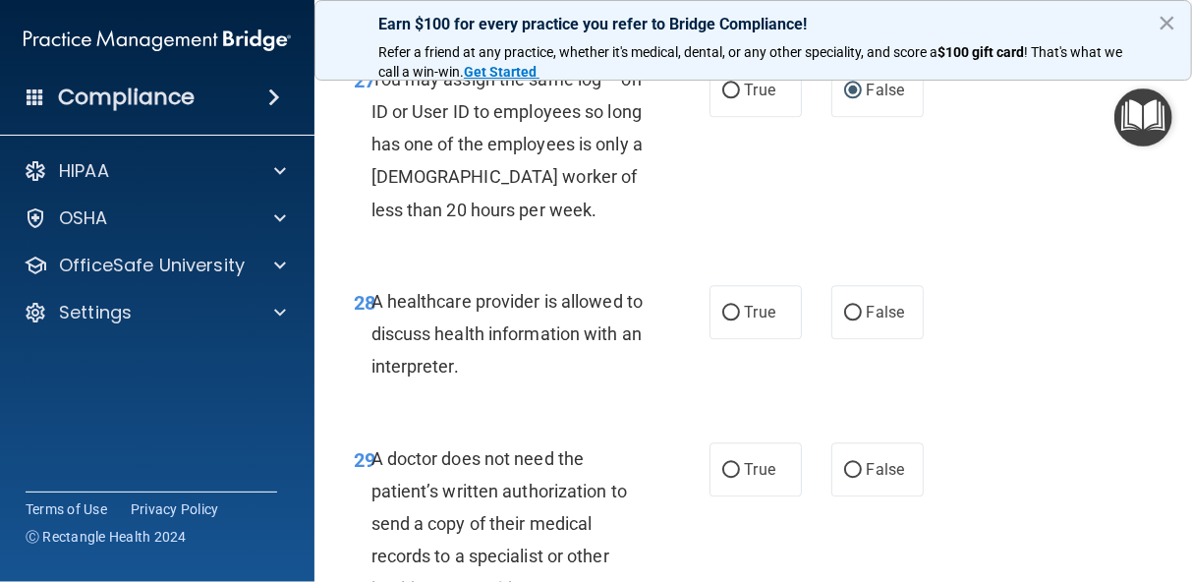
scroll to position [5880, 0]
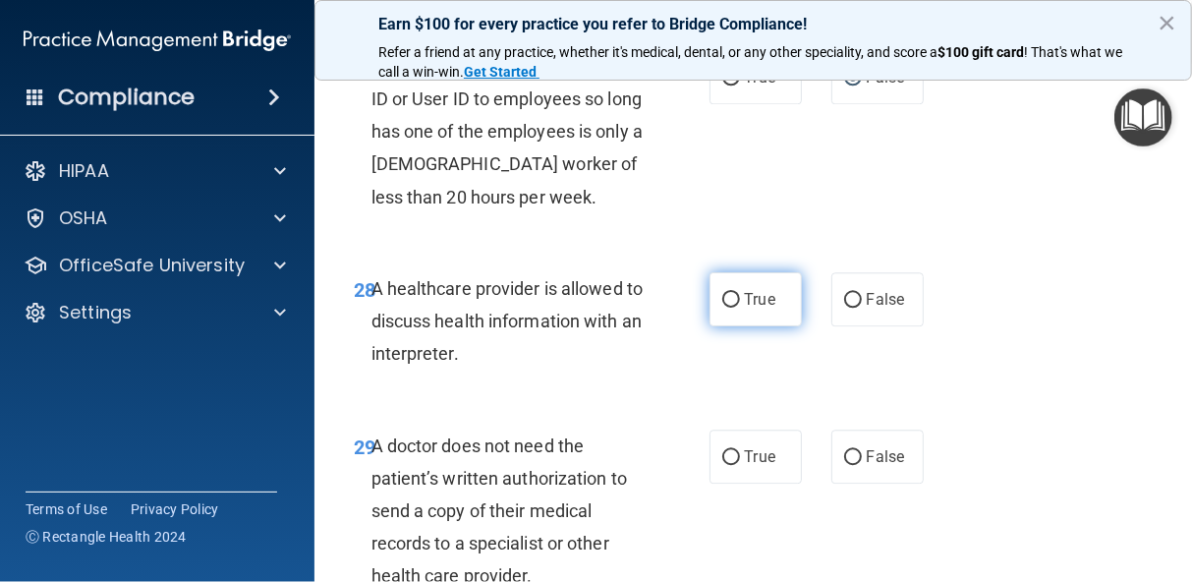
click at [722, 307] on input "True" at bounding box center [731, 300] width 18 height 15
radio input "true"
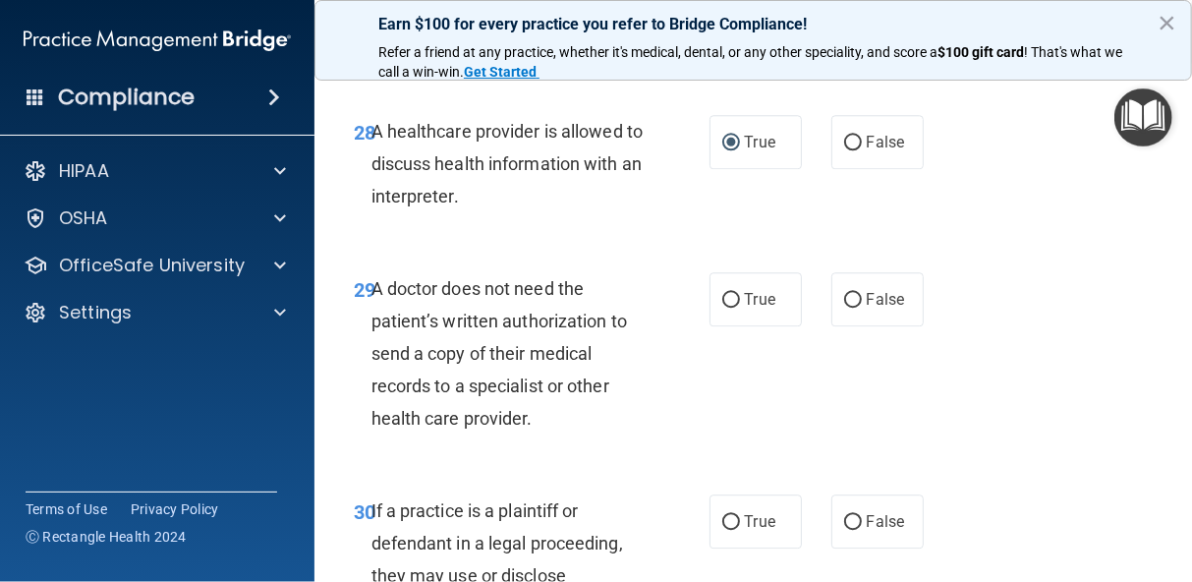
scroll to position [6077, 0]
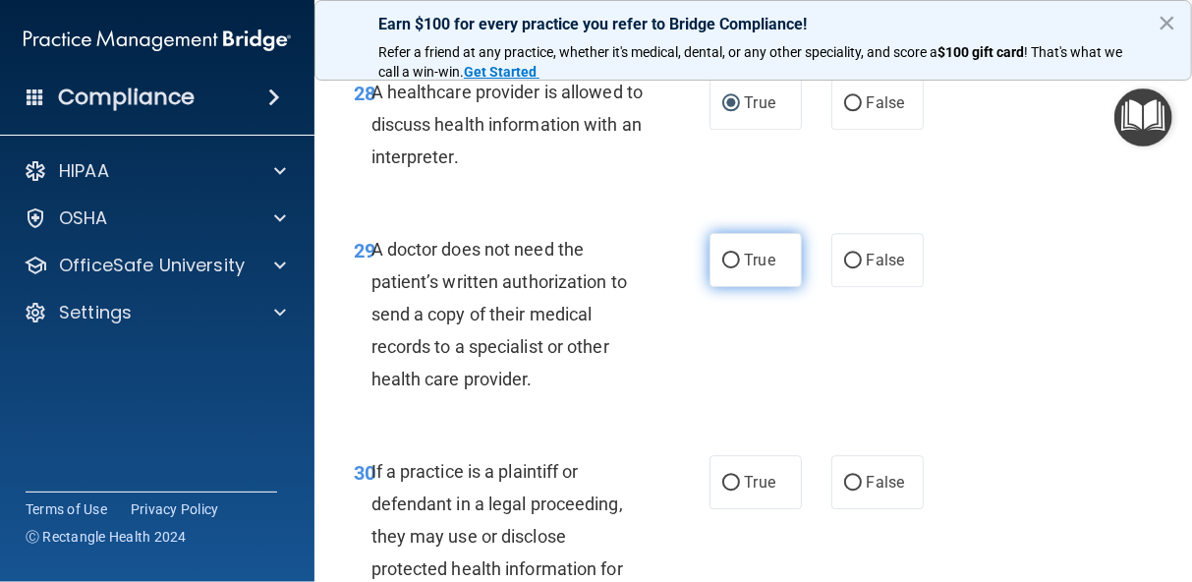
click at [722, 268] on input "True" at bounding box center [731, 260] width 18 height 15
radio input "true"
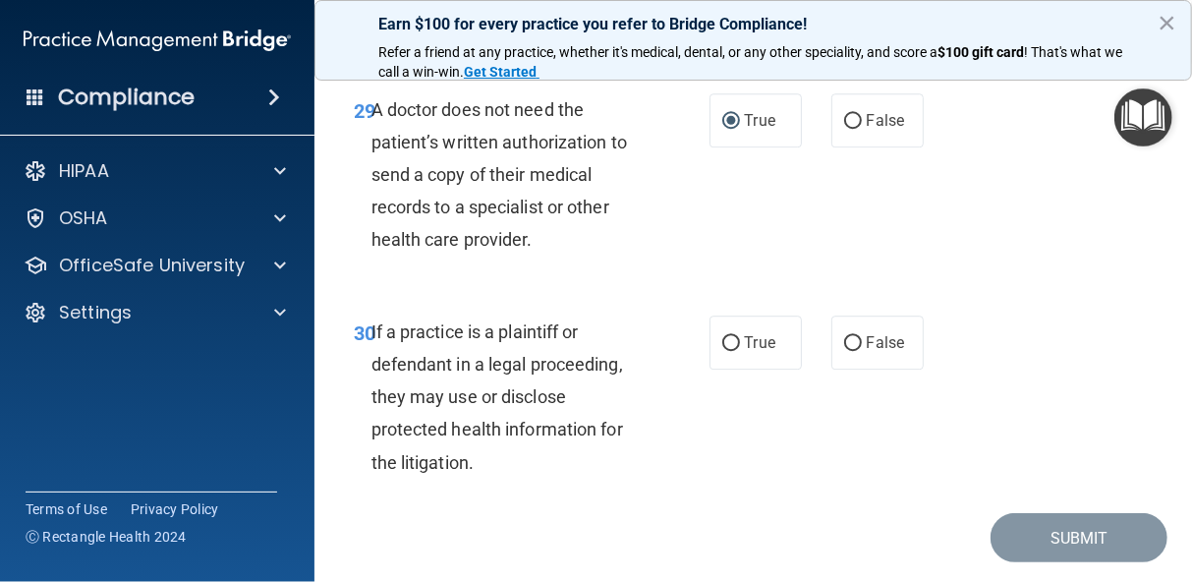
scroll to position [6234, 0]
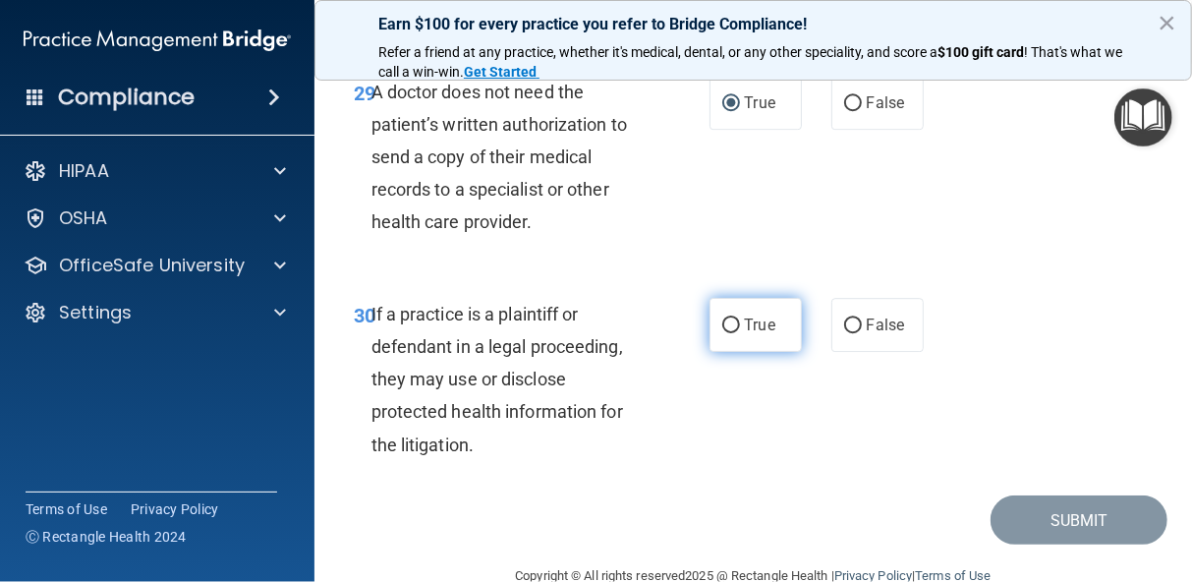
click at [722, 333] on input "True" at bounding box center [731, 325] width 18 height 15
radio input "true"
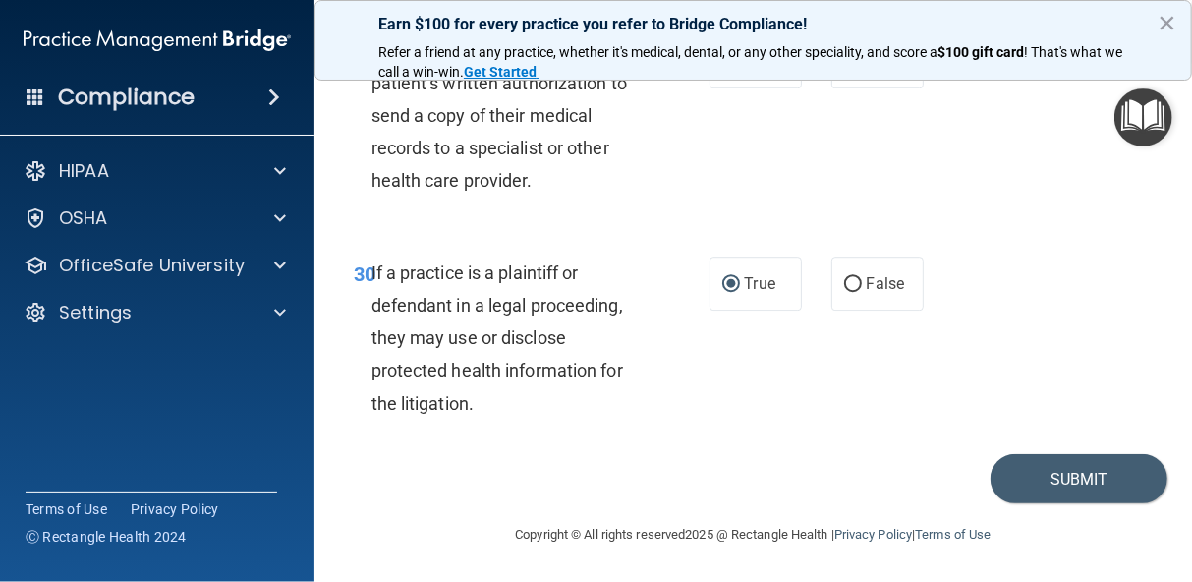
scroll to position [6372, 0]
click at [1080, 472] on button "Submit" at bounding box center [1078, 479] width 177 height 50
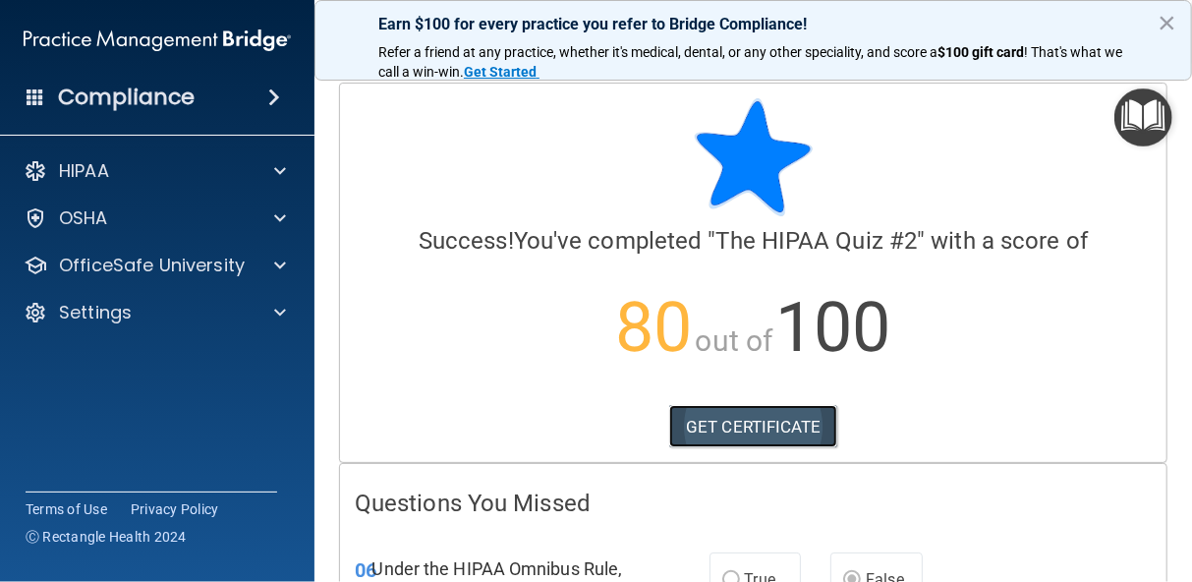
click at [777, 426] on link "GET CERTIFICATE" at bounding box center [753, 426] width 168 height 43
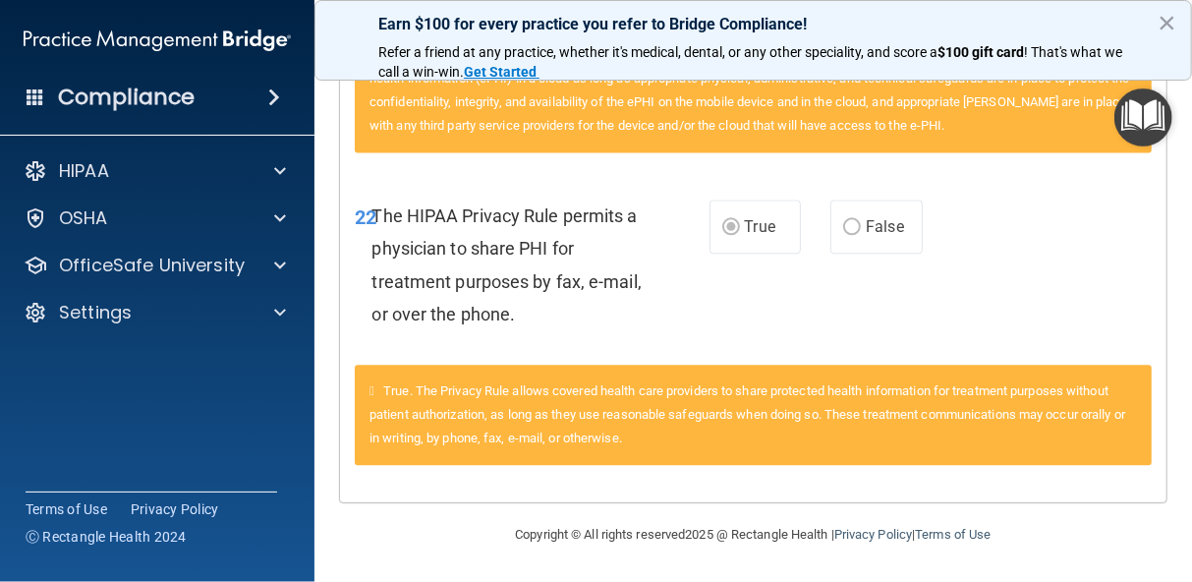
scroll to position [2187, 0]
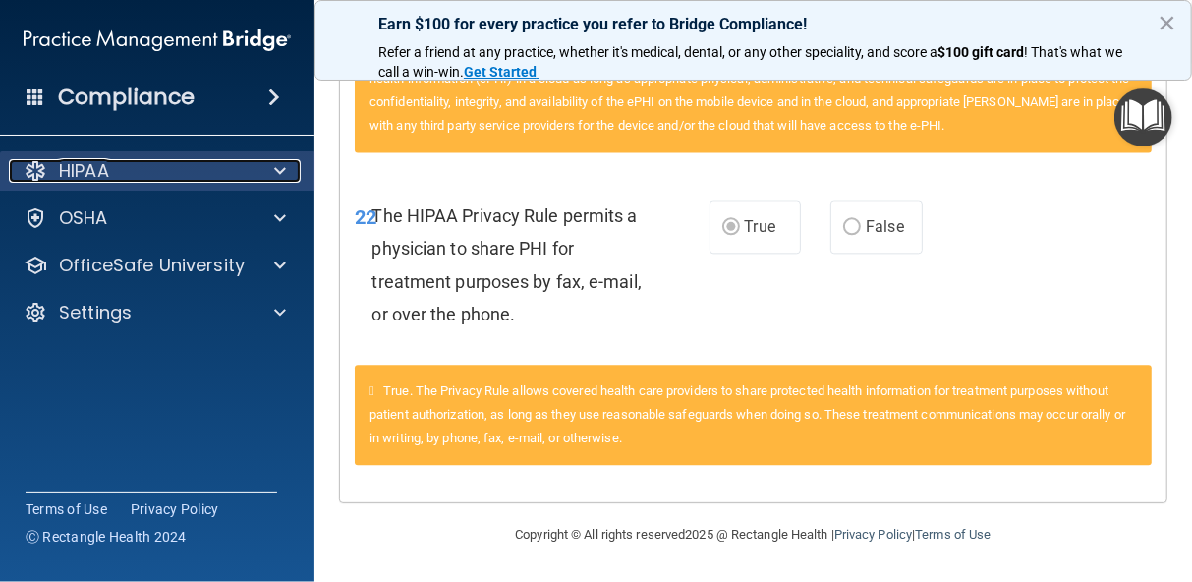
click at [50, 165] on div "HIPAA" at bounding box center [131, 171] width 244 height 24
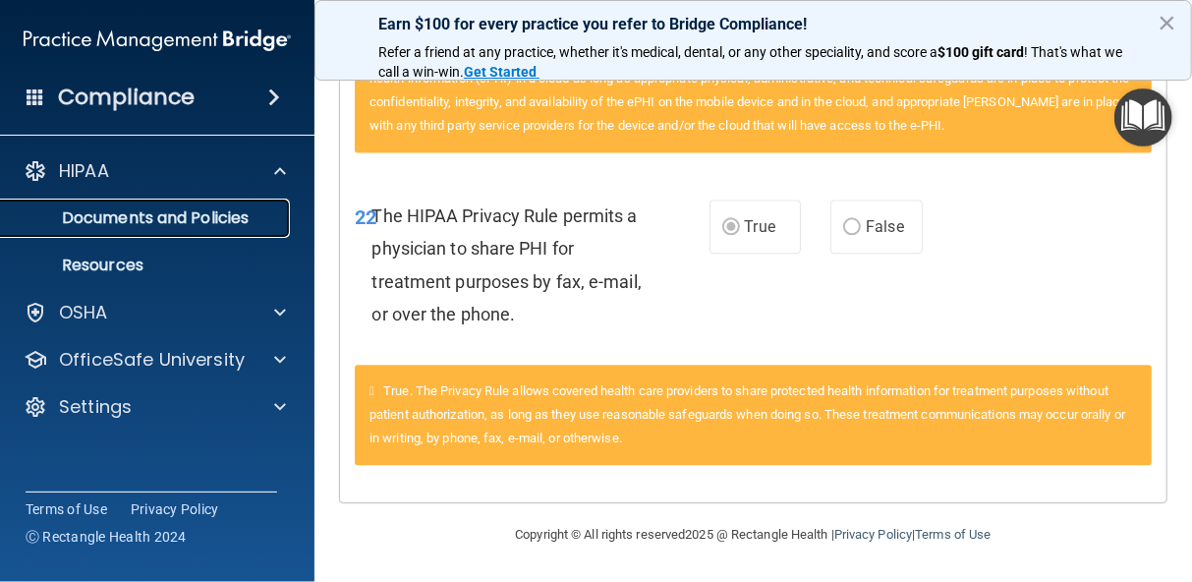
click at [93, 212] on p "Documents and Policies" at bounding box center [147, 218] width 268 height 20
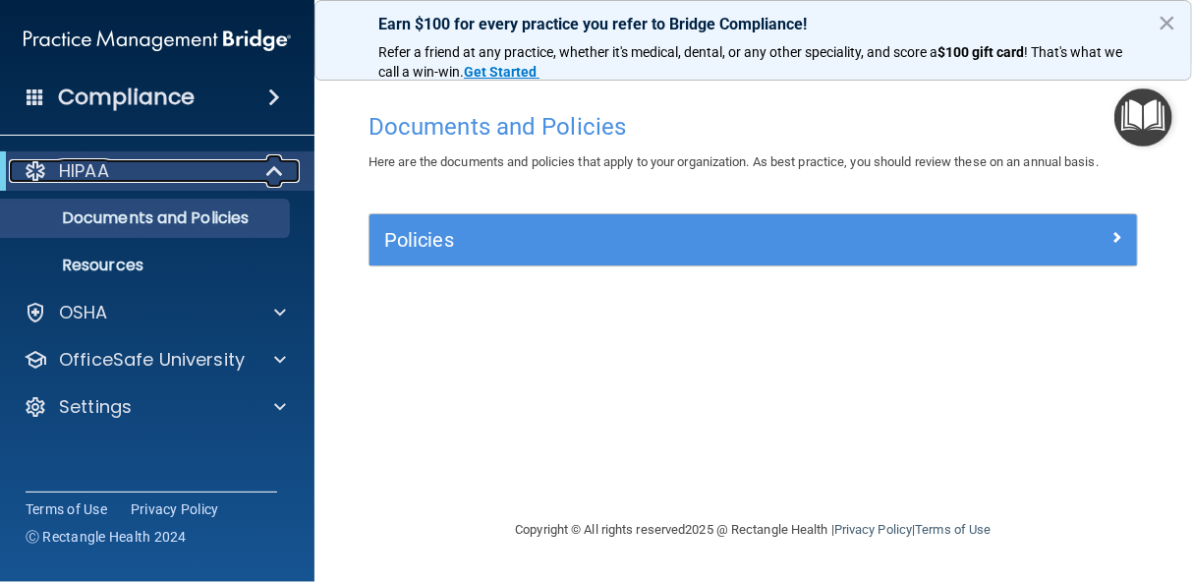
click at [138, 179] on div "HIPAA" at bounding box center [130, 171] width 243 height 24
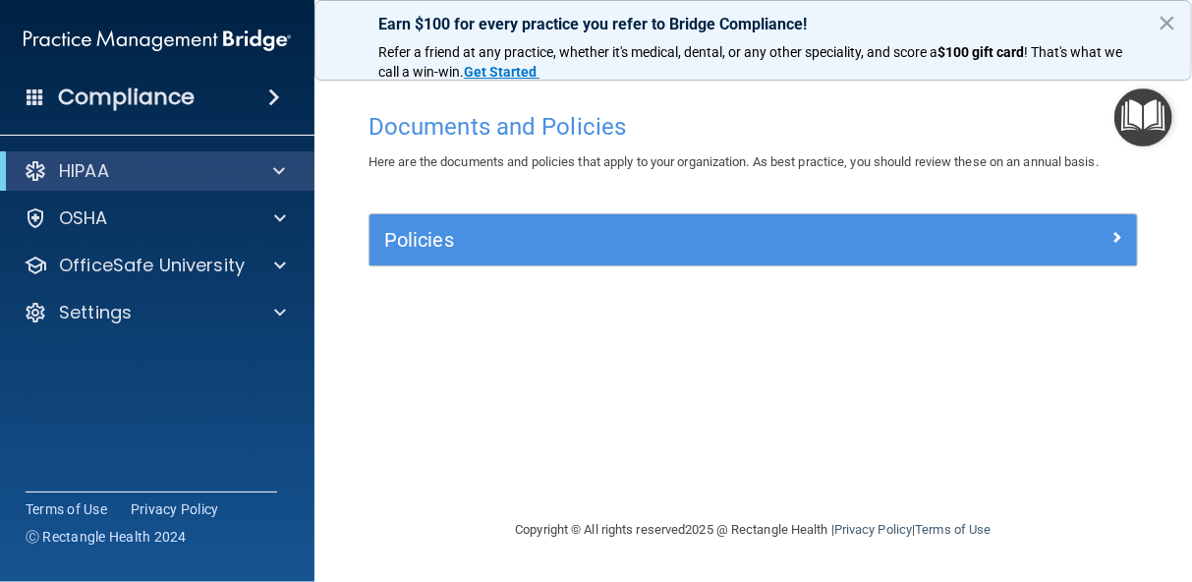
click at [272, 96] on span at bounding box center [274, 97] width 12 height 24
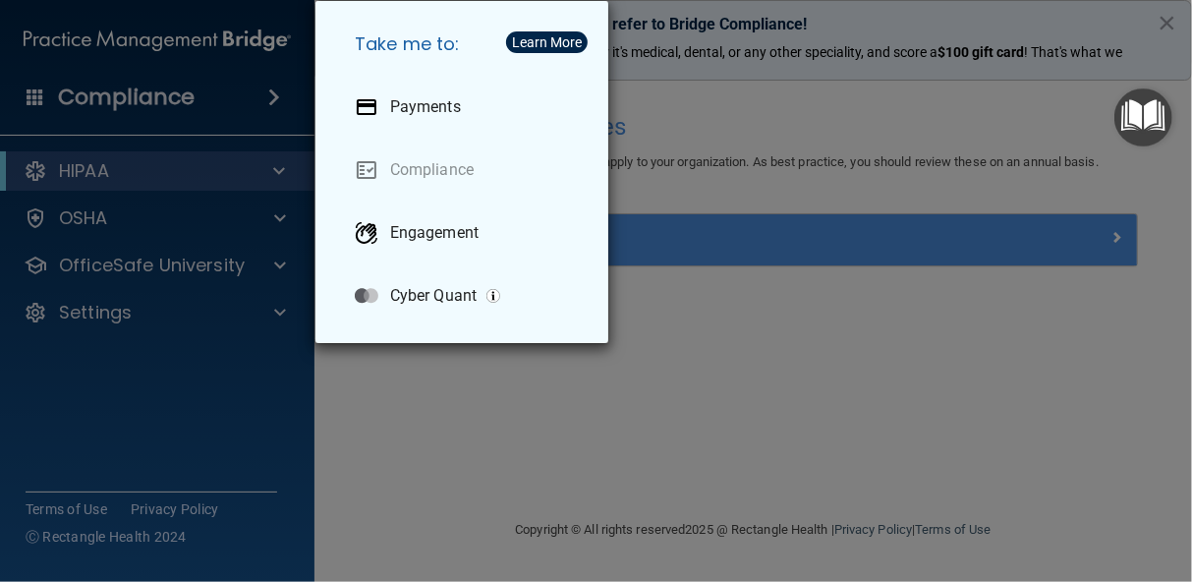
click at [296, 386] on div "Take me to: Payments Compliance Engagement Cyber Quant" at bounding box center [596, 291] width 1192 height 582
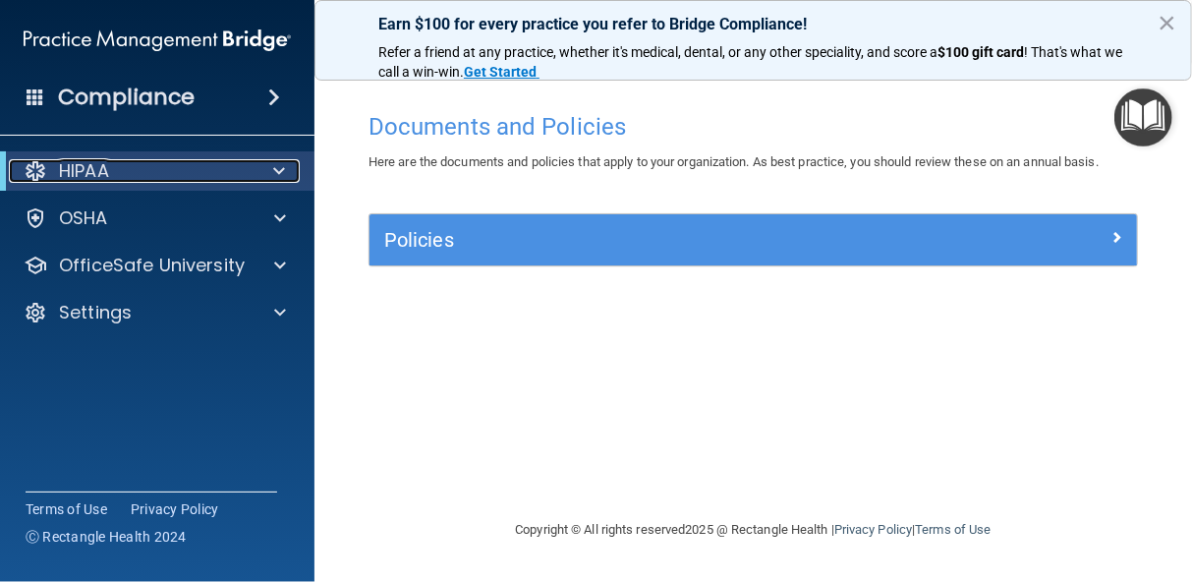
click at [260, 179] on div at bounding box center [275, 171] width 48 height 24
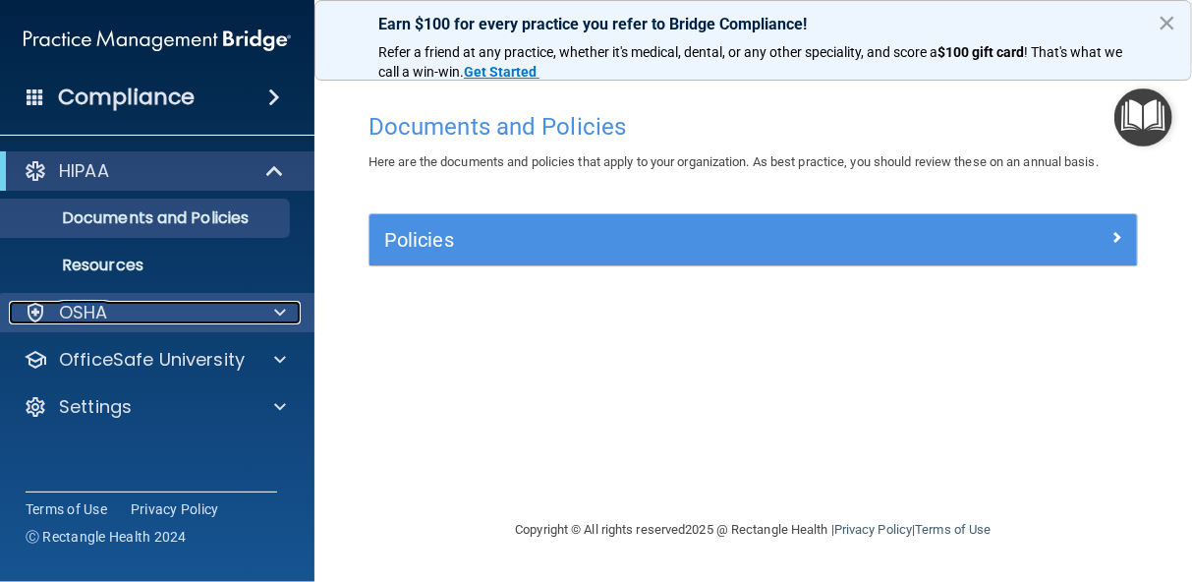
click at [219, 308] on div "OSHA" at bounding box center [131, 313] width 244 height 24
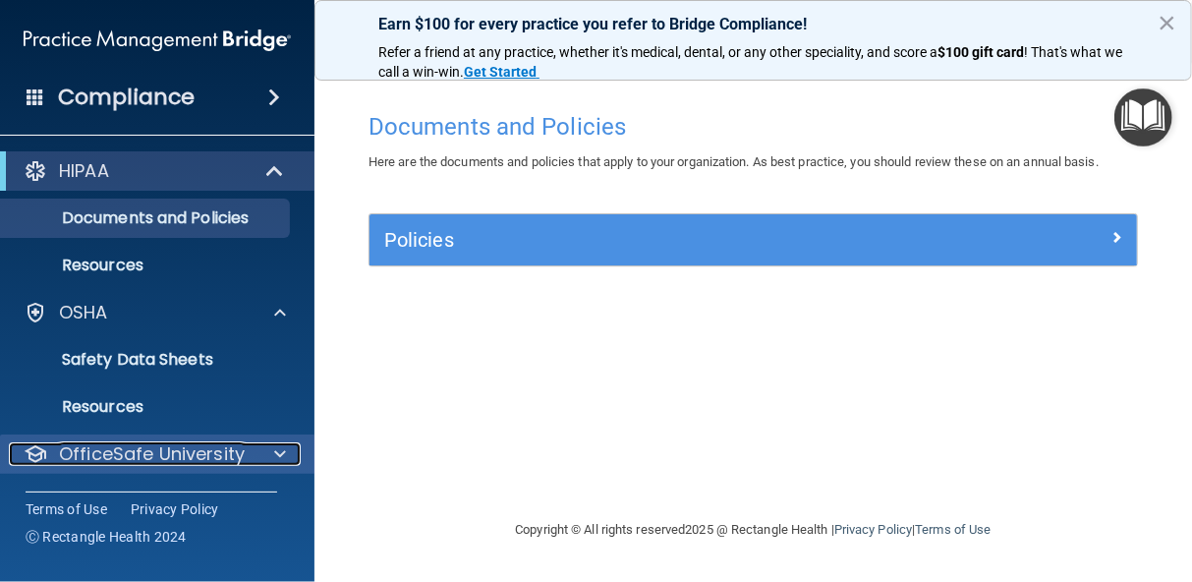
click at [177, 453] on p "OfficeSafe University" at bounding box center [152, 454] width 186 height 24
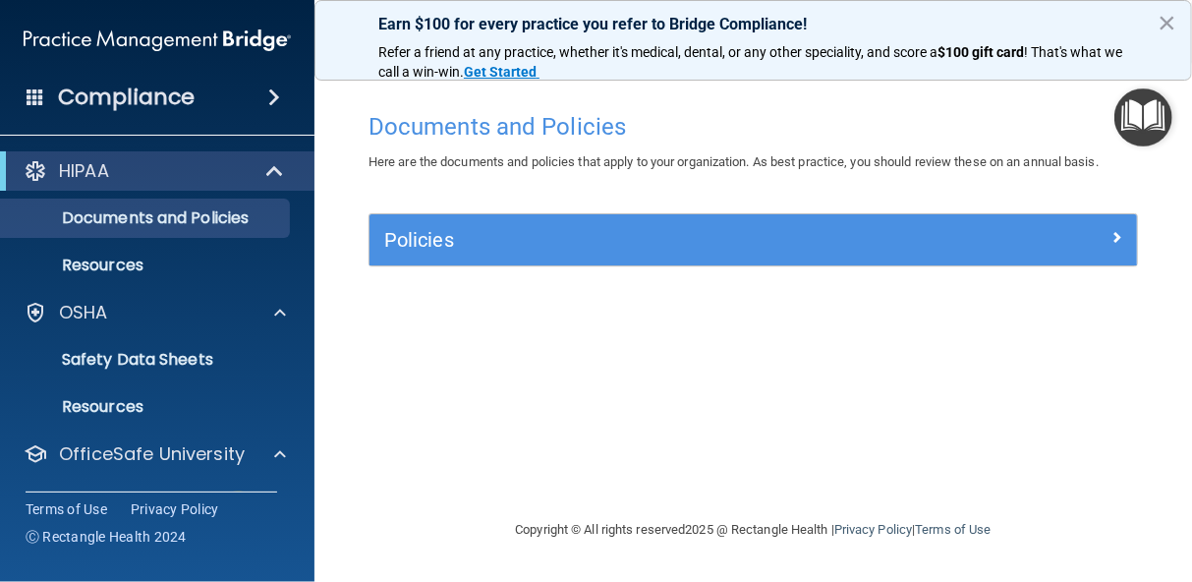
click at [1077, 525] on div "Copyright © All rights reserved 2025 @ Rectangle Health | Privacy Policy | Term…" at bounding box center [753, 529] width 717 height 63
click at [1125, 115] on img "Open Resource Center" at bounding box center [1143, 117] width 58 height 58
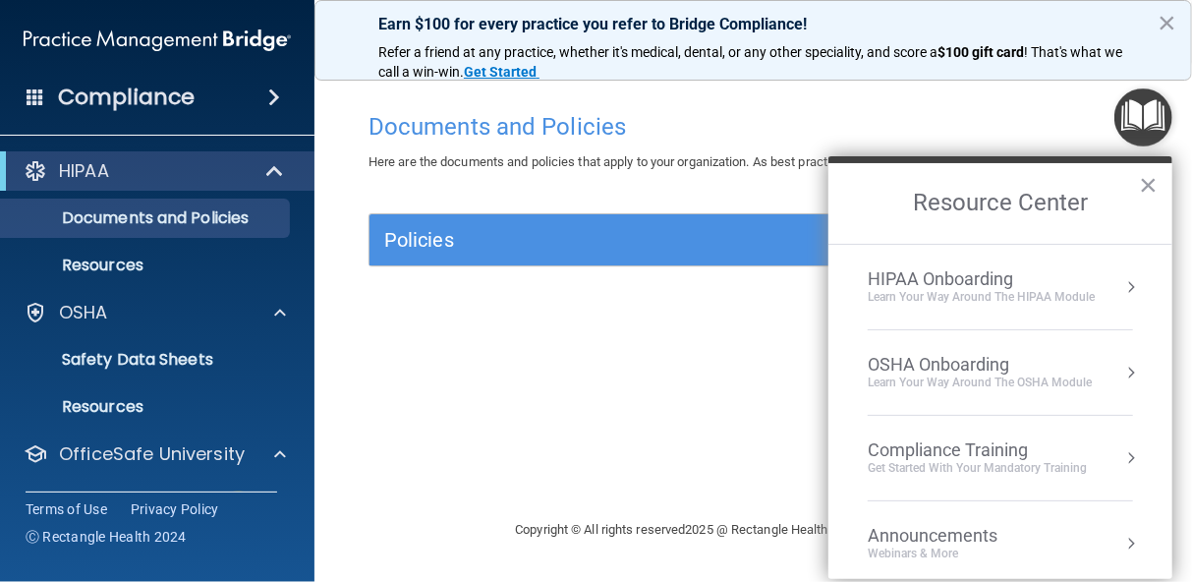
click at [615, 350] on div "Documents and Policies Here are the documents and policies that apply to your o…" at bounding box center [753, 310] width 799 height 416
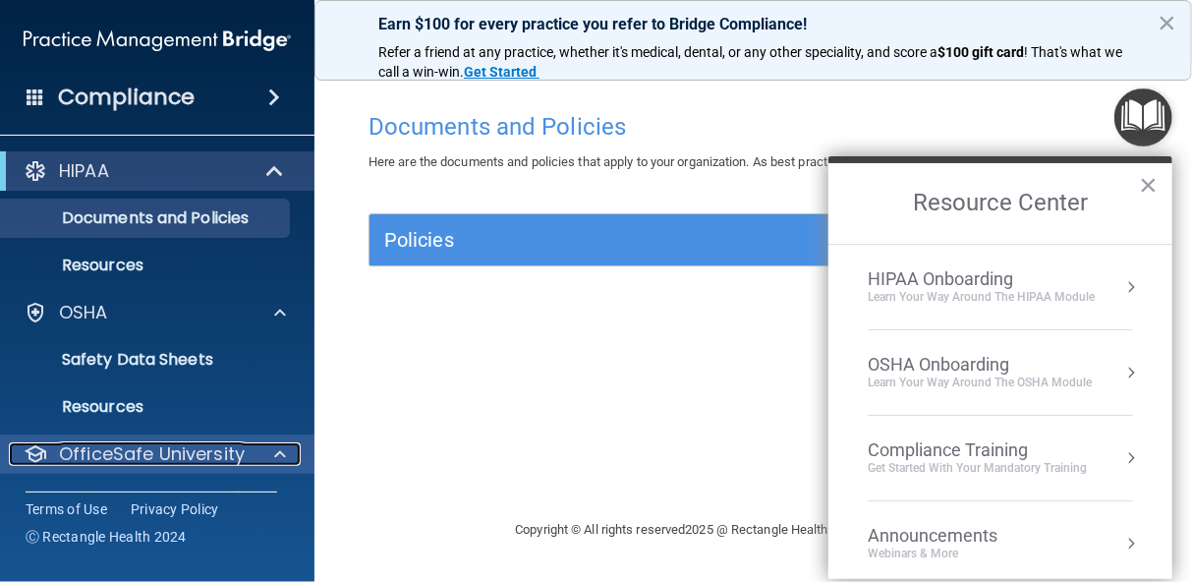
click at [133, 453] on p "OfficeSafe University" at bounding box center [152, 454] width 186 height 24
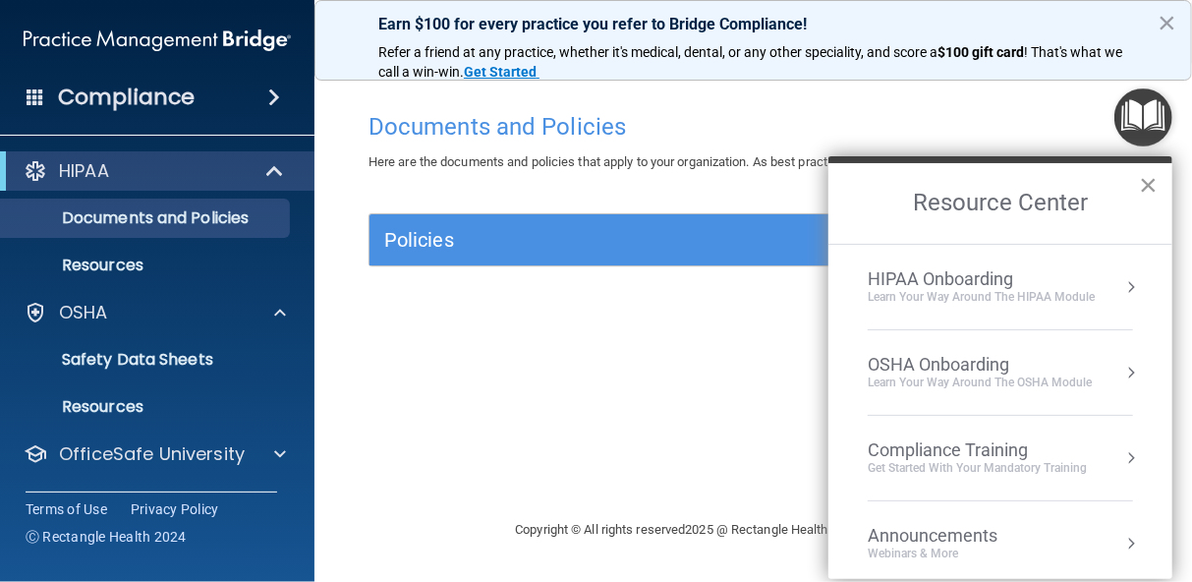
click at [1147, 180] on button "×" at bounding box center [1148, 184] width 19 height 31
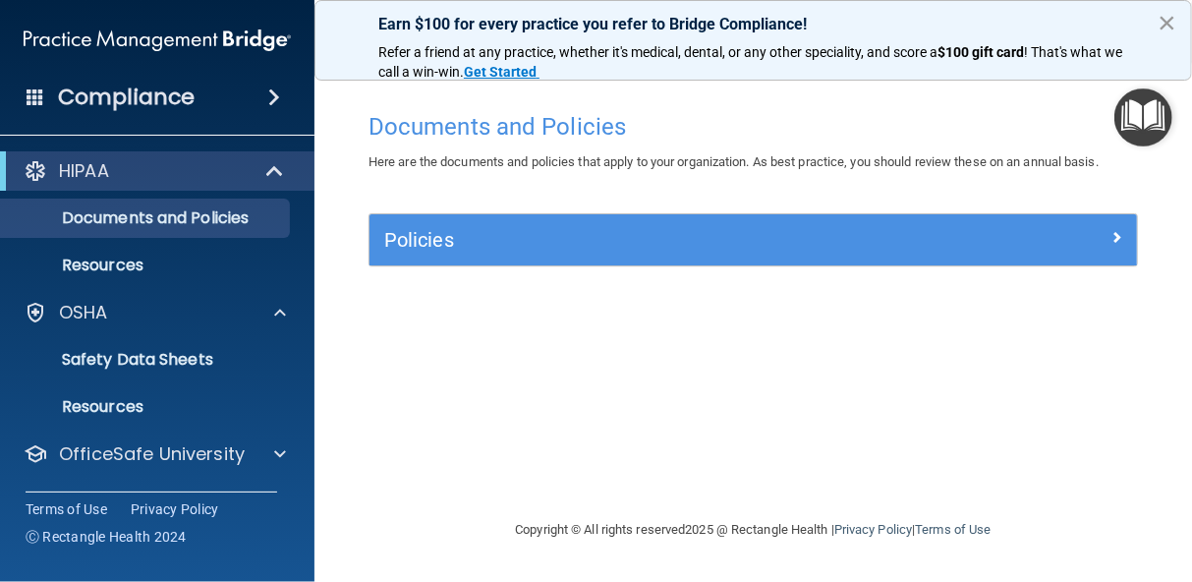
click at [1168, 24] on button "×" at bounding box center [1166, 22] width 19 height 31
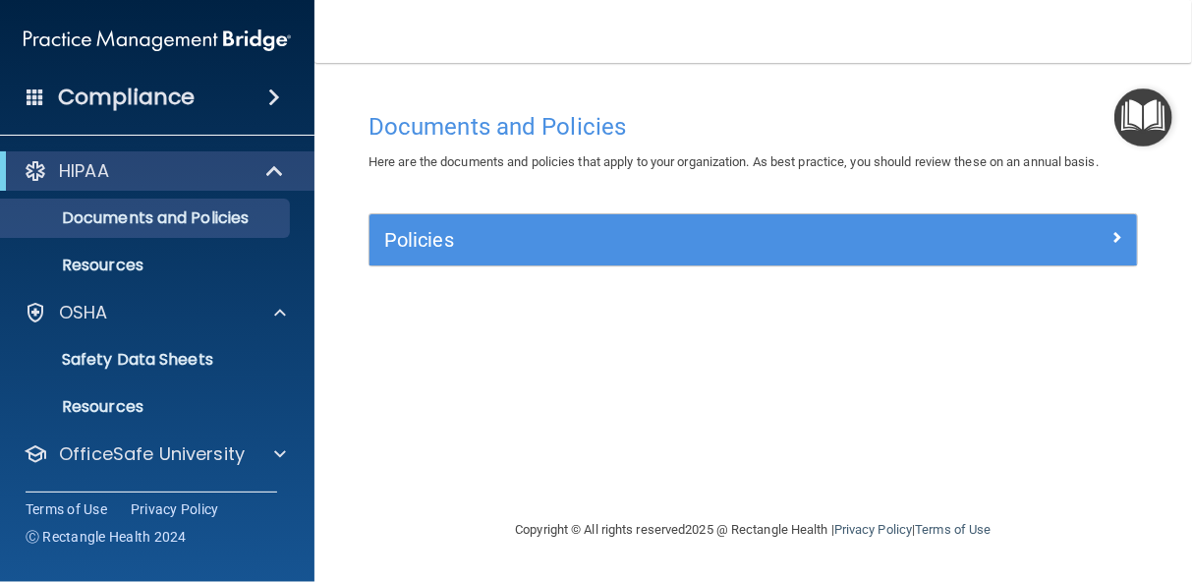
click at [1181, 145] on main "Documents and Policies Here are the documents and policies that apply to your o…" at bounding box center [752, 322] width 877 height 519
click at [256, 102] on div "Compliance" at bounding box center [157, 97] width 314 height 43
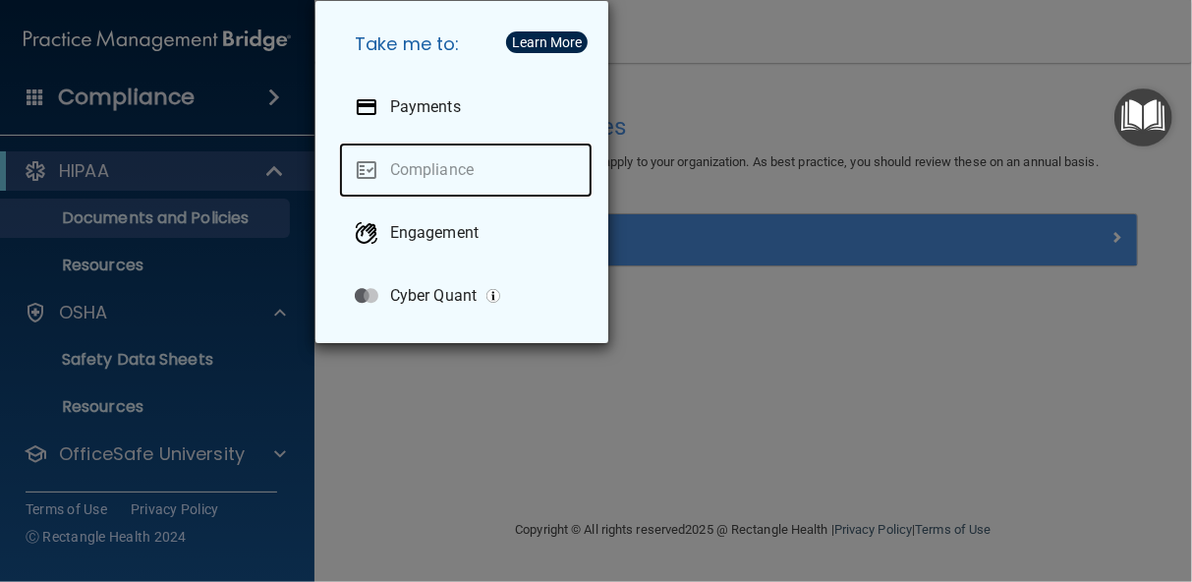
click at [386, 170] on link "Compliance" at bounding box center [465, 169] width 253 height 55
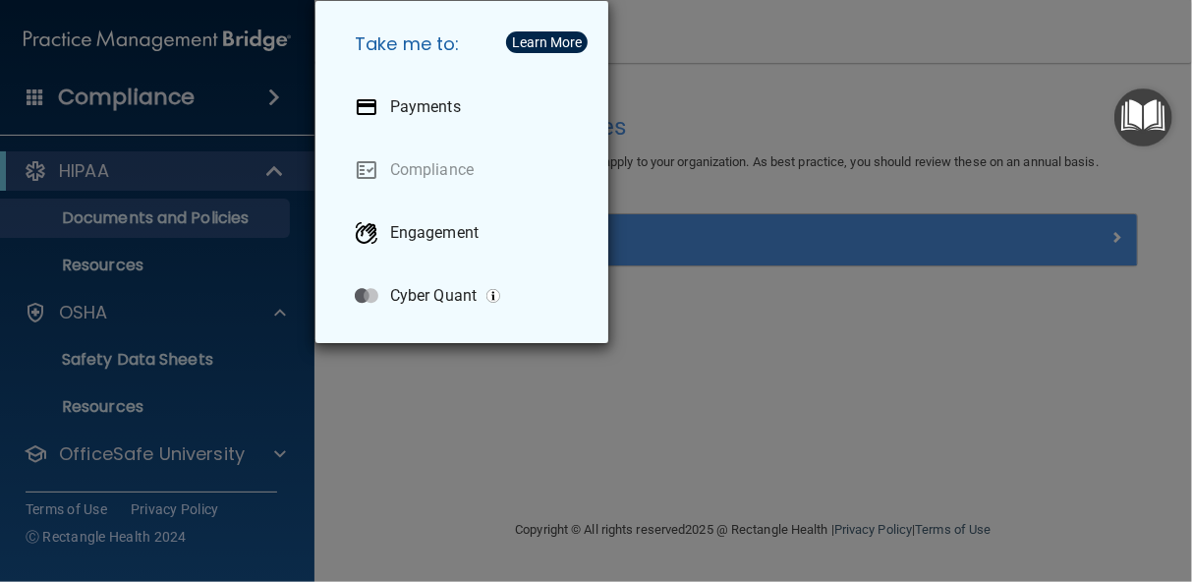
click at [765, 391] on div "Take me to: Payments Compliance Engagement Cyber Quant" at bounding box center [596, 291] width 1192 height 582
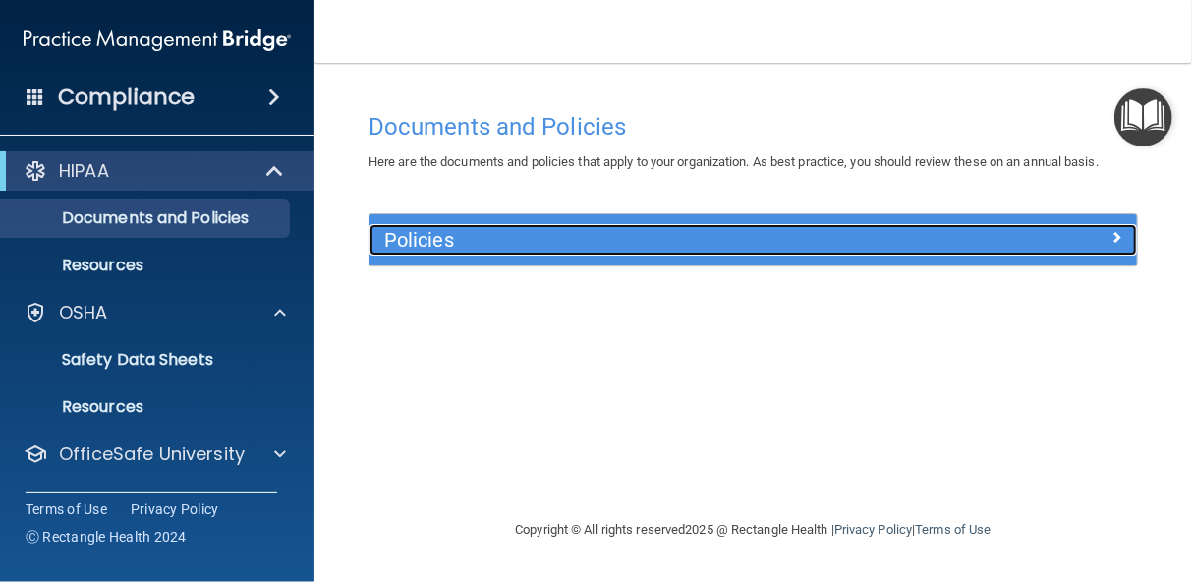
click at [1101, 240] on div at bounding box center [1041, 236] width 192 height 24
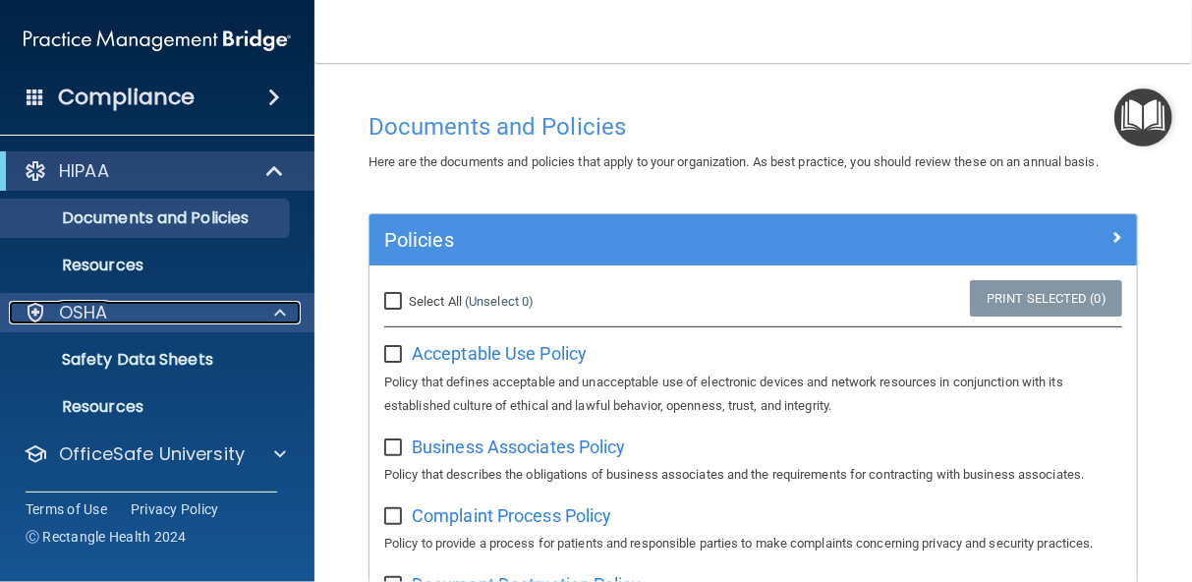
click at [99, 312] on p "OSHA" at bounding box center [83, 313] width 49 height 24
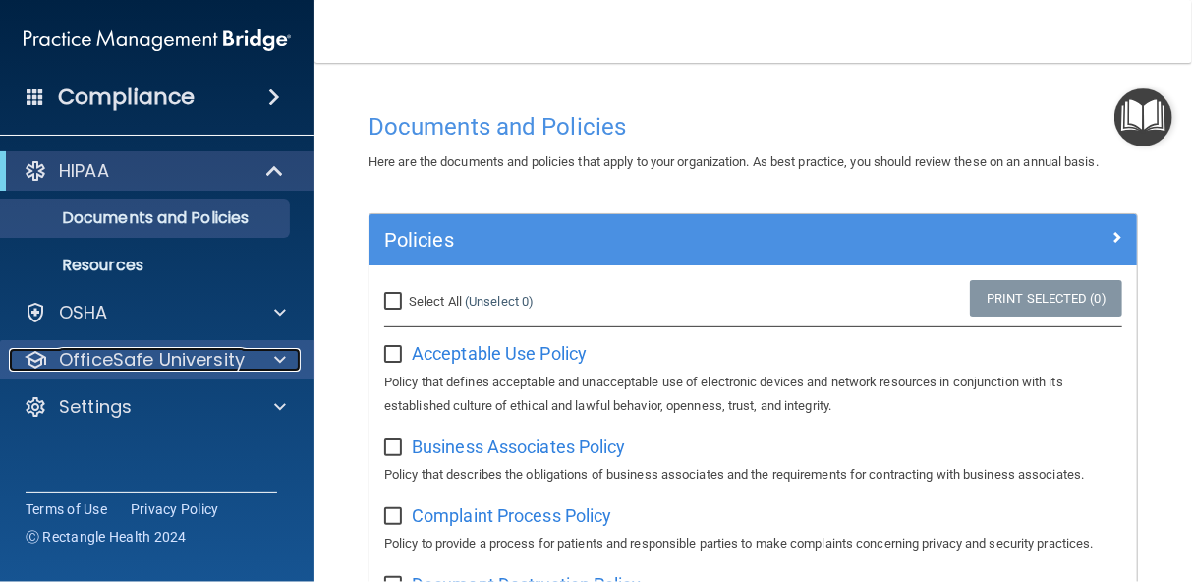
click at [99, 360] on p "OfficeSafe University" at bounding box center [152, 360] width 186 height 24
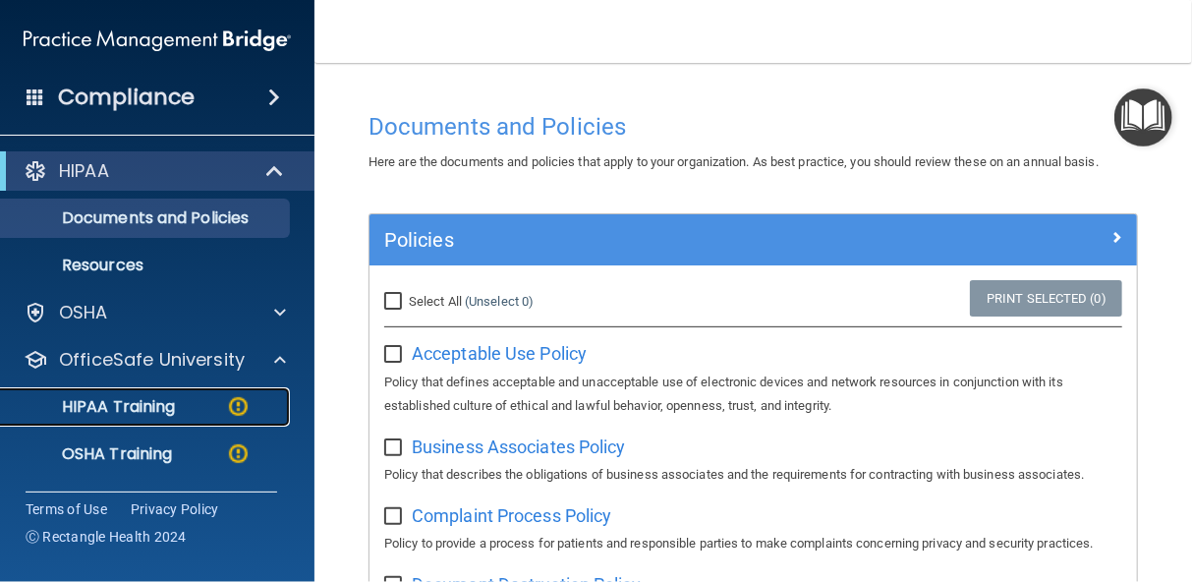
click at [101, 407] on p "HIPAA Training" at bounding box center [94, 407] width 162 height 20
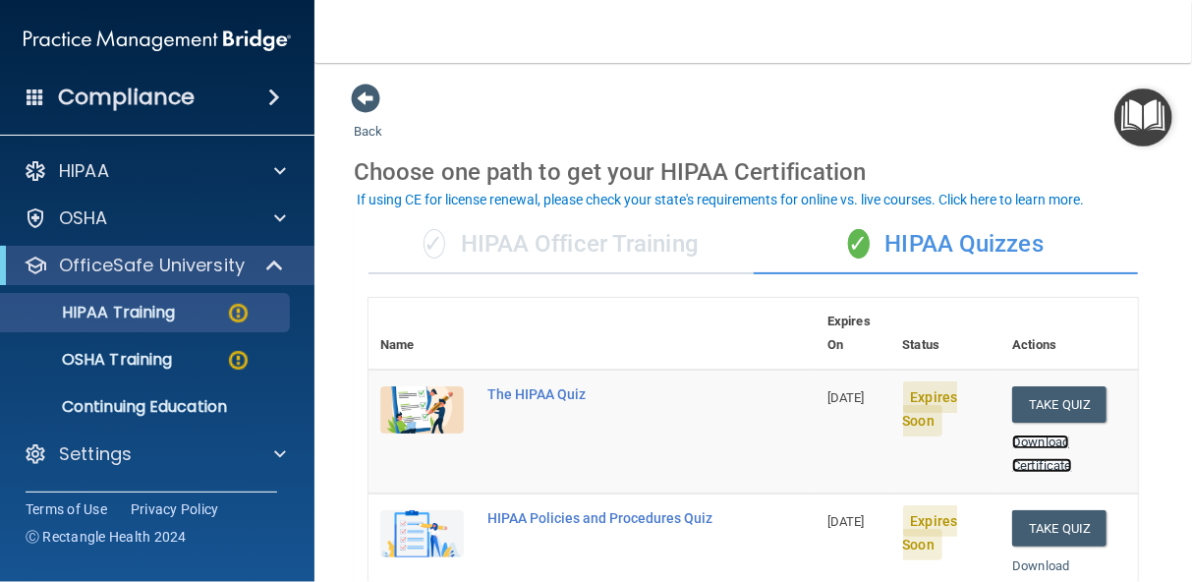
click at [1034, 434] on link "Download Certificate" at bounding box center [1041, 453] width 59 height 38
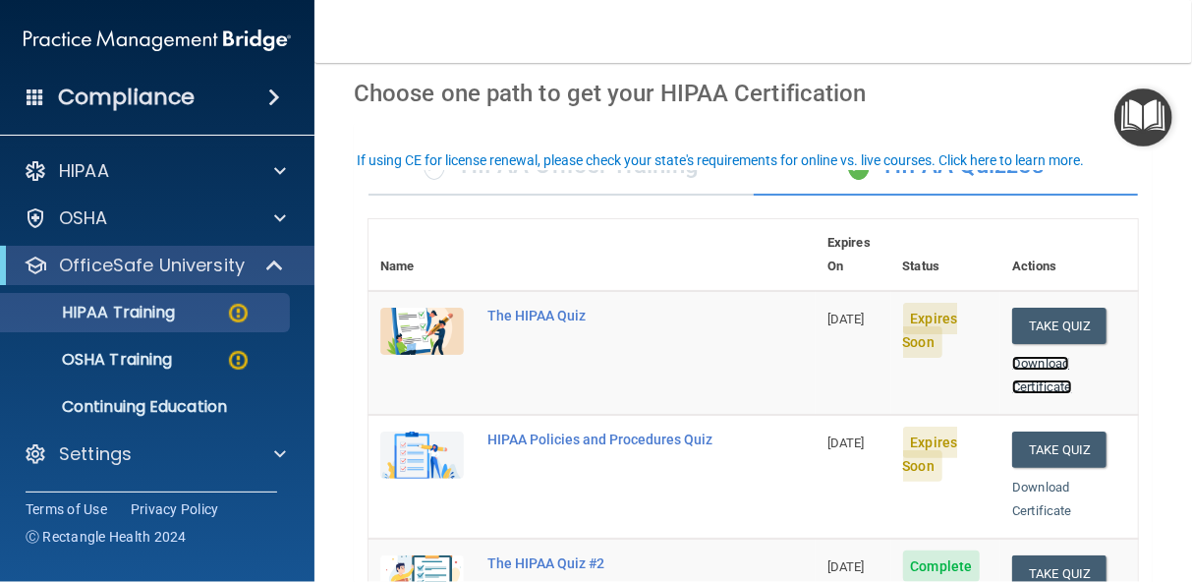
scroll to position [13, 0]
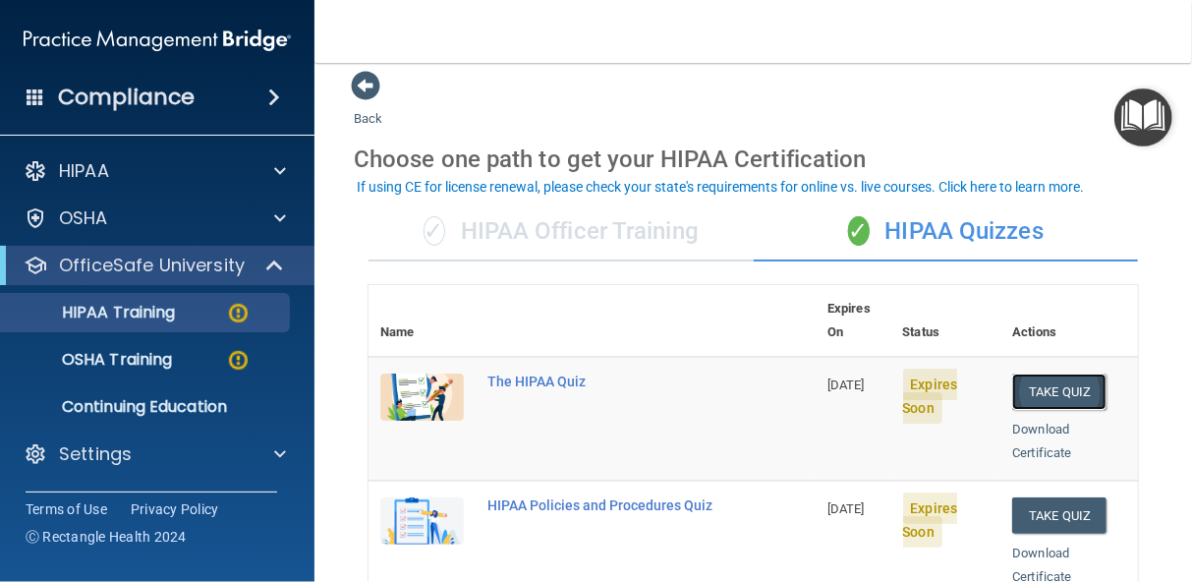
click at [1058, 373] on button "Take Quiz" at bounding box center [1059, 391] width 94 height 36
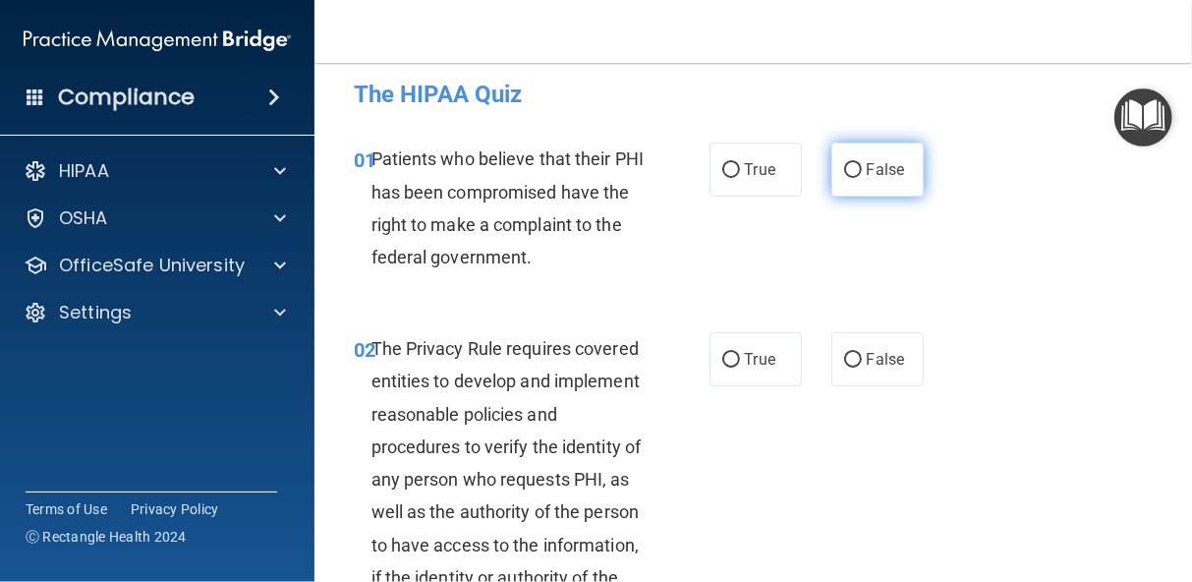
click at [844, 168] on input "False" at bounding box center [853, 170] width 18 height 15
radio input "true"
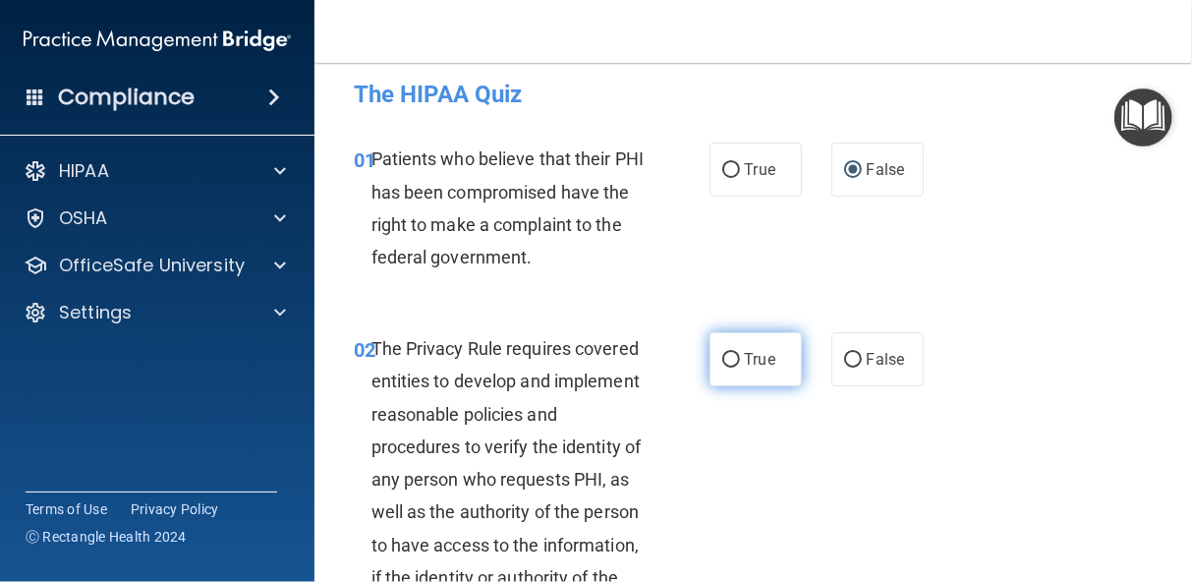
click at [722, 362] on input "True" at bounding box center [731, 360] width 18 height 15
radio input "true"
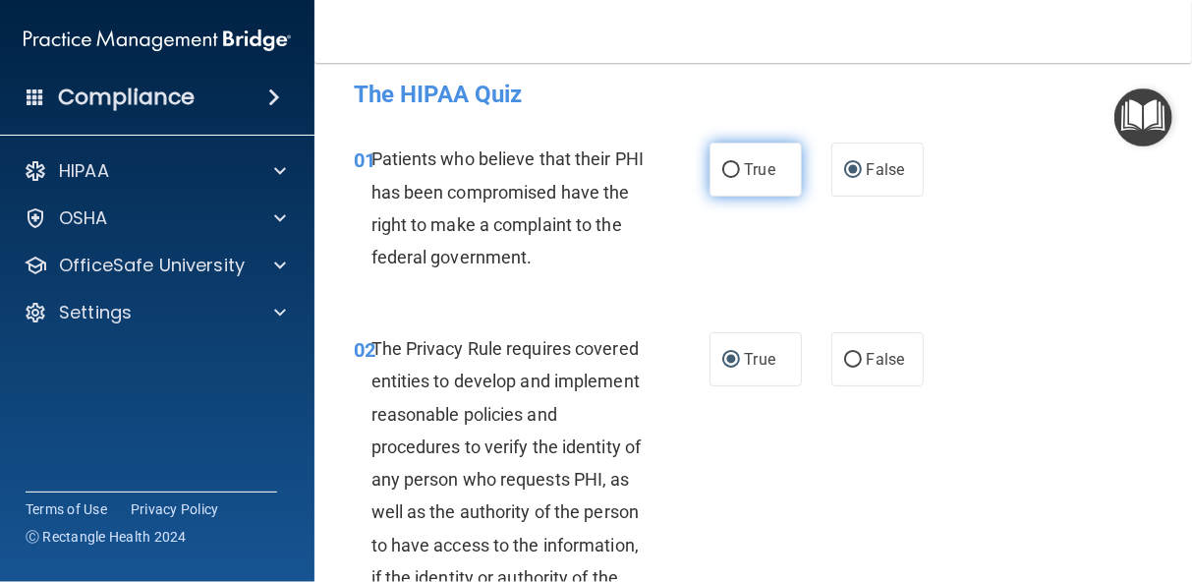
click at [722, 167] on input "True" at bounding box center [731, 170] width 18 height 15
radio input "true"
radio input "false"
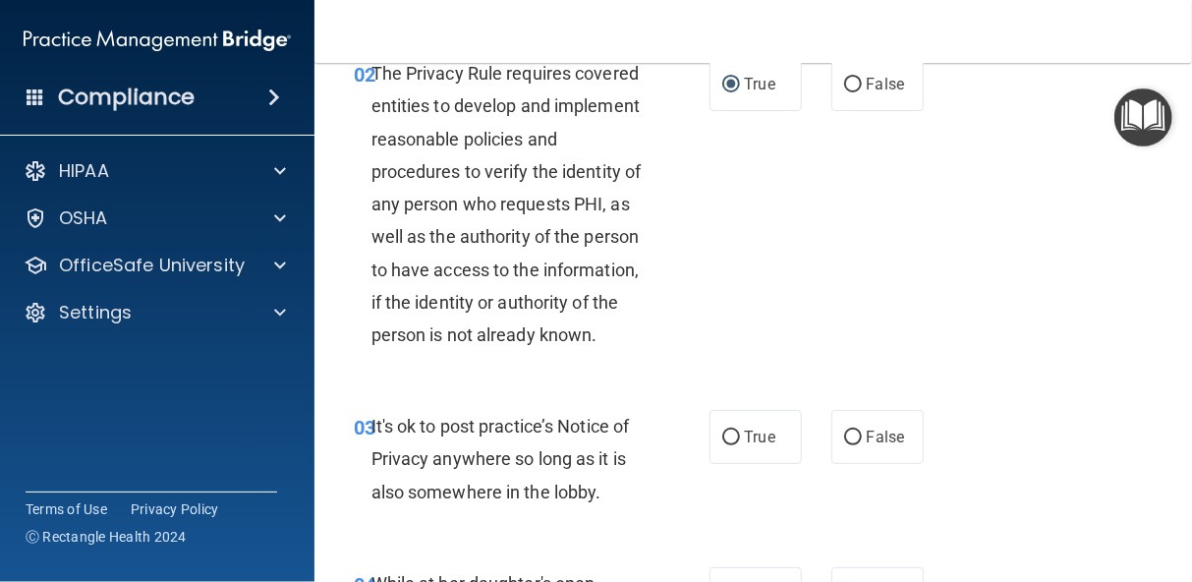
scroll to position [327, 0]
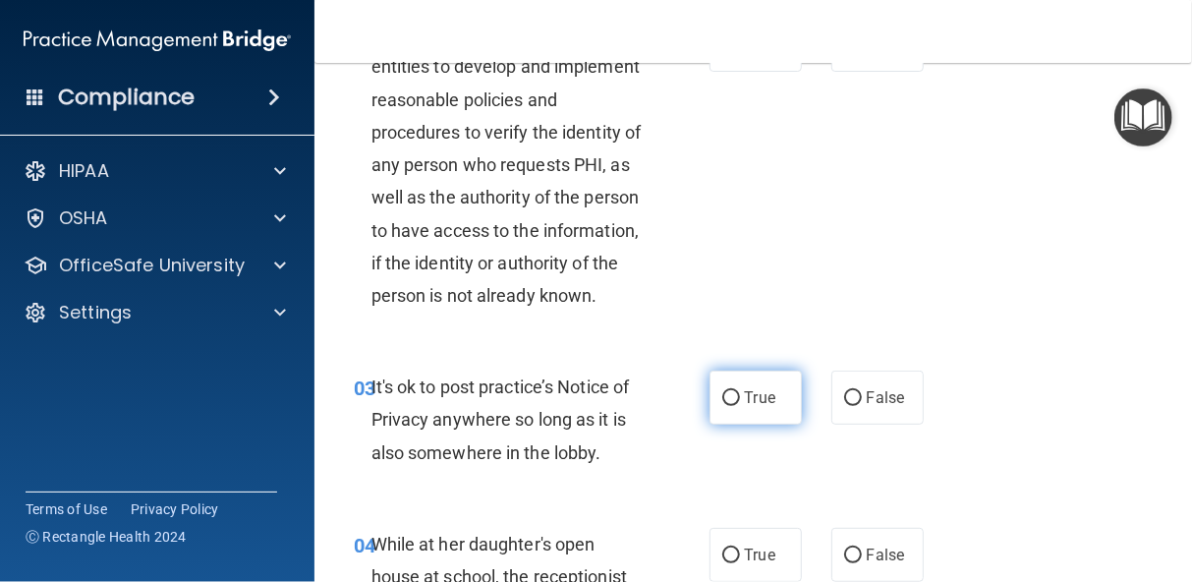
click at [724, 406] on input "True" at bounding box center [731, 398] width 18 height 15
radio input "true"
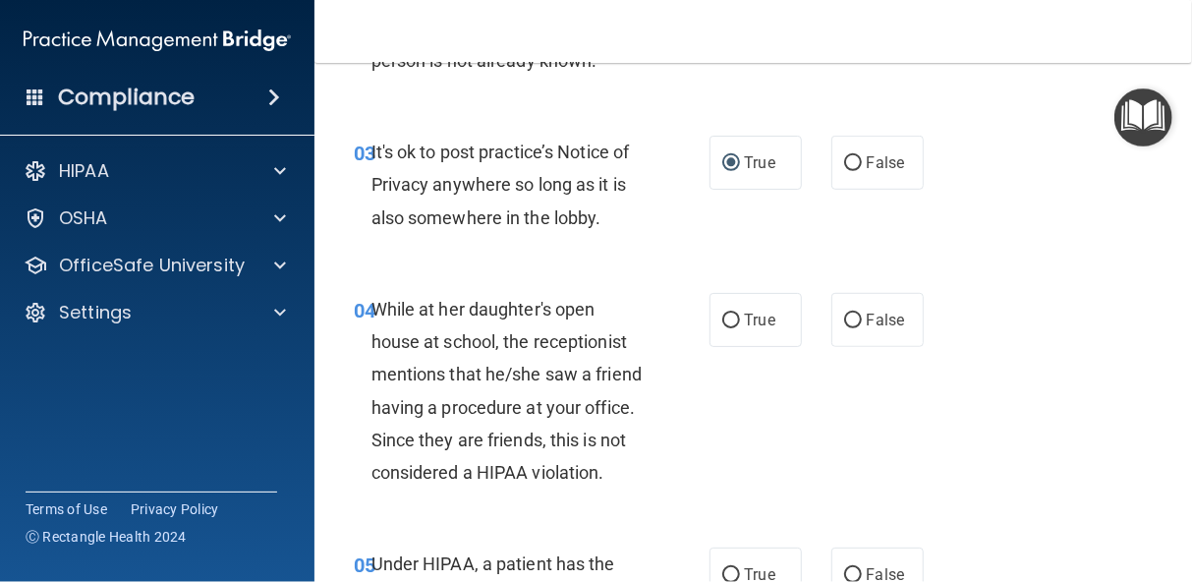
scroll to position [563, 0]
click at [844, 327] on input "False" at bounding box center [853, 319] width 18 height 15
radio input "true"
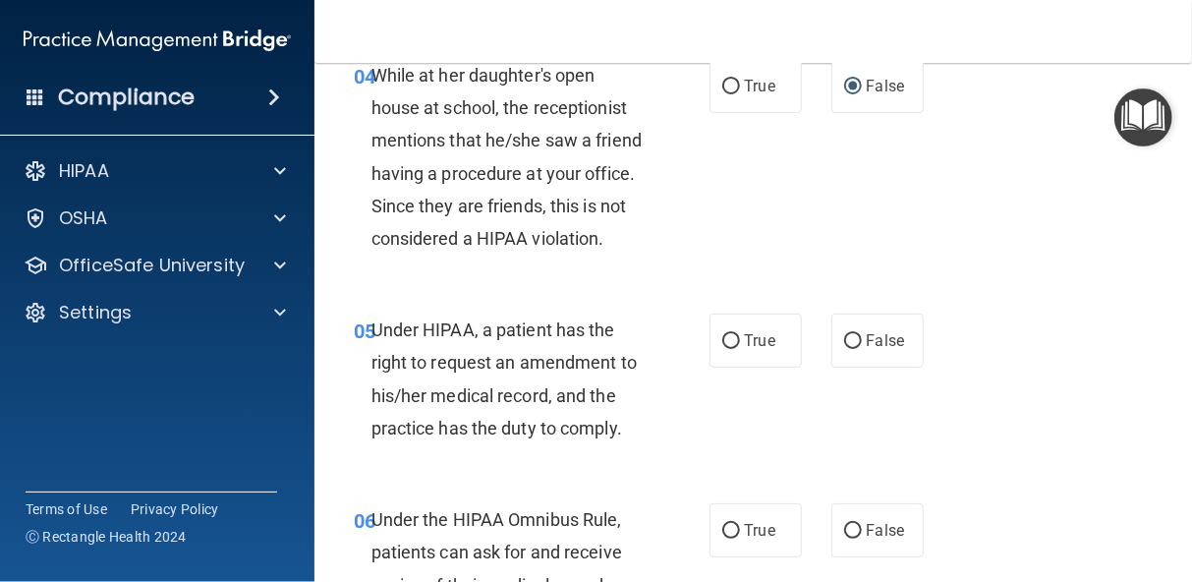
scroll to position [799, 0]
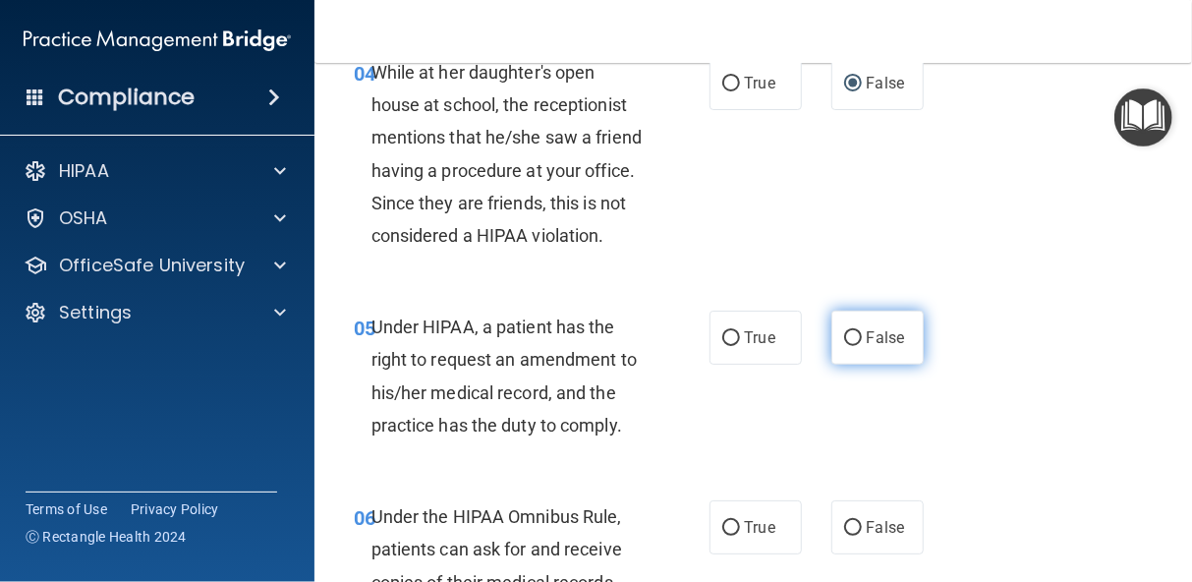
click at [844, 346] on input "False" at bounding box center [853, 338] width 18 height 15
radio input "true"
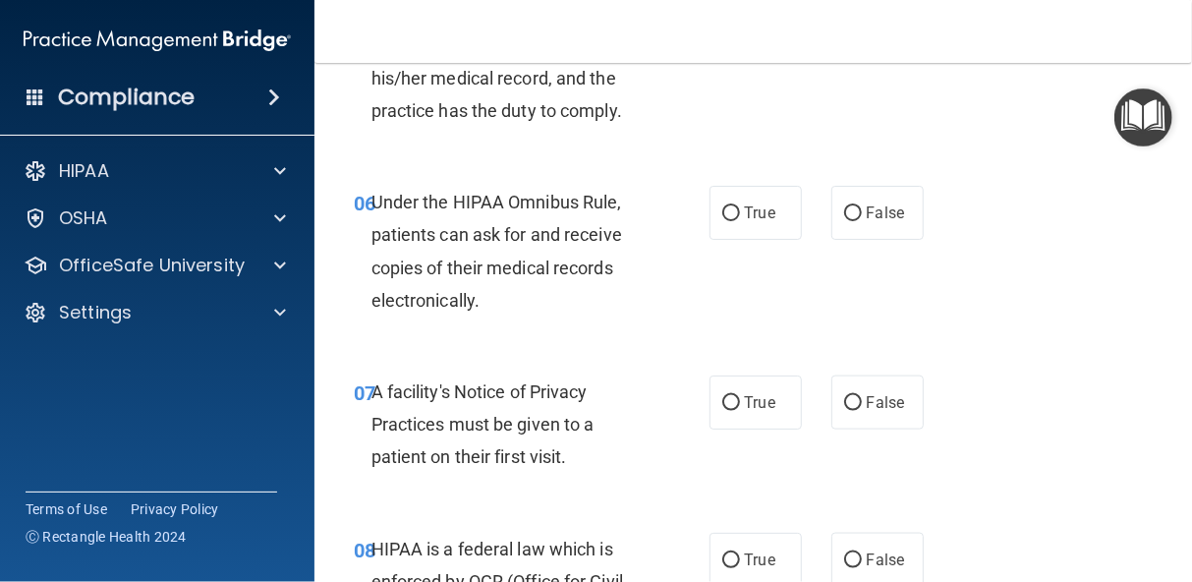
scroll to position [1152, 0]
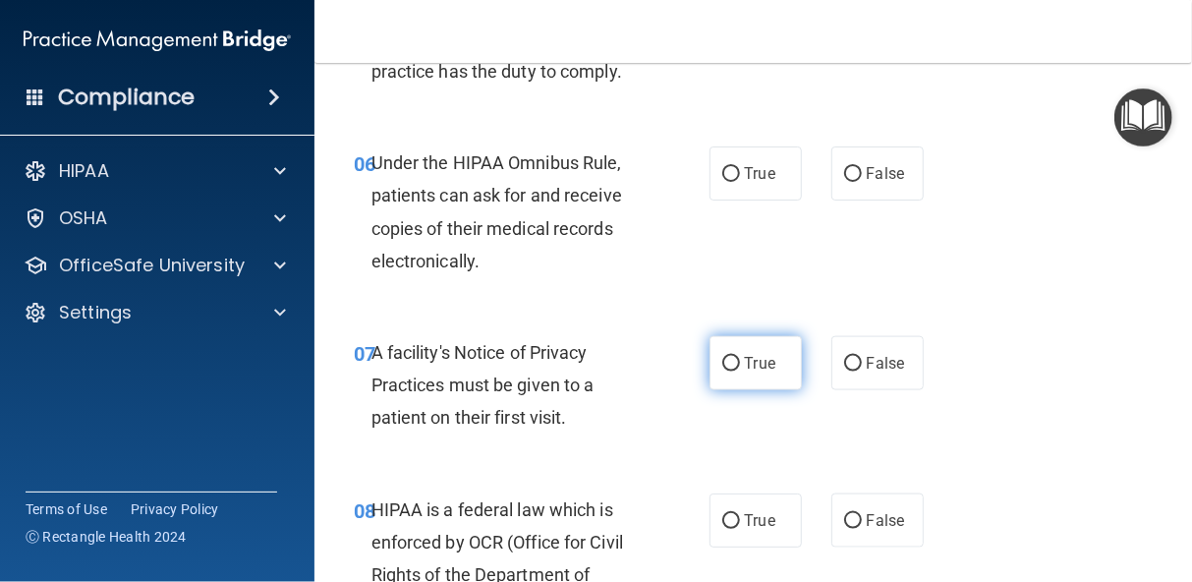
click at [722, 371] on input "True" at bounding box center [731, 364] width 18 height 15
radio input "true"
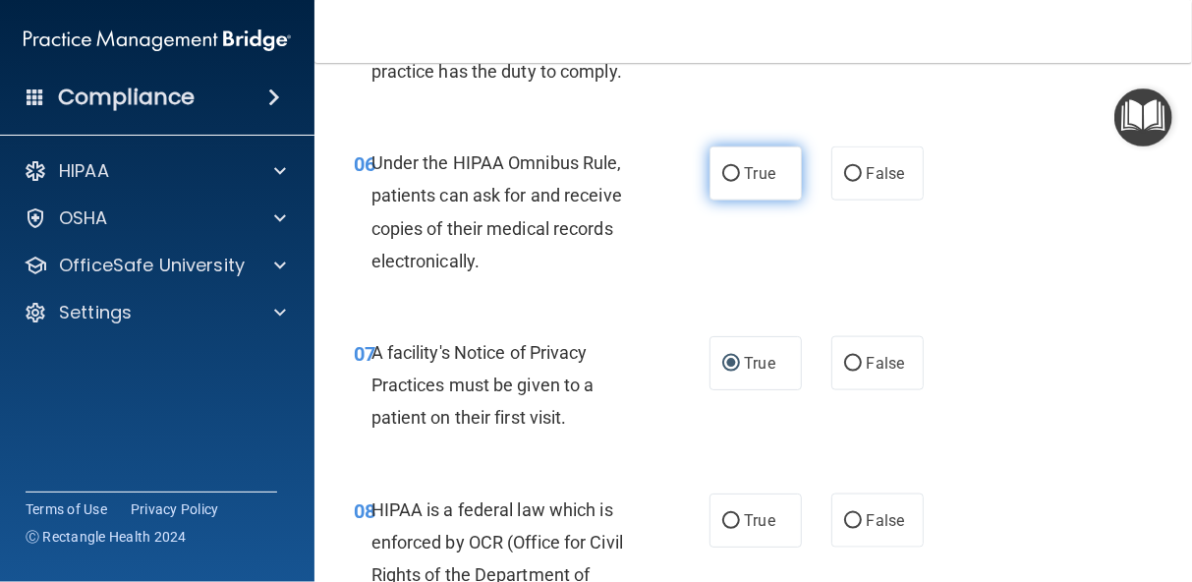
click at [726, 182] on input "True" at bounding box center [731, 174] width 18 height 15
radio input "true"
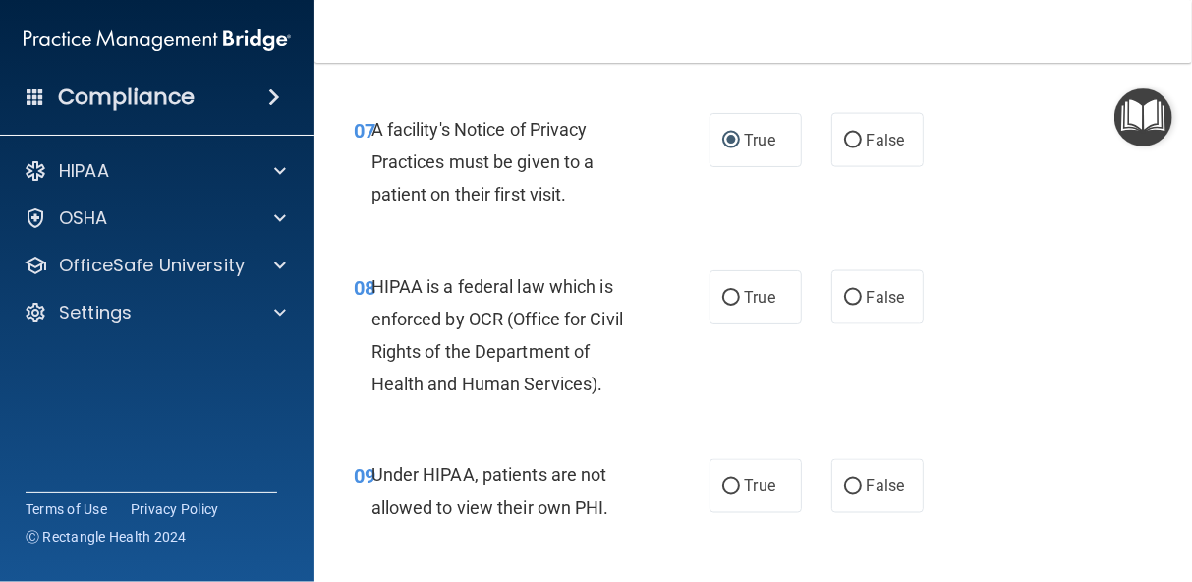
scroll to position [1388, 0]
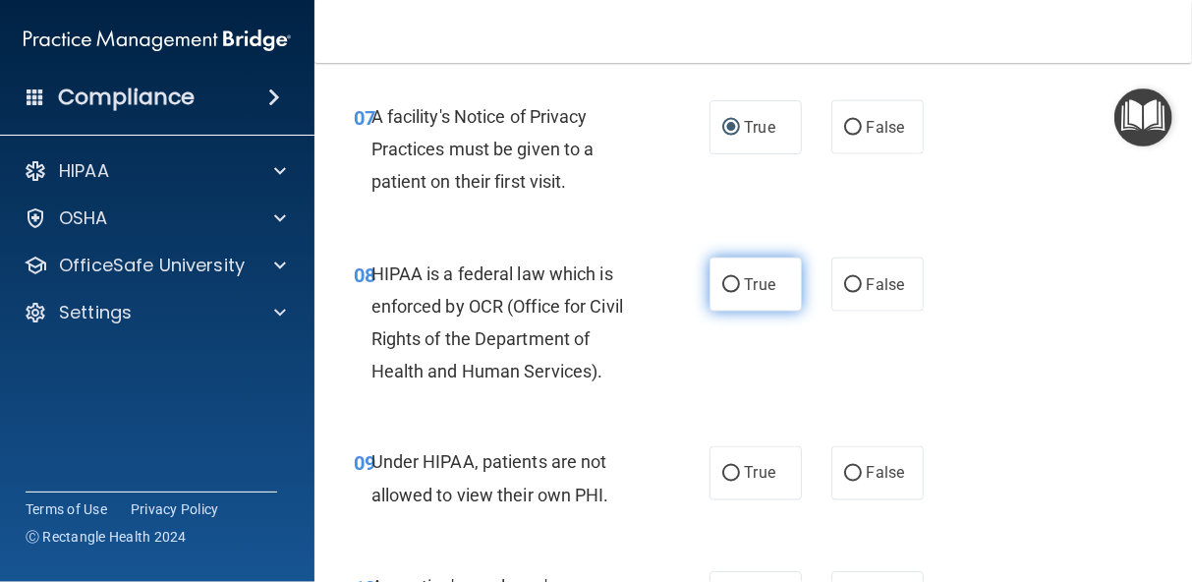
click at [722, 293] on input "True" at bounding box center [731, 285] width 18 height 15
radio input "true"
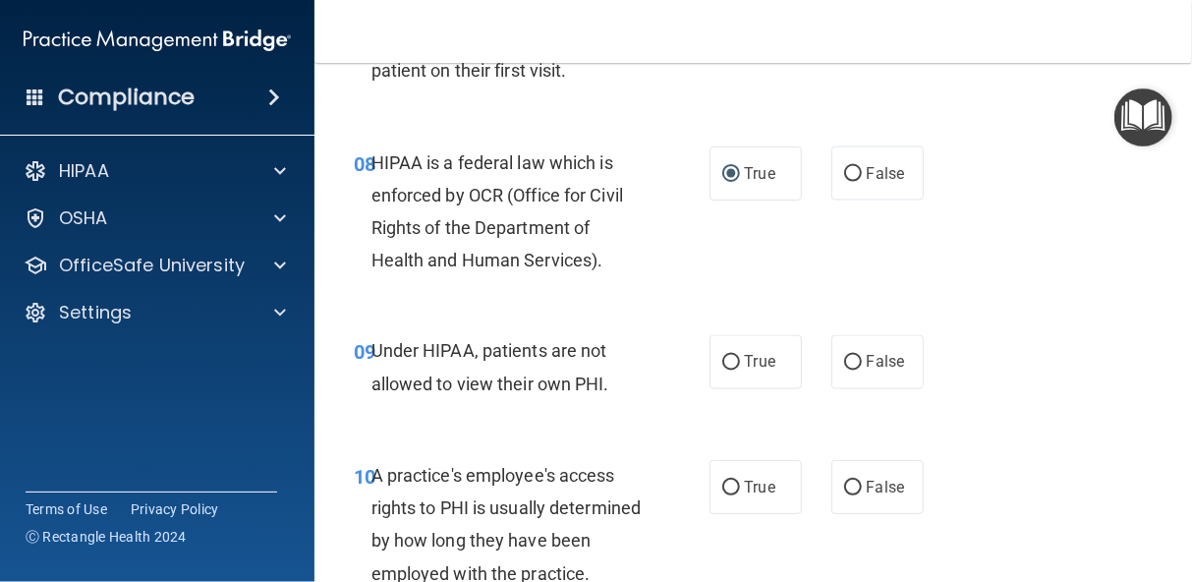
scroll to position [1506, 0]
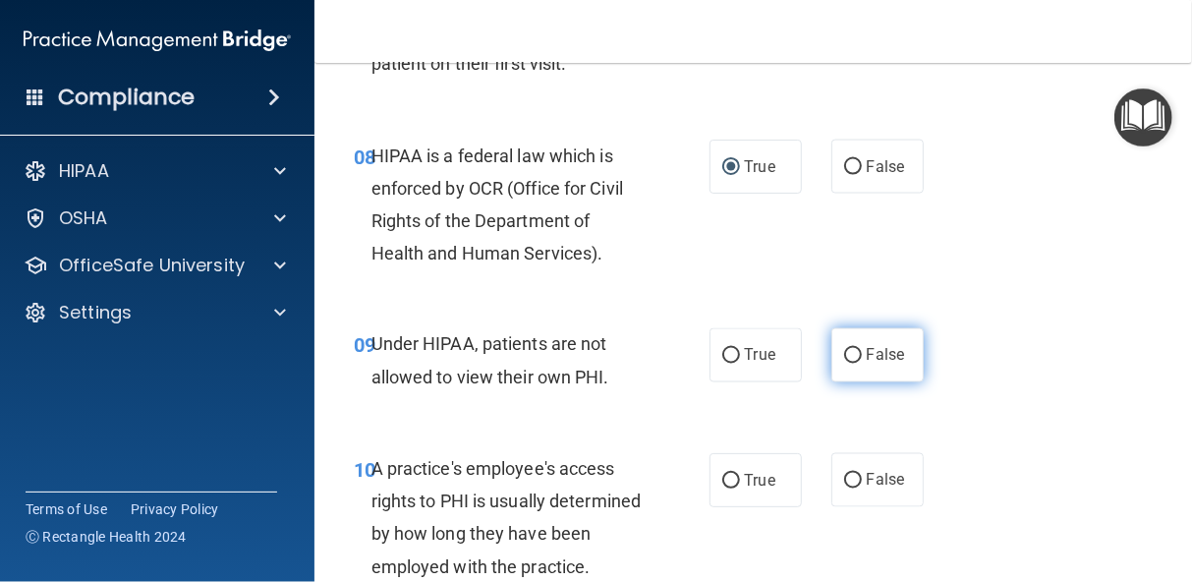
click at [844, 363] on input "False" at bounding box center [853, 356] width 18 height 15
radio input "true"
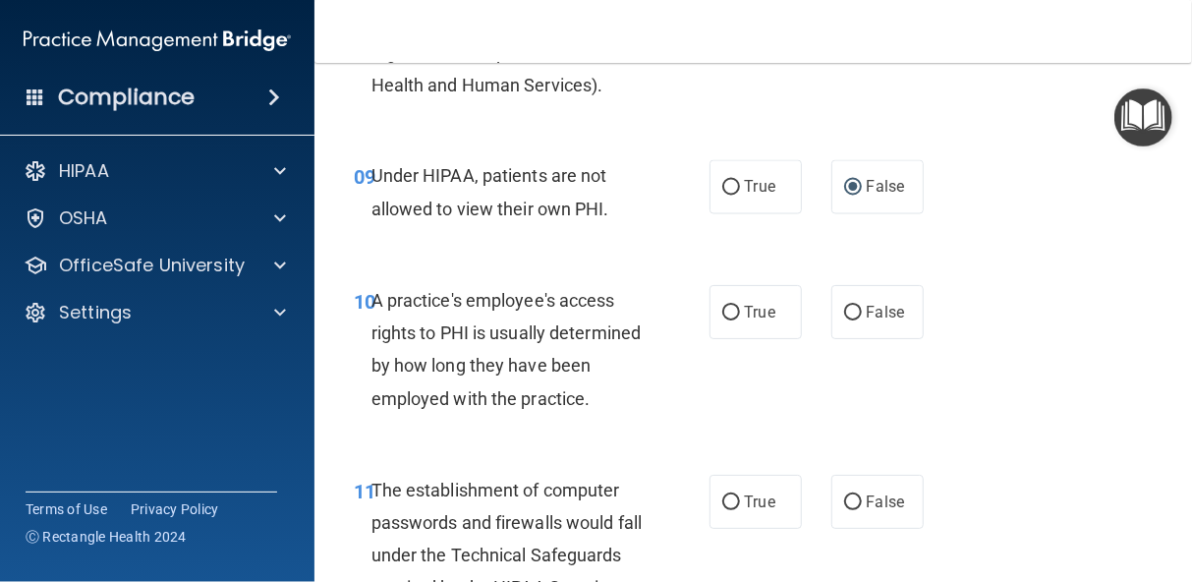
scroll to position [1702, 0]
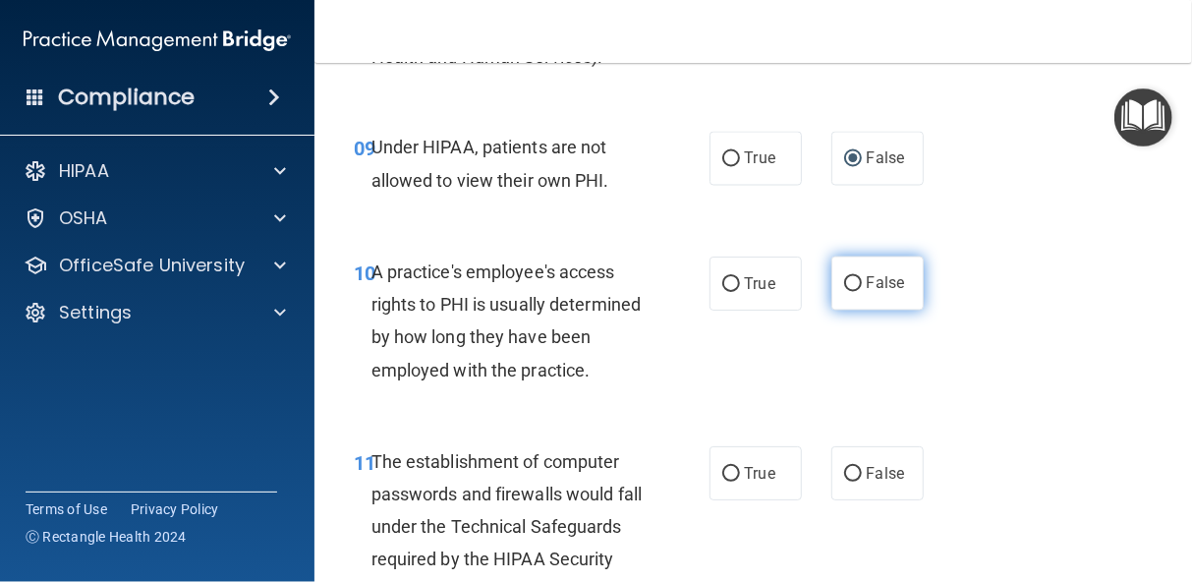
click at [844, 292] on input "False" at bounding box center [853, 284] width 18 height 15
radio input "true"
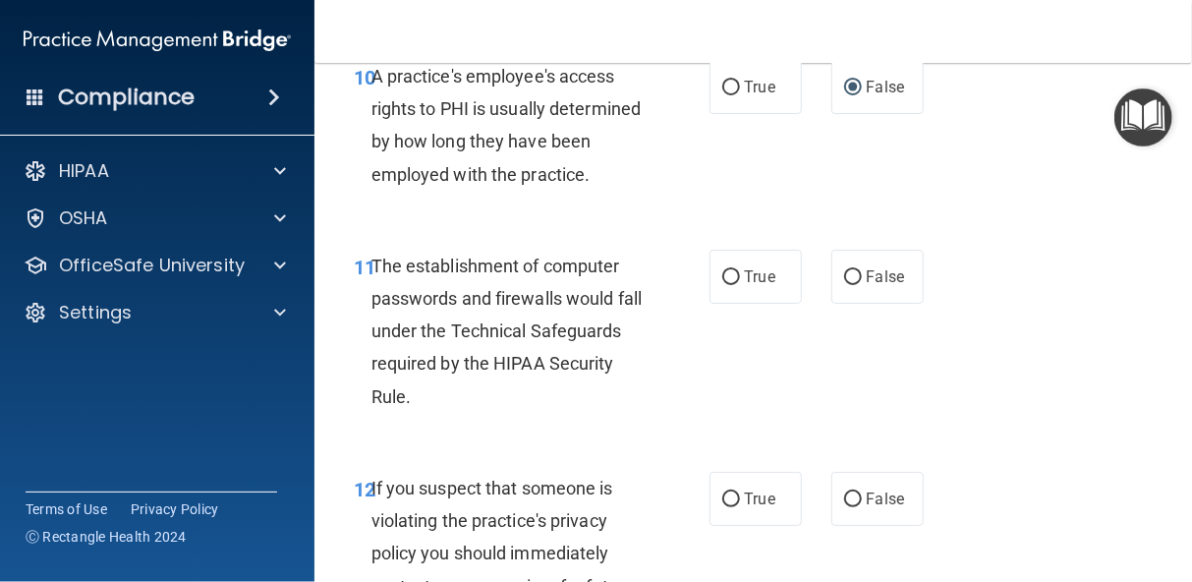
scroll to position [1938, 0]
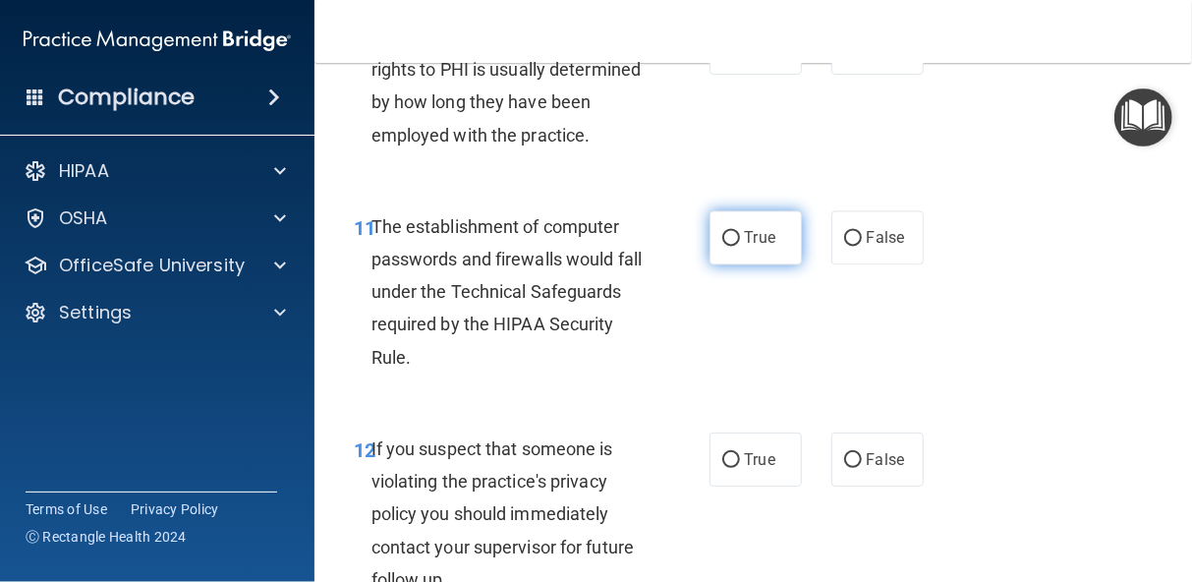
click at [725, 246] on input "True" at bounding box center [731, 238] width 18 height 15
radio input "true"
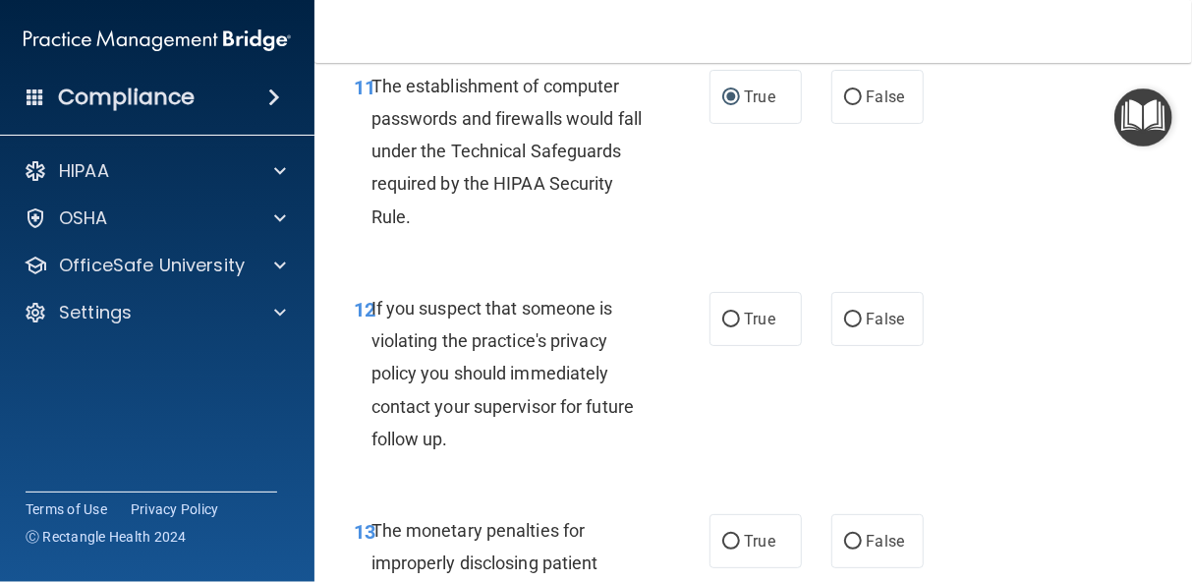
scroll to position [2095, 0]
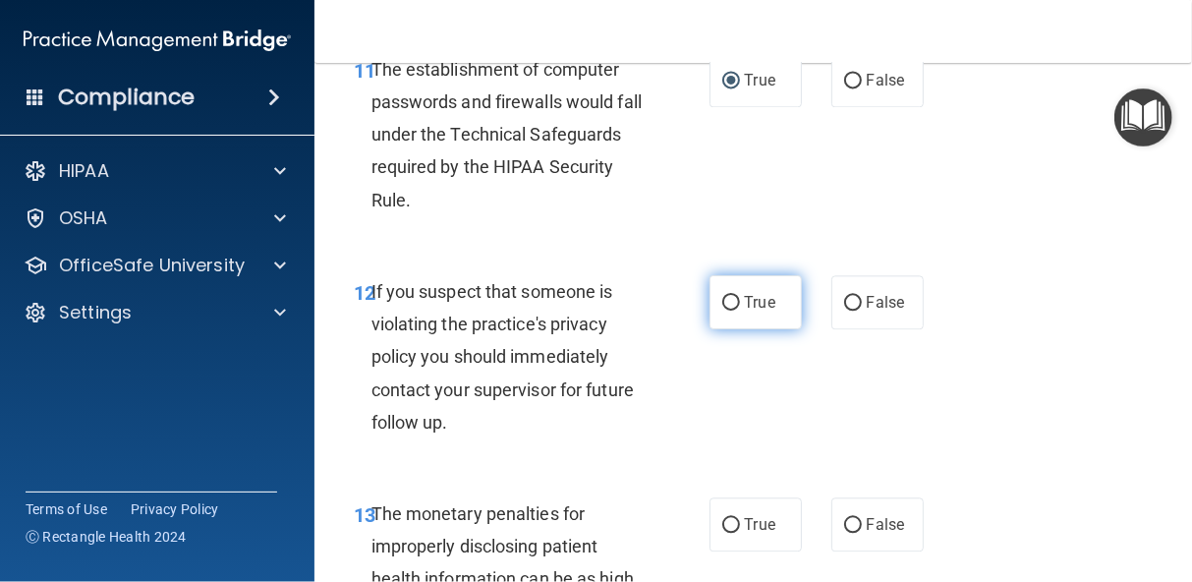
click at [726, 310] on input "True" at bounding box center [731, 303] width 18 height 15
radio input "true"
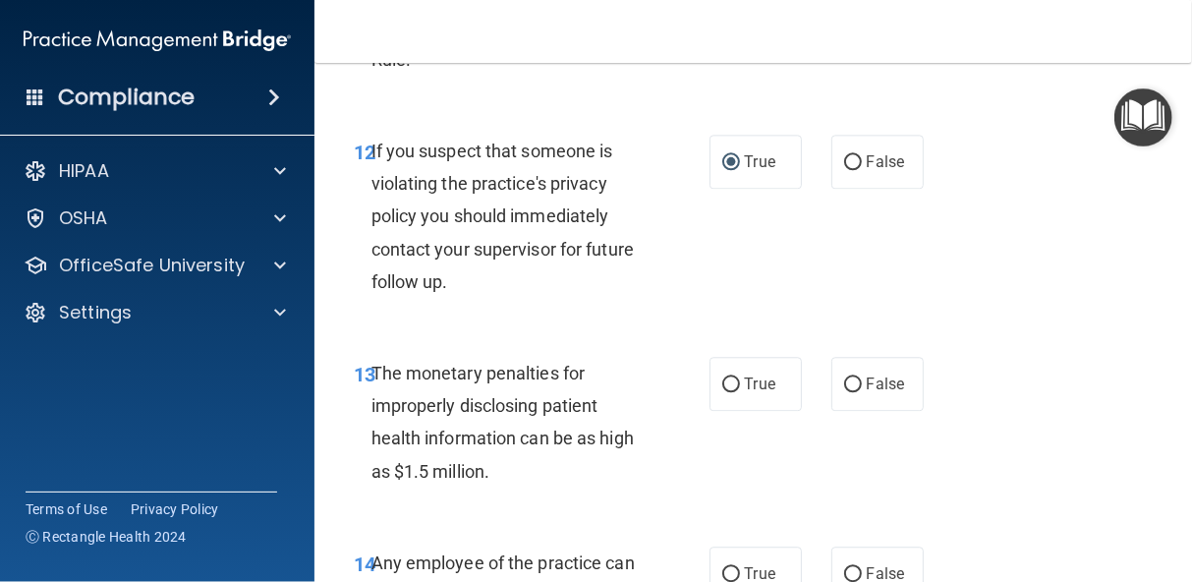
scroll to position [2253, 0]
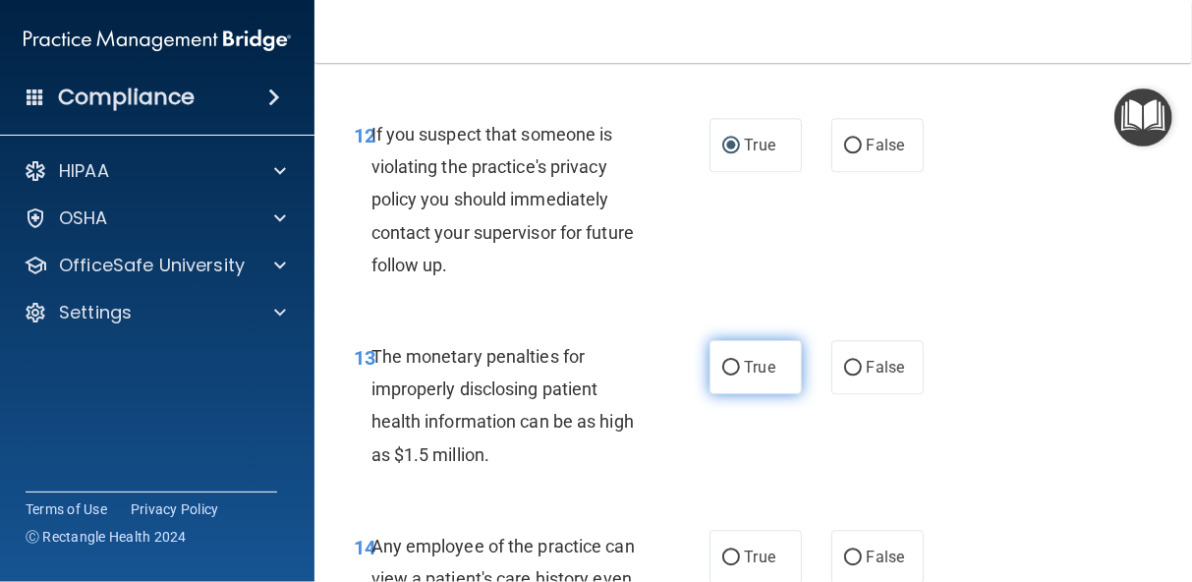
click at [722, 375] on input "True" at bounding box center [731, 368] width 18 height 15
radio input "true"
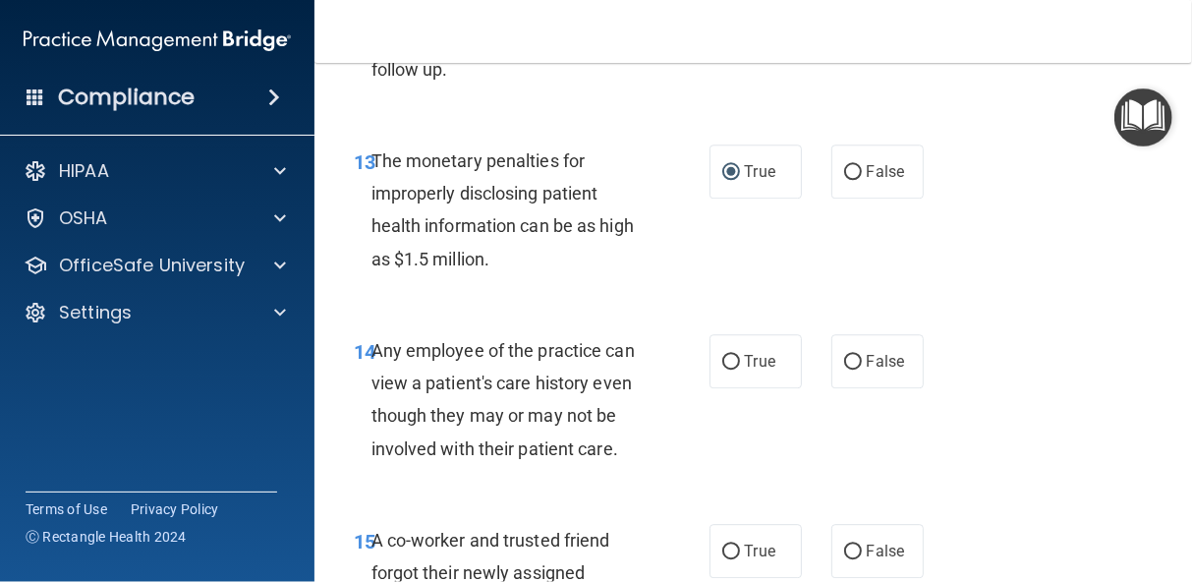
scroll to position [2488, 0]
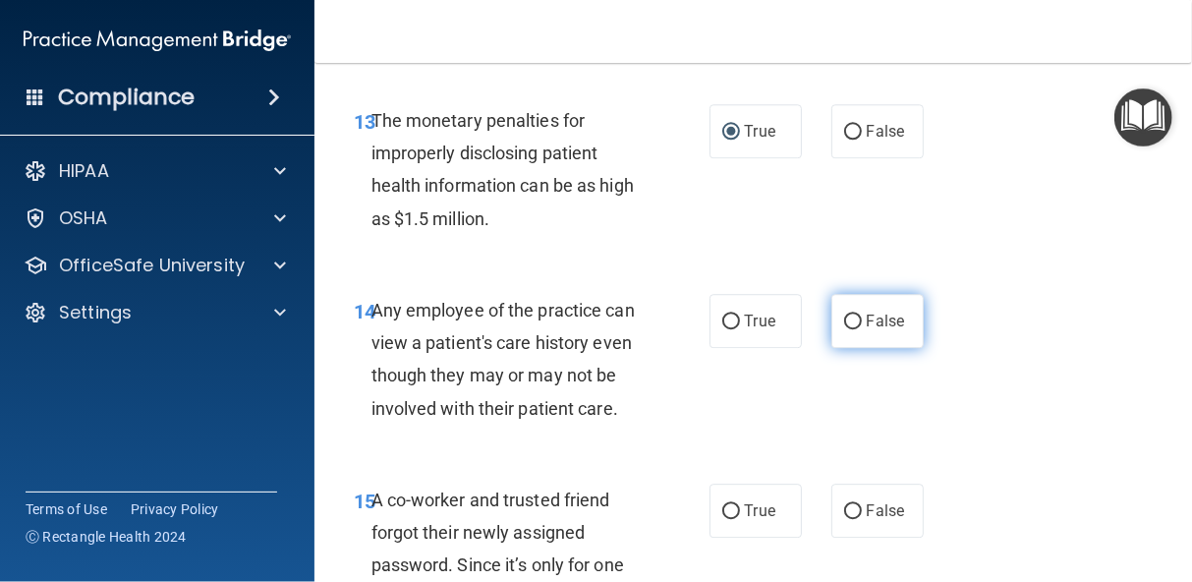
click at [844, 329] on input "False" at bounding box center [853, 321] width 18 height 15
radio input "true"
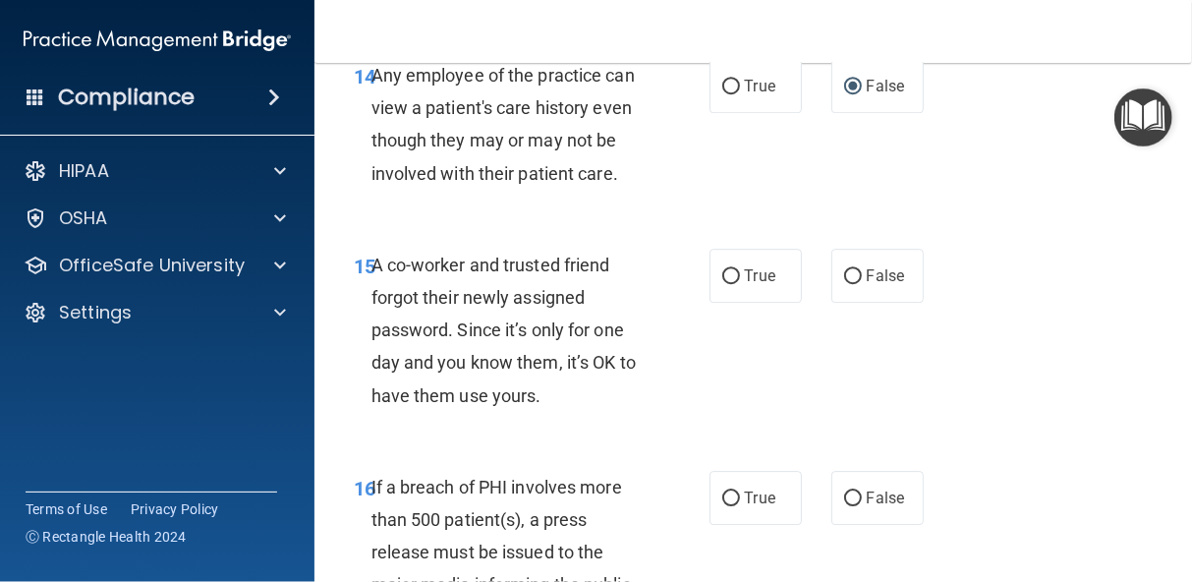
scroll to position [2724, 0]
click at [850, 283] on input "False" at bounding box center [853, 275] width 18 height 15
radio input "true"
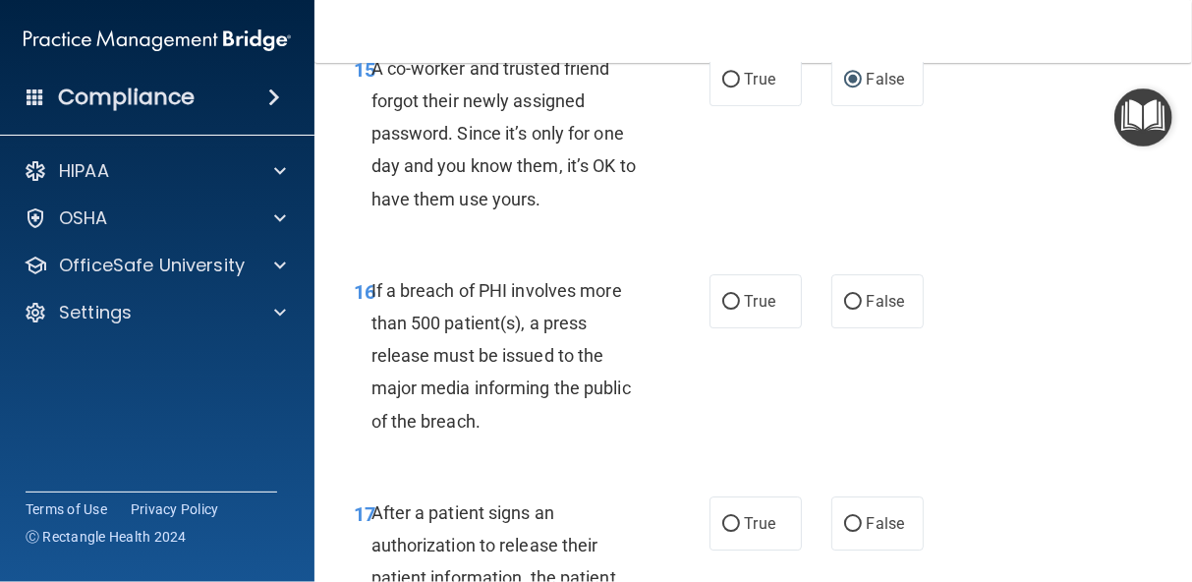
scroll to position [2960, 0]
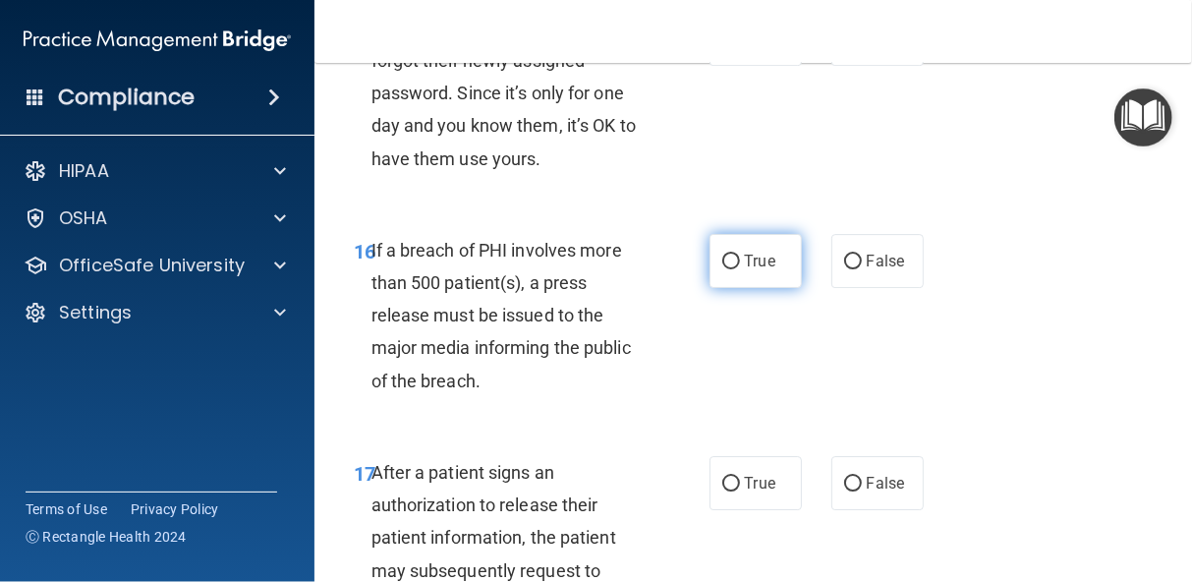
click at [728, 269] on input "True" at bounding box center [731, 261] width 18 height 15
radio input "true"
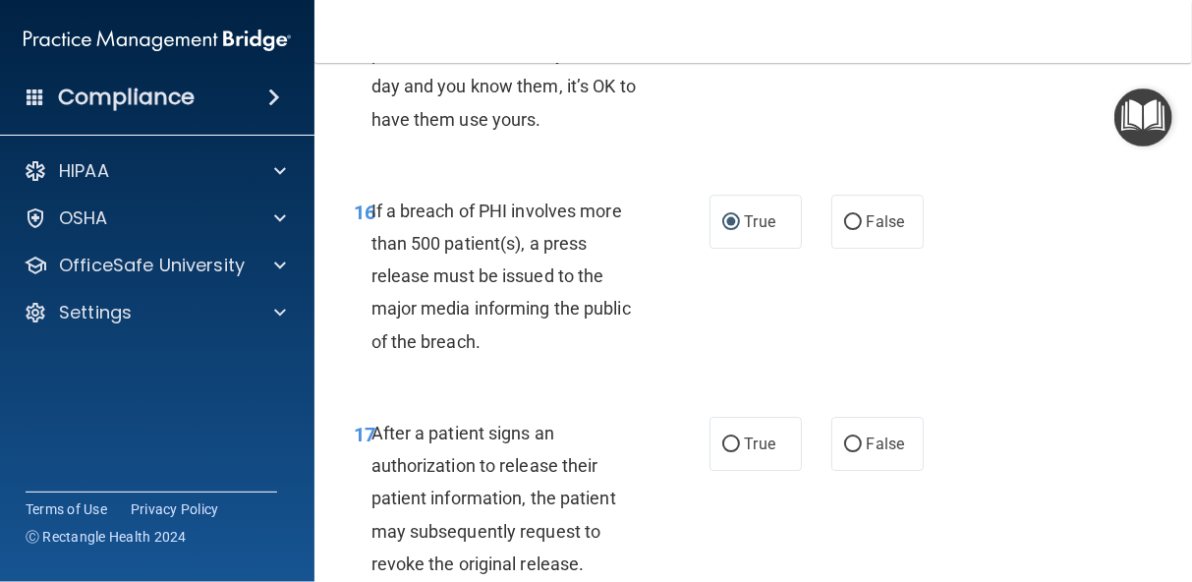
scroll to position [3183, 0]
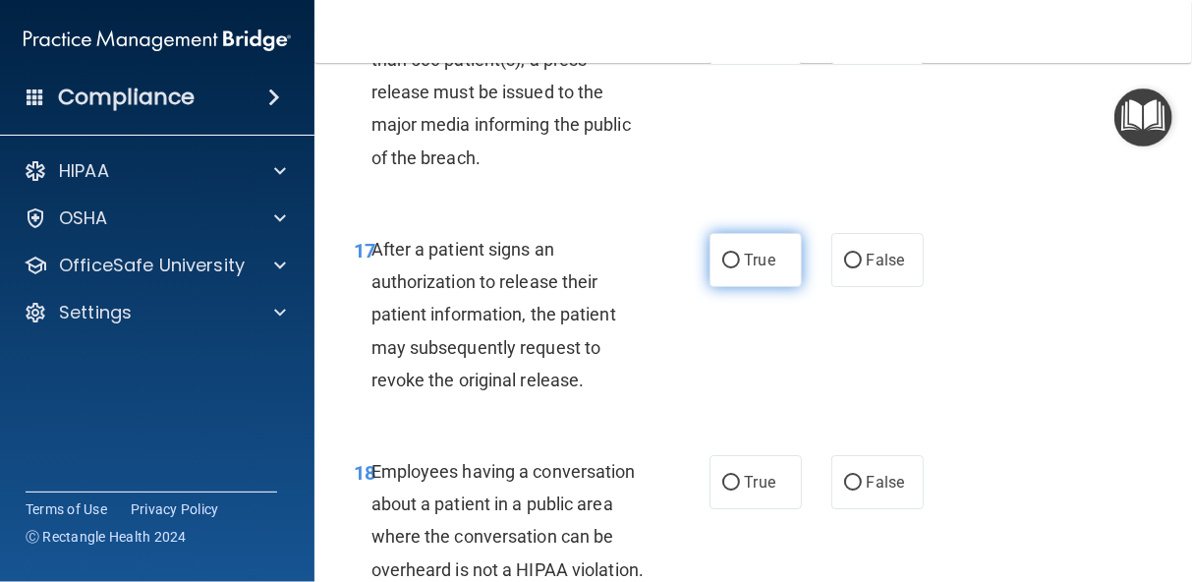
click at [726, 268] on input "True" at bounding box center [731, 260] width 18 height 15
radio input "true"
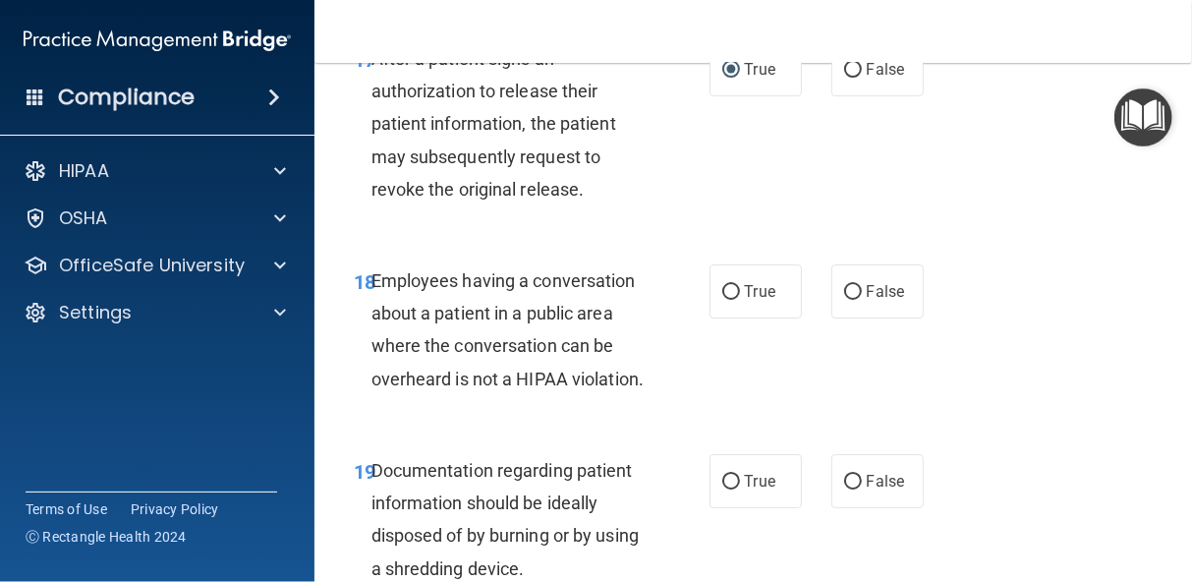
scroll to position [3379, 0]
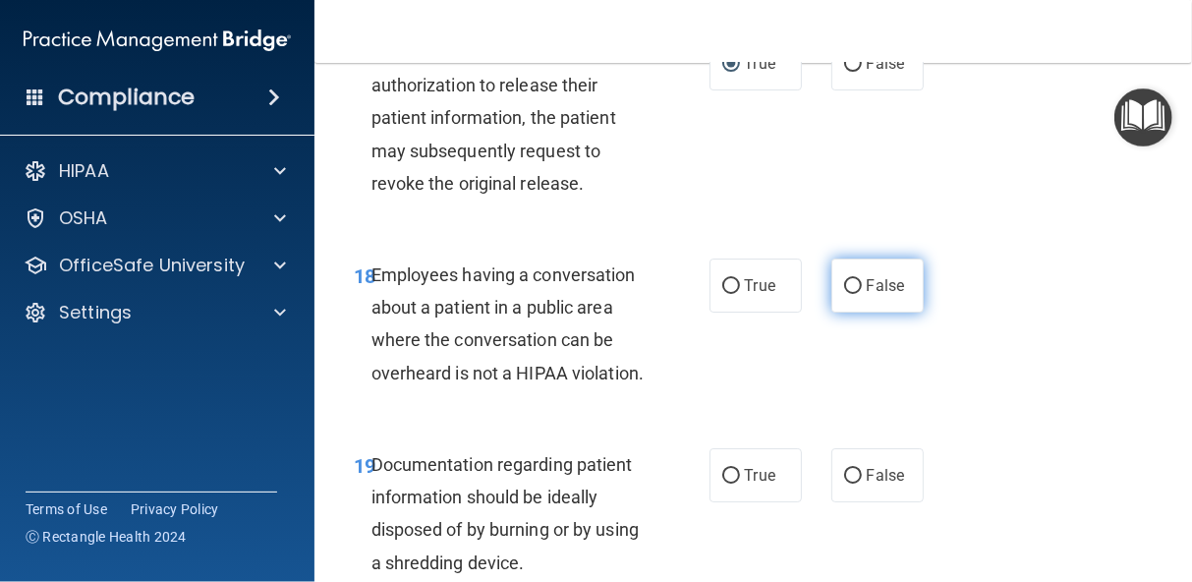
click at [846, 294] on input "False" at bounding box center [853, 286] width 18 height 15
radio input "true"
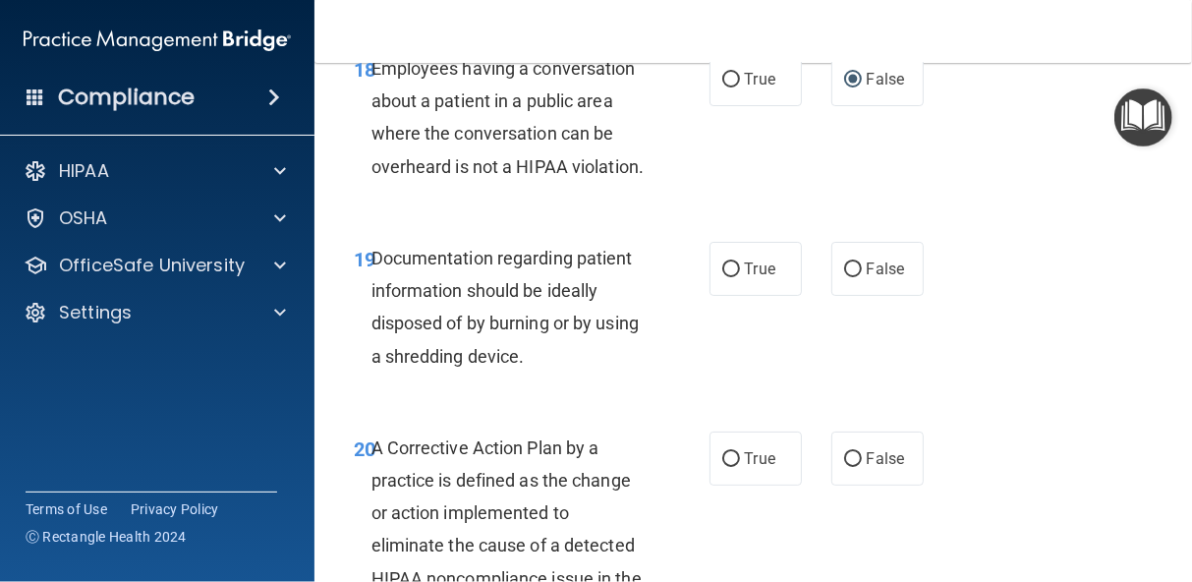
scroll to position [3615, 0]
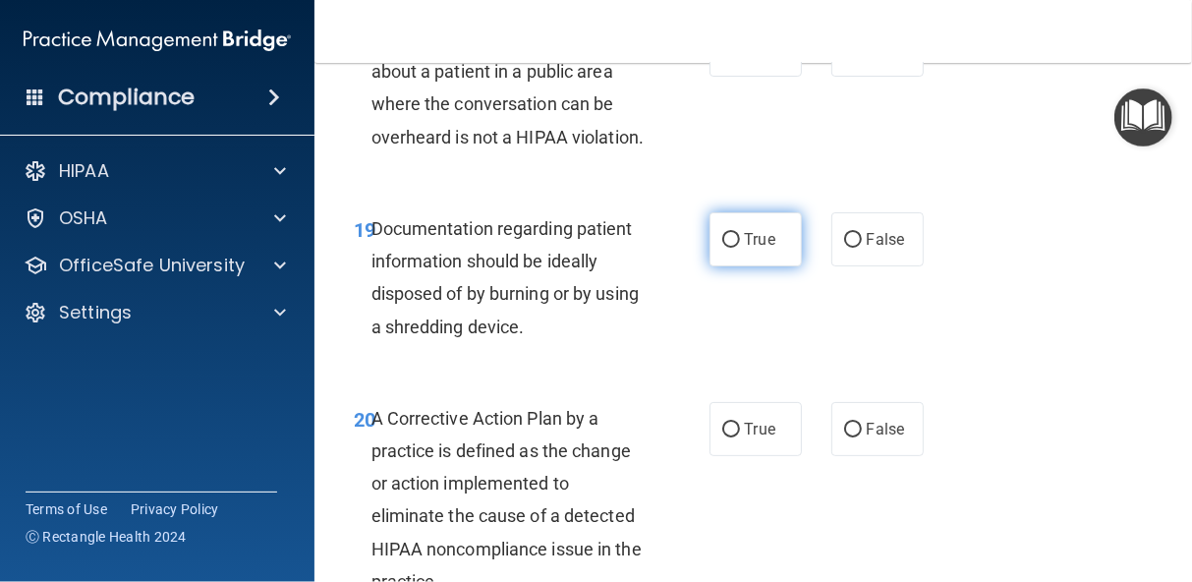
click at [725, 248] on input "True" at bounding box center [731, 240] width 18 height 15
radio input "true"
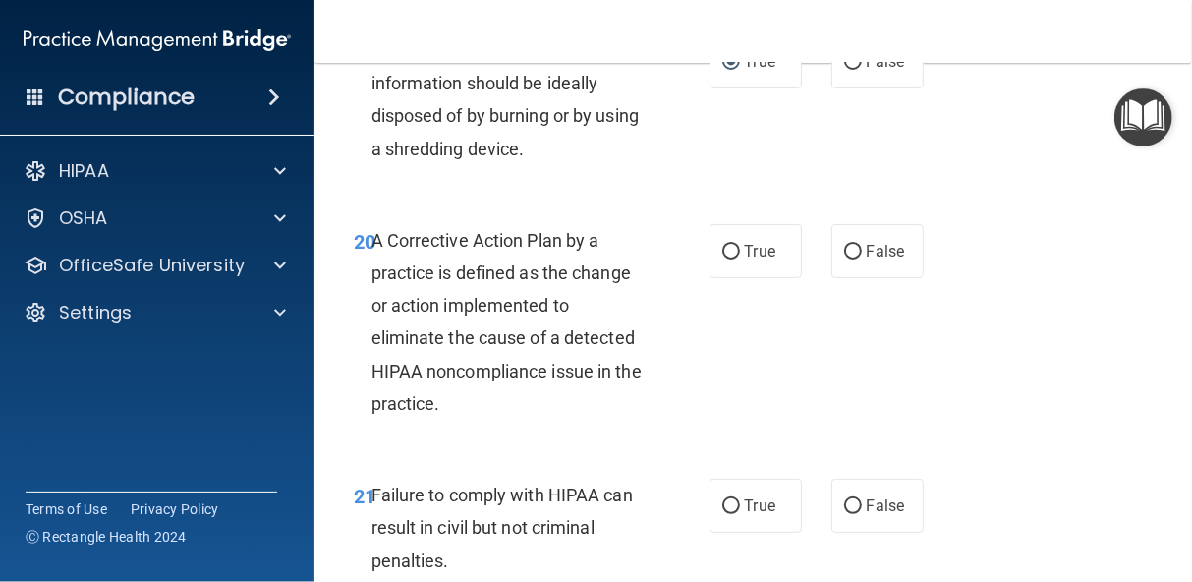
scroll to position [3811, 0]
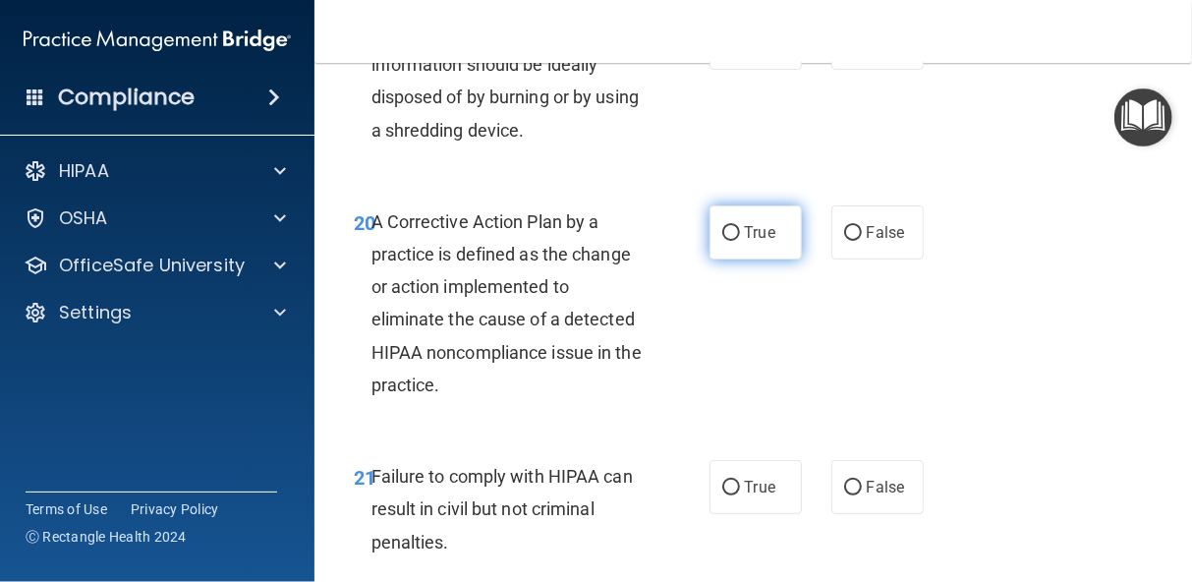
click at [724, 241] on input "True" at bounding box center [731, 233] width 18 height 15
radio input "true"
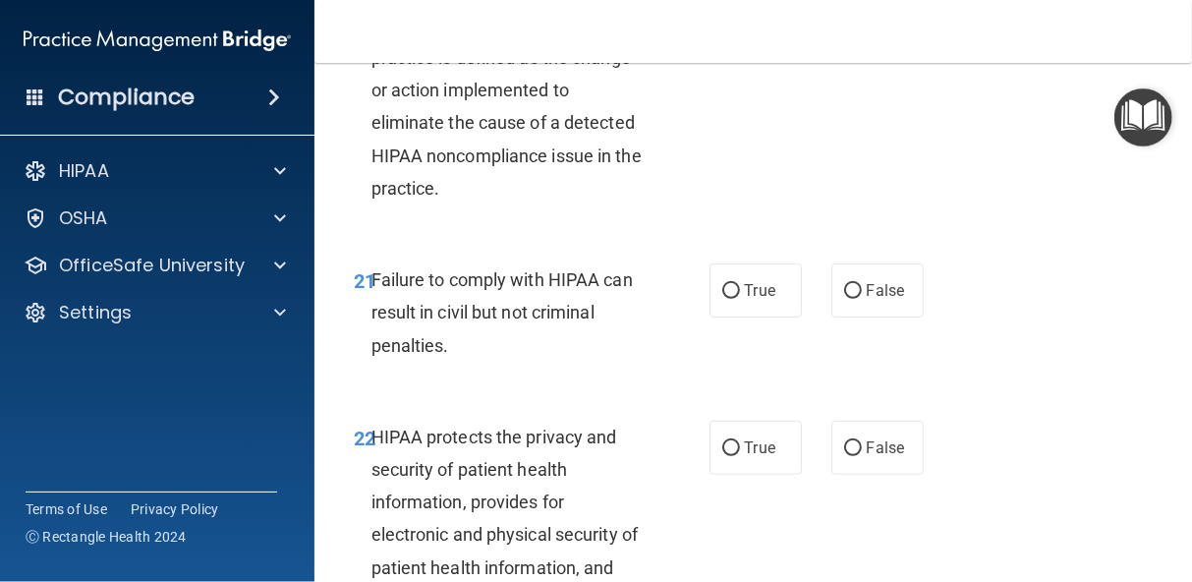
scroll to position [4047, 0]
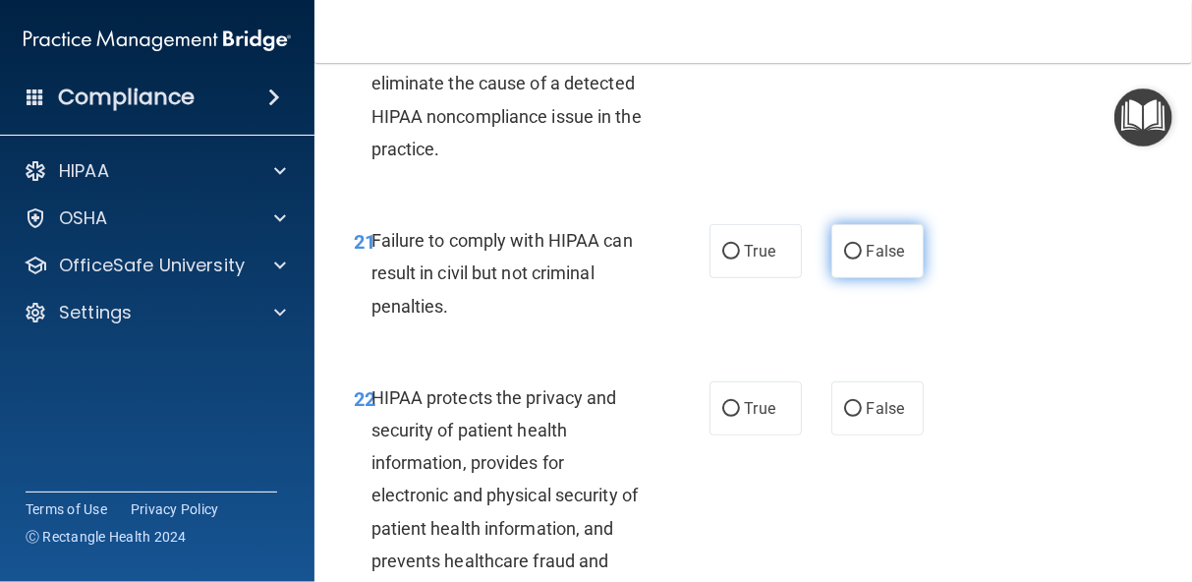
click at [844, 259] on input "False" at bounding box center [853, 252] width 18 height 15
radio input "true"
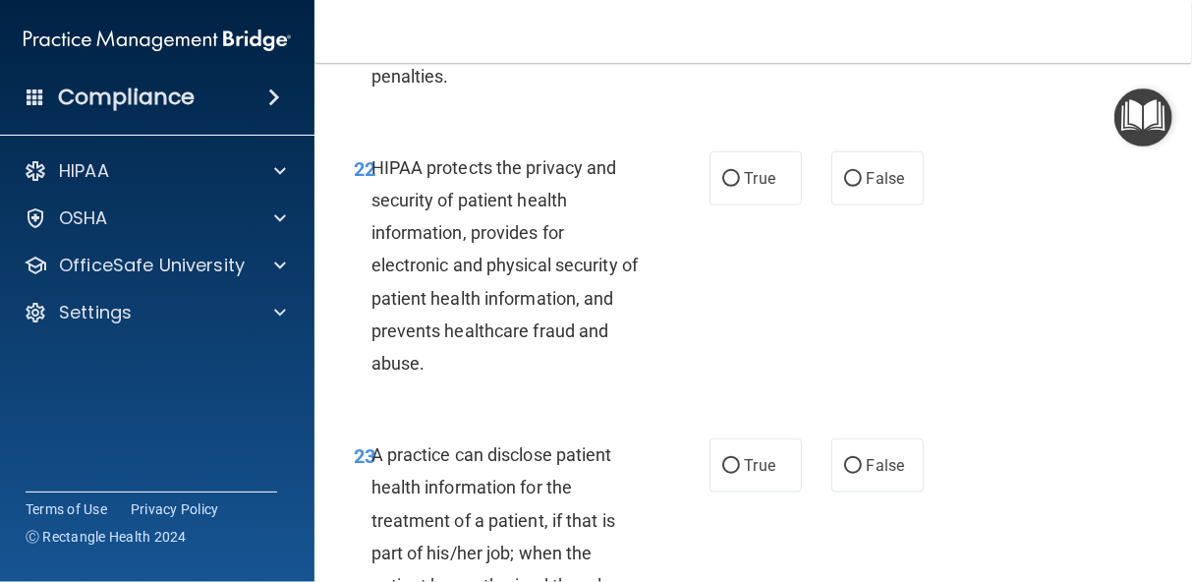
scroll to position [4283, 0]
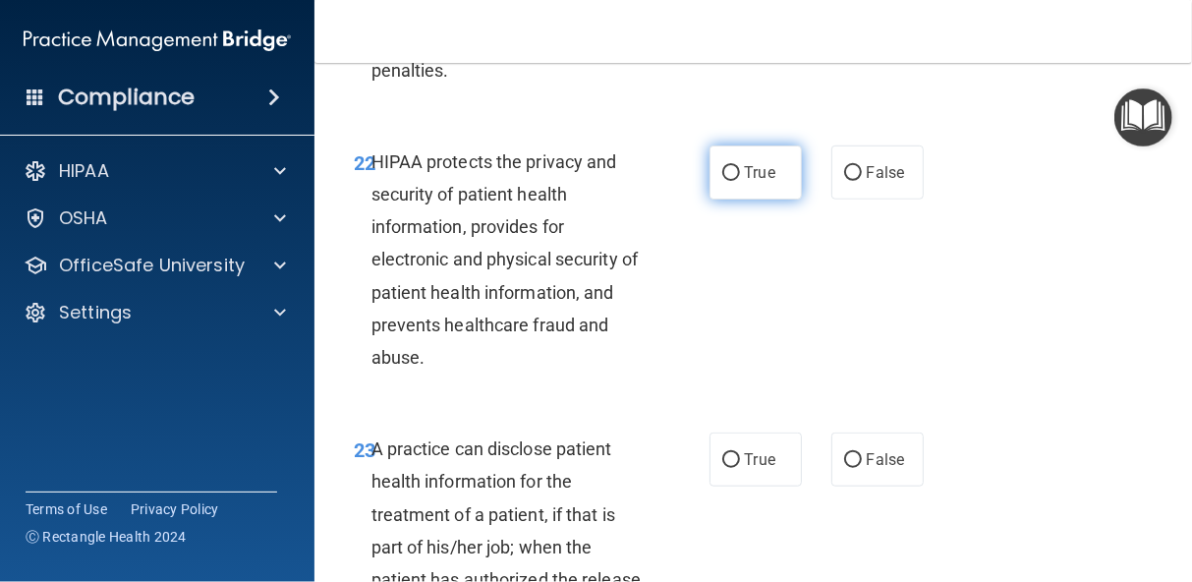
click at [722, 181] on input "True" at bounding box center [731, 173] width 18 height 15
radio input "true"
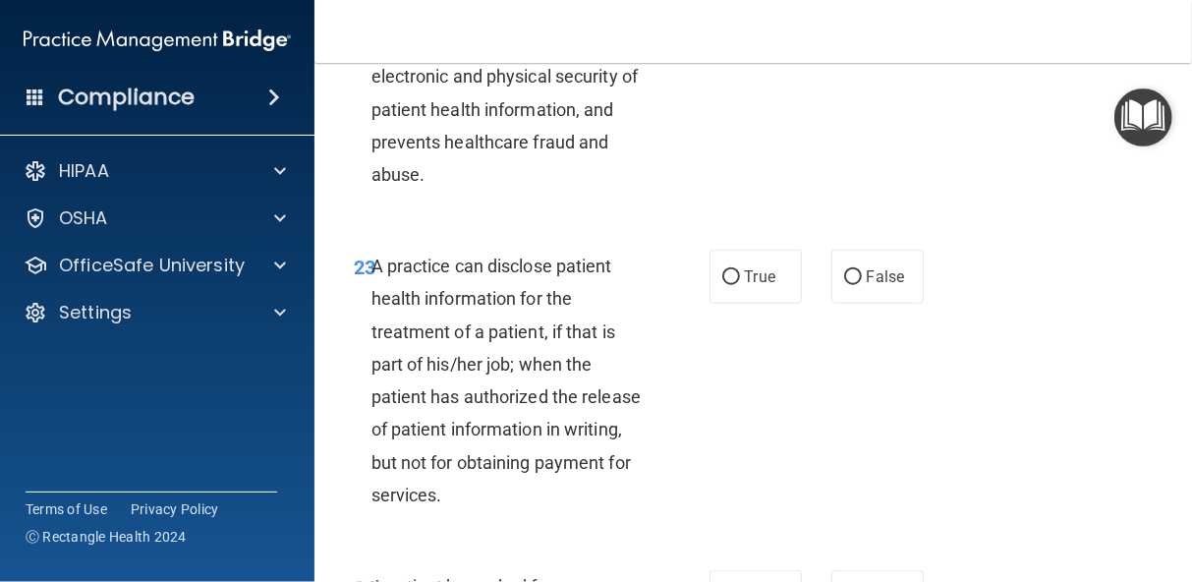
scroll to position [4479, 0]
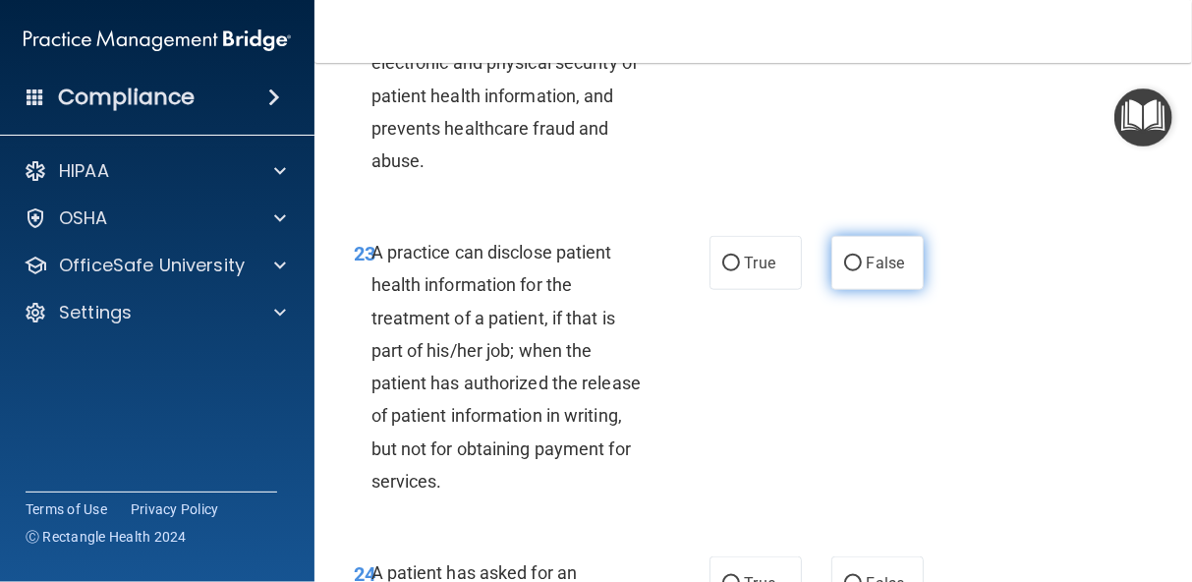
click at [844, 271] on input "False" at bounding box center [853, 263] width 18 height 15
radio input "true"
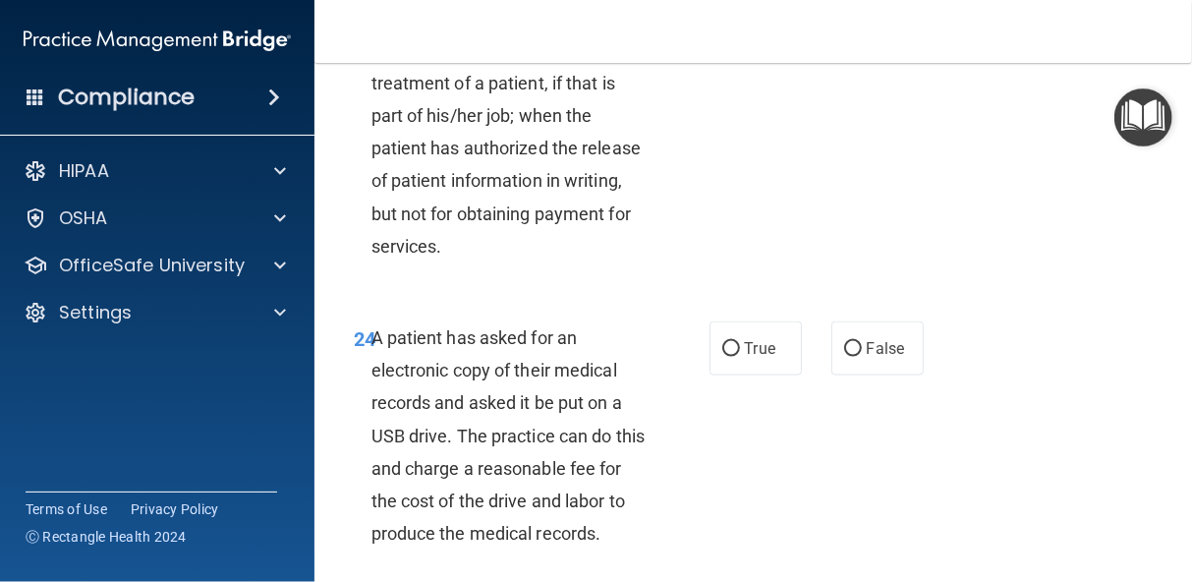
scroll to position [4755, 0]
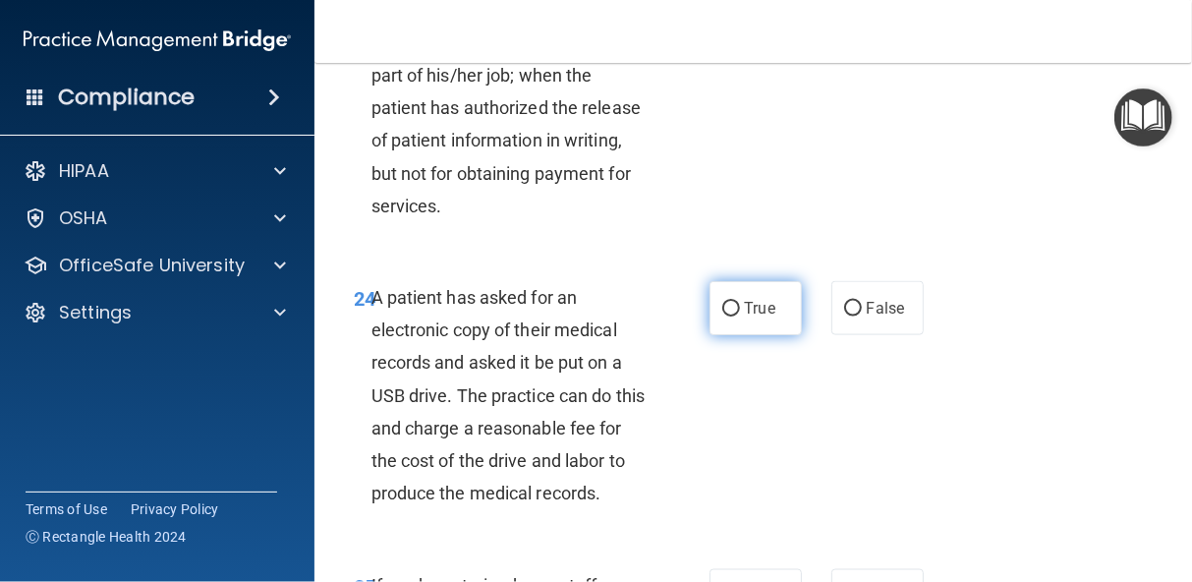
click at [722, 316] on input "True" at bounding box center [731, 309] width 18 height 15
radio input "true"
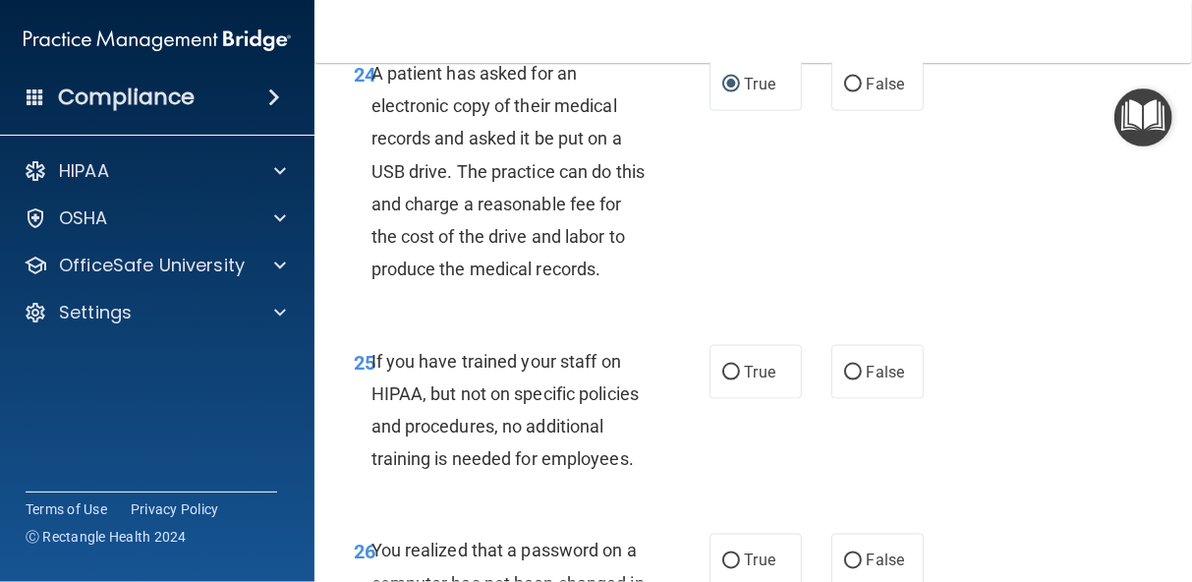
scroll to position [4990, 0]
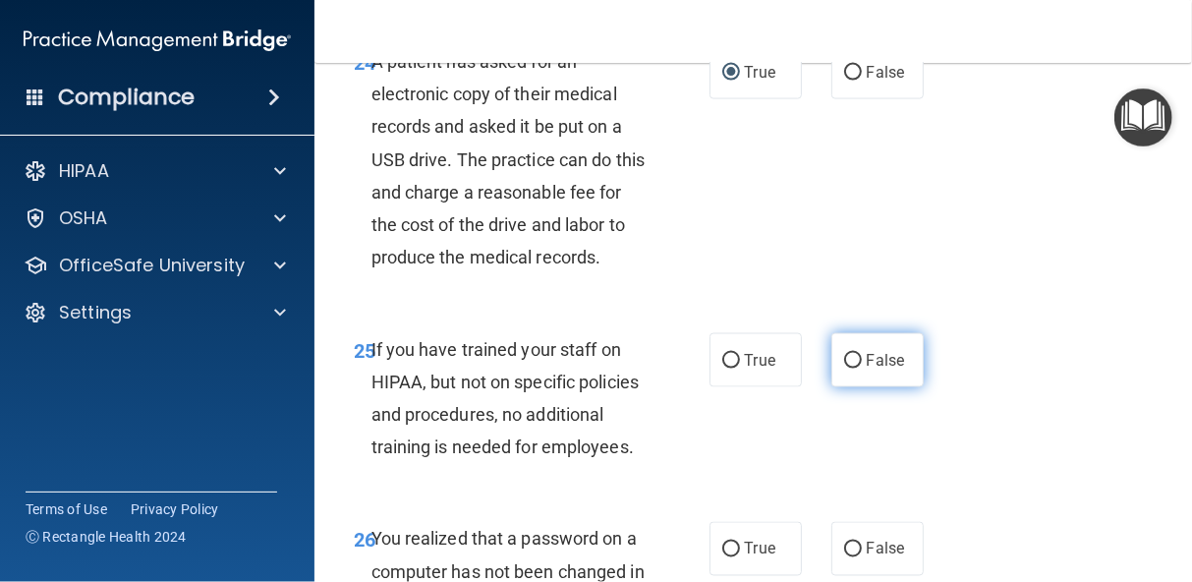
click at [844, 368] on input "False" at bounding box center [853, 361] width 18 height 15
radio input "true"
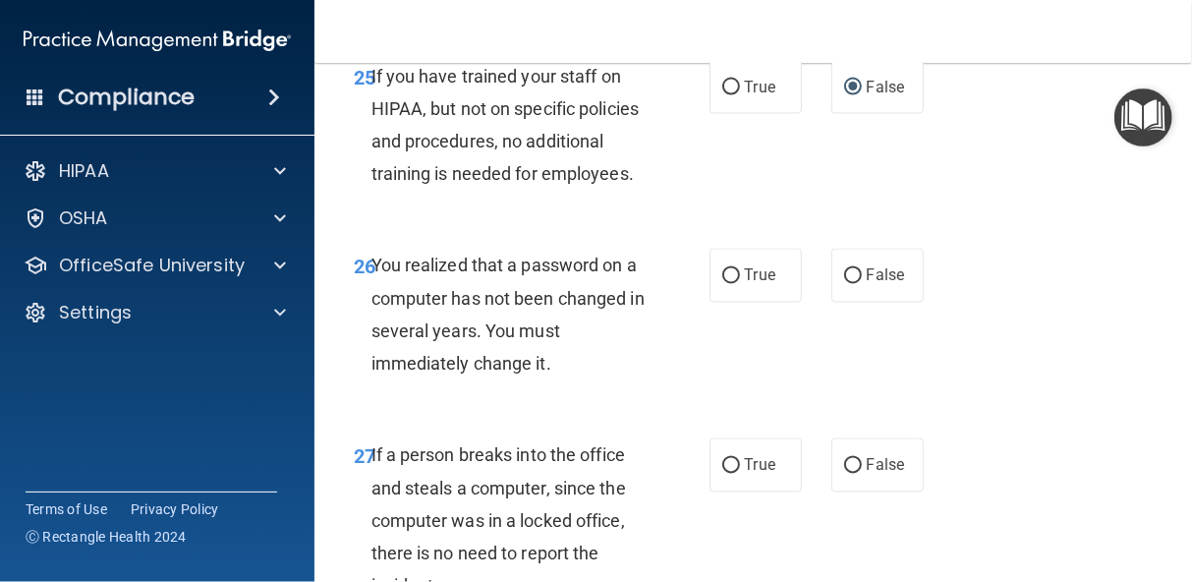
scroll to position [5305, 0]
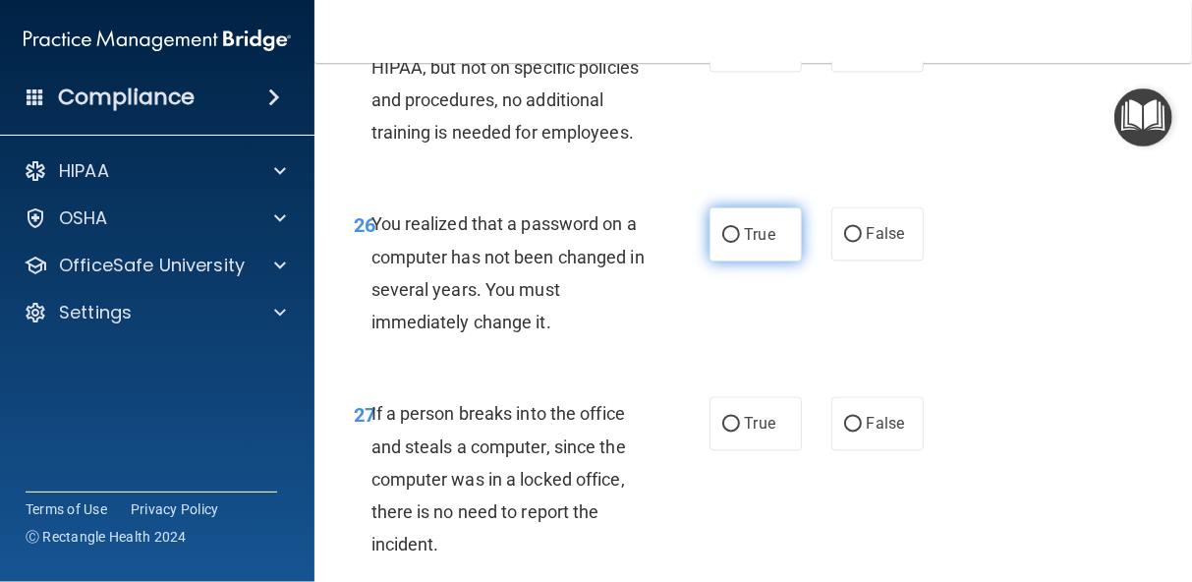
click at [728, 243] on input "True" at bounding box center [731, 235] width 18 height 15
radio input "true"
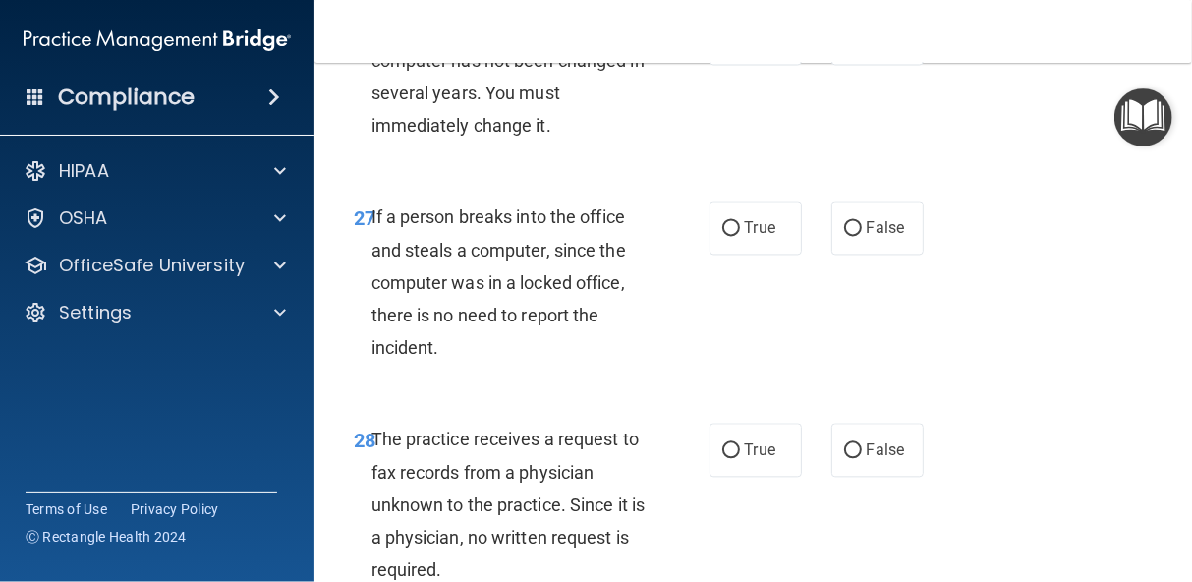
scroll to position [5540, 0]
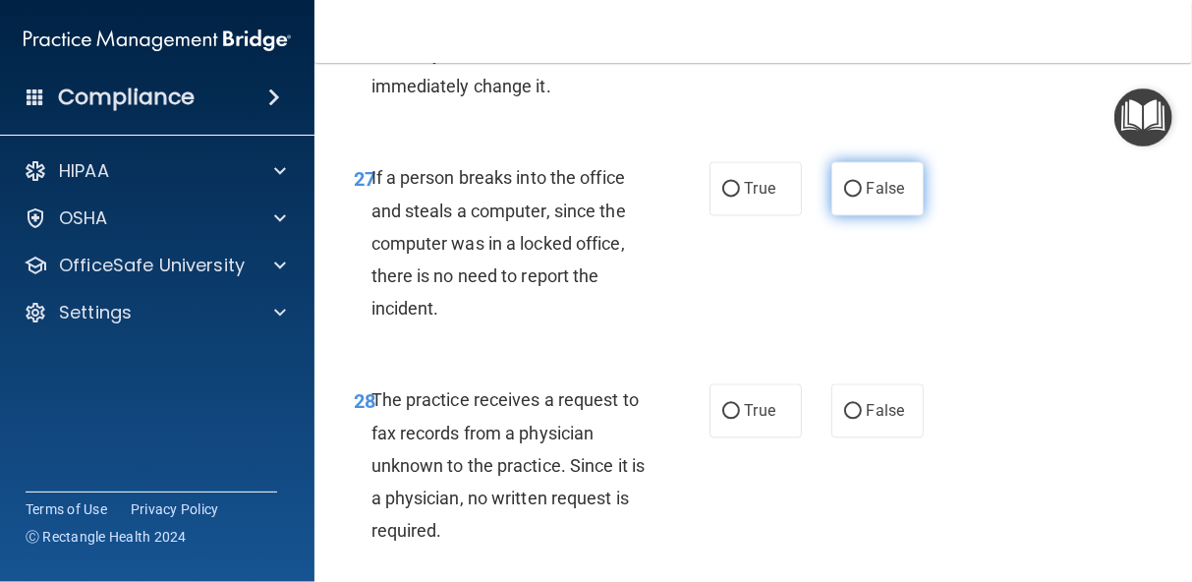
click at [844, 196] on input "False" at bounding box center [853, 189] width 18 height 15
radio input "true"
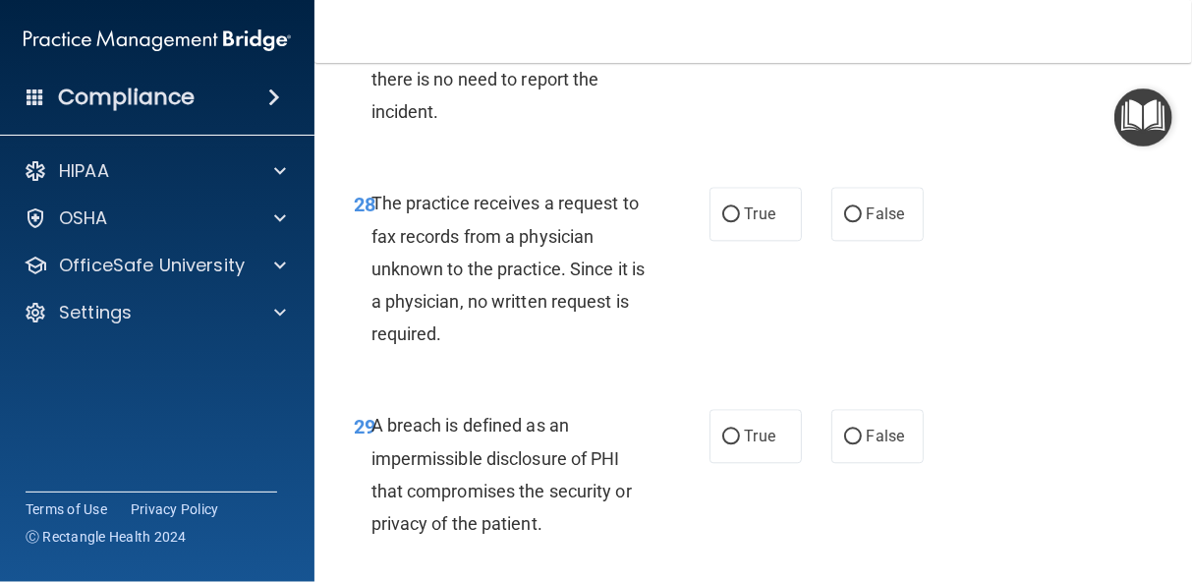
scroll to position [5776, 0]
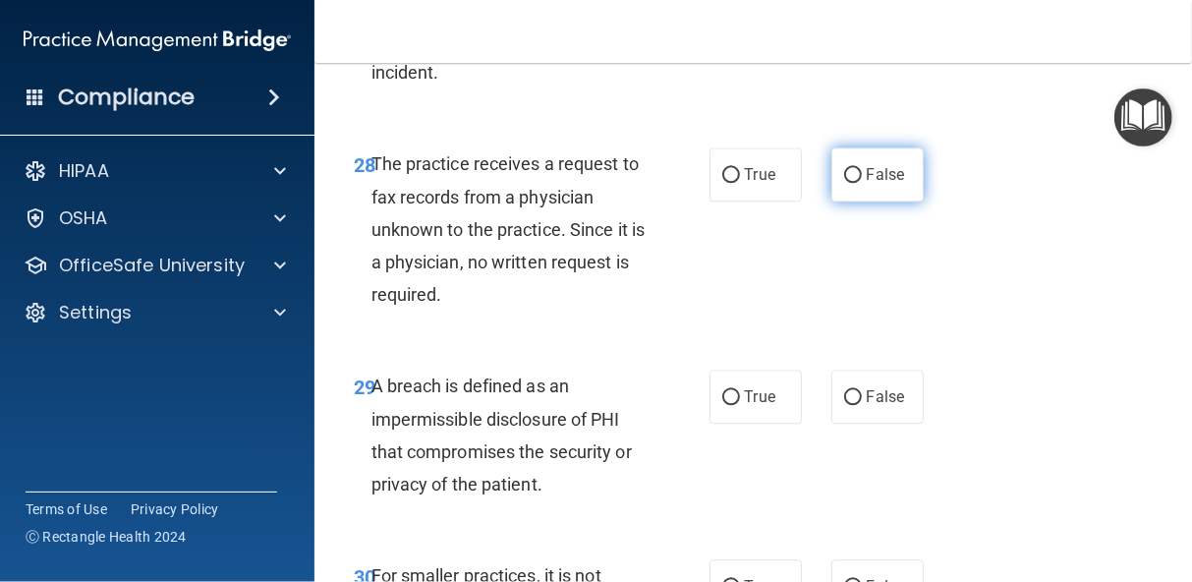
click at [844, 183] on input "False" at bounding box center [853, 175] width 18 height 15
radio input "true"
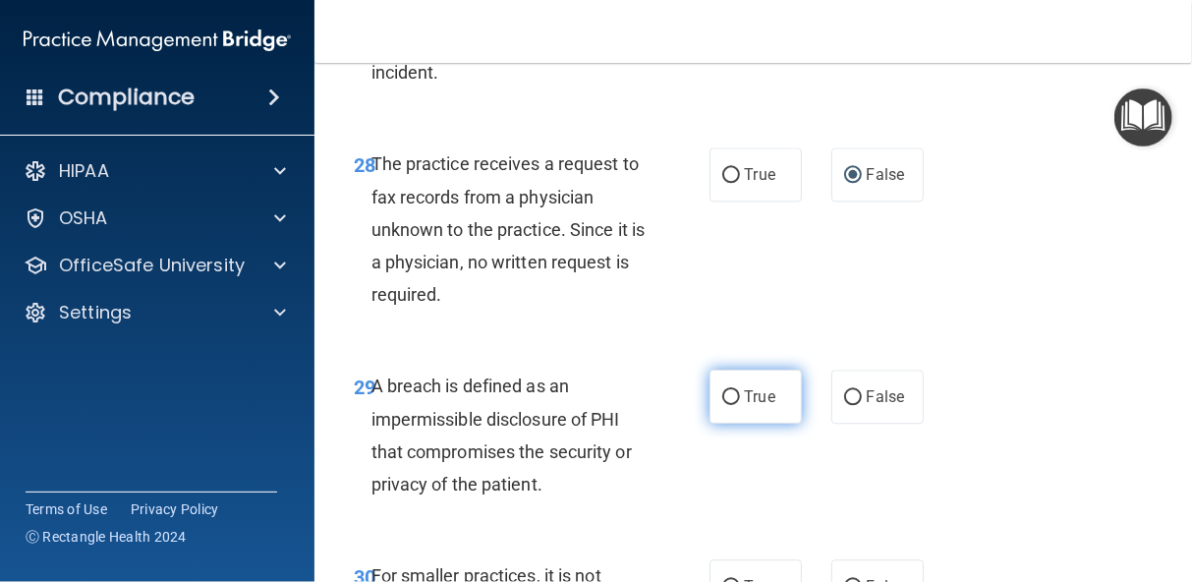
click at [726, 405] on input "True" at bounding box center [731, 397] width 18 height 15
radio input "true"
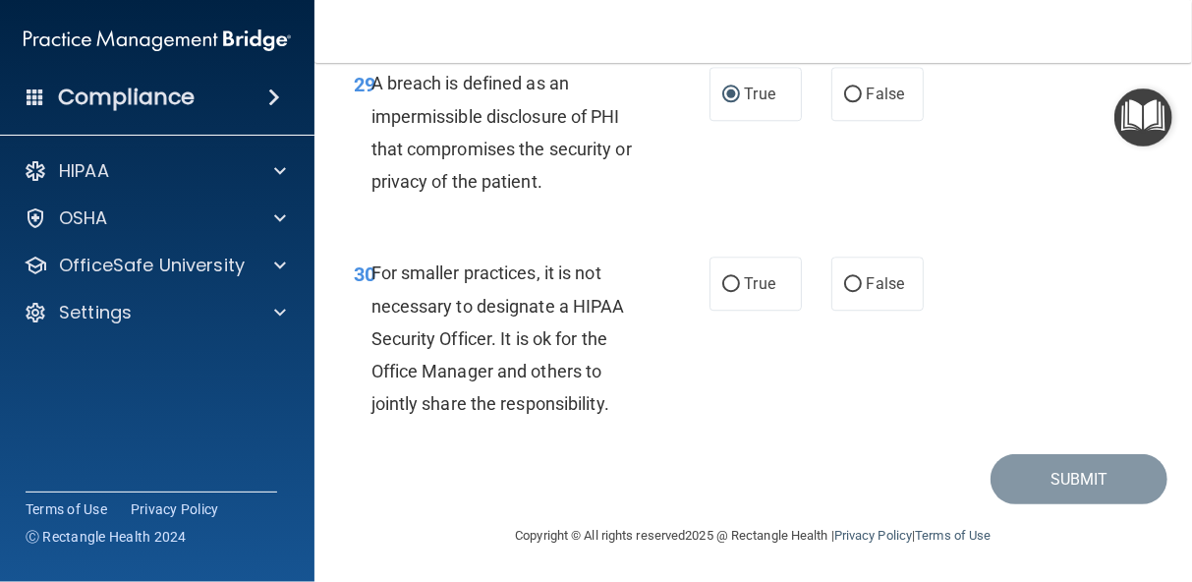
scroll to position [6091, 0]
click at [844, 291] on input "False" at bounding box center [853, 283] width 18 height 15
radio input "true"
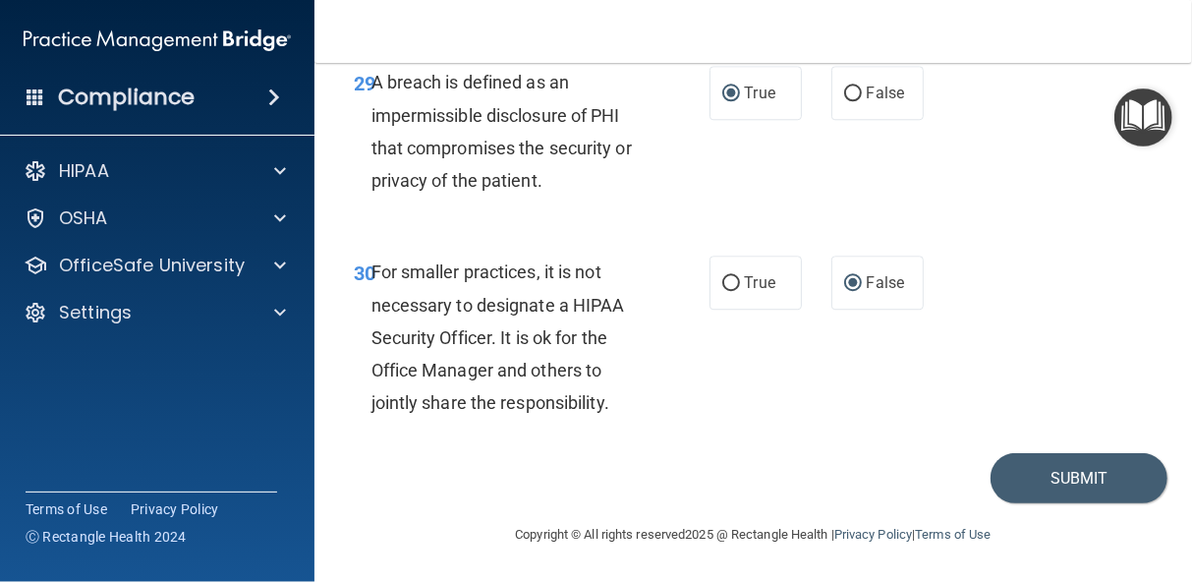
scroll to position [6242, 0]
click at [1060, 474] on button "Submit" at bounding box center [1078, 478] width 177 height 50
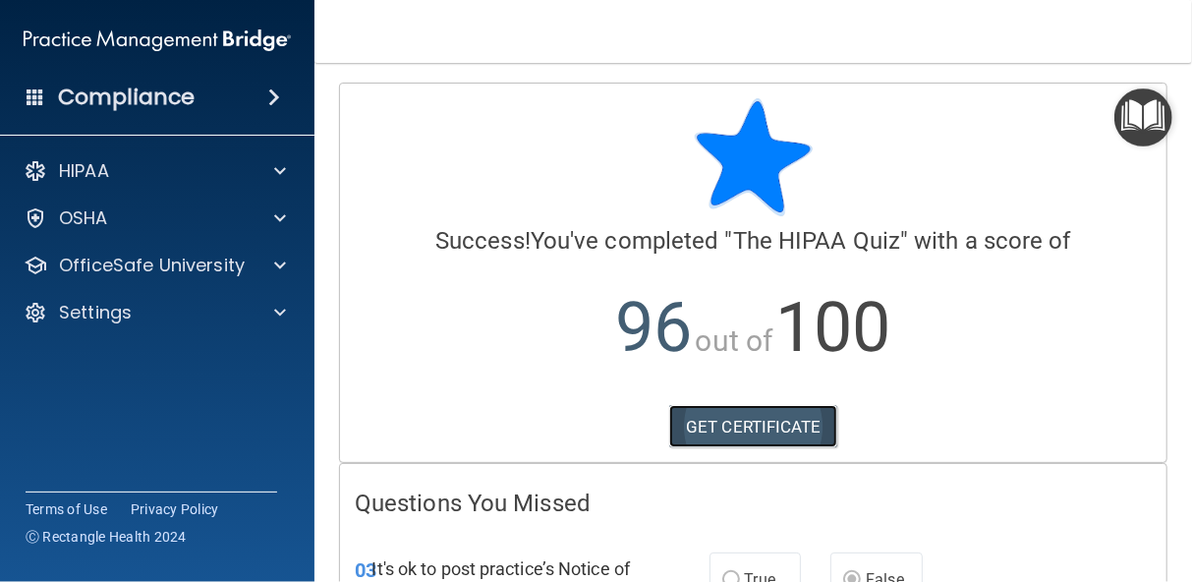
click at [775, 418] on link "GET CERTIFICATE" at bounding box center [753, 426] width 168 height 43
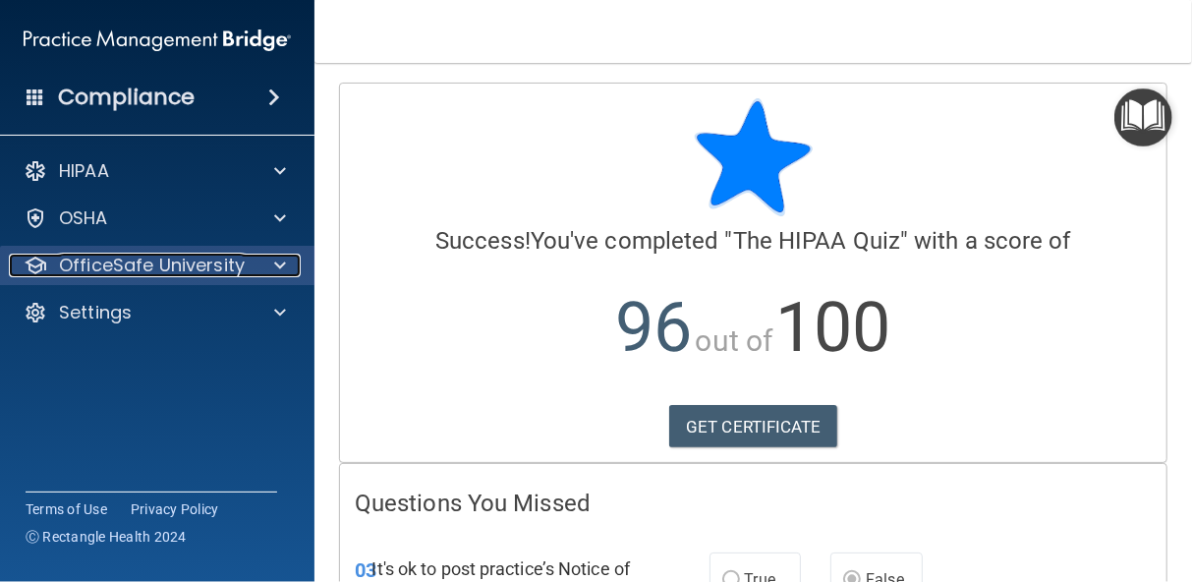
click at [95, 257] on p "OfficeSafe University" at bounding box center [152, 265] width 186 height 24
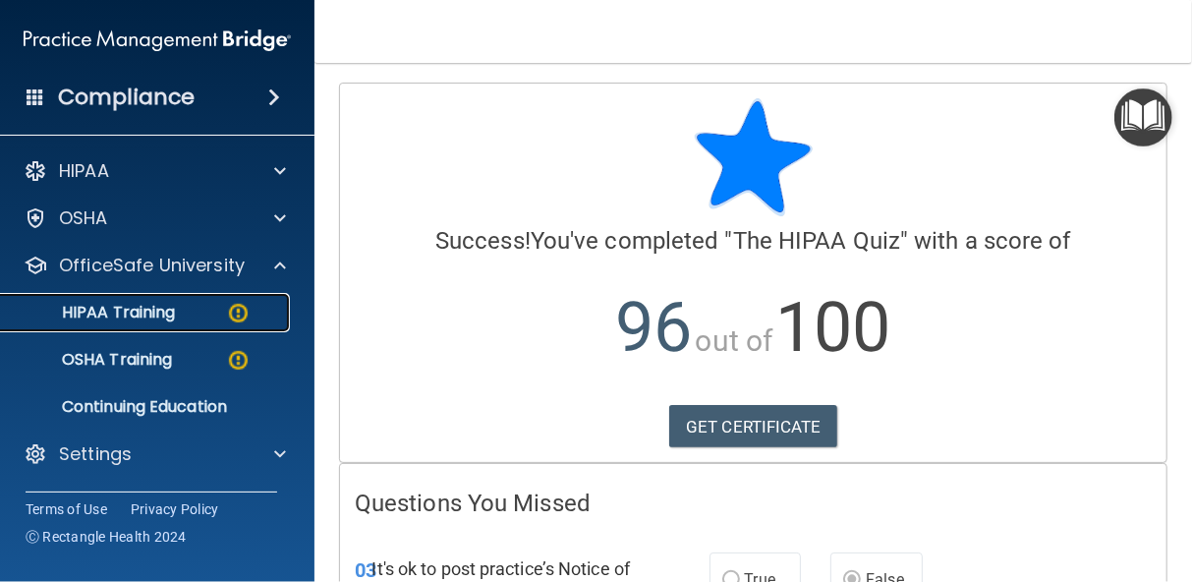
click at [102, 312] on p "HIPAA Training" at bounding box center [94, 313] width 162 height 20
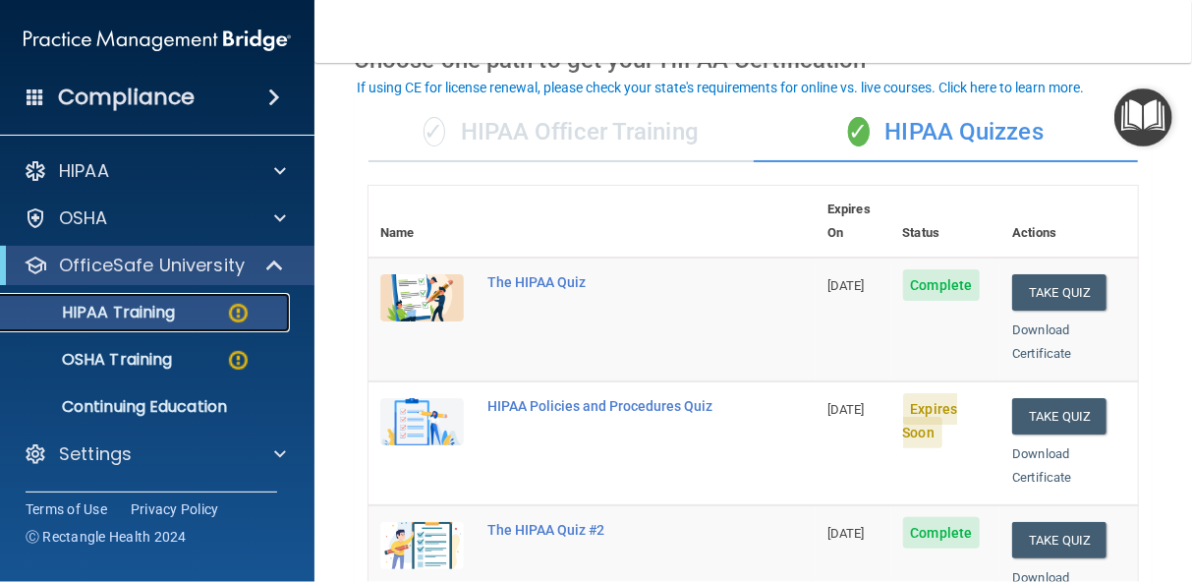
scroll to position [118, 0]
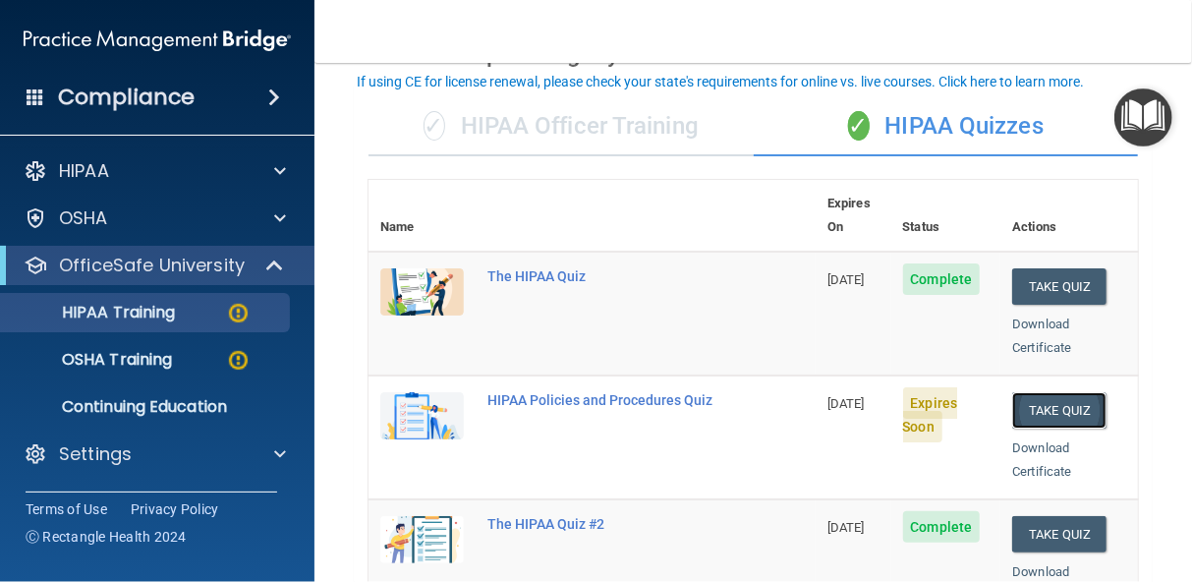
click at [1058, 392] on button "Take Quiz" at bounding box center [1059, 410] width 94 height 36
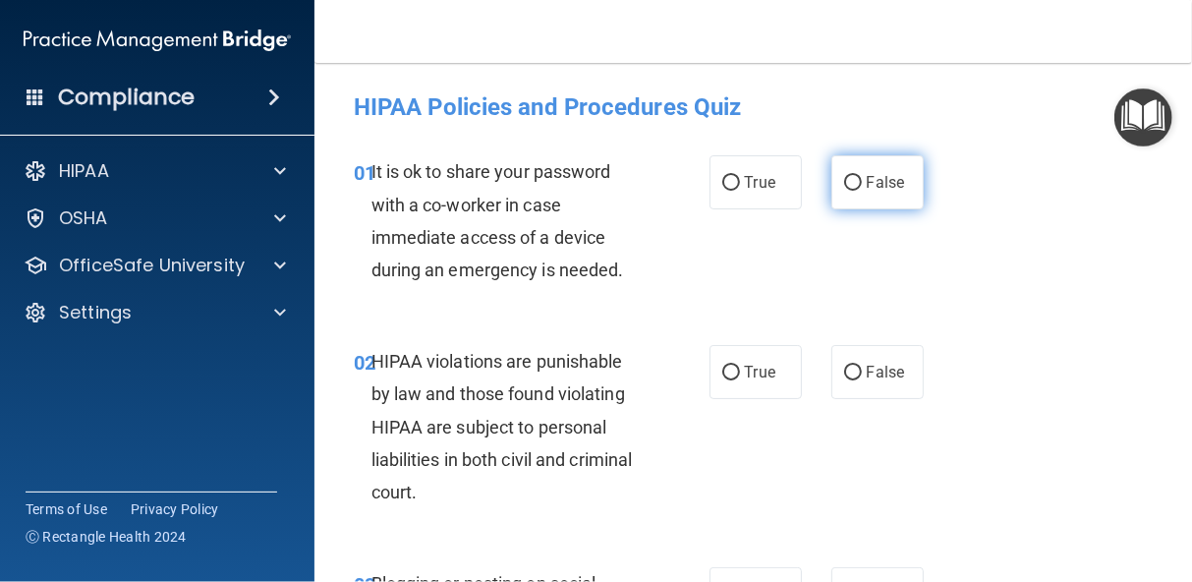
click at [845, 180] on input "False" at bounding box center [853, 183] width 18 height 15
radio input "true"
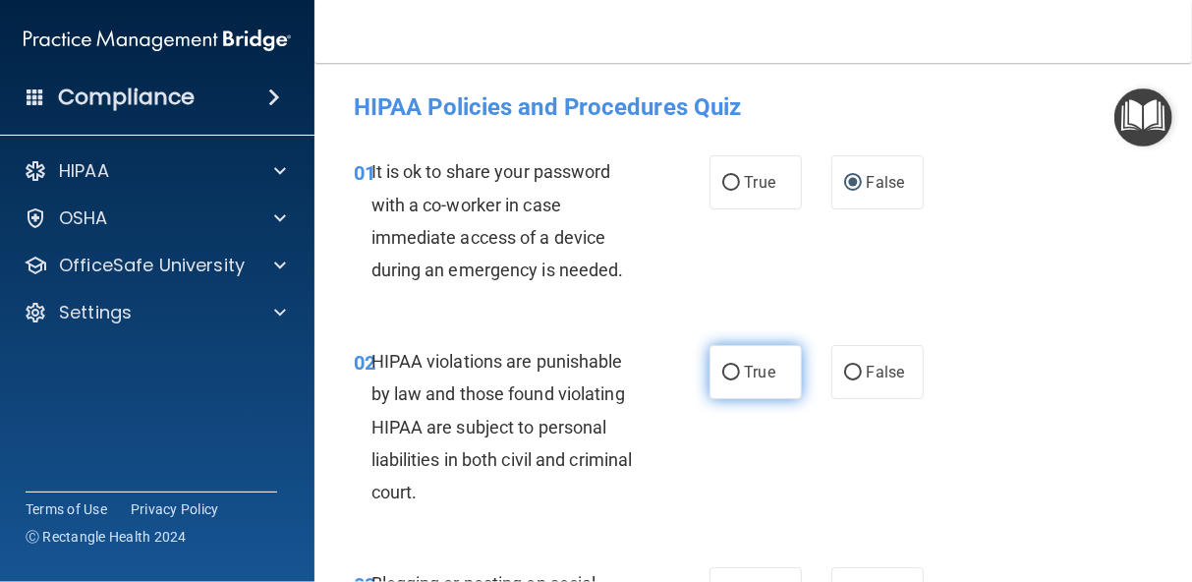
click at [722, 373] on input "True" at bounding box center [731, 372] width 18 height 15
radio input "true"
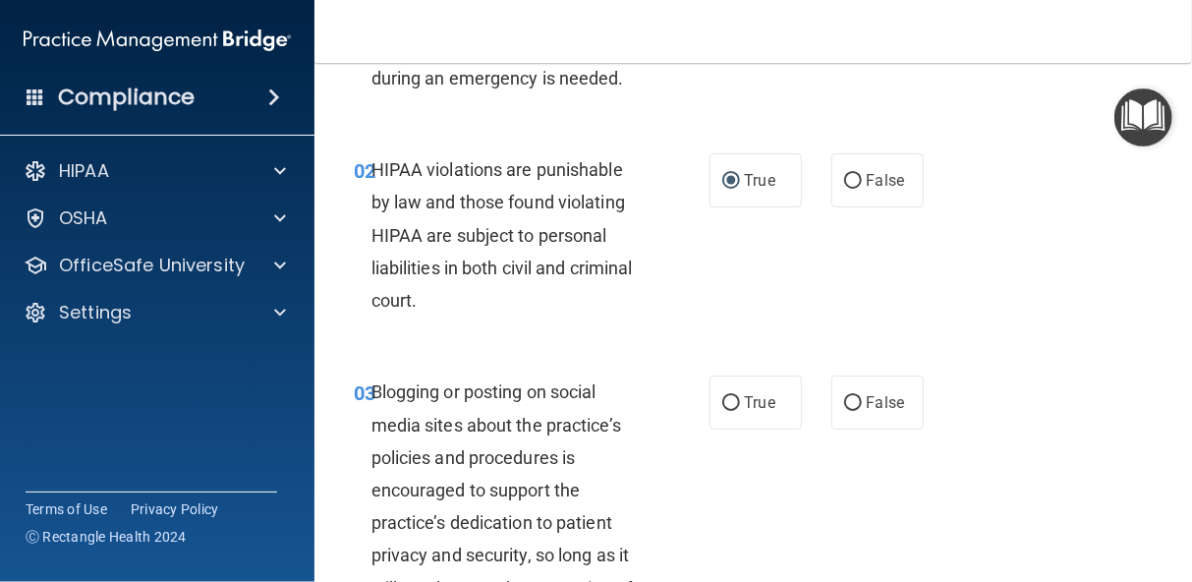
scroll to position [196, 0]
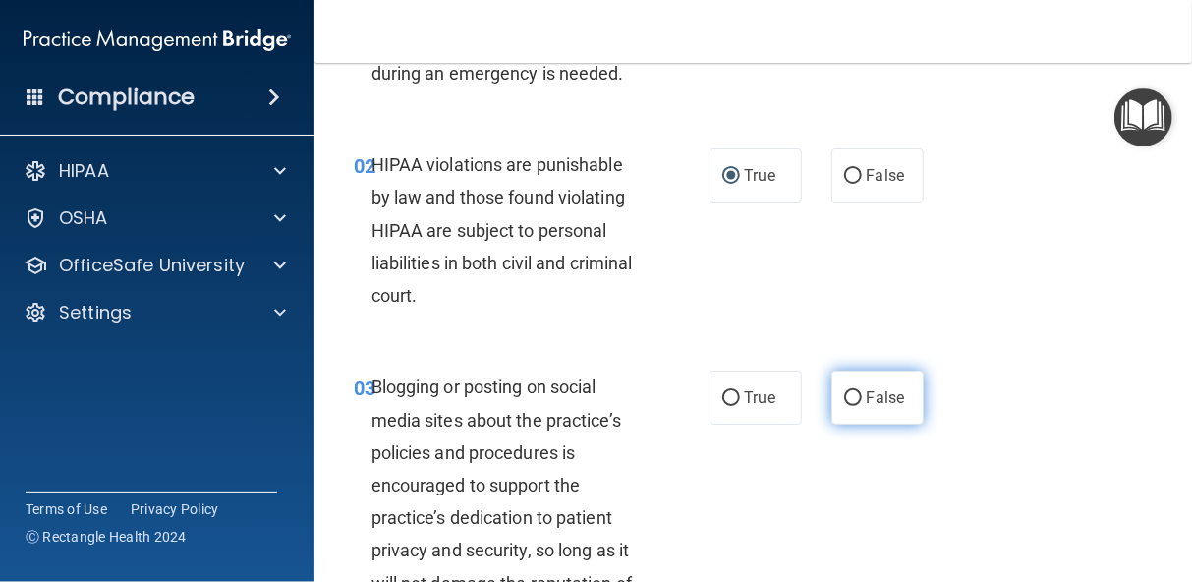
click at [850, 393] on input "False" at bounding box center [853, 398] width 18 height 15
radio input "true"
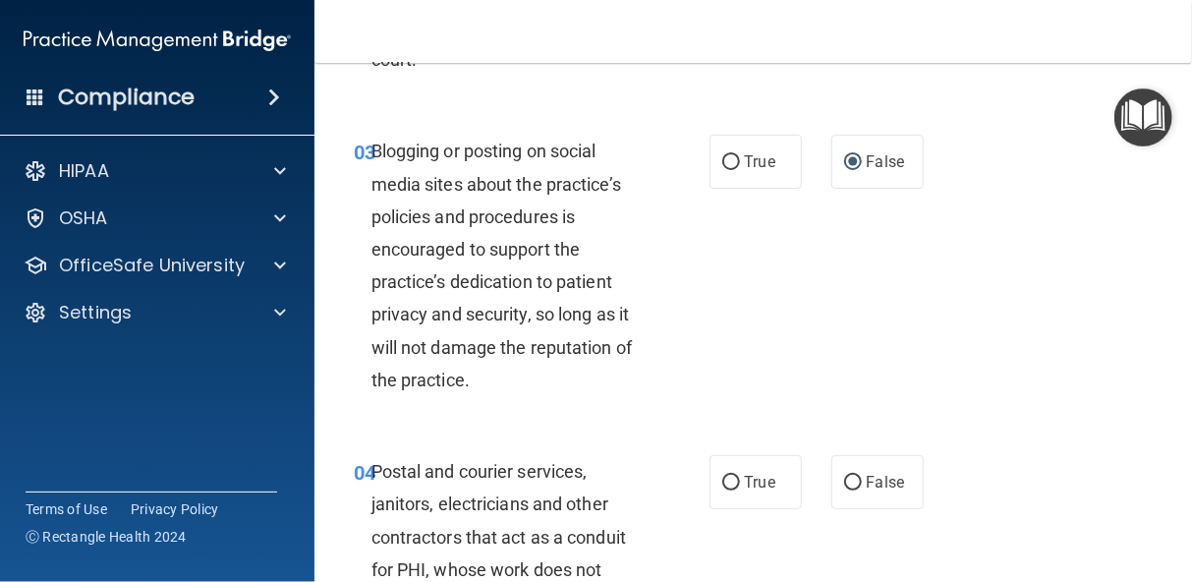
scroll to position [472, 0]
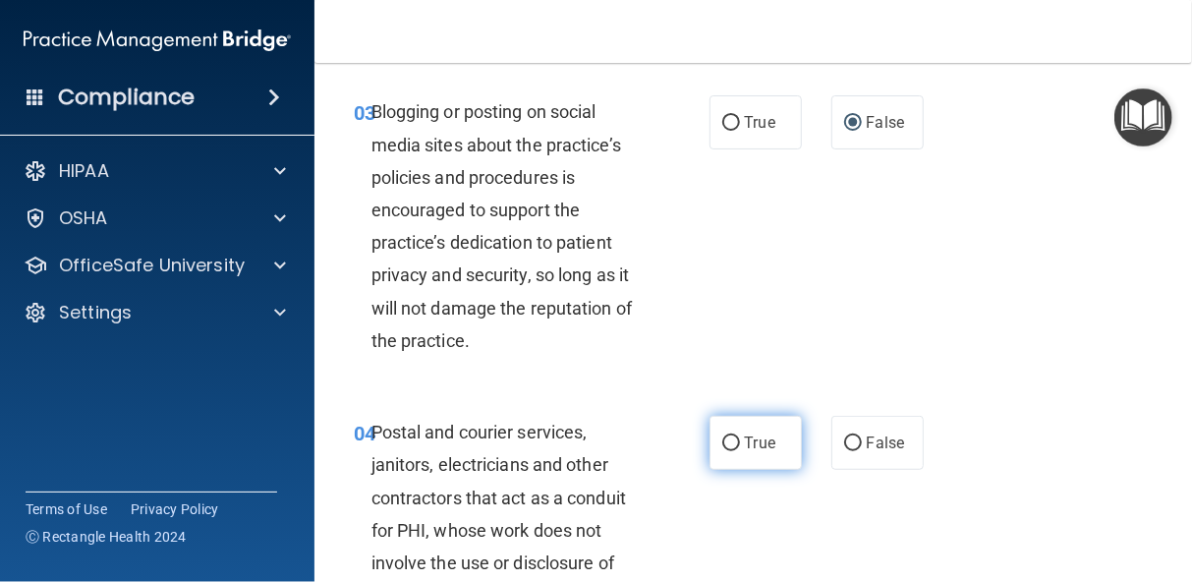
click at [724, 439] on input "True" at bounding box center [731, 443] width 18 height 15
radio input "true"
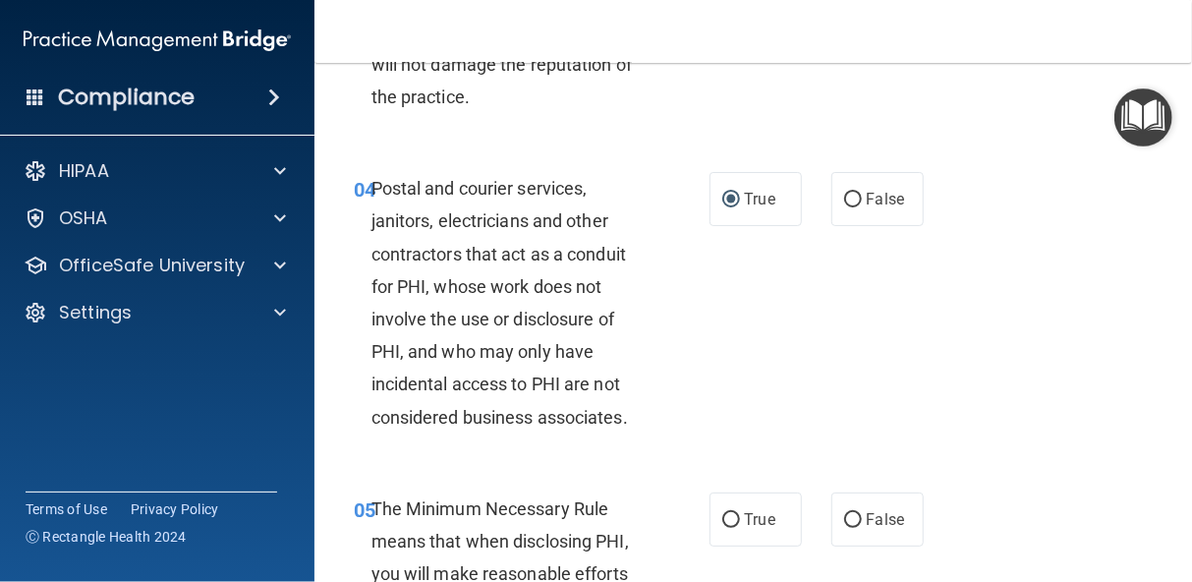
scroll to position [747, 0]
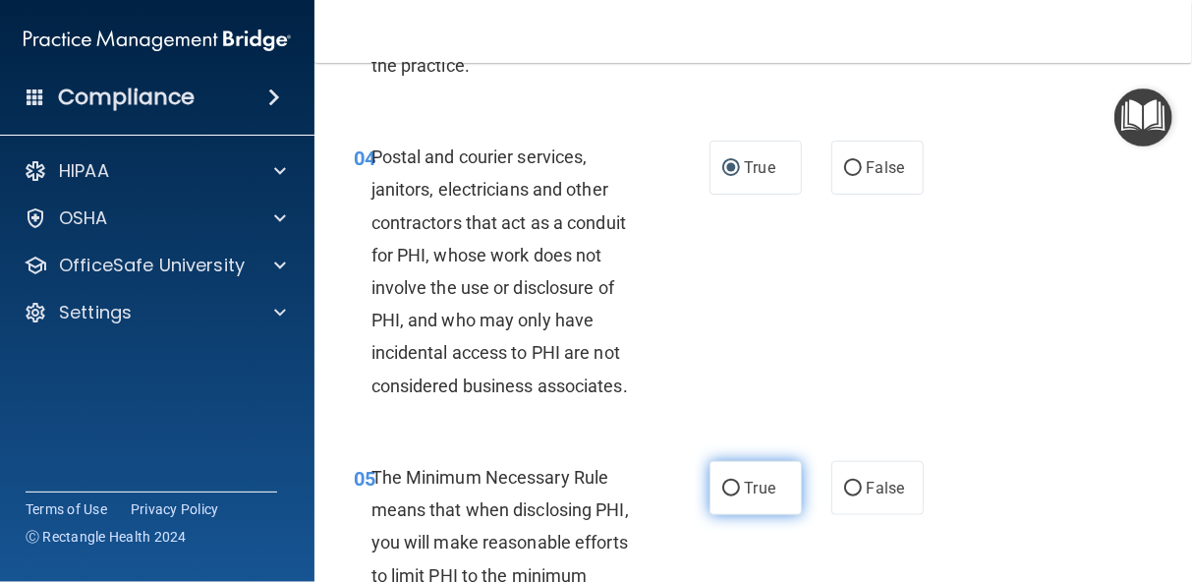
click at [723, 488] on input "True" at bounding box center [731, 488] width 18 height 15
radio input "true"
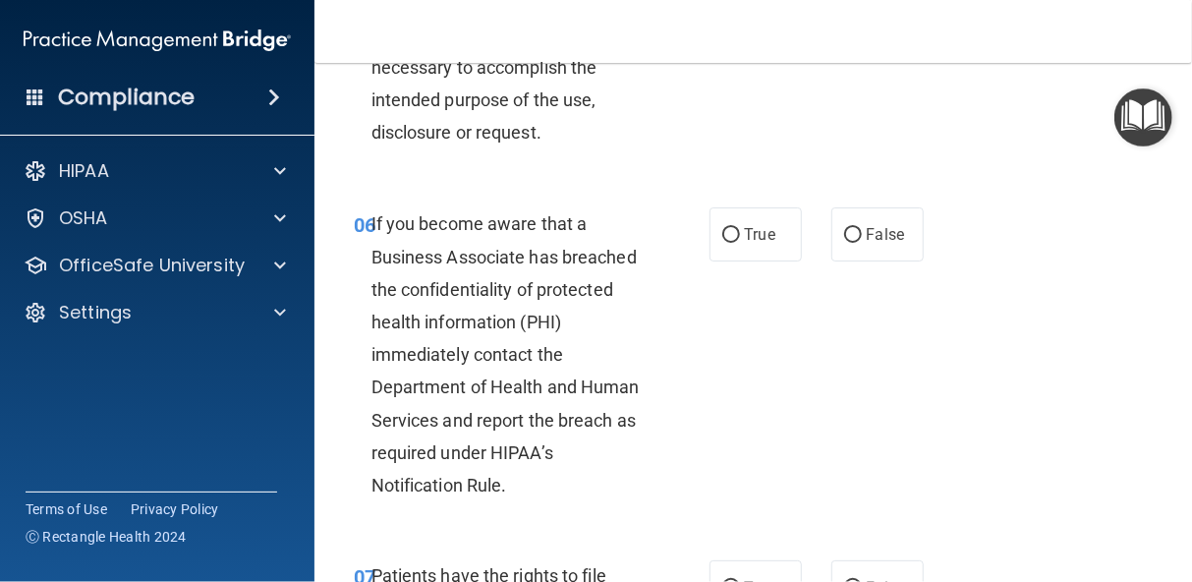
scroll to position [1297, 0]
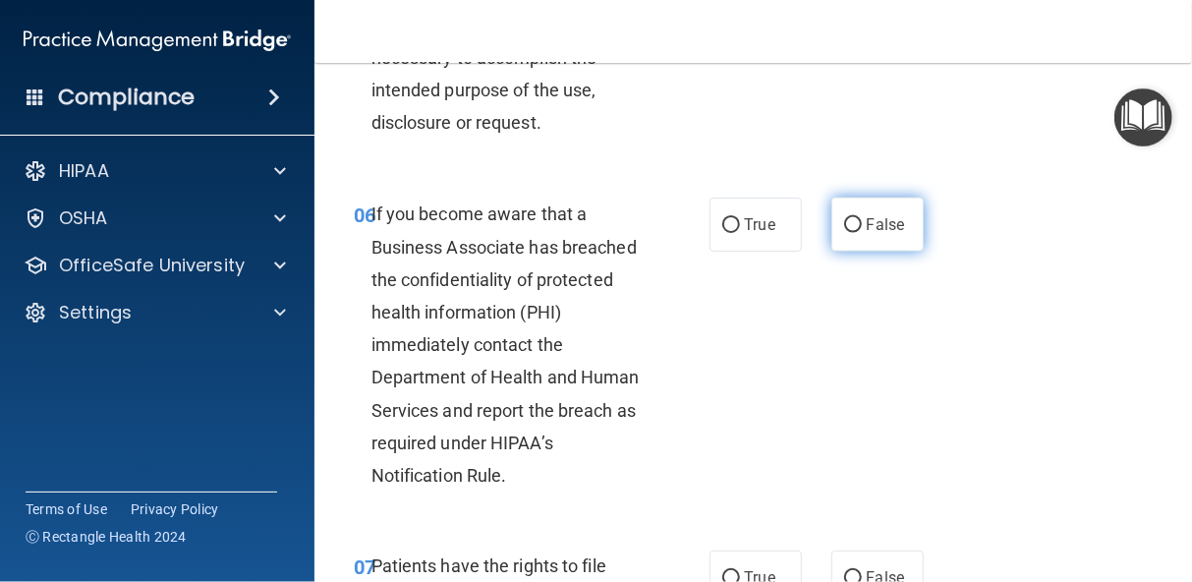
click at [844, 227] on input "False" at bounding box center [853, 225] width 18 height 15
radio input "true"
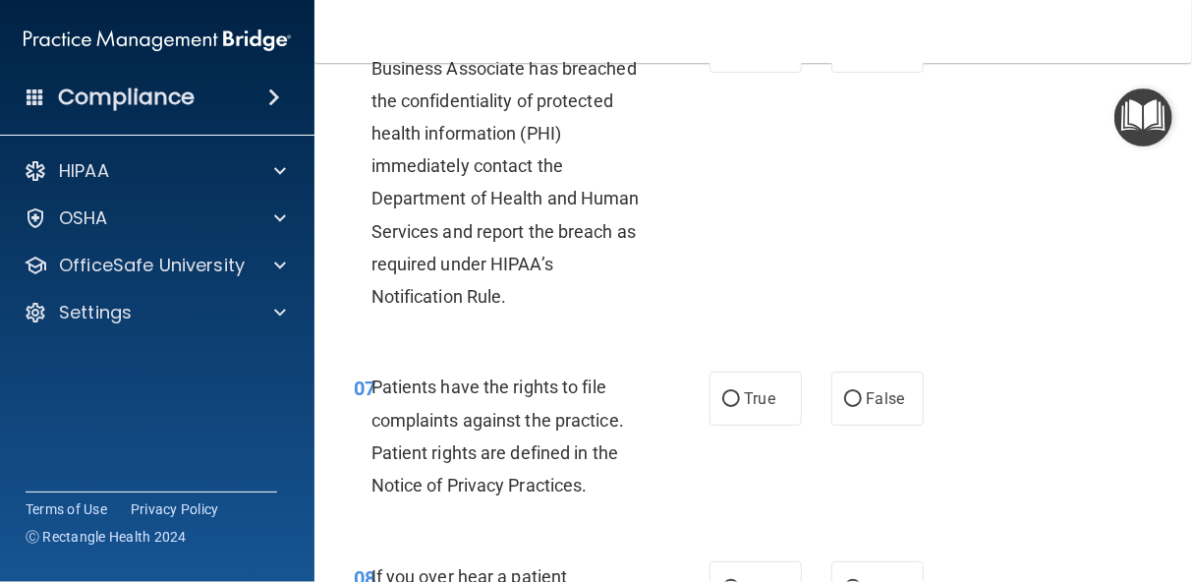
scroll to position [1493, 0]
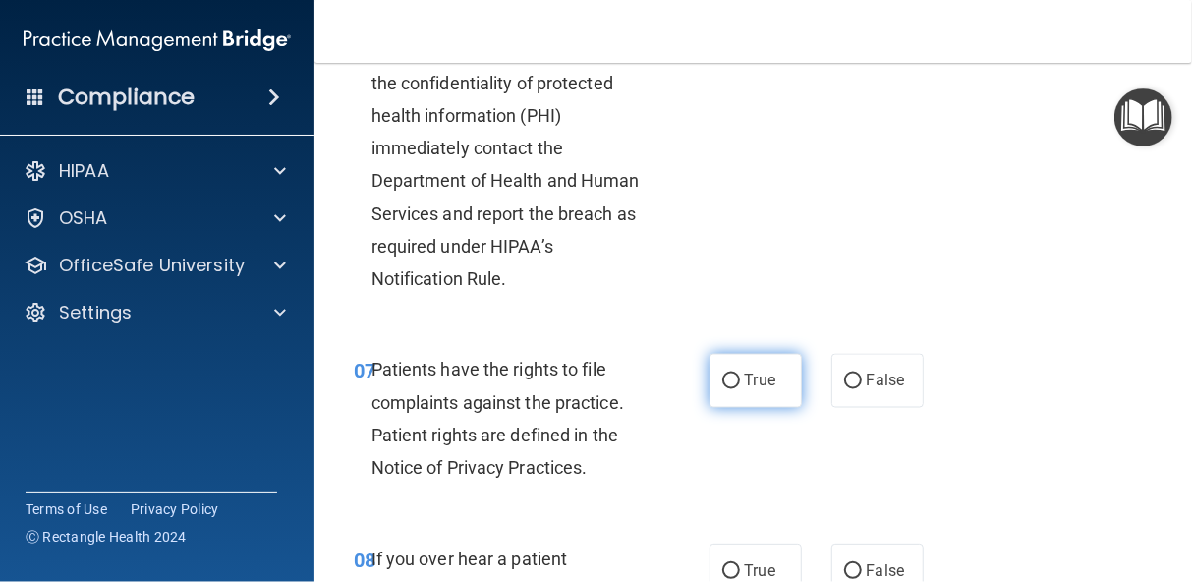
click at [726, 390] on label "True" at bounding box center [755, 381] width 92 height 54
click at [726, 389] on input "True" at bounding box center [731, 381] width 18 height 15
radio input "true"
click at [844, 565] on input "False" at bounding box center [853, 571] width 18 height 15
radio input "true"
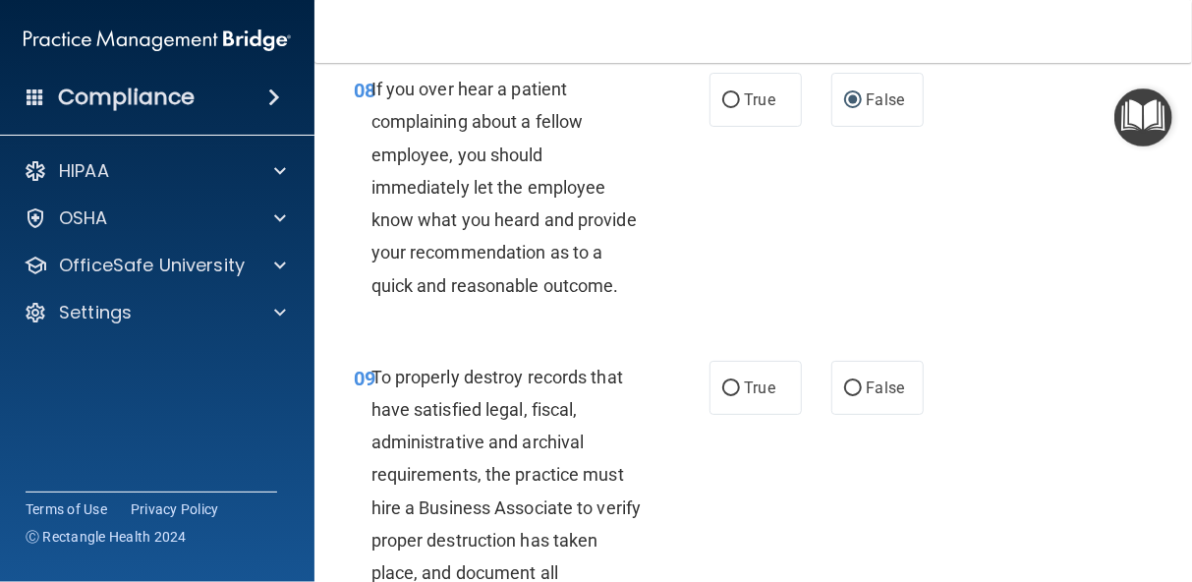
scroll to position [1965, 0]
click at [848, 383] on input "False" at bounding box center [853, 387] width 18 height 15
radio input "true"
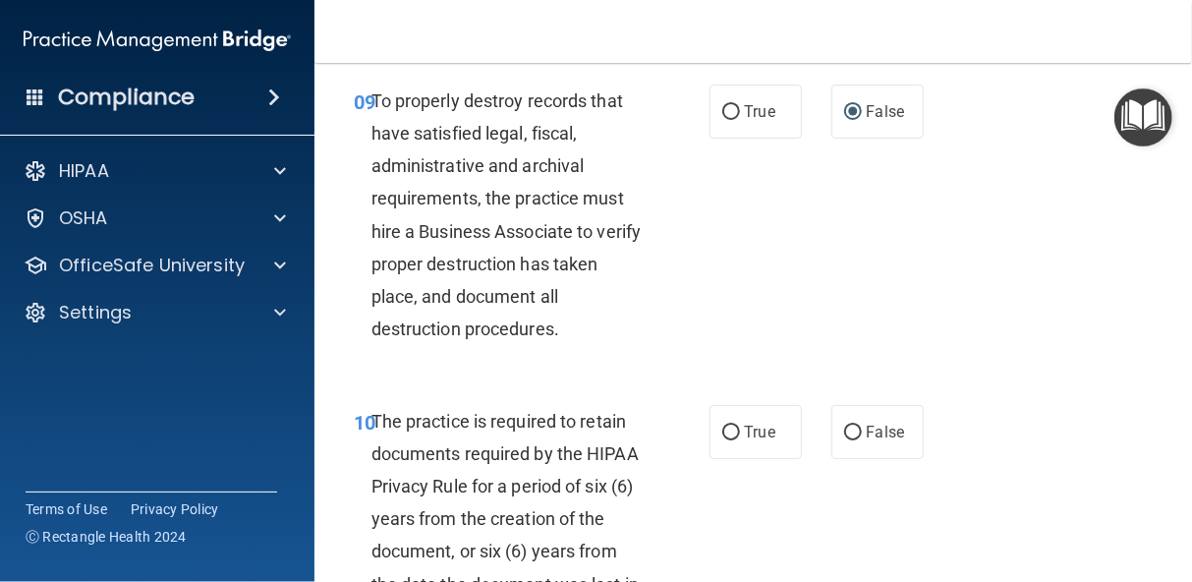
scroll to position [2279, 0]
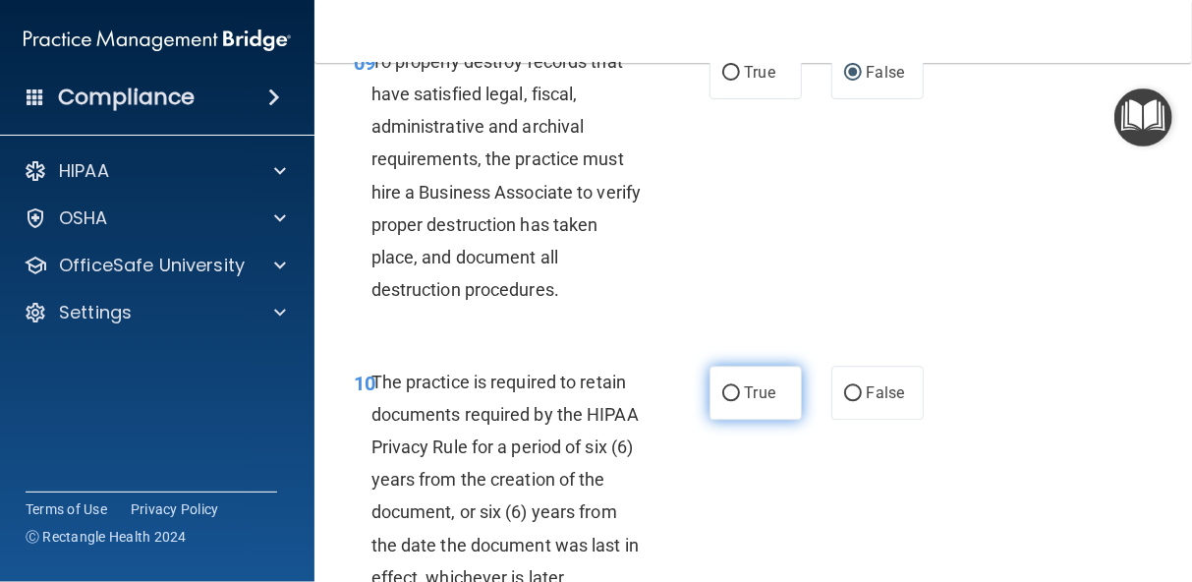
click at [724, 389] on input "True" at bounding box center [731, 393] width 18 height 15
radio input "true"
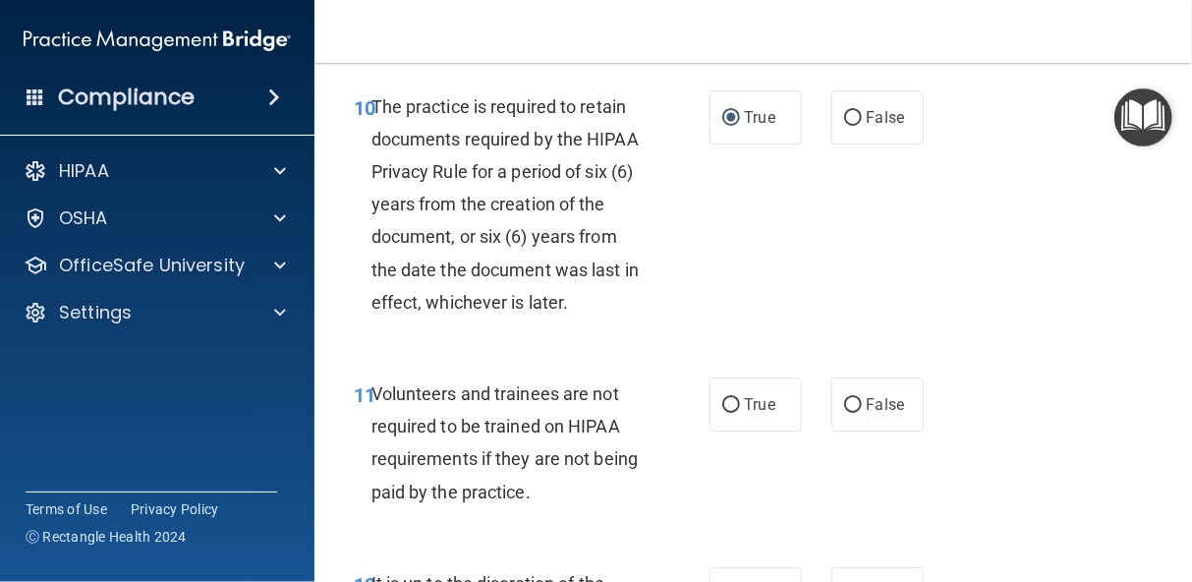
scroll to position [2593, 0]
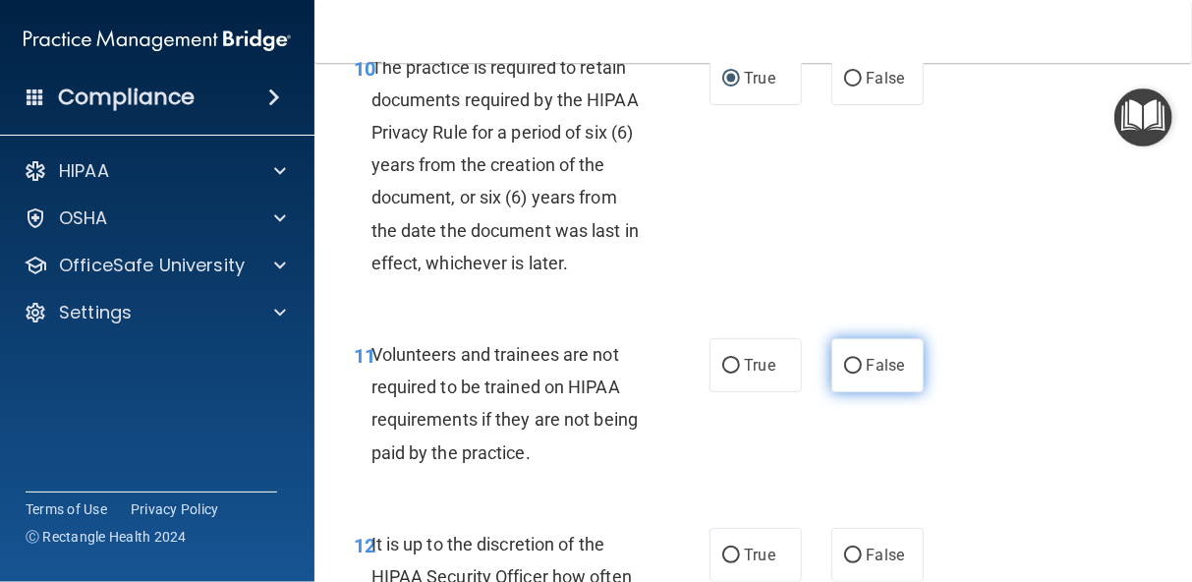
click at [844, 370] on input "False" at bounding box center [853, 366] width 18 height 15
radio input "true"
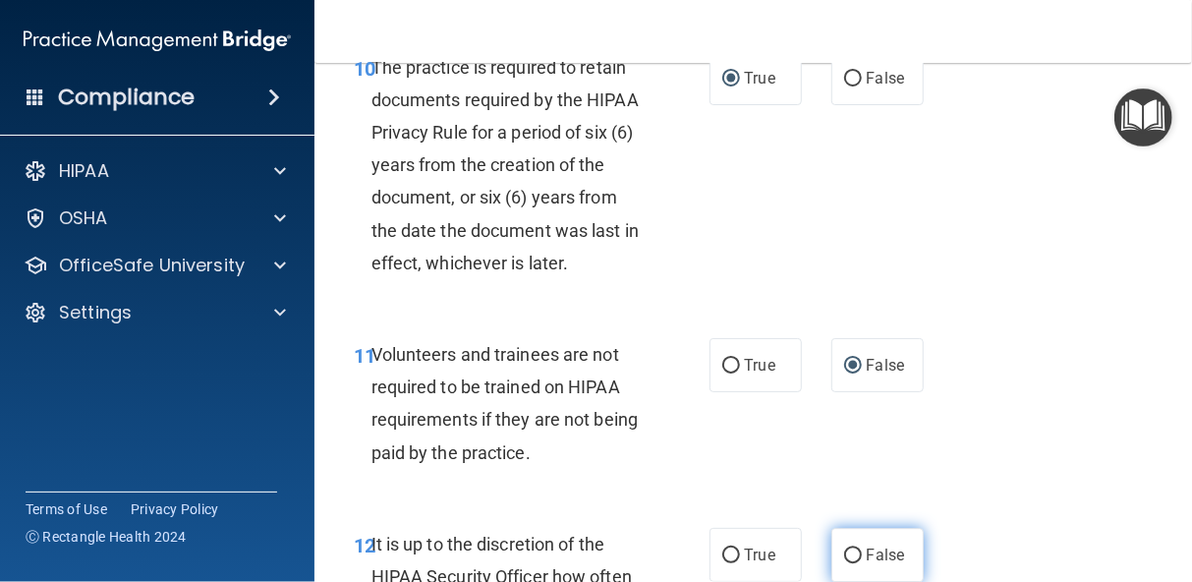
click at [844, 556] on input "False" at bounding box center [853, 555] width 18 height 15
radio input "true"
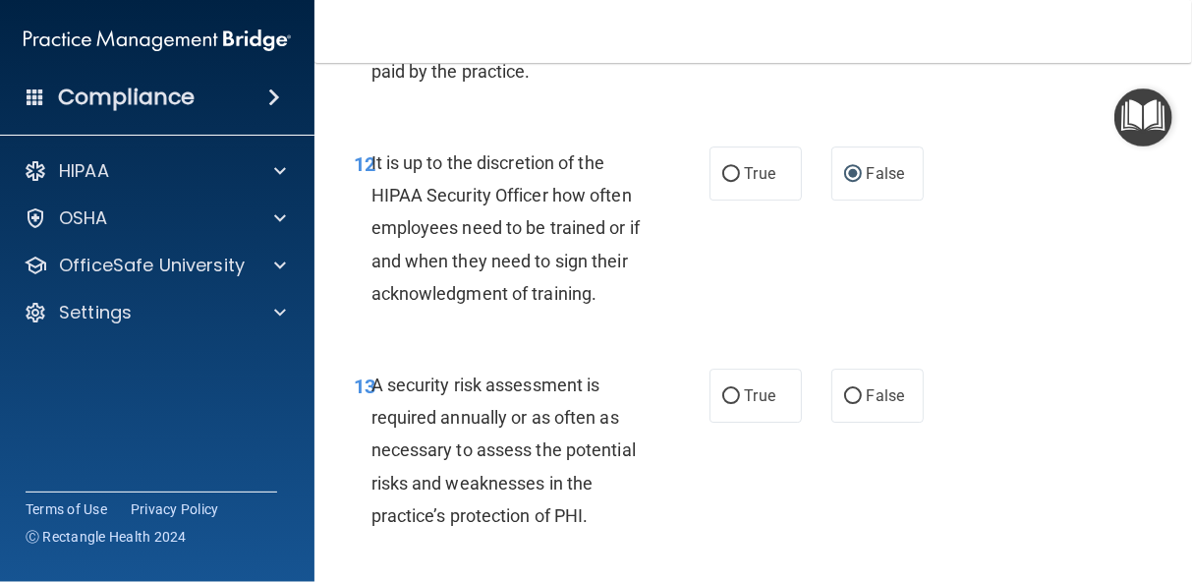
scroll to position [2986, 0]
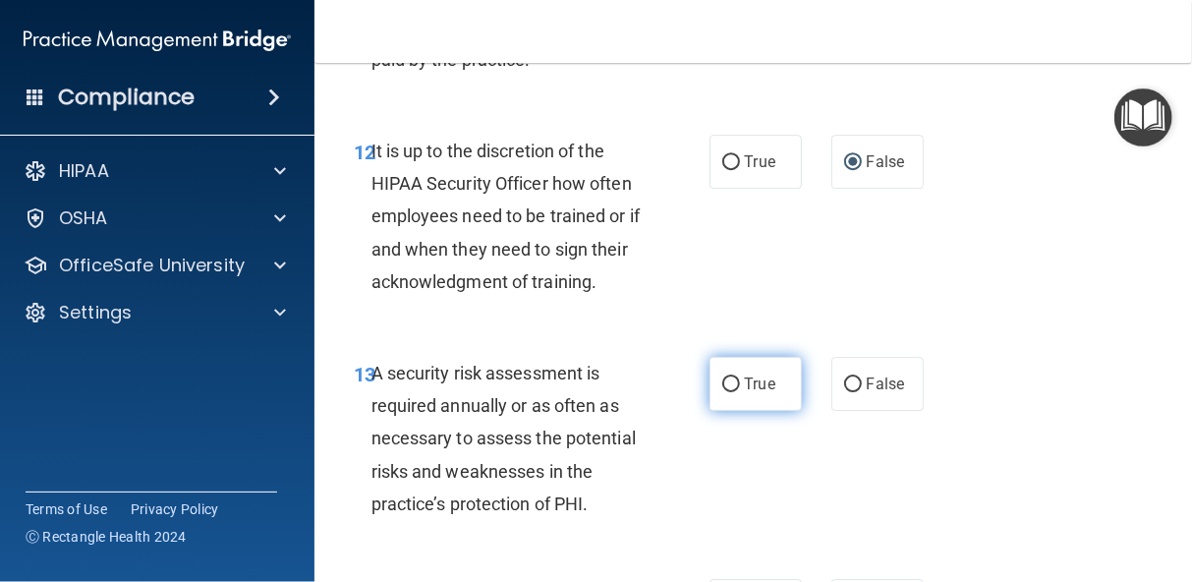
click at [724, 384] on input "True" at bounding box center [731, 384] width 18 height 15
radio input "true"
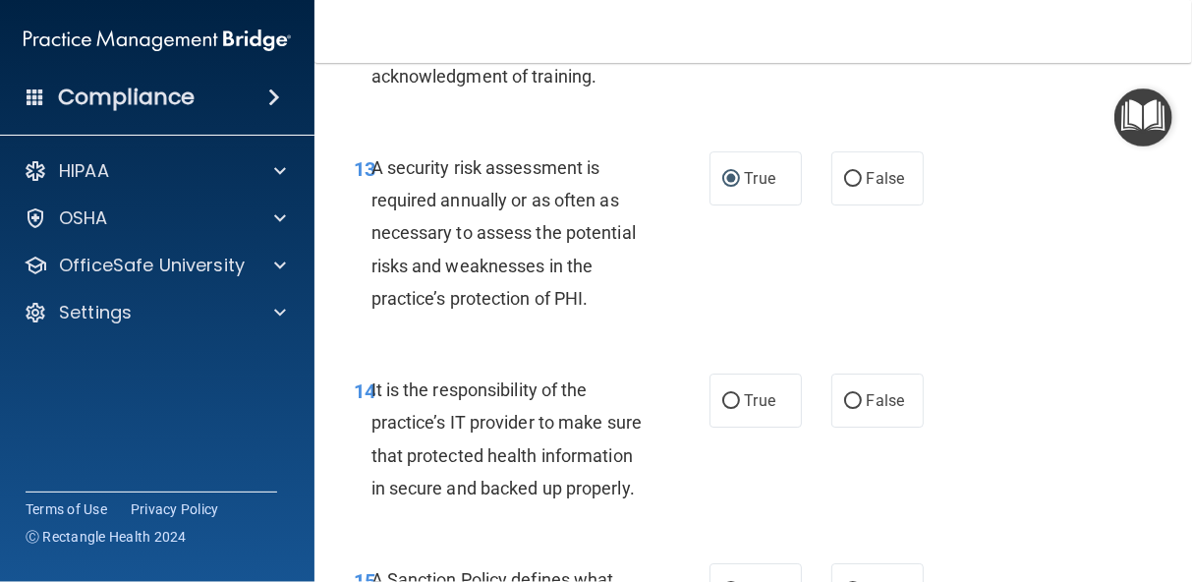
scroll to position [3222, 0]
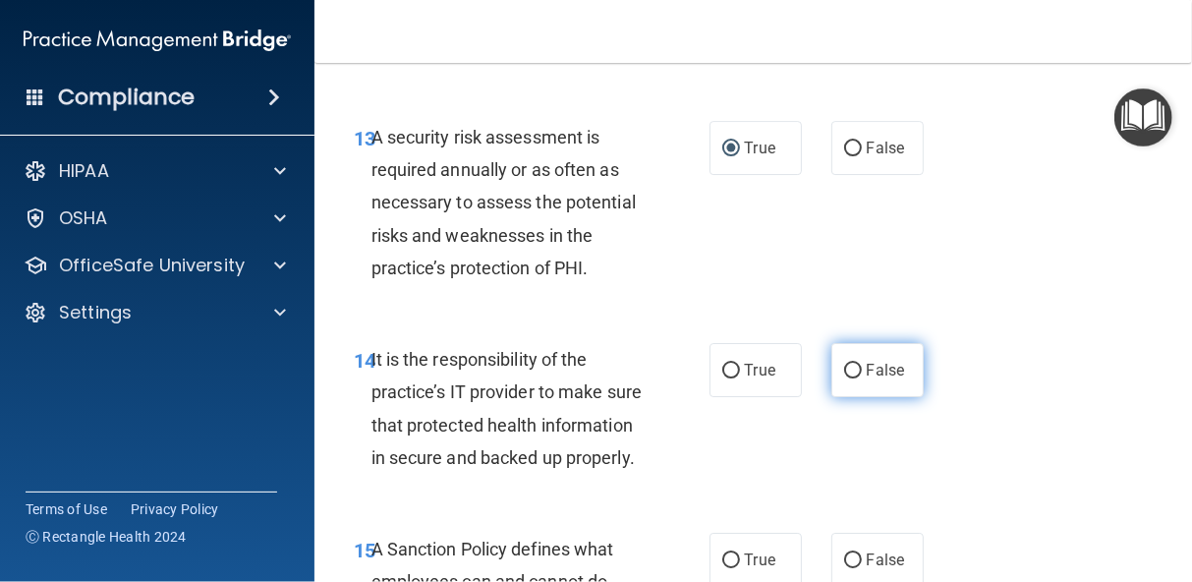
click at [844, 366] on input "False" at bounding box center [853, 370] width 18 height 15
radio input "true"
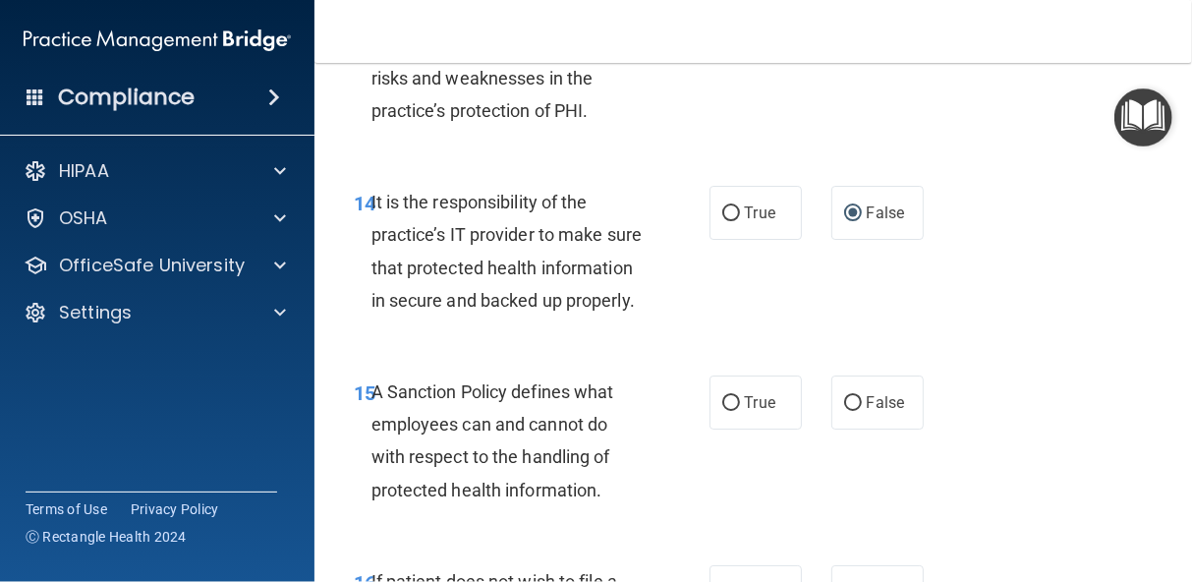
scroll to position [3419, 0]
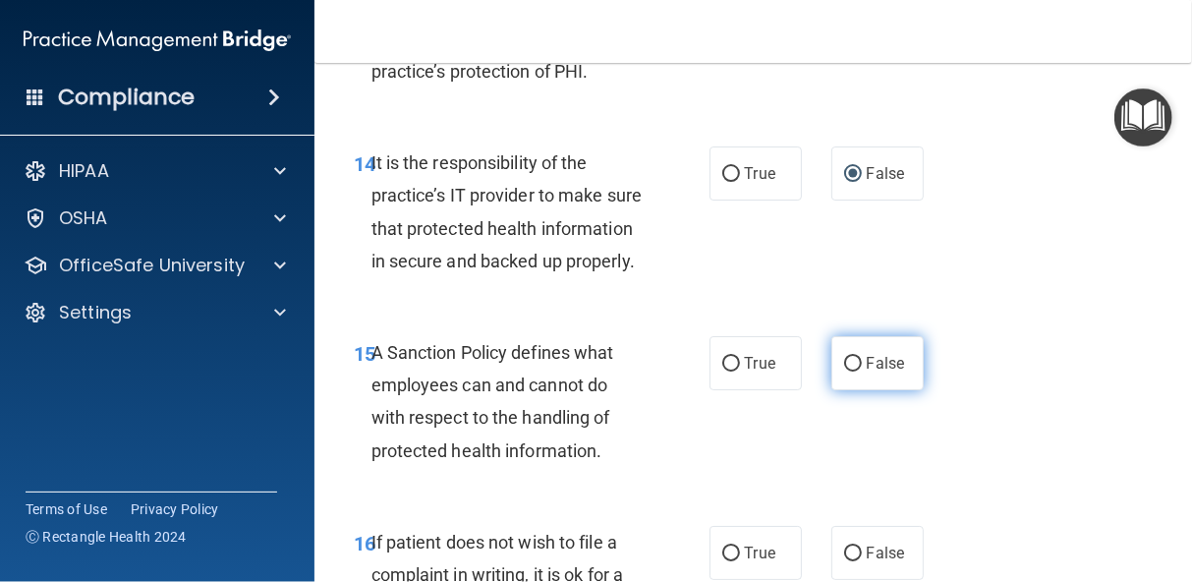
click at [844, 371] on input "False" at bounding box center [853, 364] width 18 height 15
radio input "true"
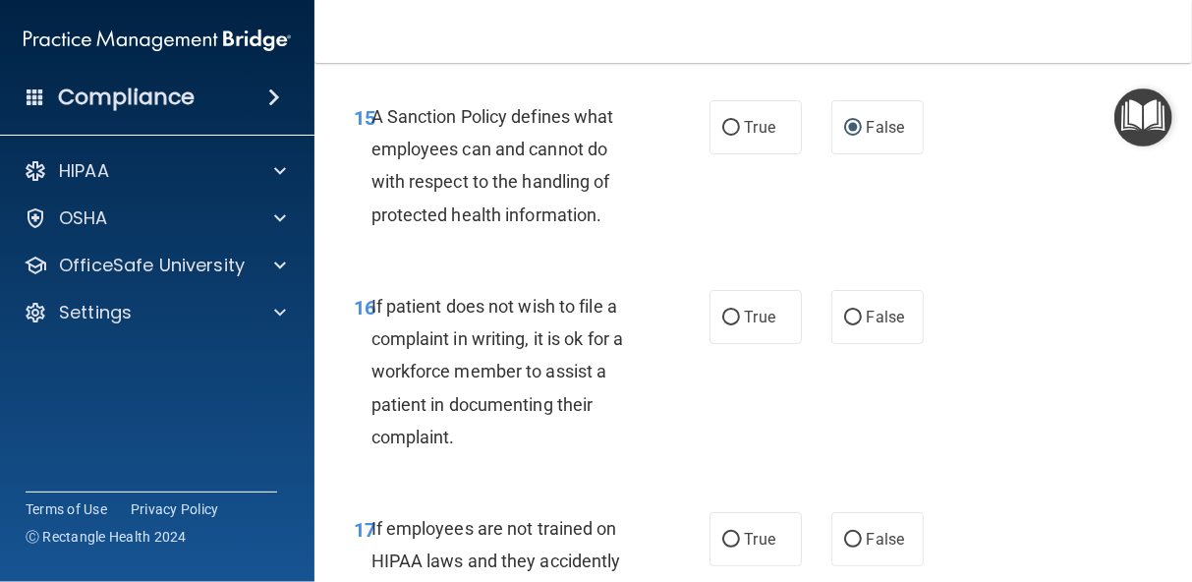
scroll to position [3667, 0]
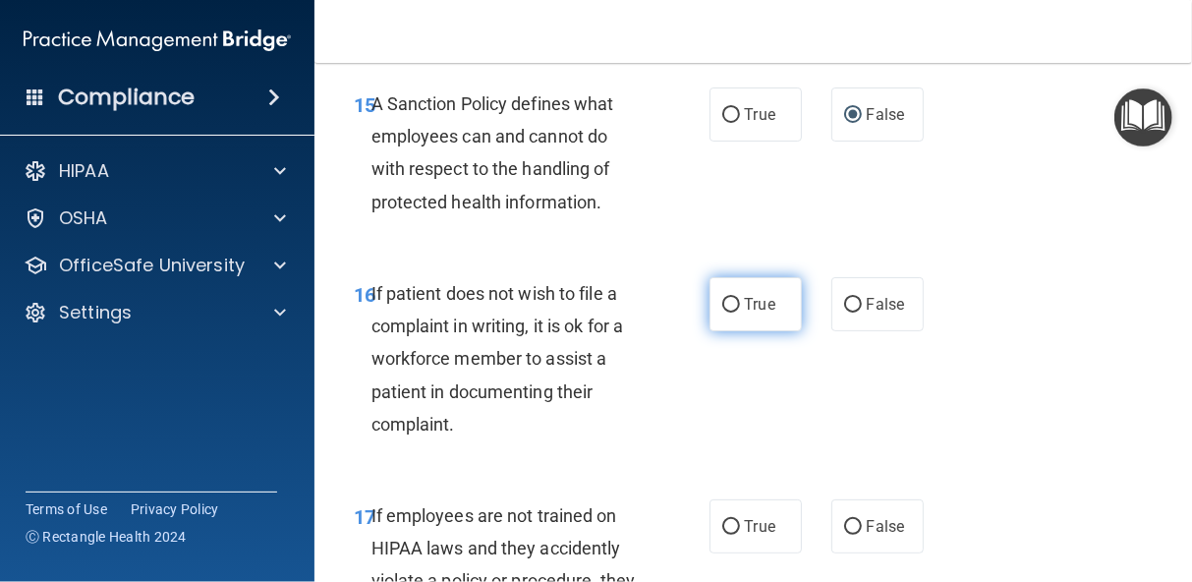
click at [726, 312] on input "True" at bounding box center [731, 305] width 18 height 15
radio input "true"
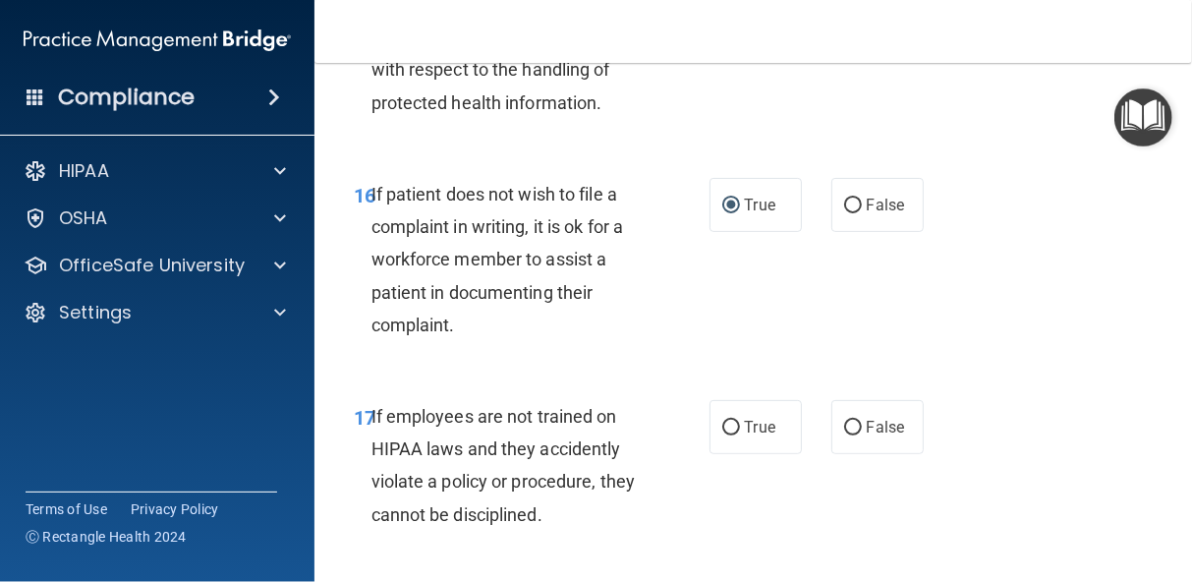
scroll to position [3785, 0]
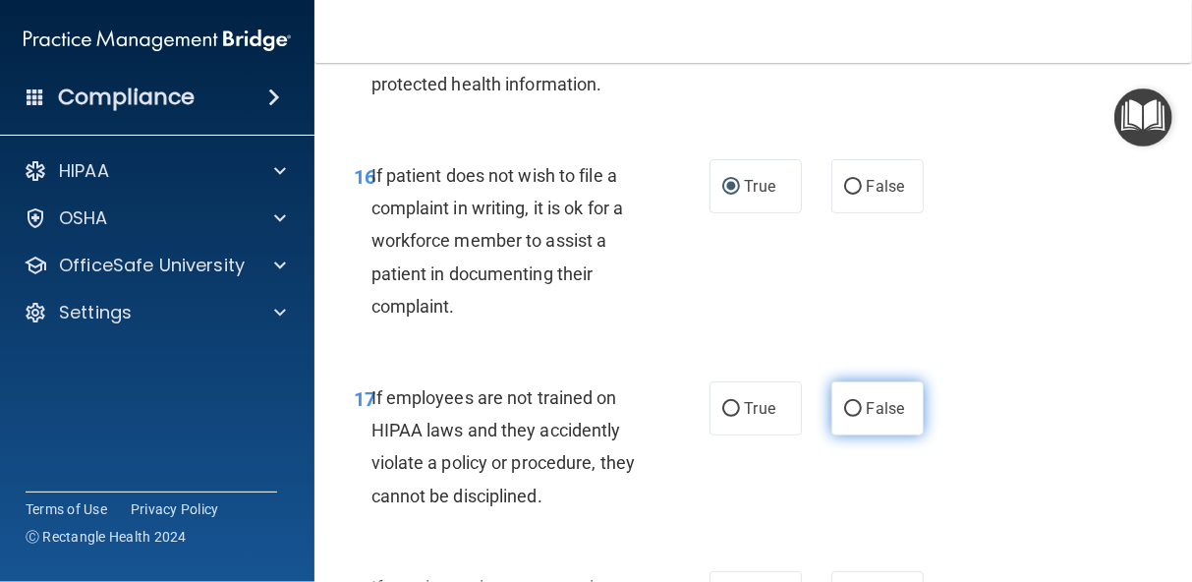
click at [844, 417] on input "False" at bounding box center [853, 409] width 18 height 15
radio input "true"
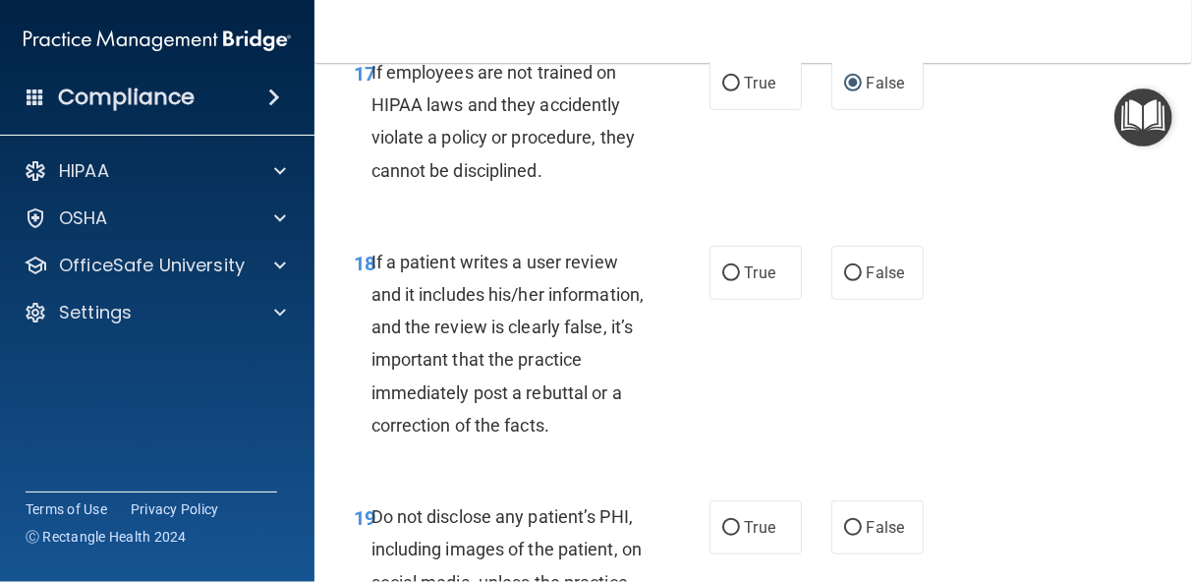
scroll to position [4139, 0]
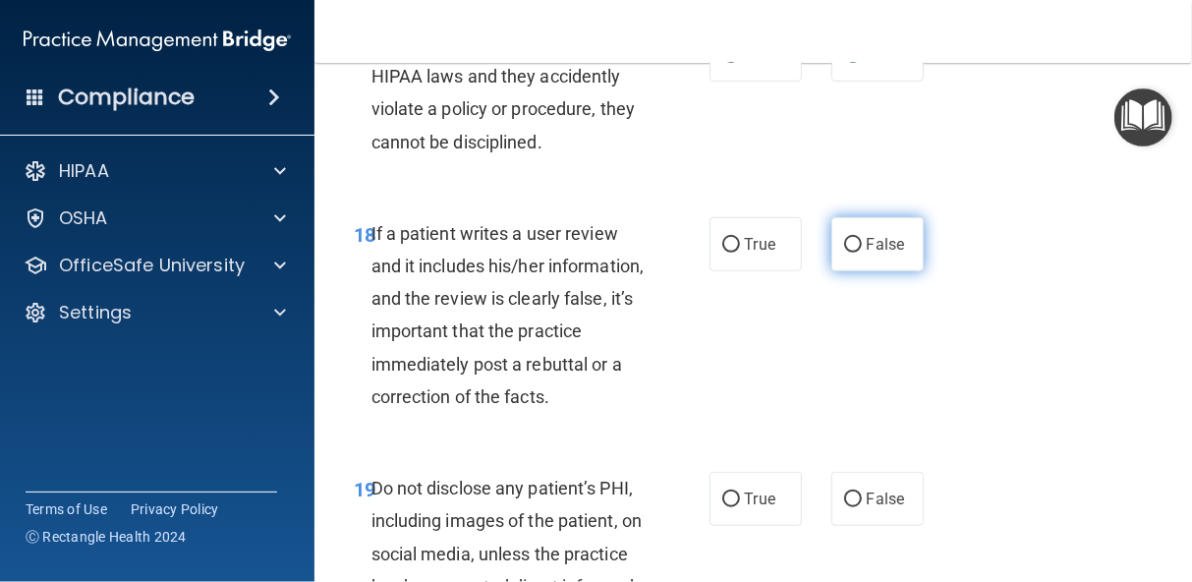
click at [849, 252] on input "False" at bounding box center [853, 245] width 18 height 15
radio input "true"
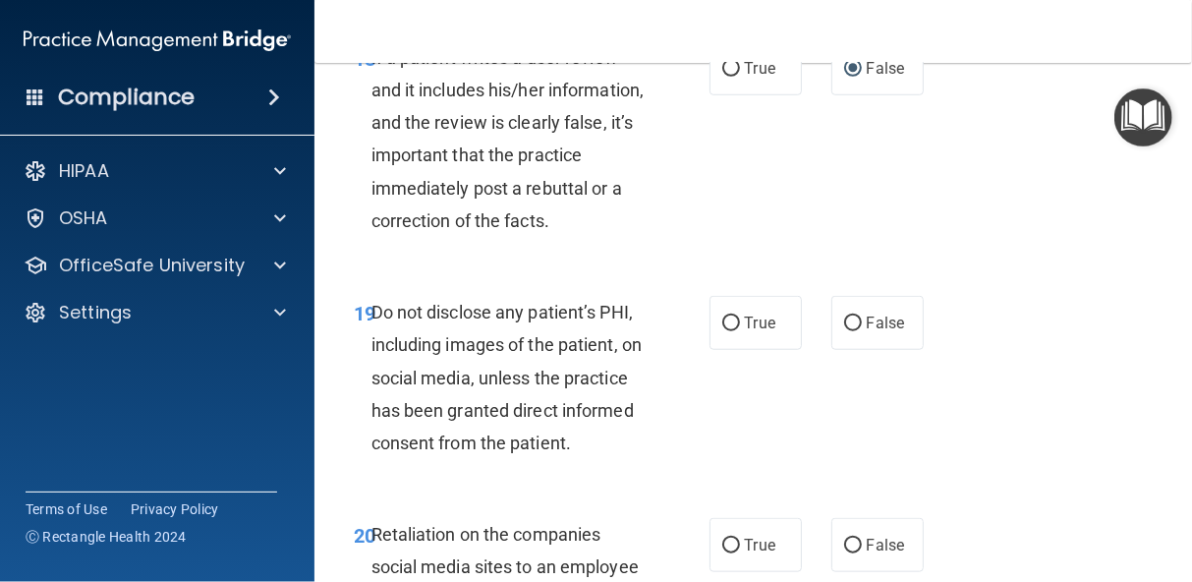
scroll to position [4335, 0]
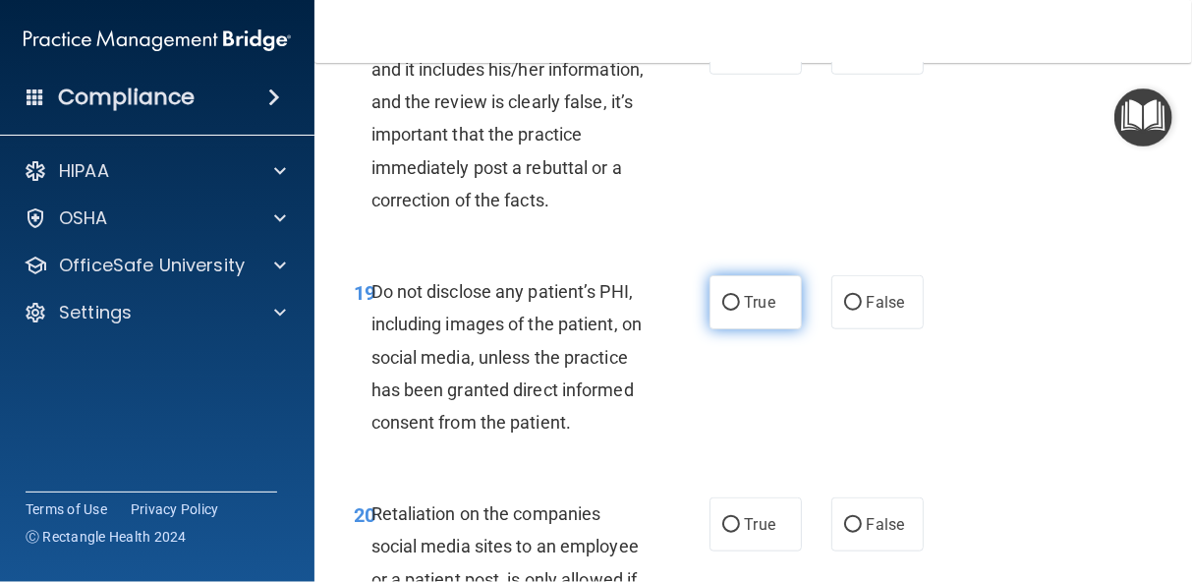
click at [722, 310] on input "True" at bounding box center [731, 303] width 18 height 15
radio input "true"
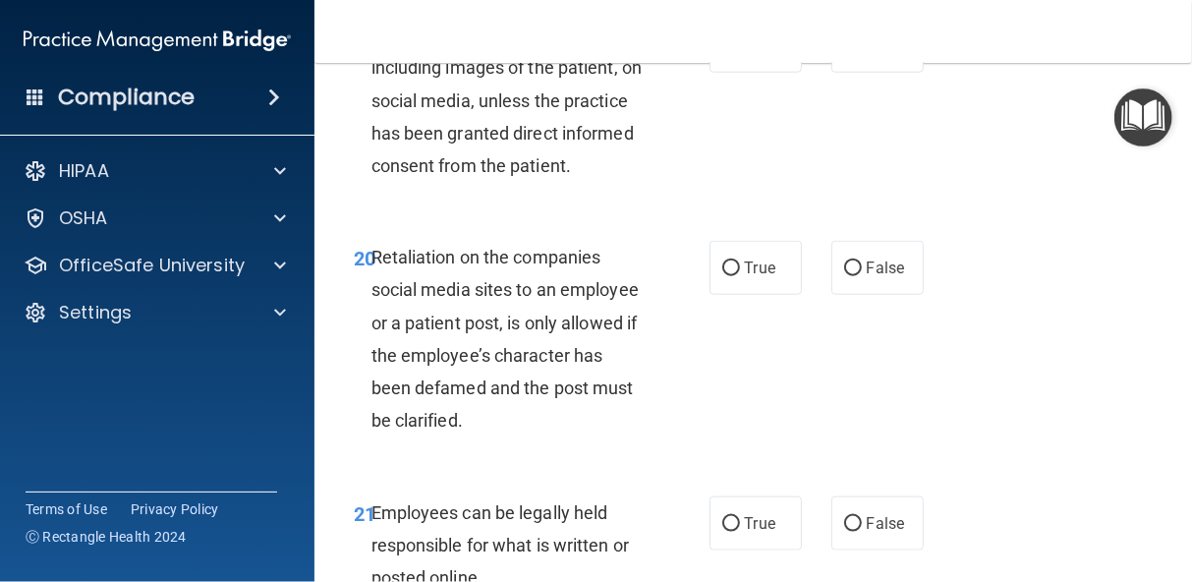
scroll to position [4610, 0]
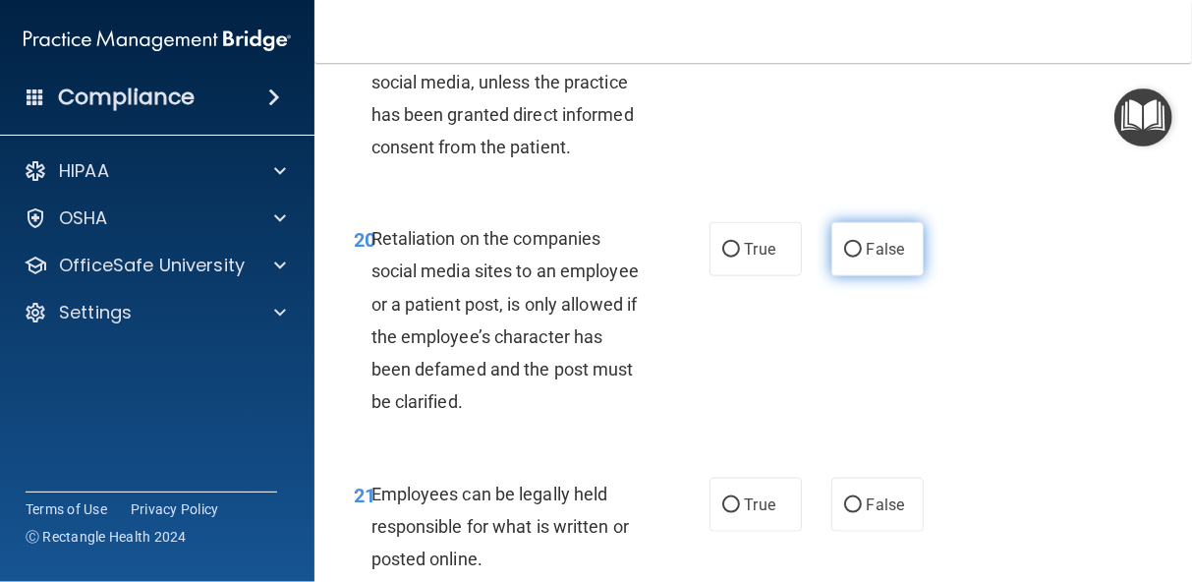
click at [847, 257] on input "False" at bounding box center [853, 250] width 18 height 15
radio input "true"
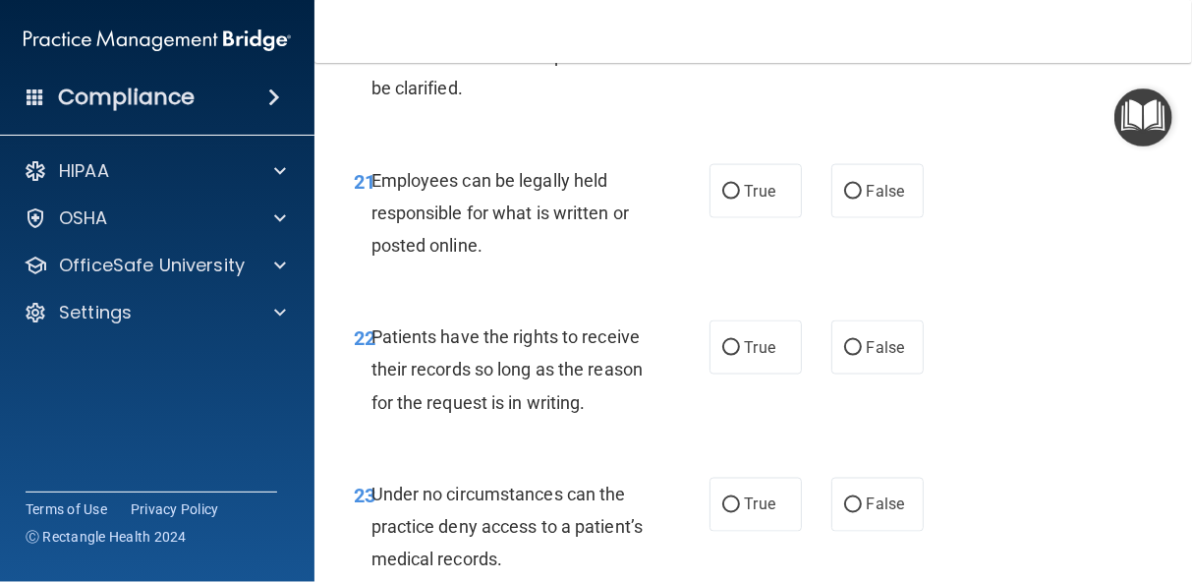
scroll to position [4924, 0]
click at [722, 198] on input "True" at bounding box center [731, 191] width 18 height 15
radio input "true"
click at [844, 355] on input "False" at bounding box center [853, 347] width 18 height 15
radio input "true"
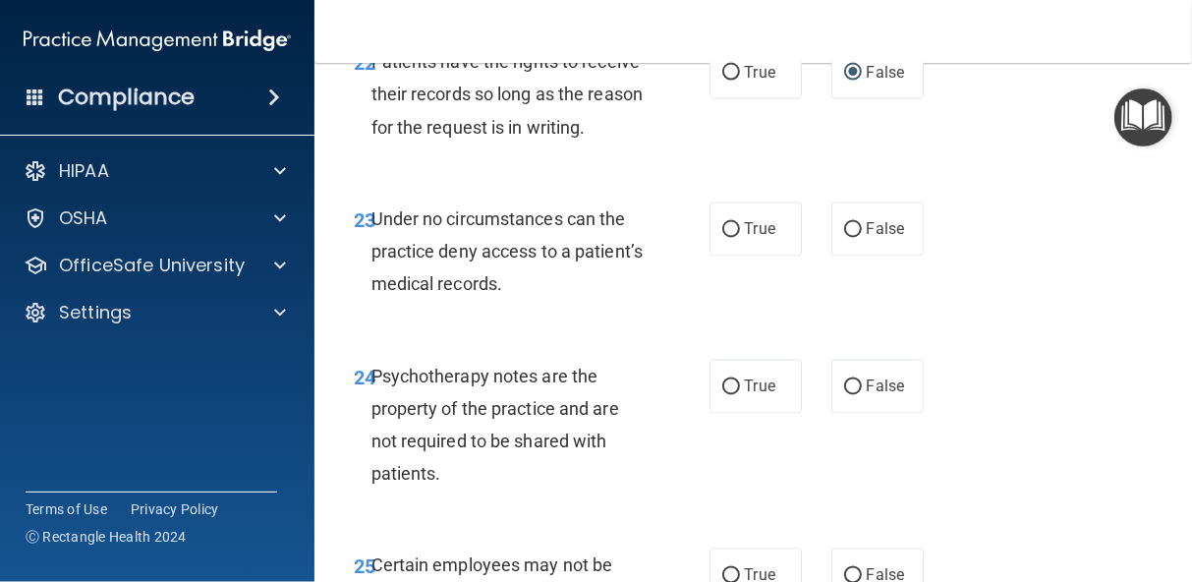
scroll to position [5200, 0]
click at [846, 237] on input "False" at bounding box center [853, 229] width 18 height 15
radio input "true"
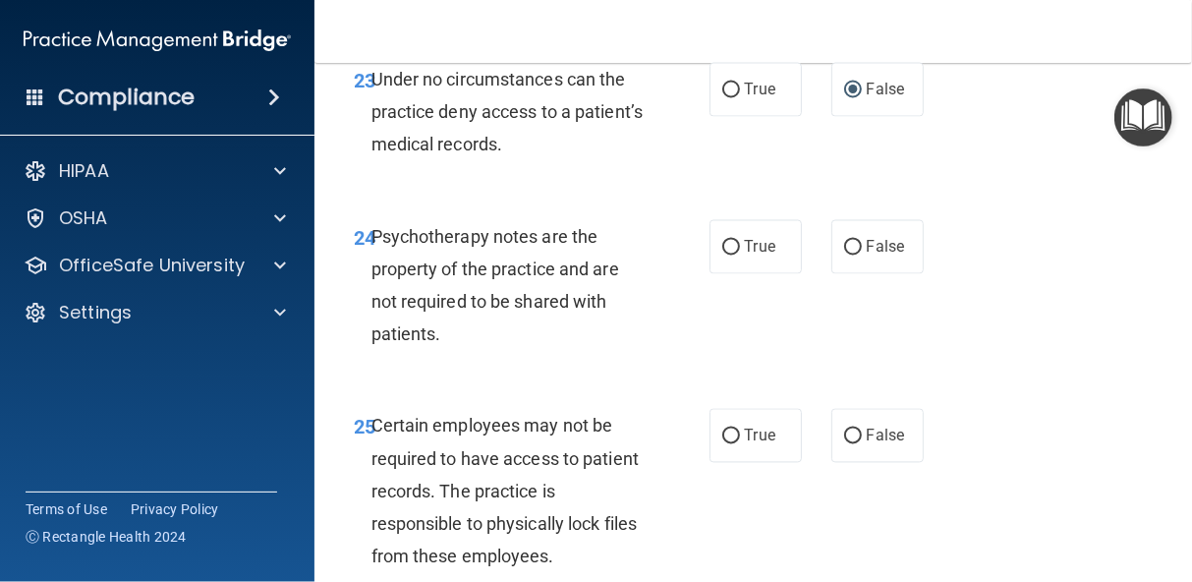
scroll to position [5357, 0]
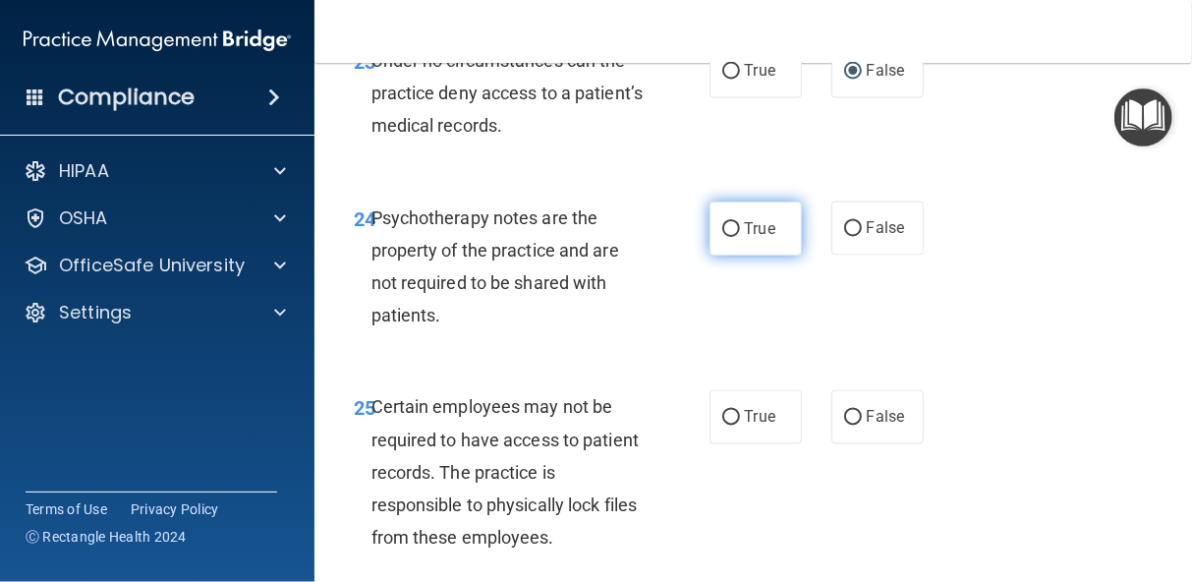
click at [730, 237] on input "True" at bounding box center [731, 229] width 18 height 15
radio input "true"
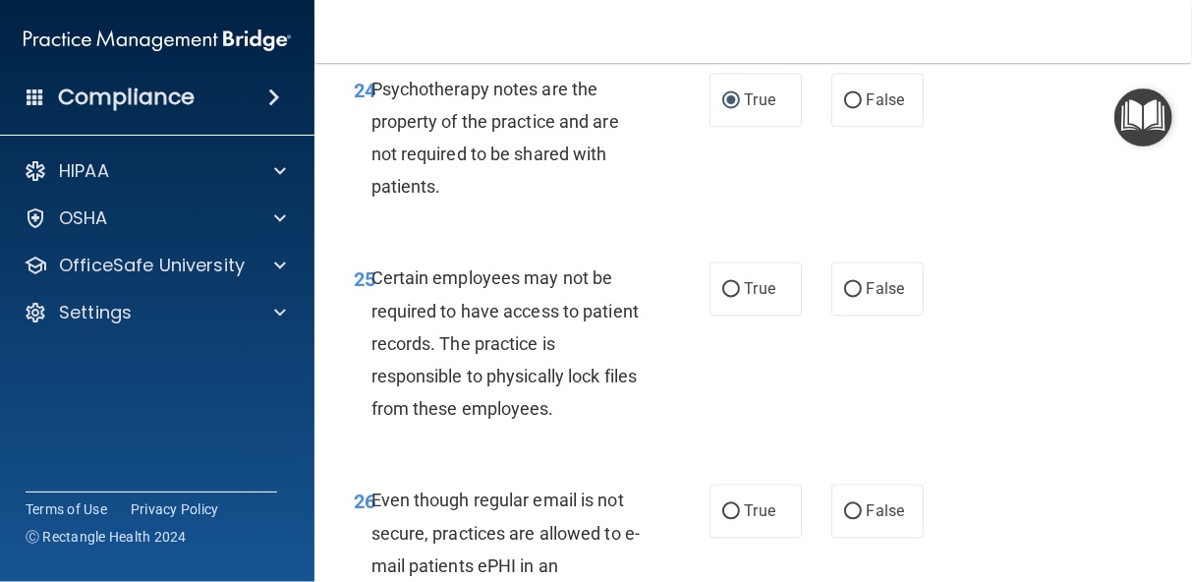
scroll to position [5514, 0]
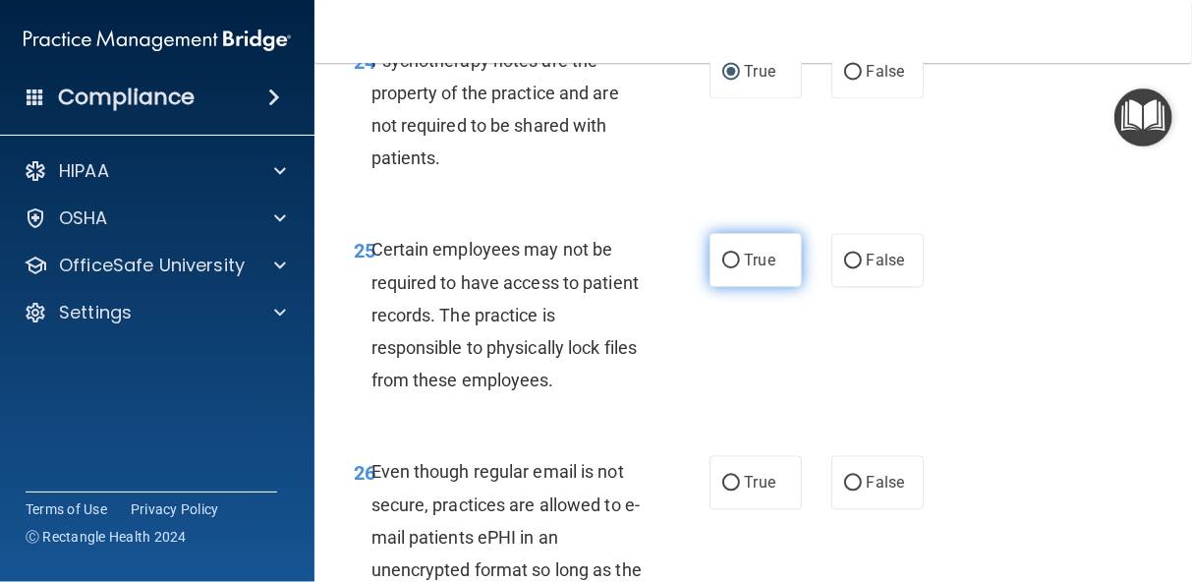
click at [722, 268] on input "True" at bounding box center [731, 260] width 18 height 15
radio input "true"
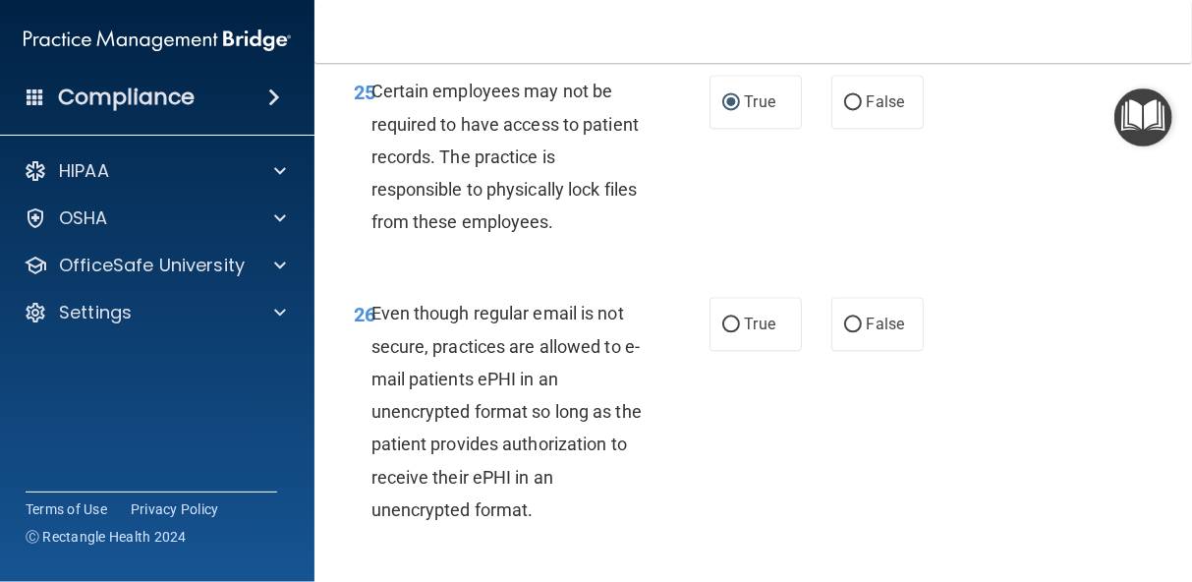
scroll to position [5710, 0]
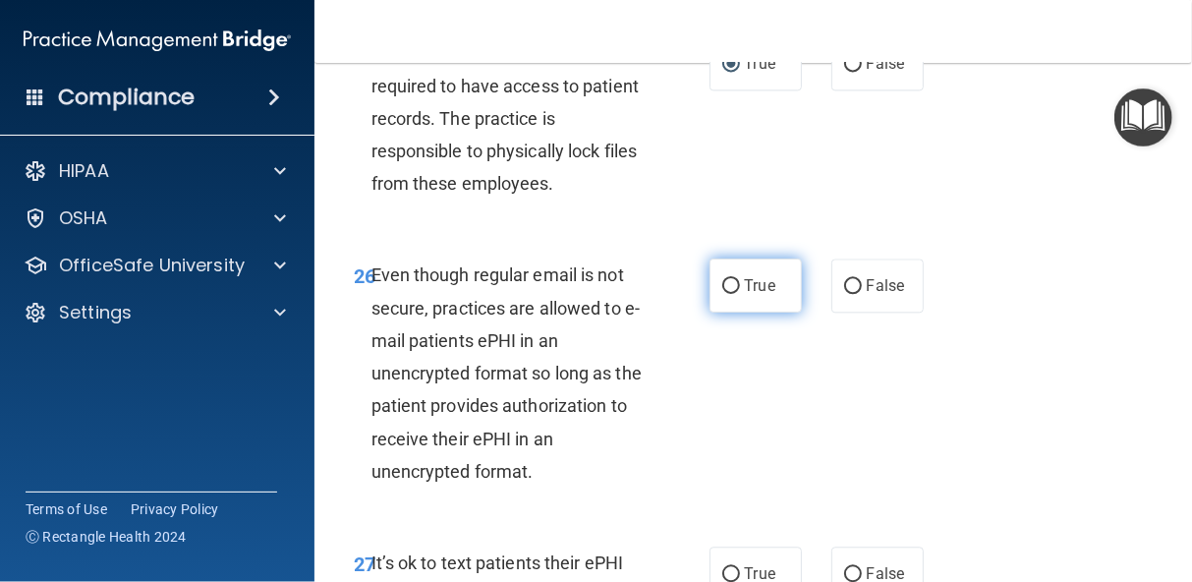
click at [722, 294] on input "True" at bounding box center [731, 286] width 18 height 15
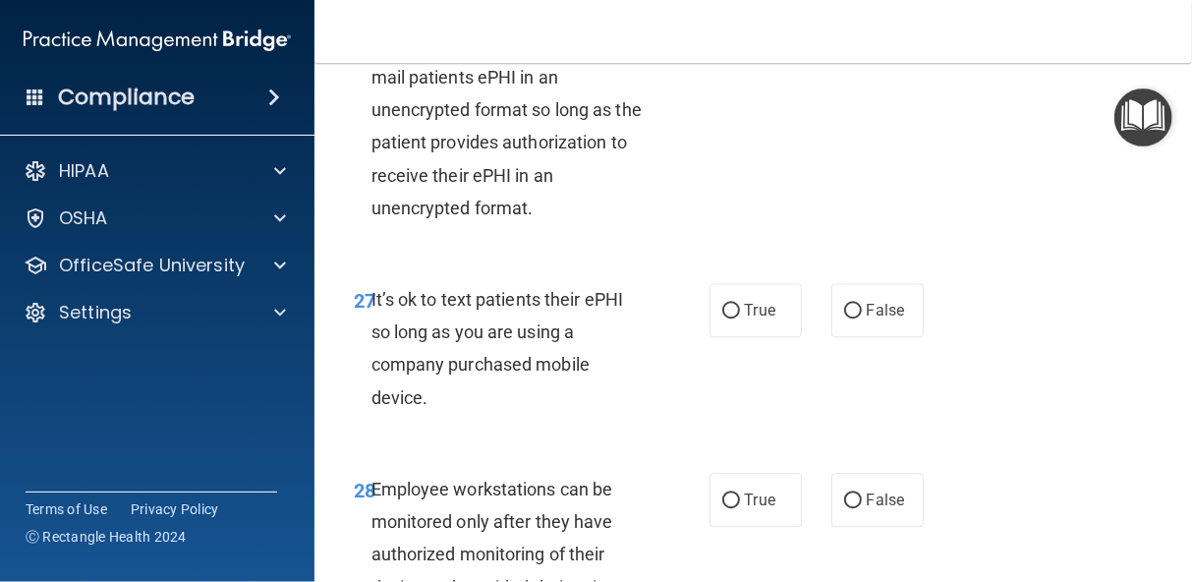
scroll to position [5985, 0]
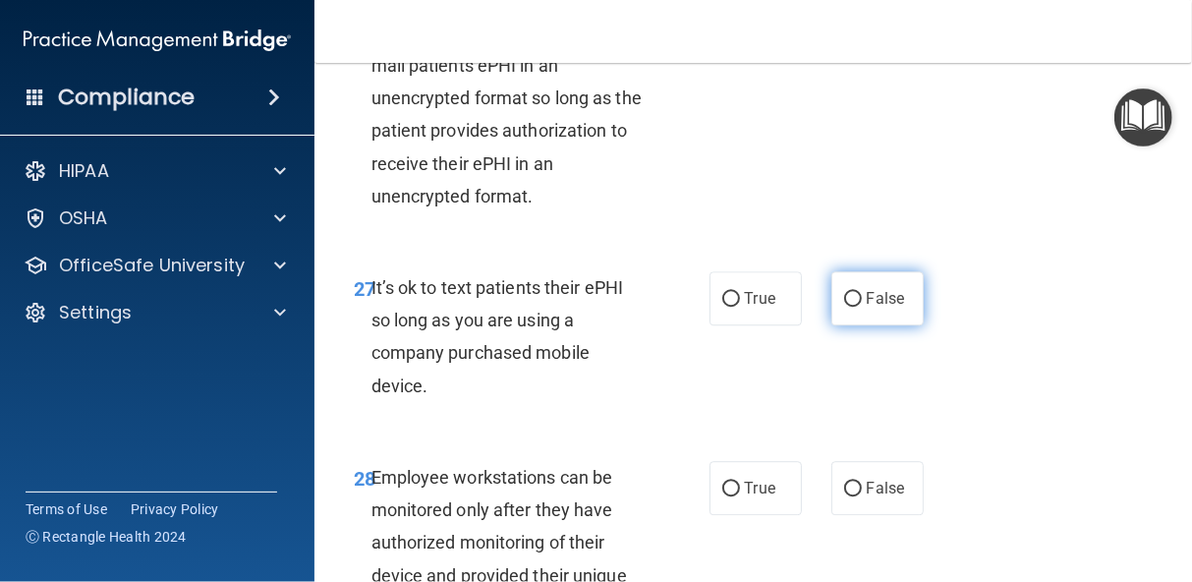
click at [844, 306] on input "False" at bounding box center [853, 299] width 18 height 15
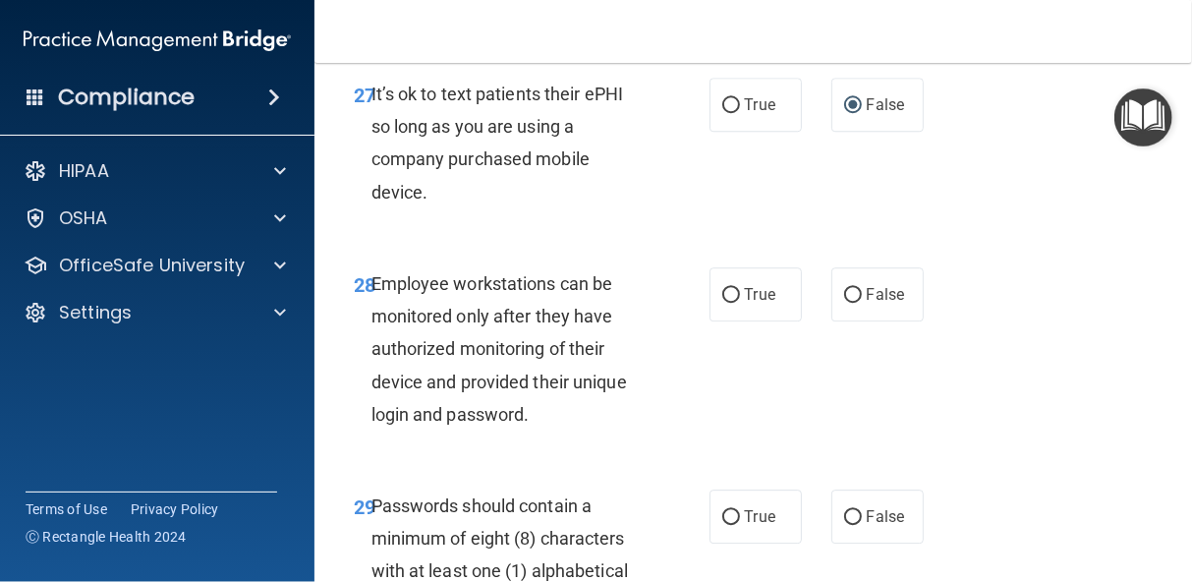
scroll to position [6182, 0]
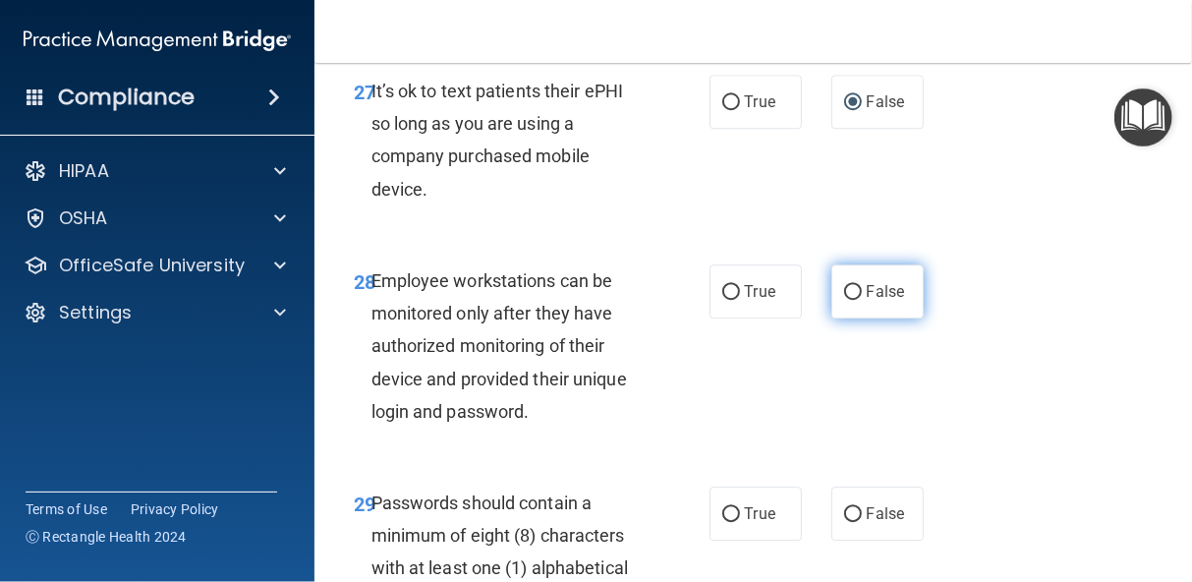
click at [844, 300] on input "False" at bounding box center [853, 292] width 18 height 15
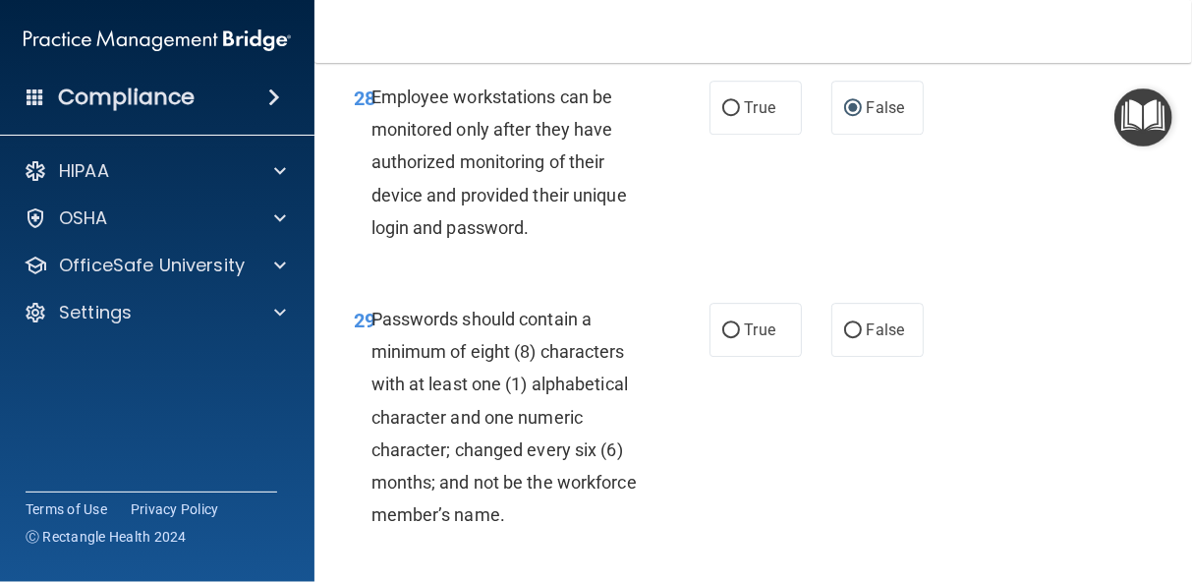
scroll to position [6378, 0]
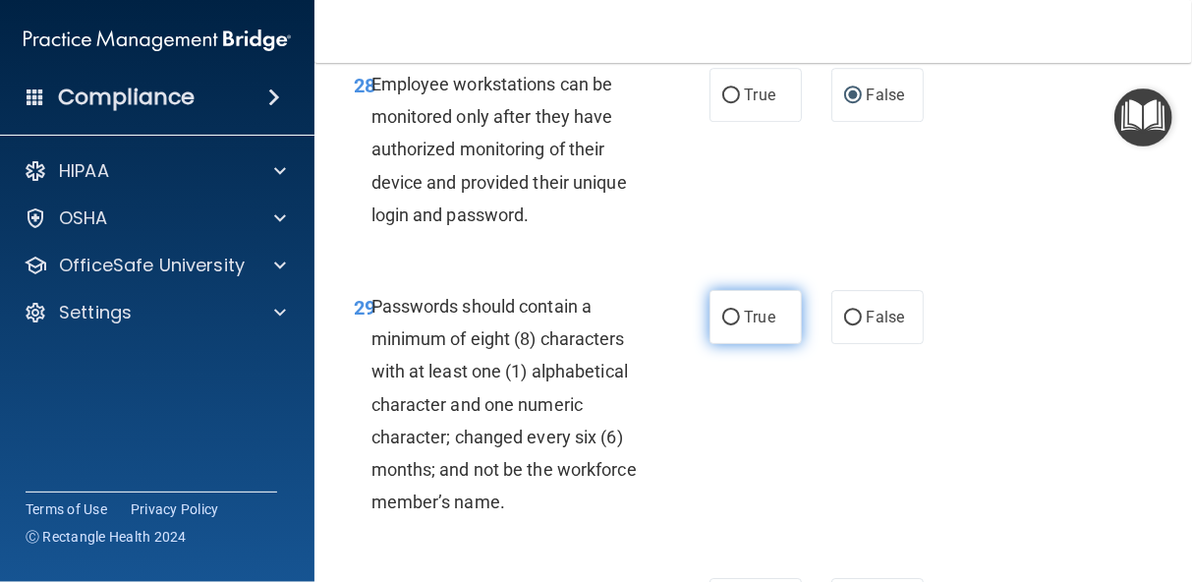
click at [724, 325] on input "True" at bounding box center [731, 317] width 18 height 15
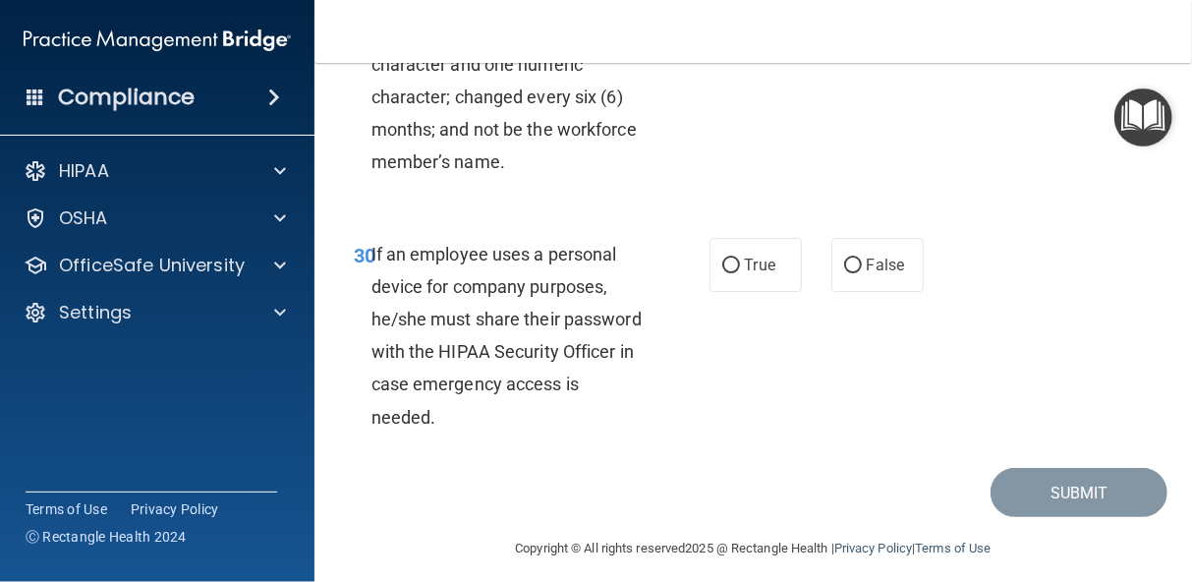
scroll to position [6732, 0]
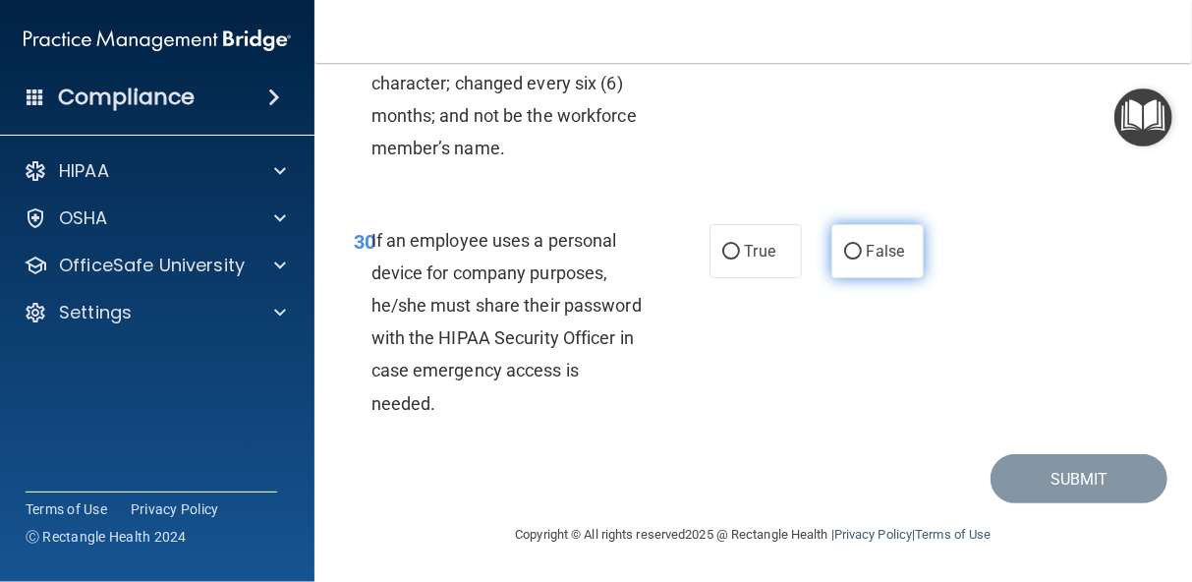
click at [844, 259] on input "False" at bounding box center [853, 252] width 18 height 15
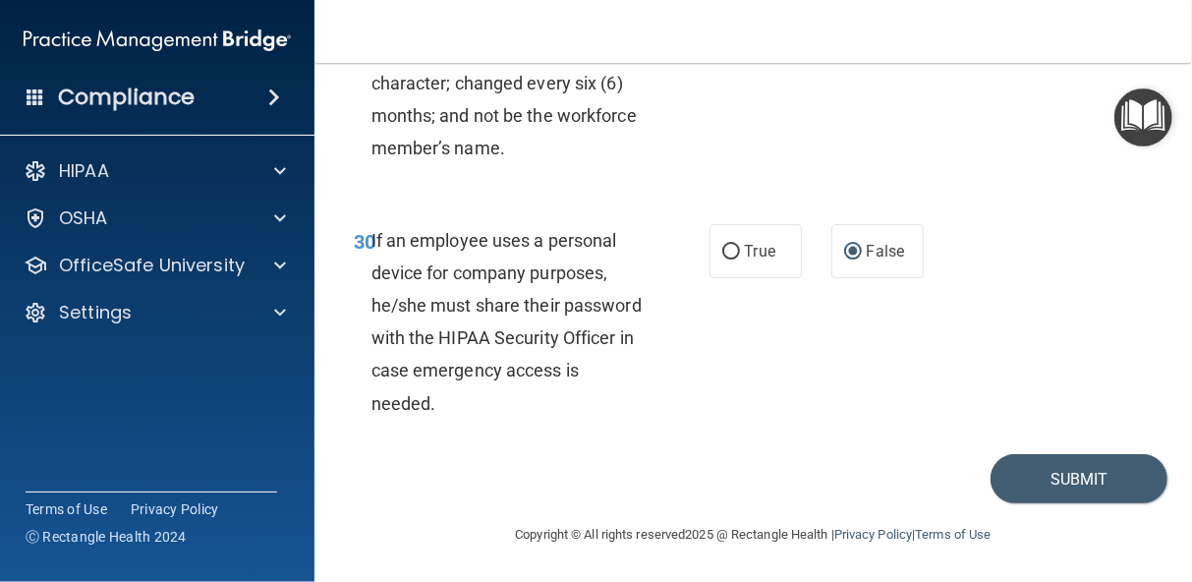
scroll to position [6863, 0]
click at [1085, 473] on button "Submit" at bounding box center [1078, 479] width 177 height 50
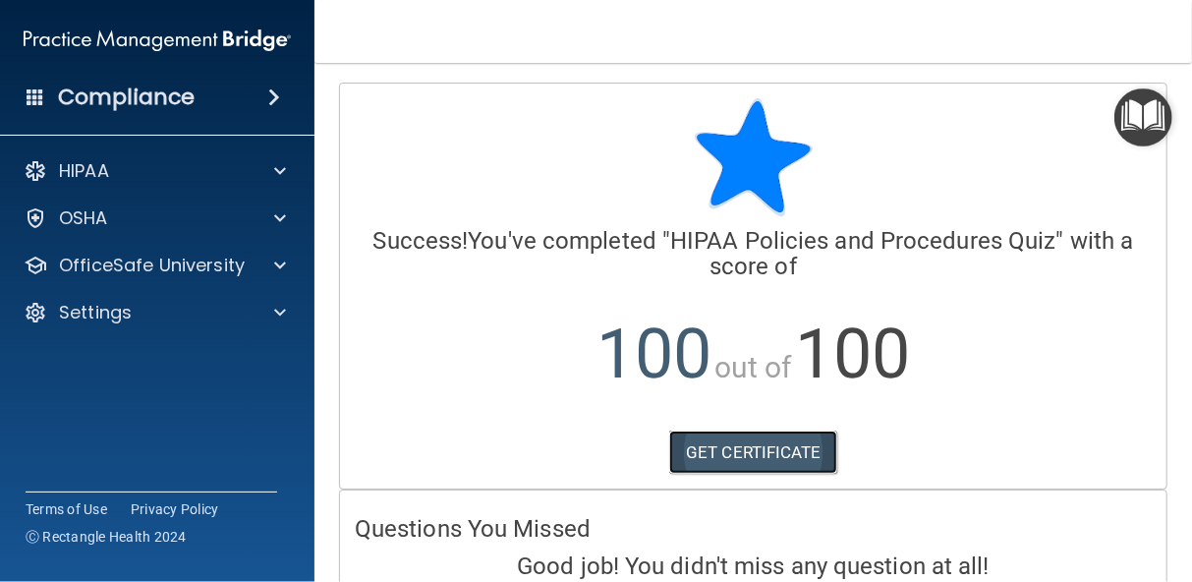
click at [786, 453] on link "GET CERTIFICATE" at bounding box center [753, 451] width 168 height 43
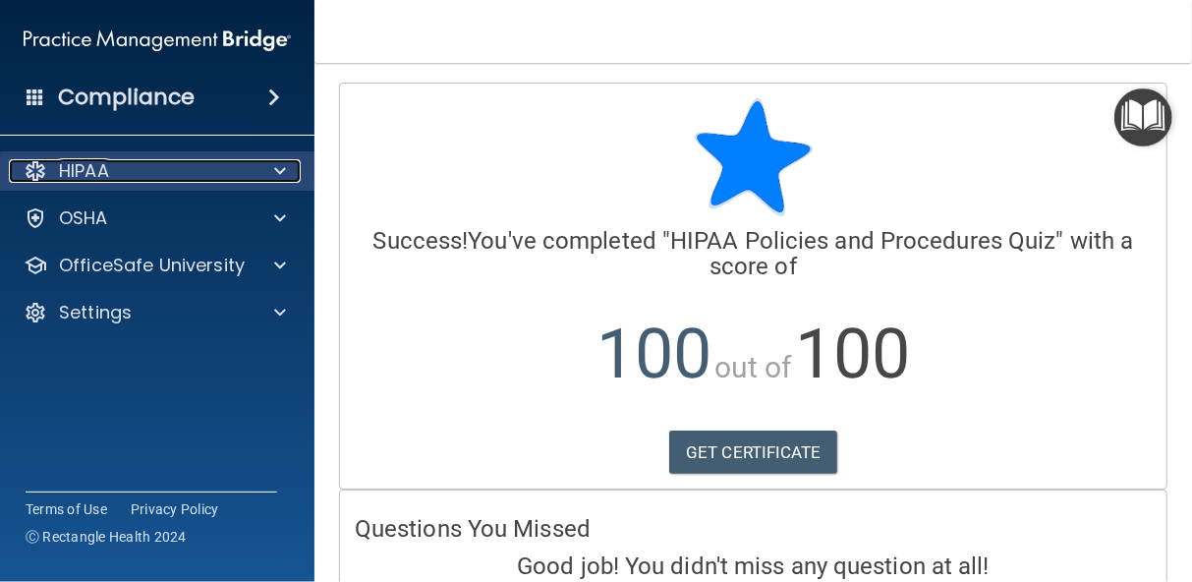
click at [103, 171] on p "HIPAA" at bounding box center [84, 171] width 50 height 24
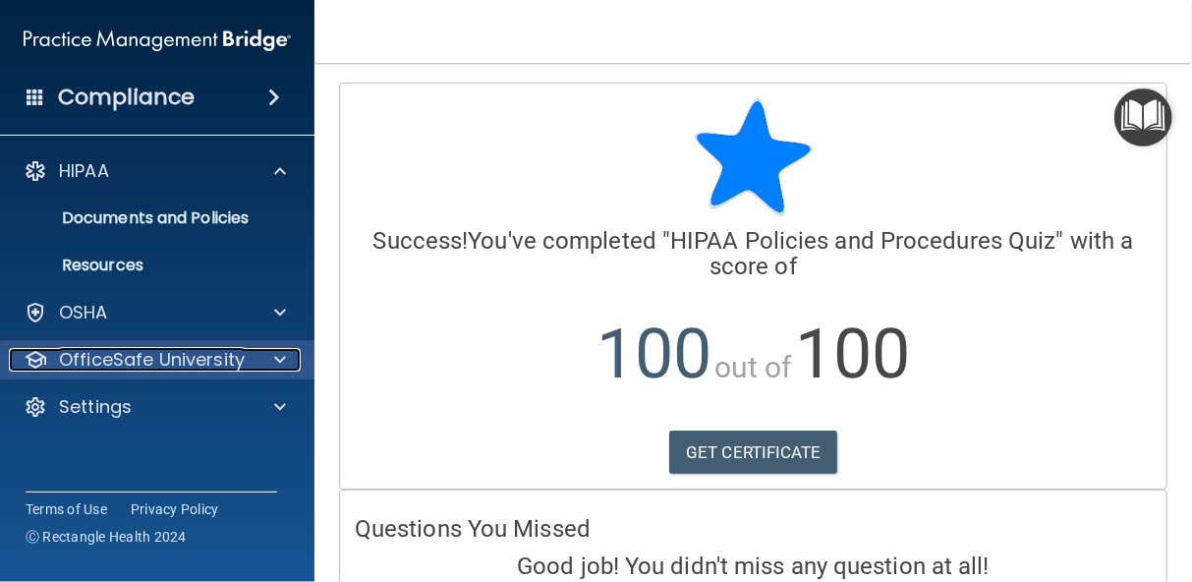
click at [94, 355] on p "OfficeSafe University" at bounding box center [152, 360] width 186 height 24
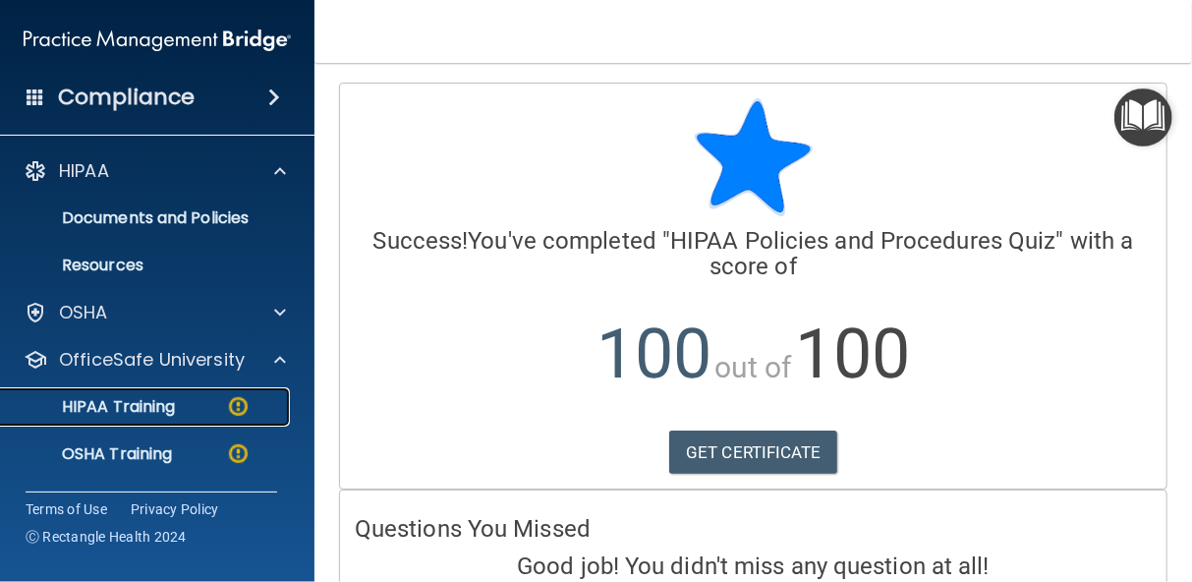
click at [100, 403] on p "HIPAA Training" at bounding box center [94, 407] width 162 height 20
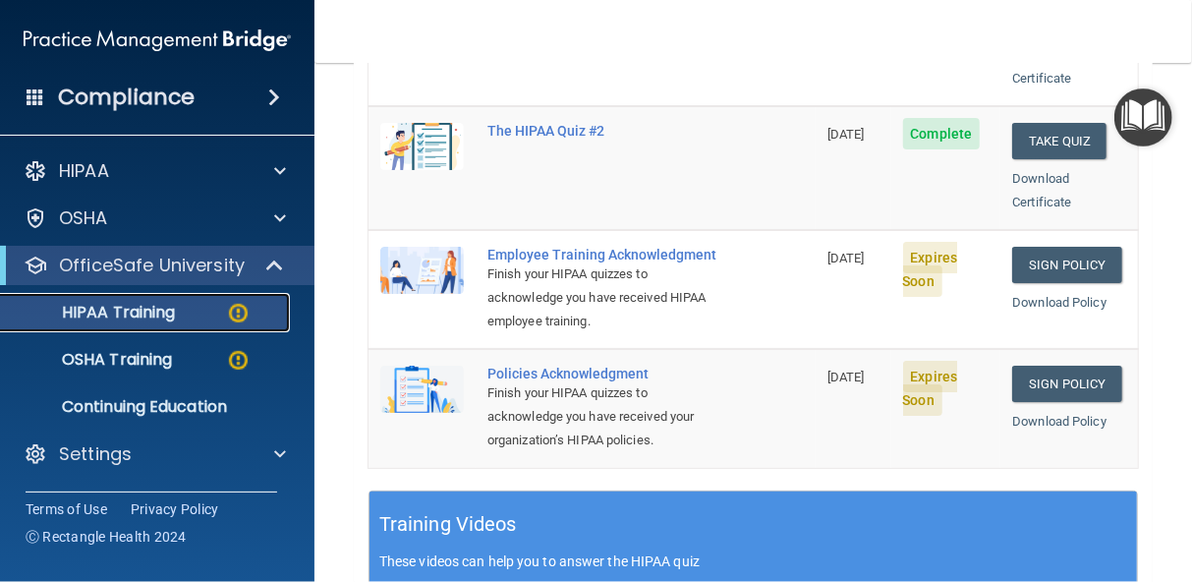
scroll to position [550, 0]
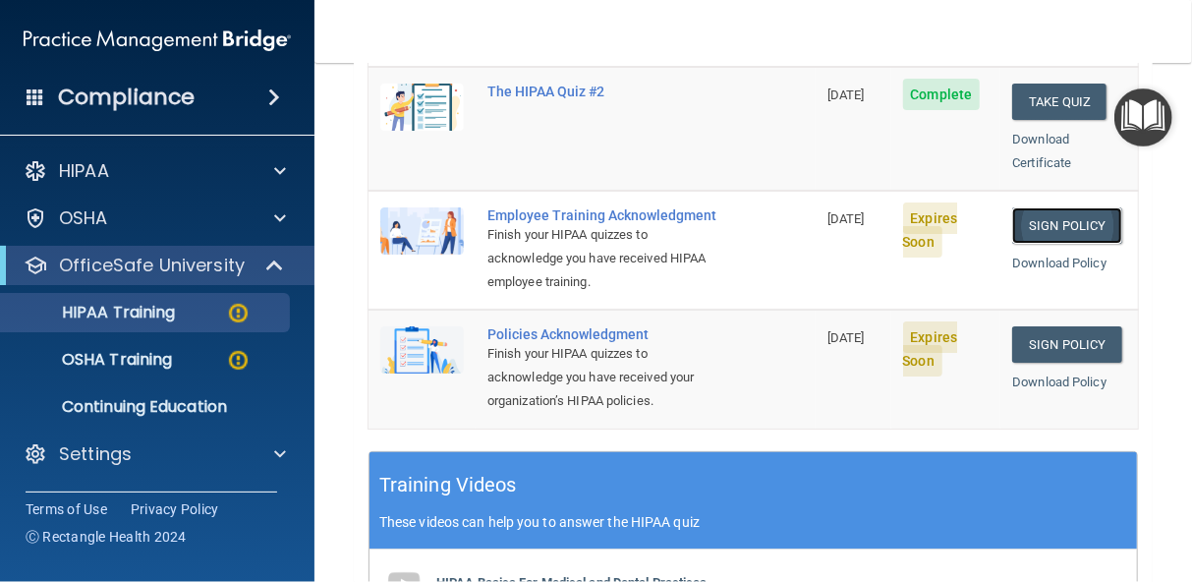
click at [1057, 207] on link "Sign Policy" at bounding box center [1066, 225] width 109 height 36
click at [1033, 332] on link "Sign Policy" at bounding box center [1066, 344] width 109 height 36
click at [138, 407] on p "Continuing Education" at bounding box center [147, 407] width 268 height 20
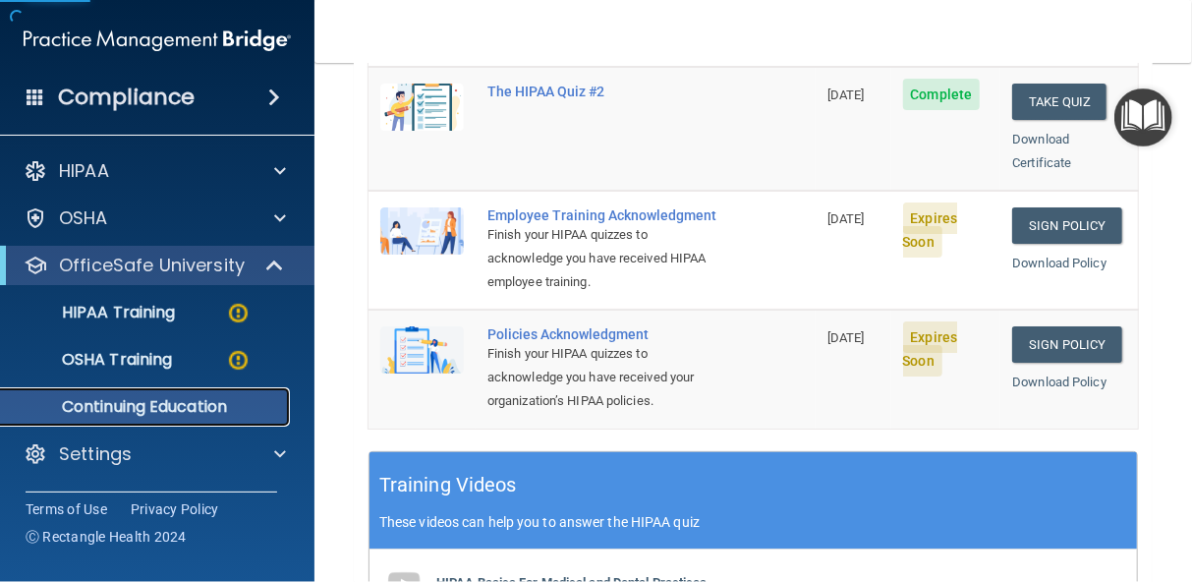
scroll to position [417, 0]
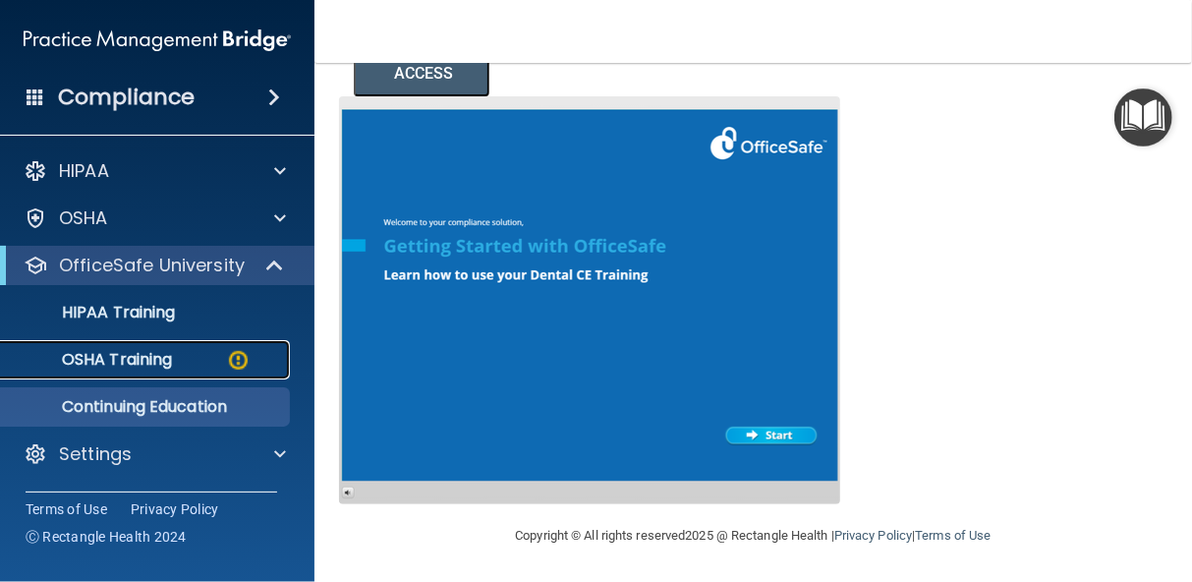
click at [148, 354] on p "OSHA Training" at bounding box center [92, 360] width 159 height 20
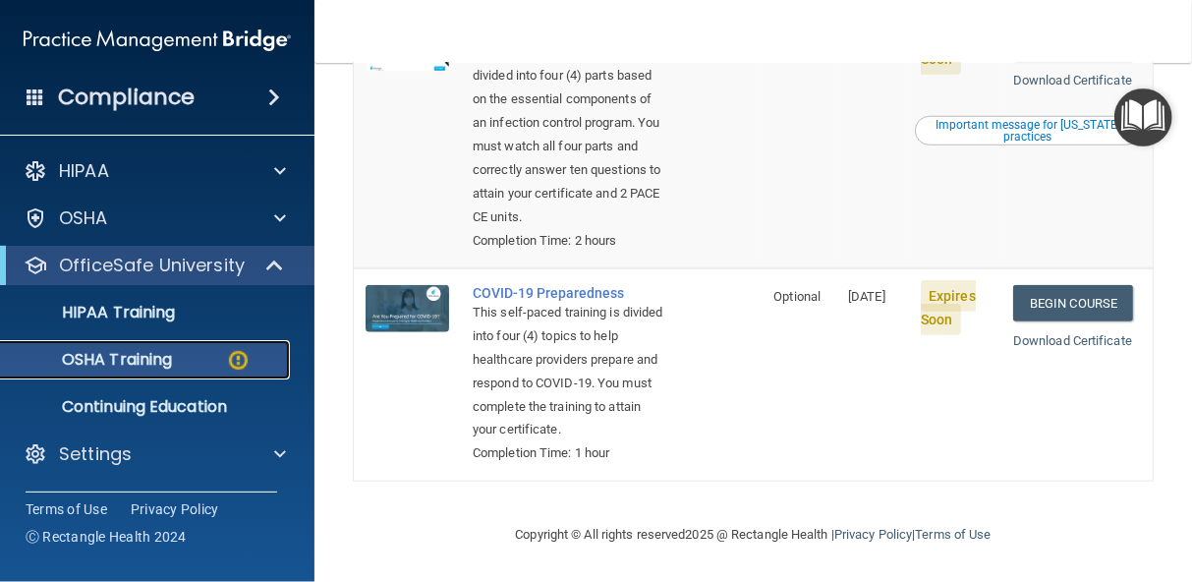
scroll to position [908, 0]
click at [1034, 285] on link "Begin Course" at bounding box center [1073, 303] width 120 height 36
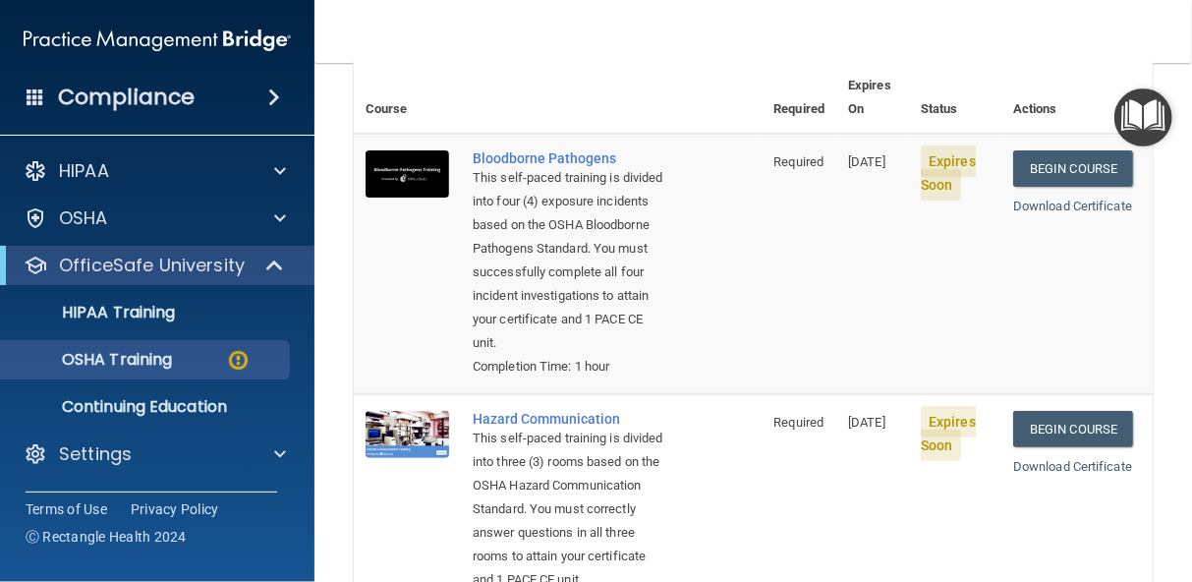
scroll to position [161, 0]
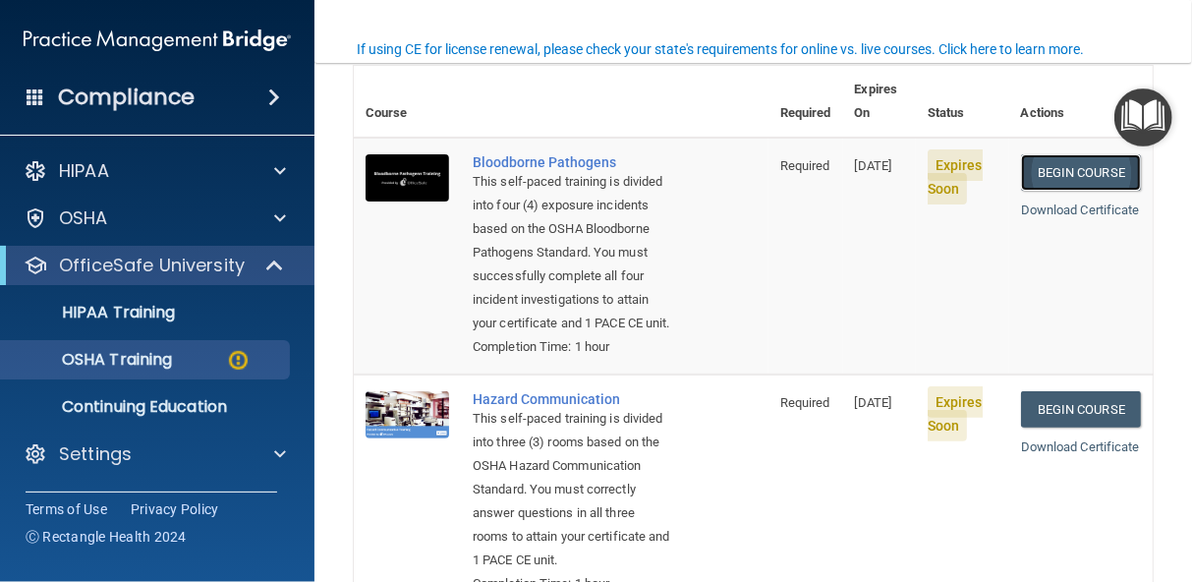
click at [1068, 154] on link "Begin Course" at bounding box center [1081, 172] width 120 height 36
click at [1056, 427] on link "Begin Course" at bounding box center [1081, 409] width 120 height 36
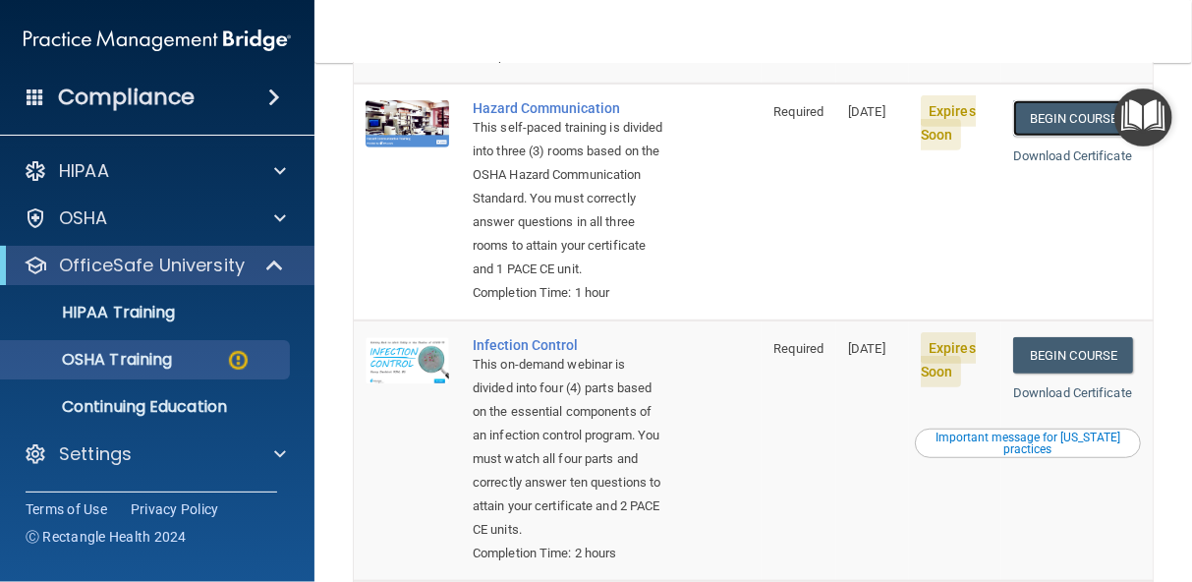
scroll to position [515, 0]
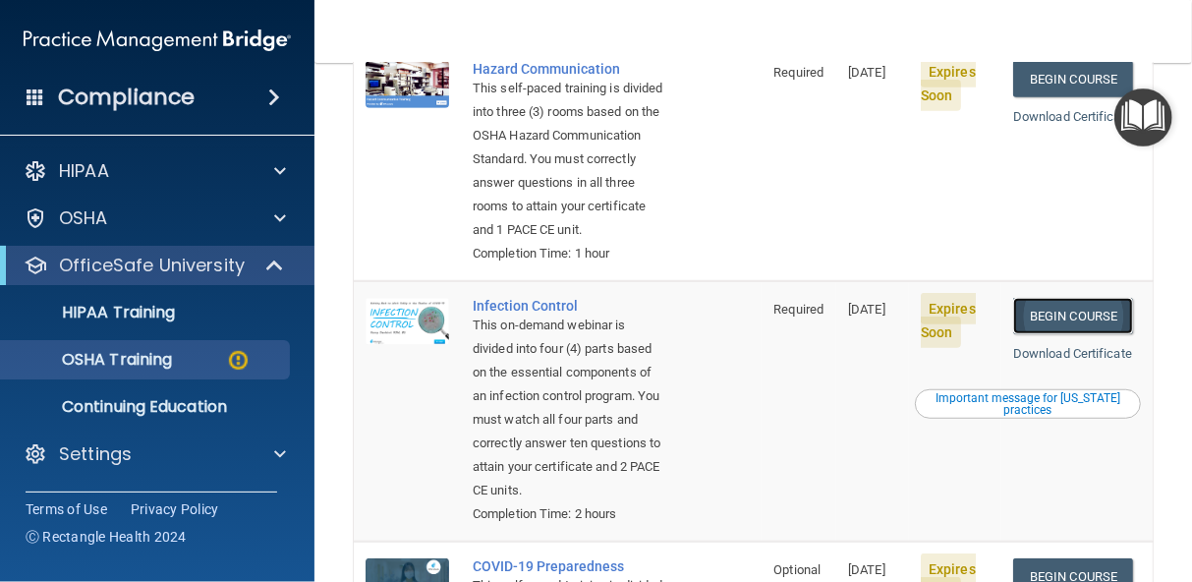
click at [1040, 334] on link "Begin Course" at bounding box center [1073, 316] width 120 height 36
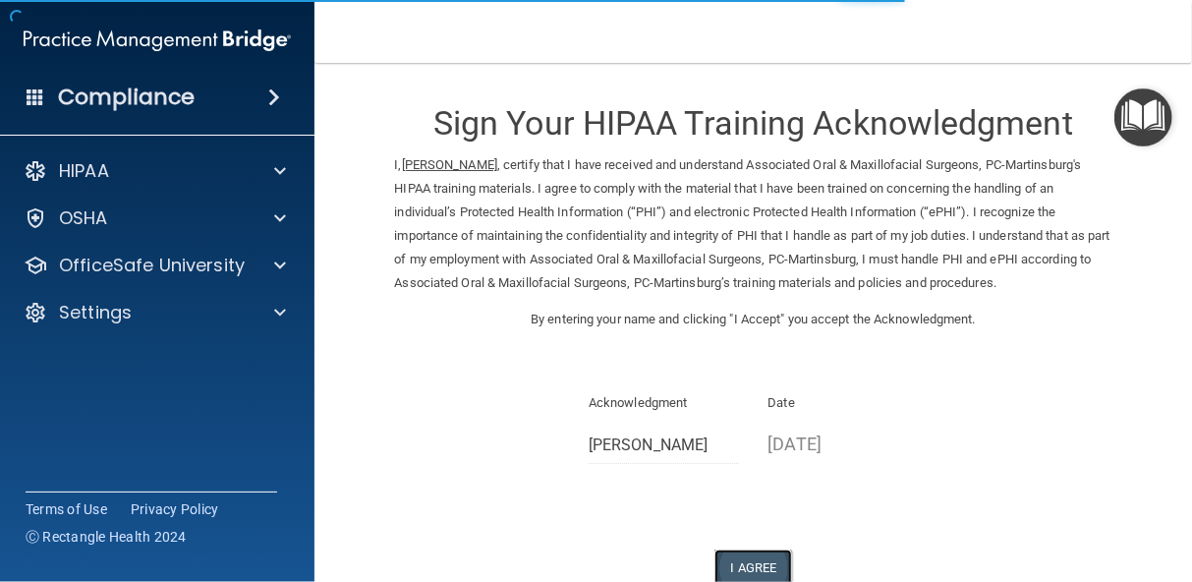
click at [752, 566] on button "I Agree" at bounding box center [753, 567] width 79 height 36
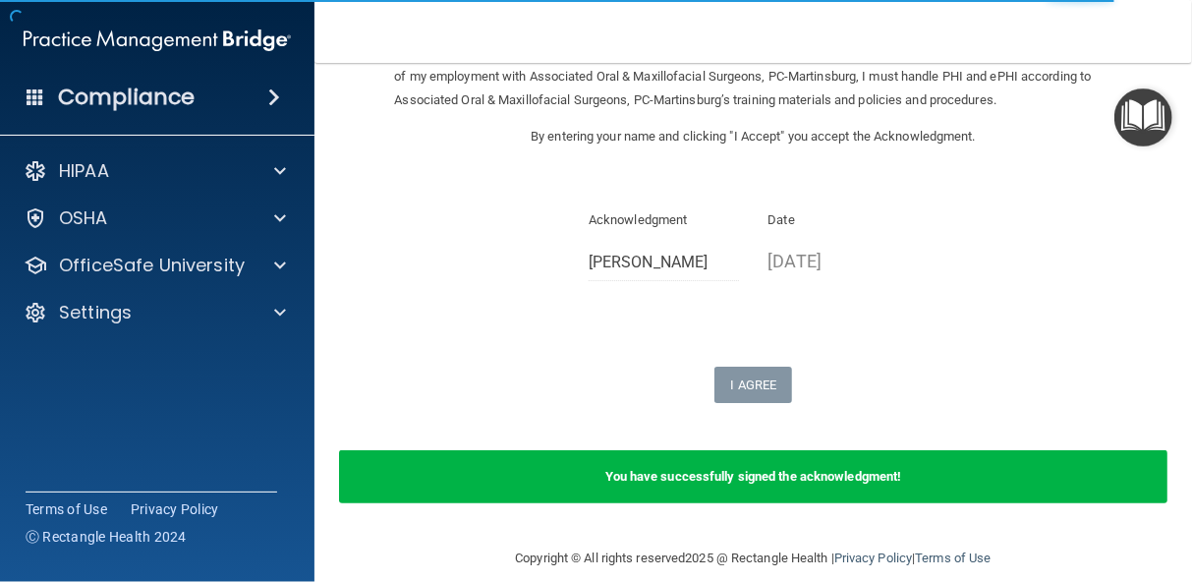
scroll to position [205, 0]
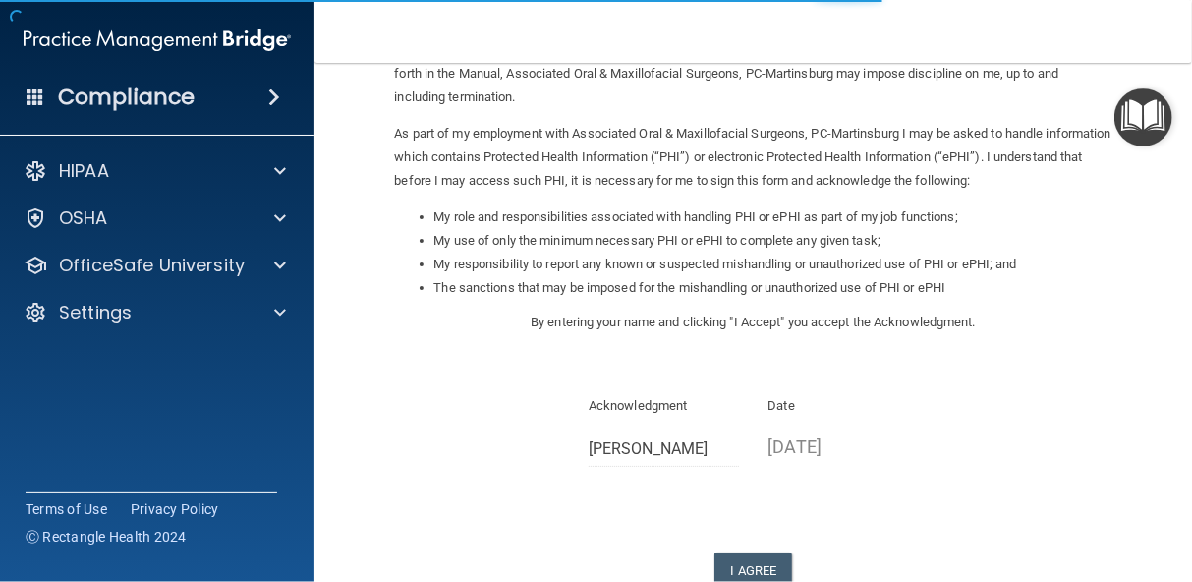
scroll to position [275, 0]
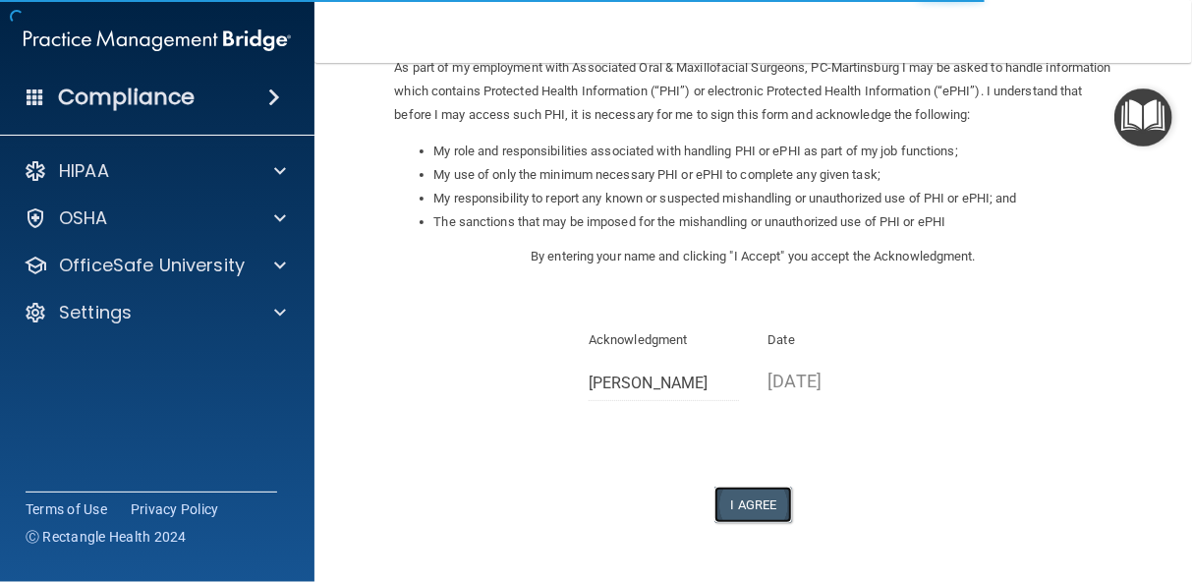
click at [755, 507] on button "I Agree" at bounding box center [753, 504] width 79 height 36
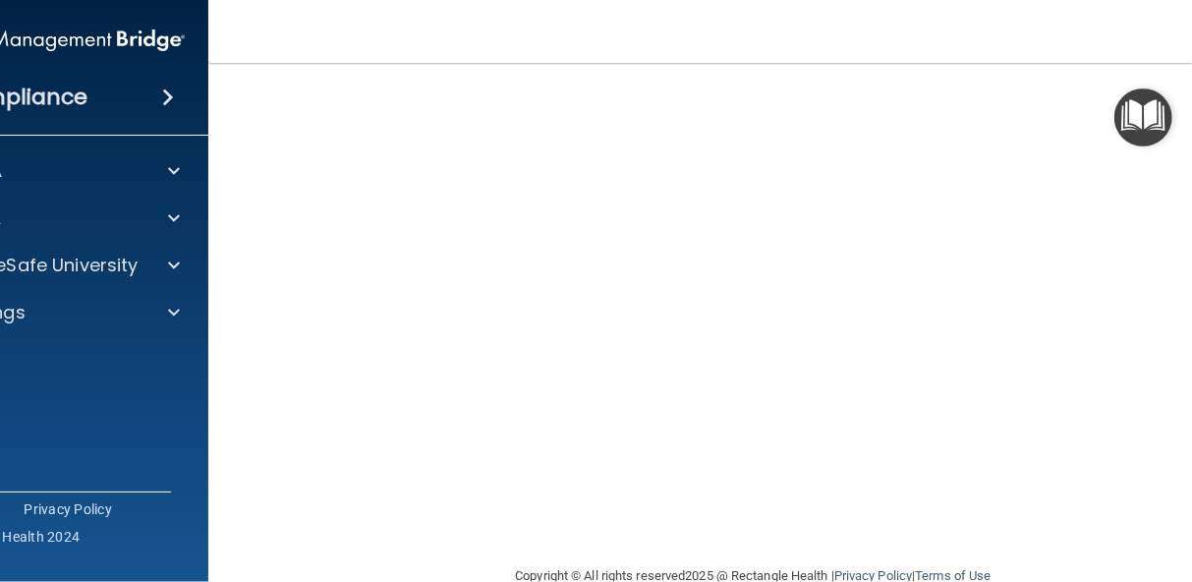
scroll to position [257, 0]
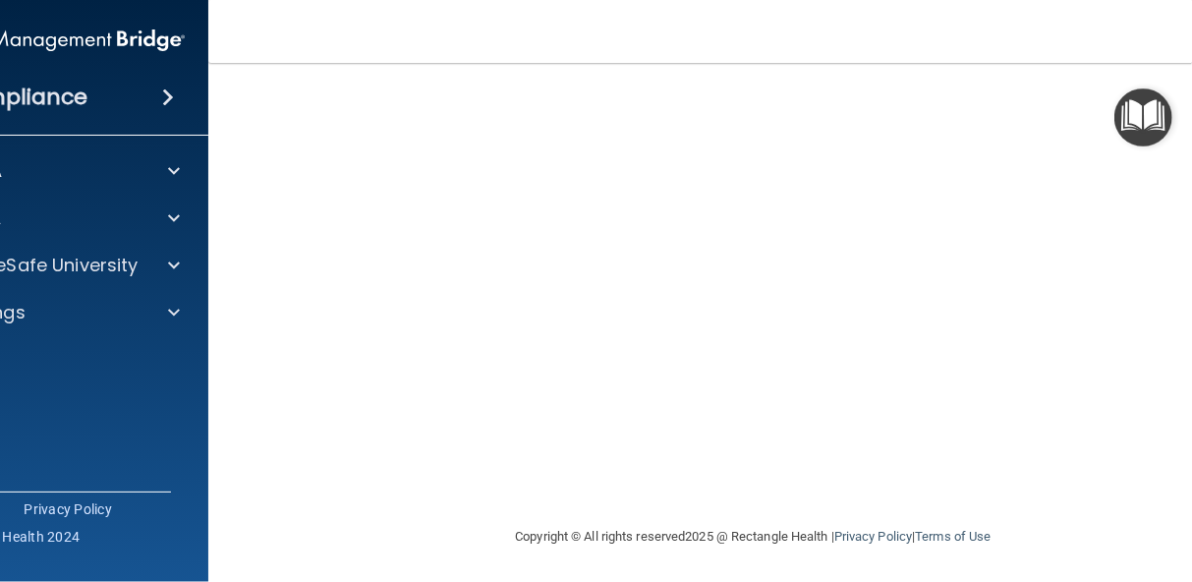
click at [1150, 532] on footer "Copyright © All rights reserved 2025 @ Rectangle Health | Privacy Policy | Term…" at bounding box center [754, 534] width 1012 height 59
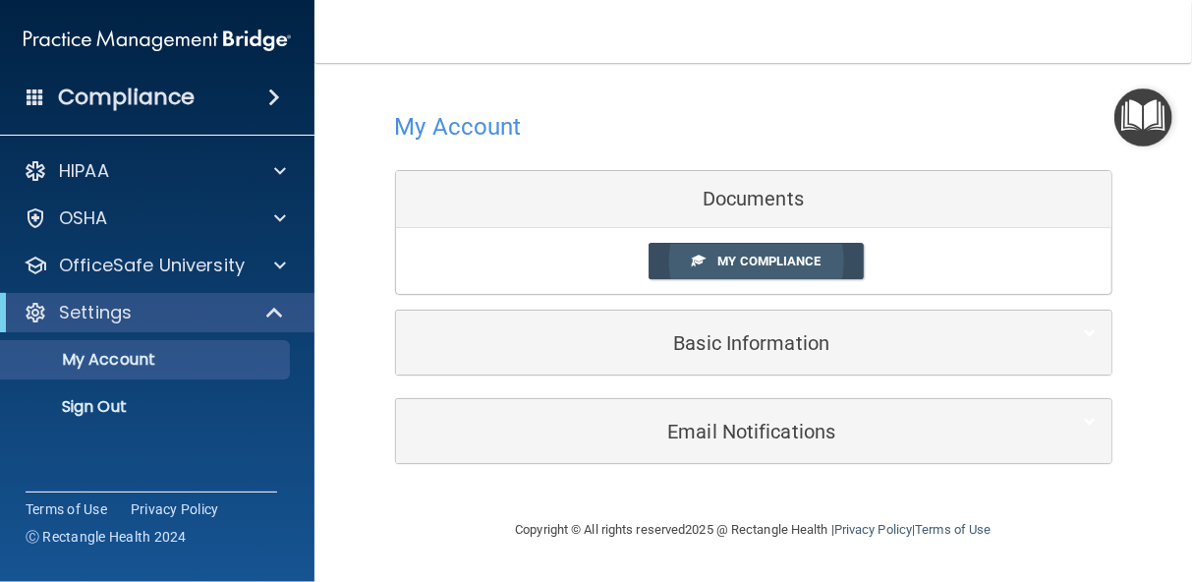
click at [700, 262] on span at bounding box center [698, 259] width 13 height 13
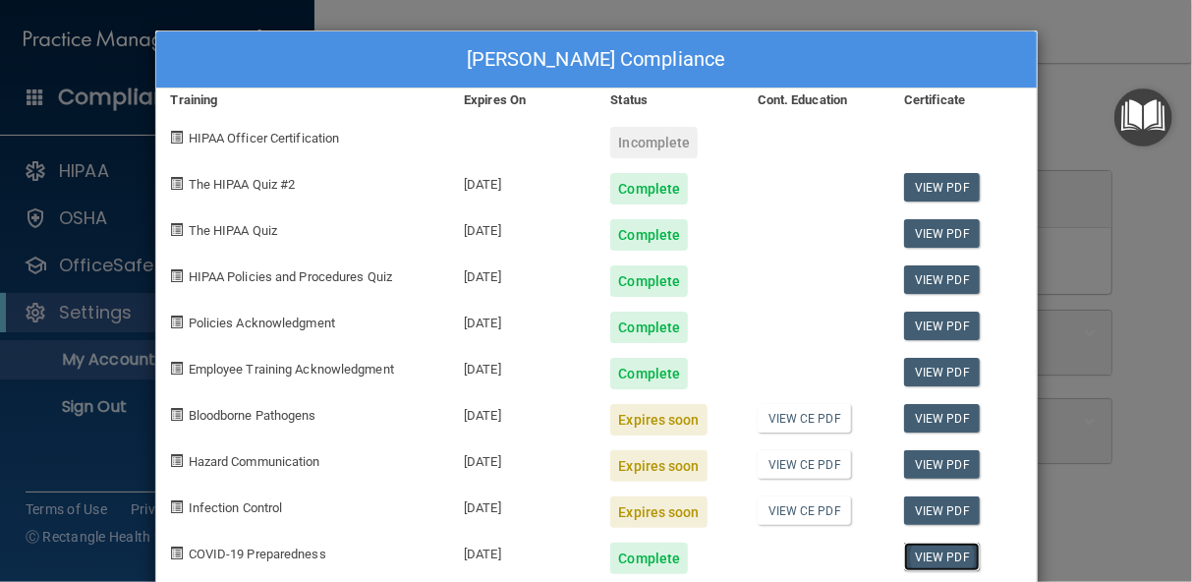
click at [950, 557] on link "View PDF" at bounding box center [942, 556] width 76 height 28
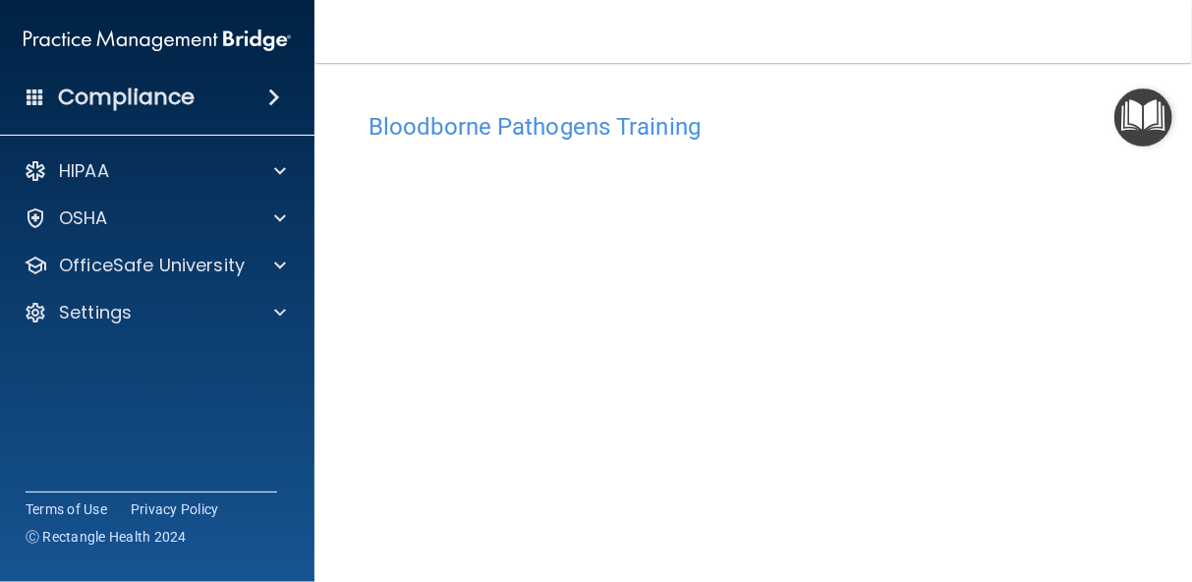
scroll to position [73, 0]
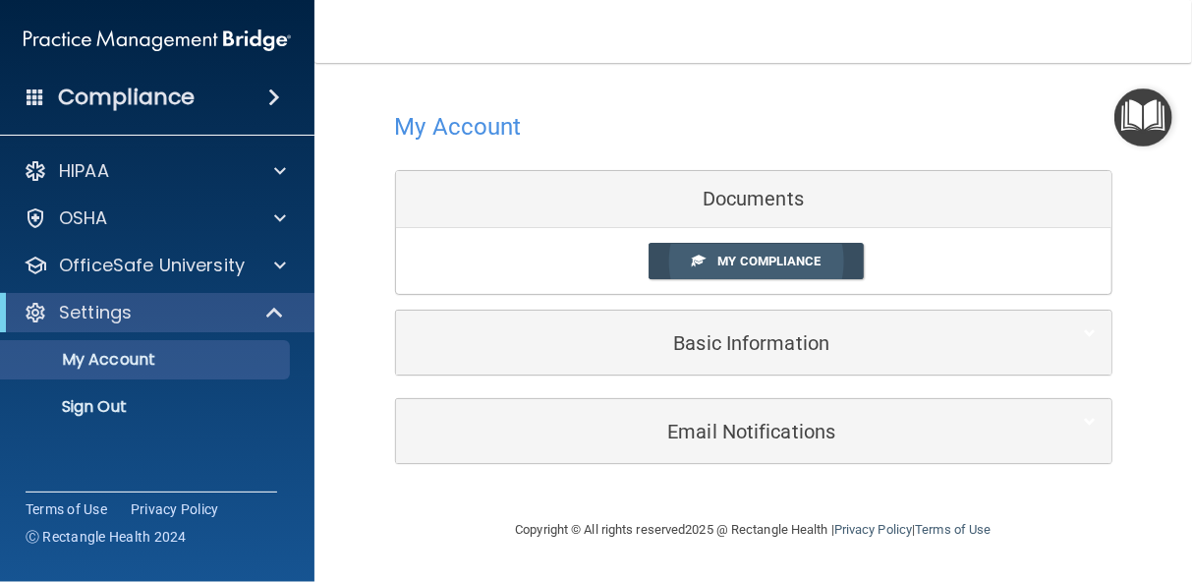
click at [741, 257] on span "My Compliance" at bounding box center [768, 260] width 103 height 15
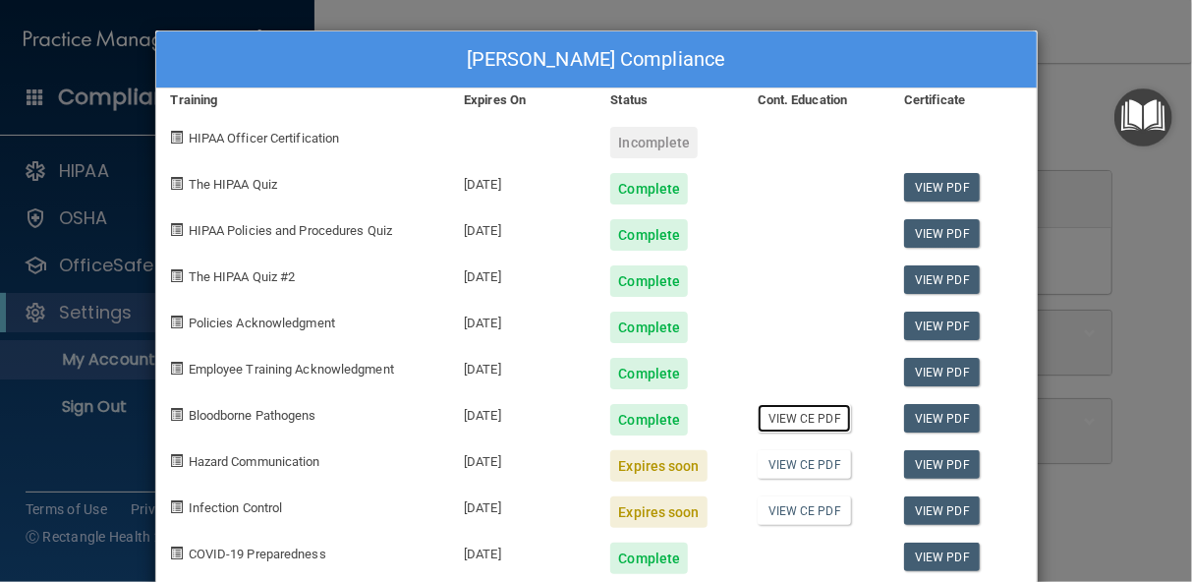
click at [767, 418] on link "View CE PDF" at bounding box center [803, 418] width 93 height 28
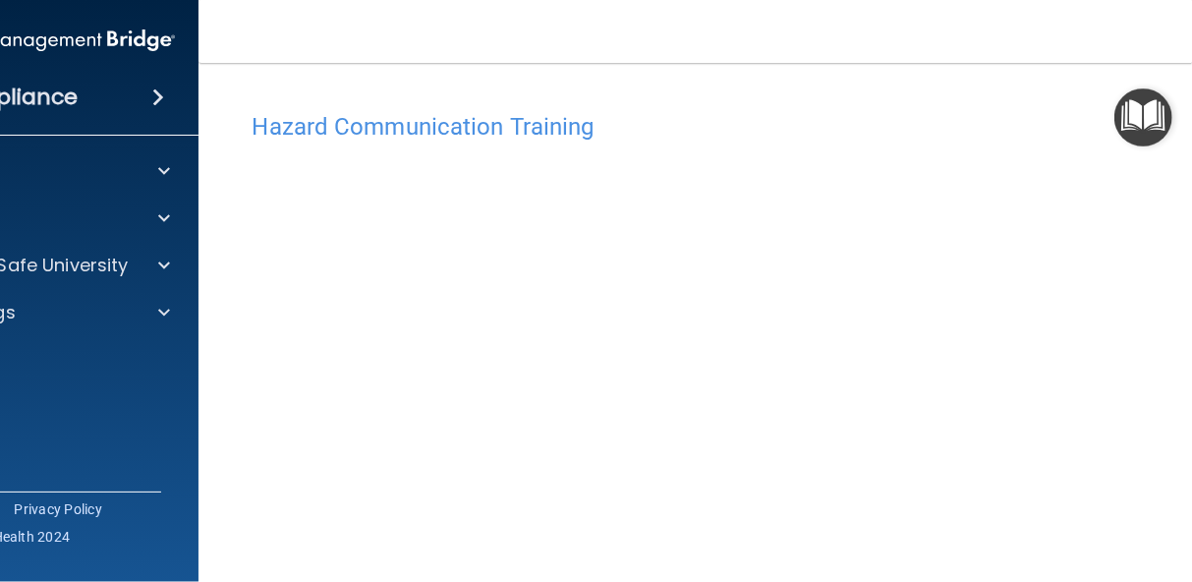
scroll to position [124, 0]
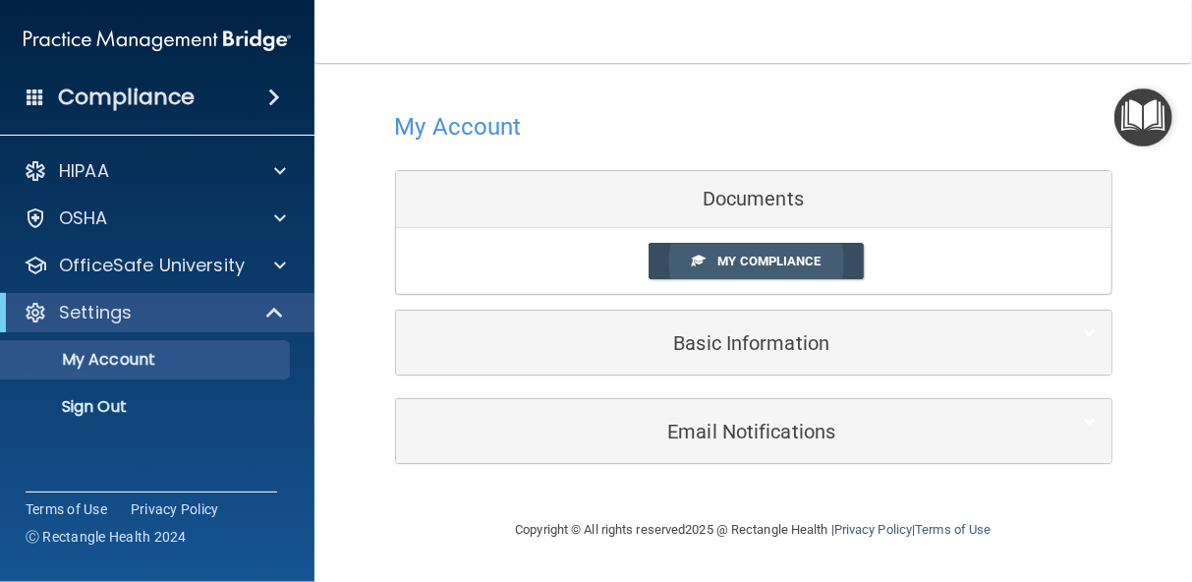
click at [733, 259] on span "My Compliance" at bounding box center [768, 260] width 103 height 15
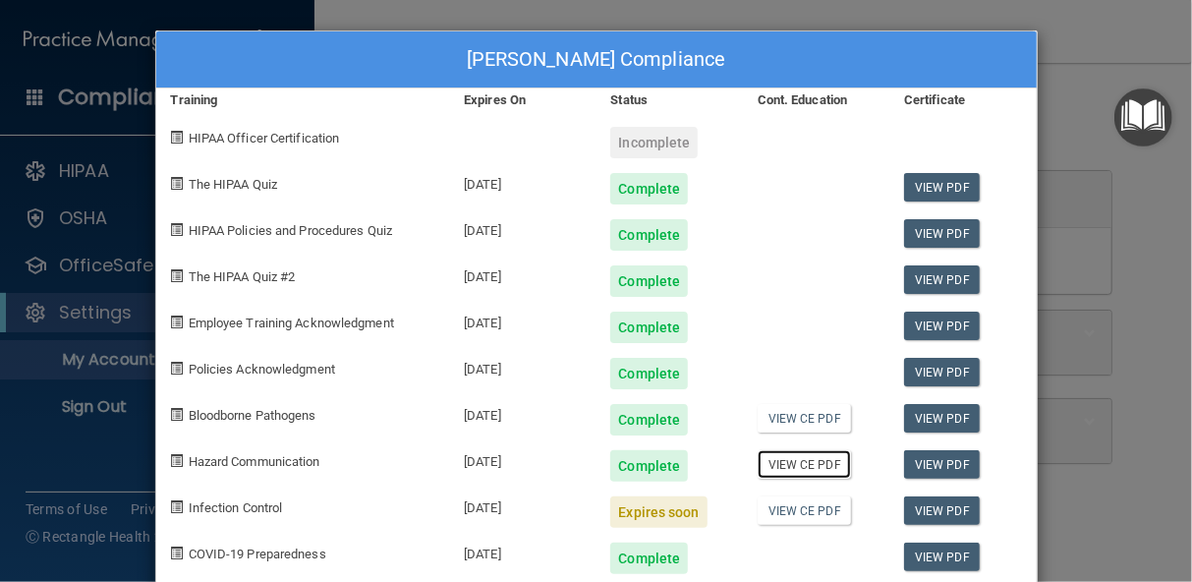
click at [791, 466] on link "View CE PDF" at bounding box center [803, 464] width 93 height 28
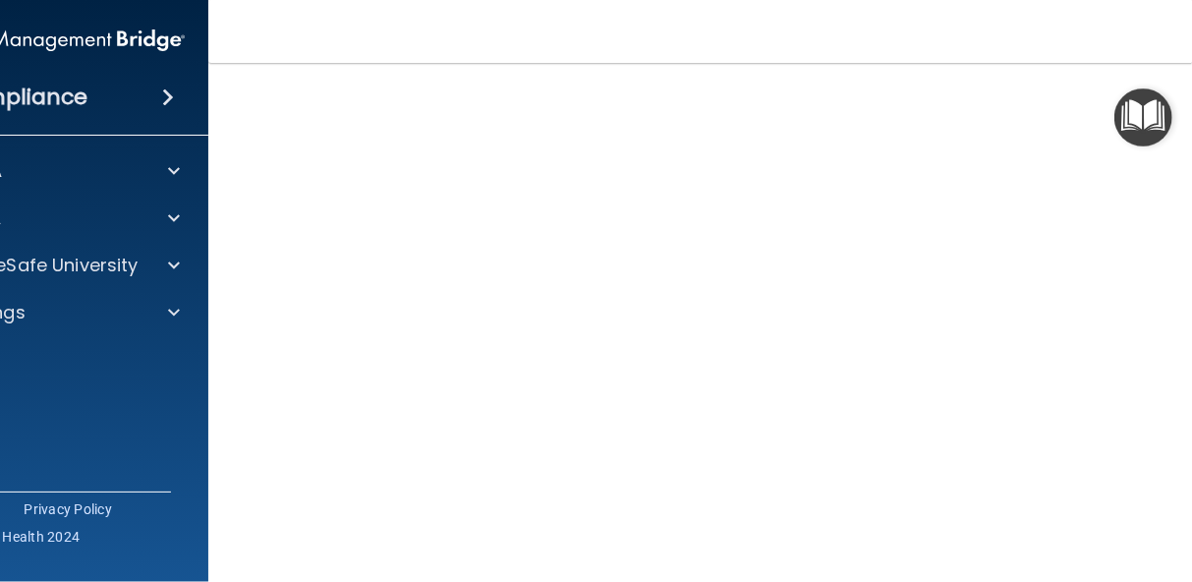
scroll to position [157, 0]
click at [1171, 88] on img "Open Resource Center" at bounding box center [1143, 117] width 58 height 58
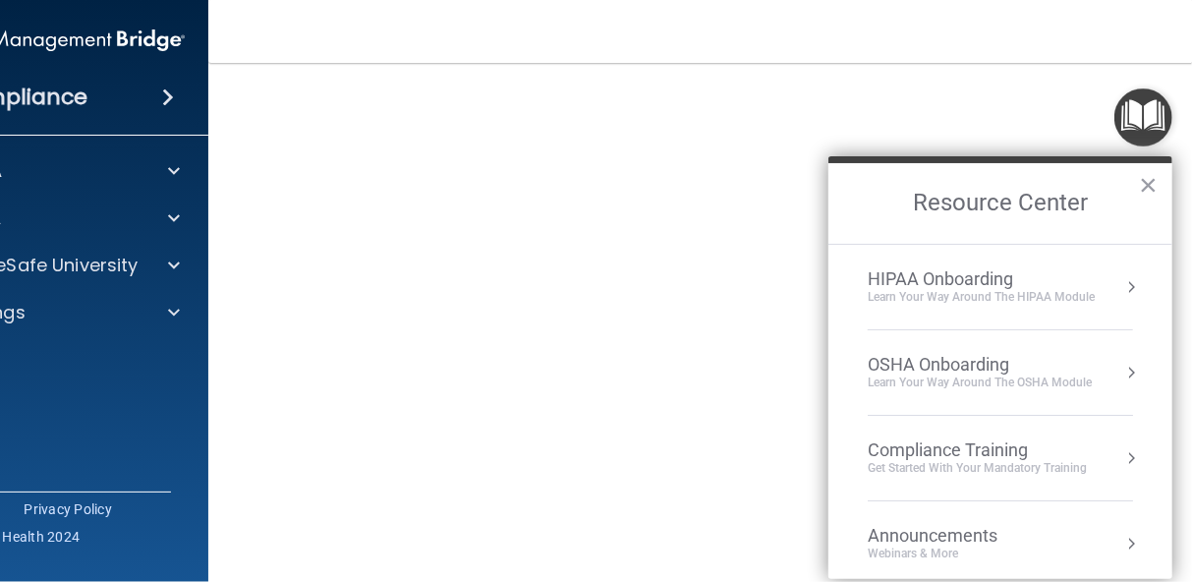
click at [1171, 88] on img "Open Resource Center" at bounding box center [1143, 117] width 58 height 58
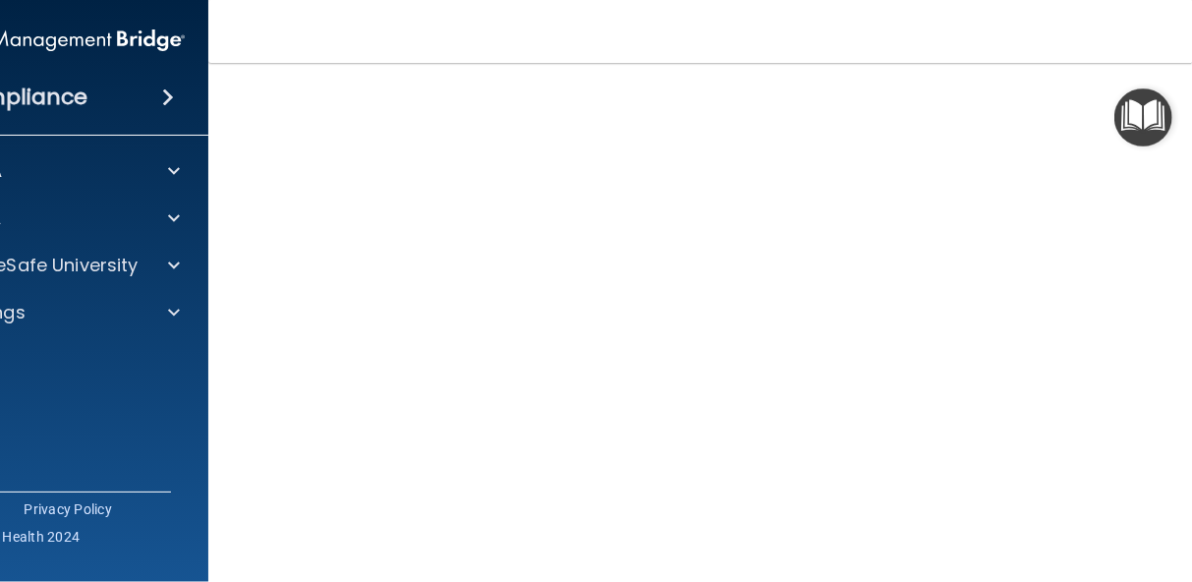
click at [1171, 88] on img "Open Resource Center" at bounding box center [1143, 117] width 58 height 58
